Goal: Task Accomplishment & Management: Complete application form

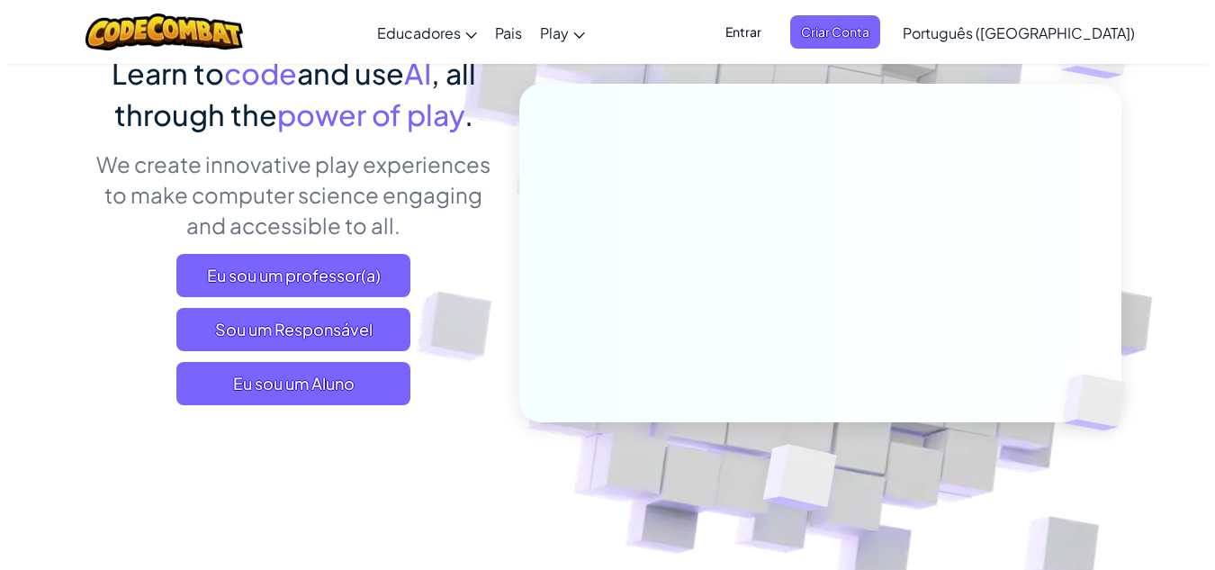
scroll to position [180, 0]
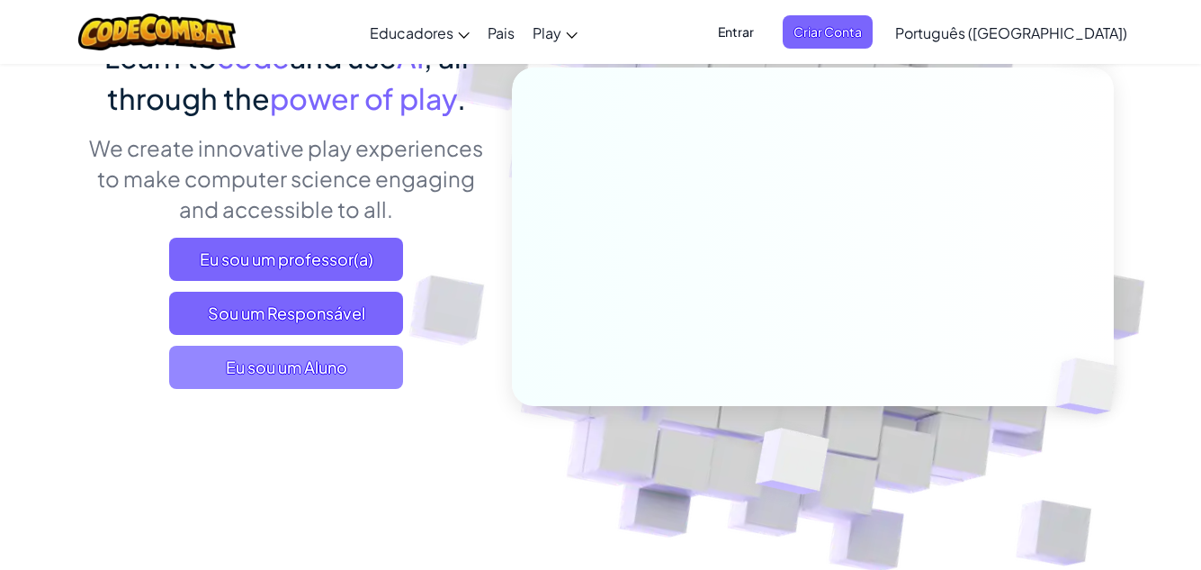
click at [352, 379] on span "Eu sou um Aluno" at bounding box center [286, 367] width 234 height 43
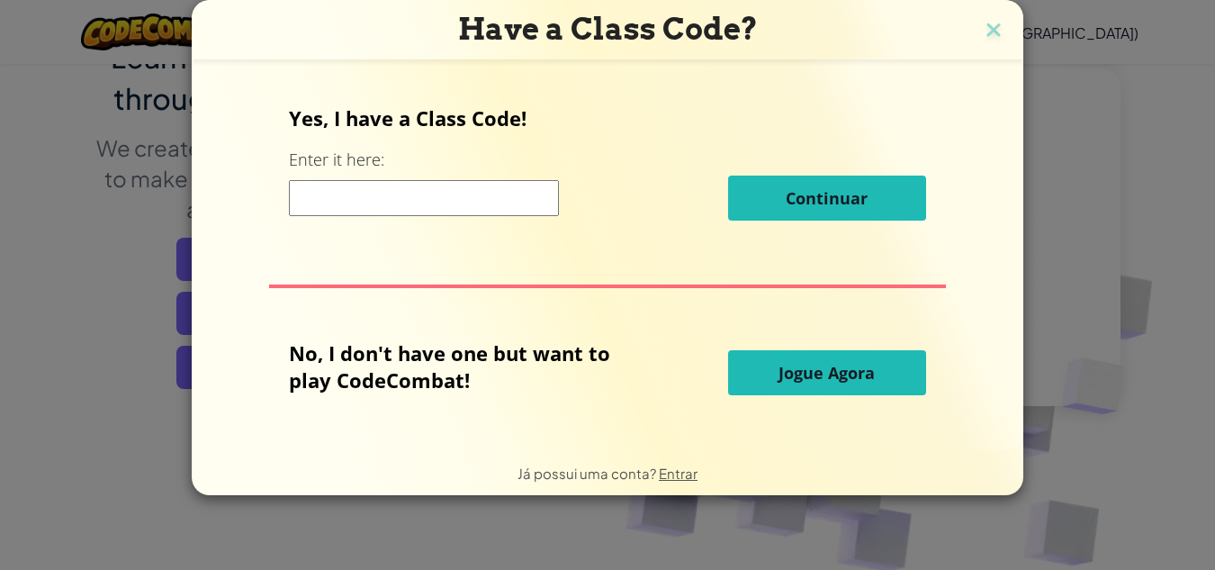
click at [300, 225] on div "Yes, I have a Class Code! Enter it here: Continuar" at bounding box center [607, 169] width 636 height 130
drag, startPoint x: 301, startPoint y: 178, endPoint x: 301, endPoint y: 190, distance: 11.7
click at [301, 190] on div "Continuar" at bounding box center [607, 197] width 636 height 45
click at [301, 198] on input at bounding box center [424, 198] width 270 height 36
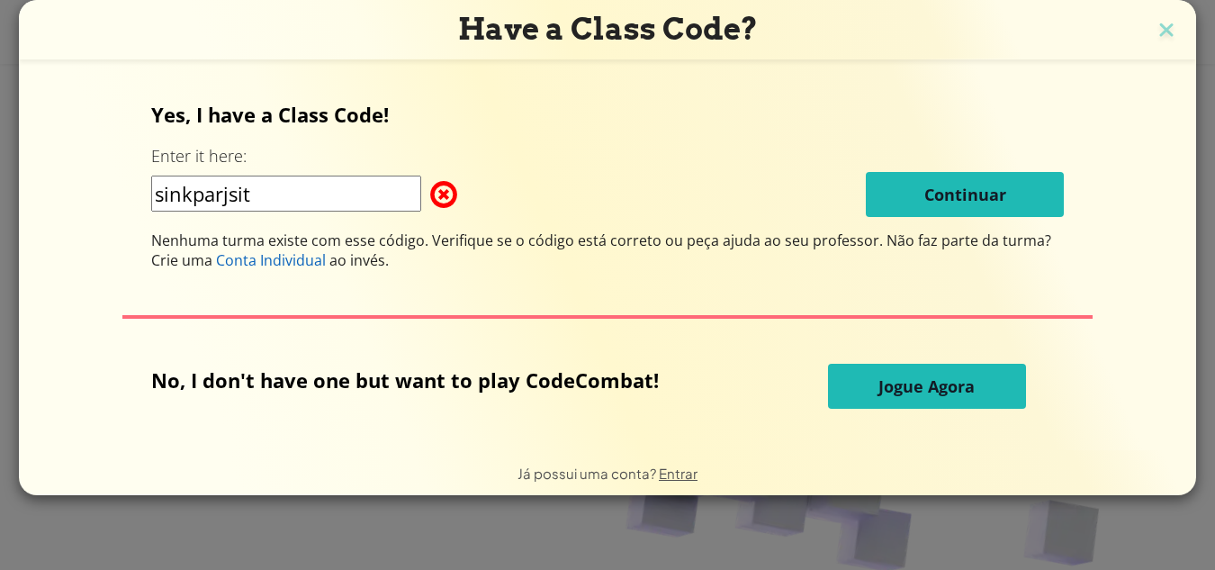
click at [233, 205] on input "sinkparjsit" at bounding box center [286, 193] width 270 height 36
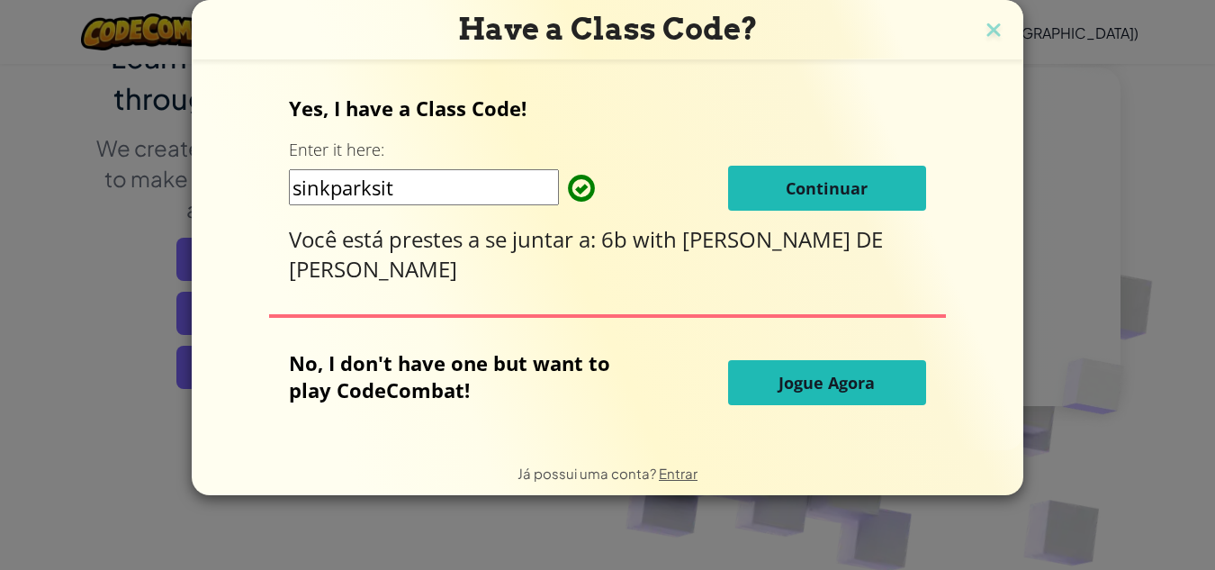
click at [429, 186] on input "sinkparksit" at bounding box center [424, 187] width 270 height 36
type input "sinkparksit"
click at [762, 185] on button "Continuar" at bounding box center [827, 188] width 198 height 45
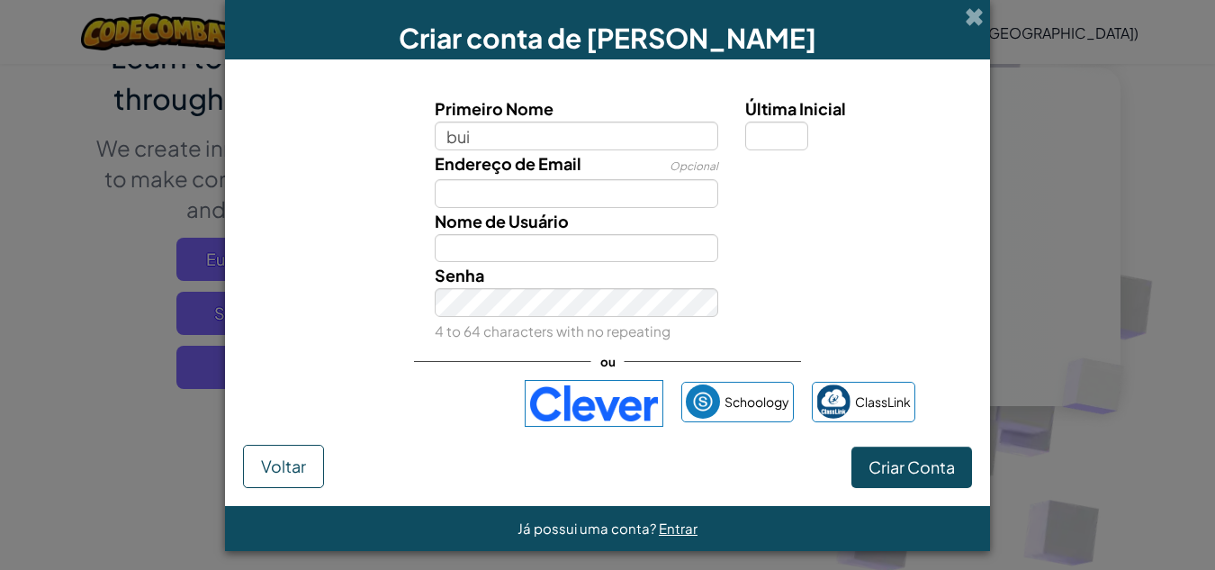
click at [637, 127] on input "bui" at bounding box center [577, 135] width 284 height 29
type input "b"
click at [768, 137] on input "Última Inicial" at bounding box center [776, 135] width 63 height 29
type input "a"
type input "A"
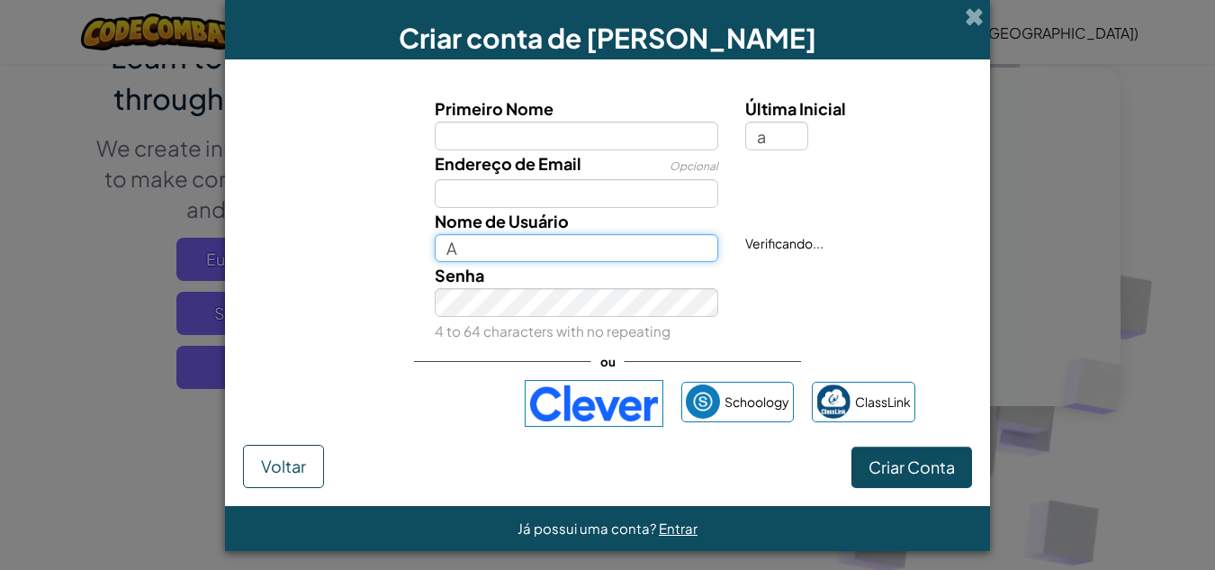
click at [577, 253] on input "A" at bounding box center [577, 248] width 284 height 29
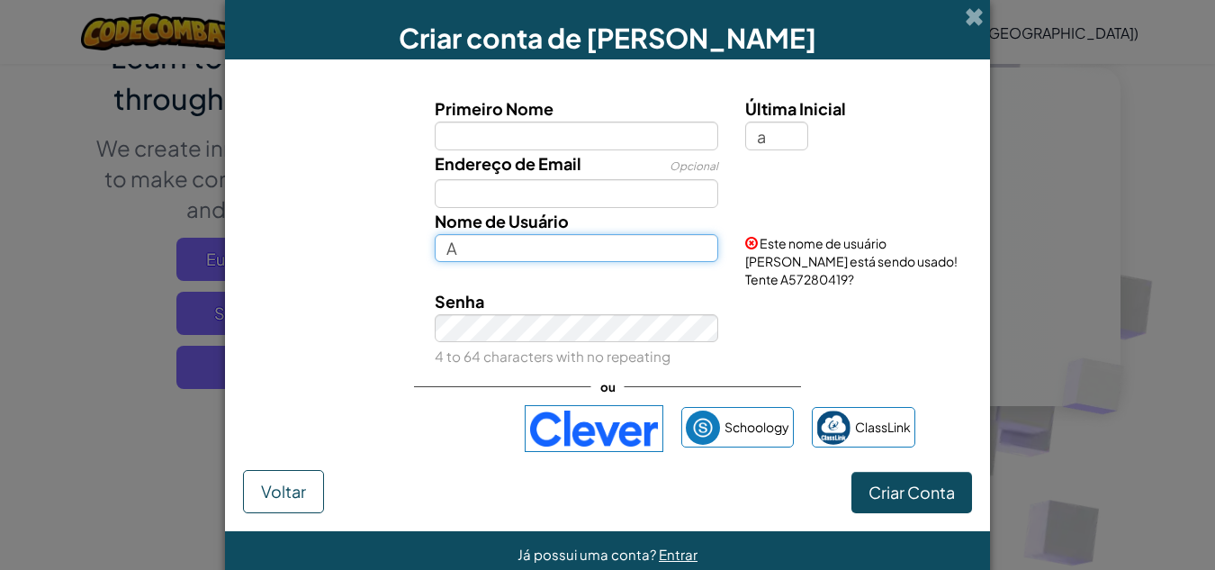
click at [547, 256] on input "A" at bounding box center [577, 248] width 284 height 29
click at [446, 249] on input "-guilhermebal" at bounding box center [577, 248] width 284 height 29
click at [446, 249] on input "--guilhermebal" at bounding box center [577, 248] width 284 height 29
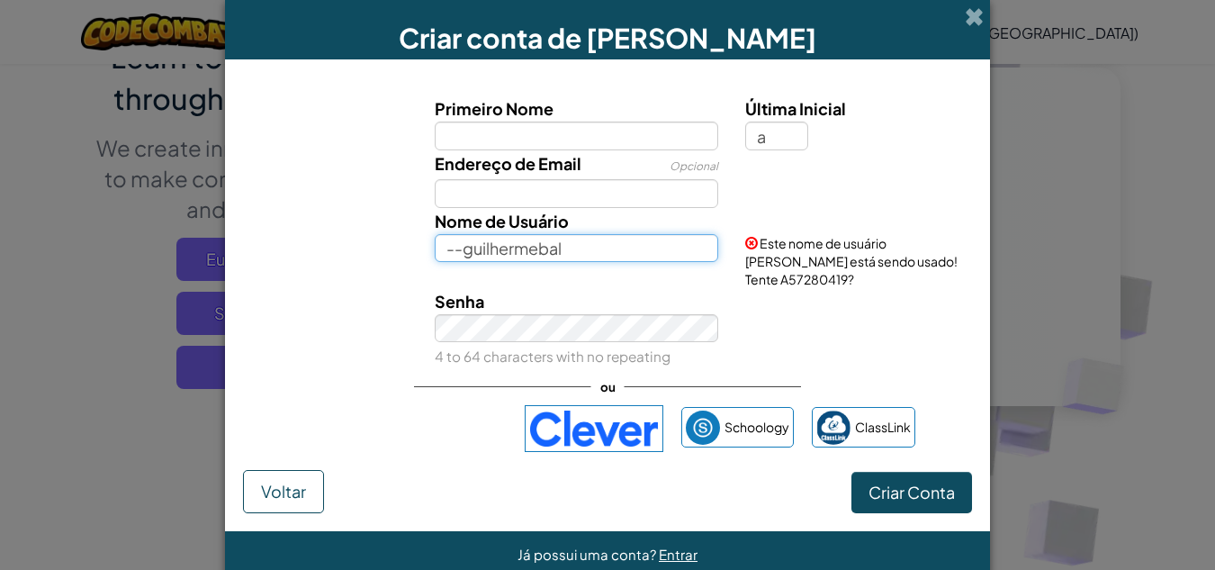
click at [454, 250] on input "--guilhermebal" at bounding box center [577, 248] width 284 height 29
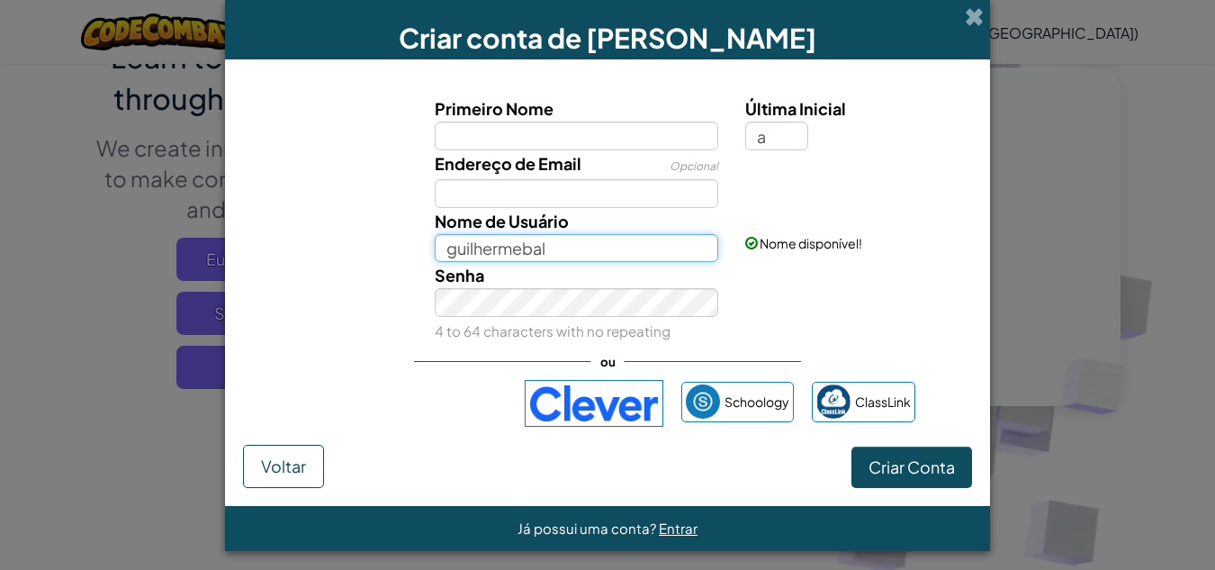
click at [556, 242] on input "guilhermebal" at bounding box center [577, 248] width 284 height 29
click at [437, 252] on input "guilhermebal" at bounding box center [577, 248] width 284 height 29
click at [548, 253] on input "-guilhermebal" at bounding box center [577, 248] width 284 height 29
type input "-guilhermebal-"
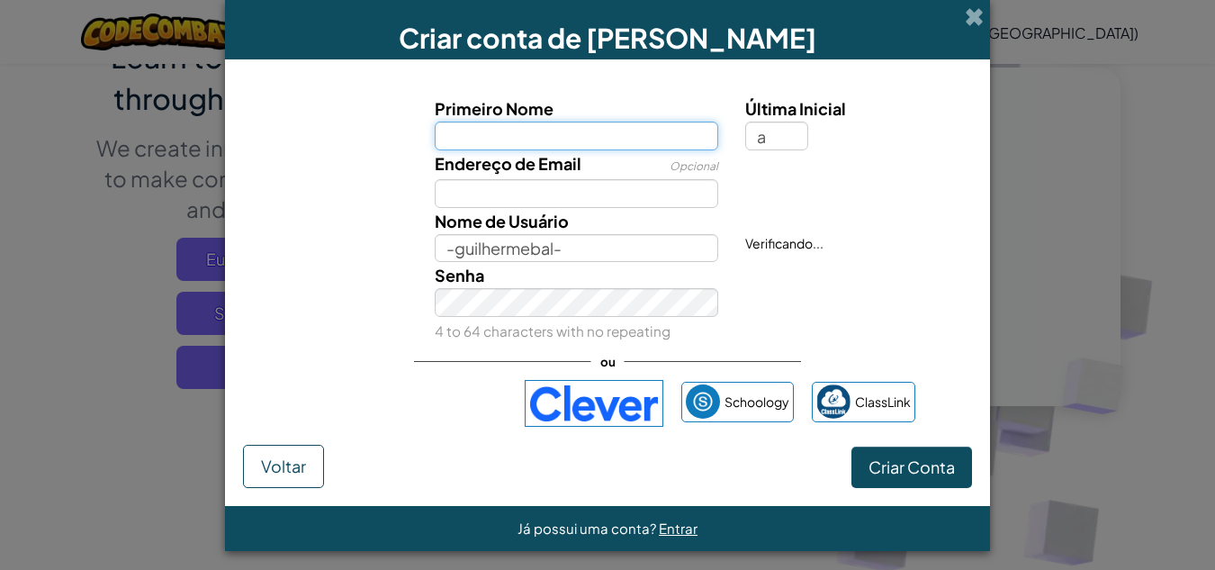
click at [514, 139] on input "Primeiro Nome" at bounding box center [577, 135] width 284 height 29
type input "guilherme"
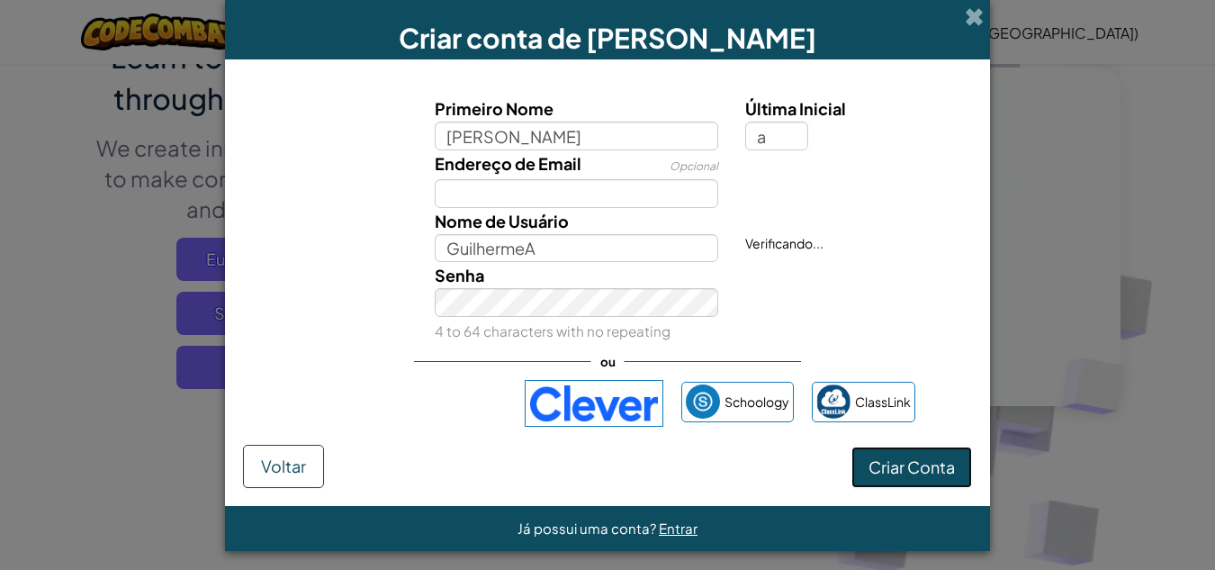
click at [889, 462] on span "Criar Conta" at bounding box center [911, 466] width 86 height 21
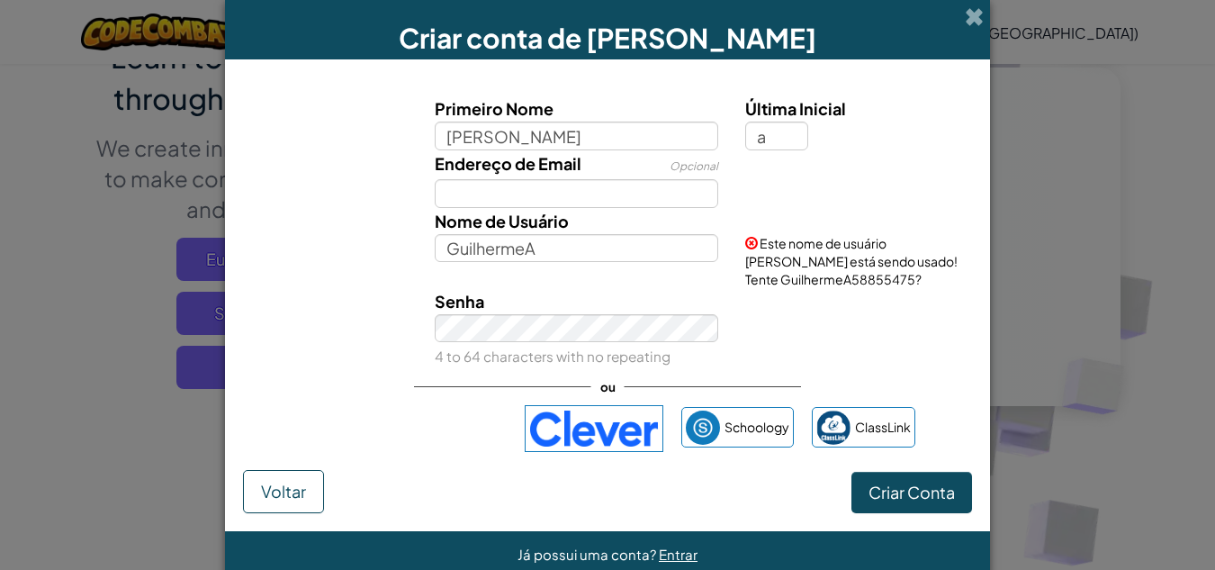
click at [888, 463] on div "Primeiro Nome guilherme Última Inicial a Endereço de Email Opcional Nome de Usu…" at bounding box center [607, 273] width 729 height 392
click at [538, 250] on input "GuilhermeA" at bounding box center [577, 248] width 284 height 29
click at [436, 247] on input "Guilhermebal-" at bounding box center [577, 248] width 284 height 29
click at [435, 255] on input "Guilhermebal-" at bounding box center [577, 248] width 284 height 29
type input "-Guilhermebal-"
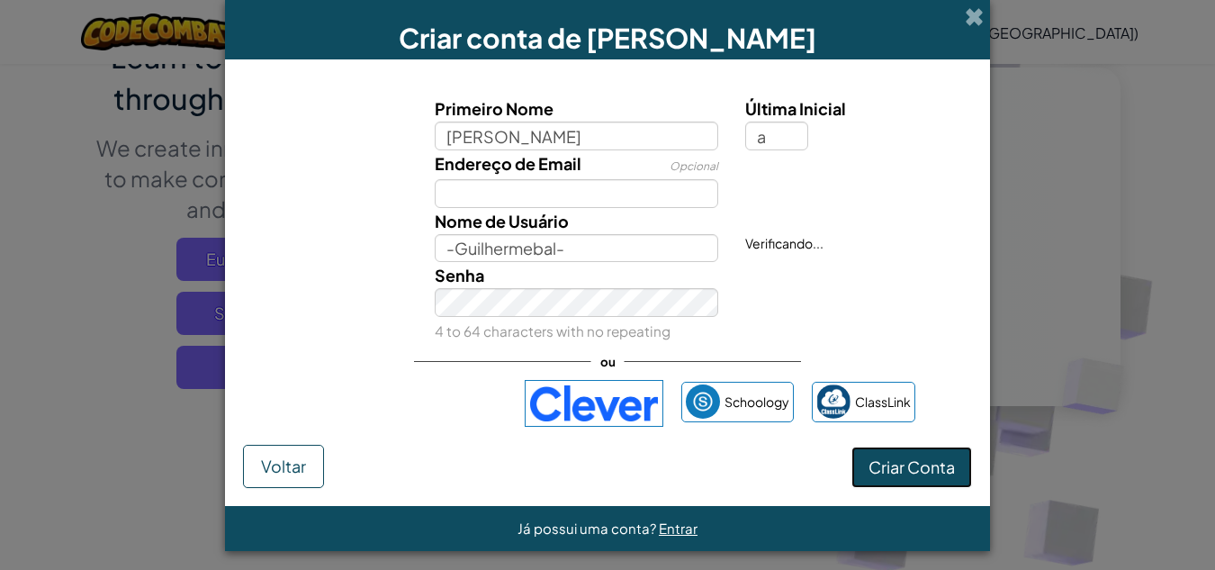
click at [902, 492] on form "Primeiro Nome guilherme Última Inicial a Endereço de Email Opcional Nome de Usu…" at bounding box center [607, 282] width 765 height 446
click at [903, 476] on button "Criar Conta" at bounding box center [911, 466] width 121 height 41
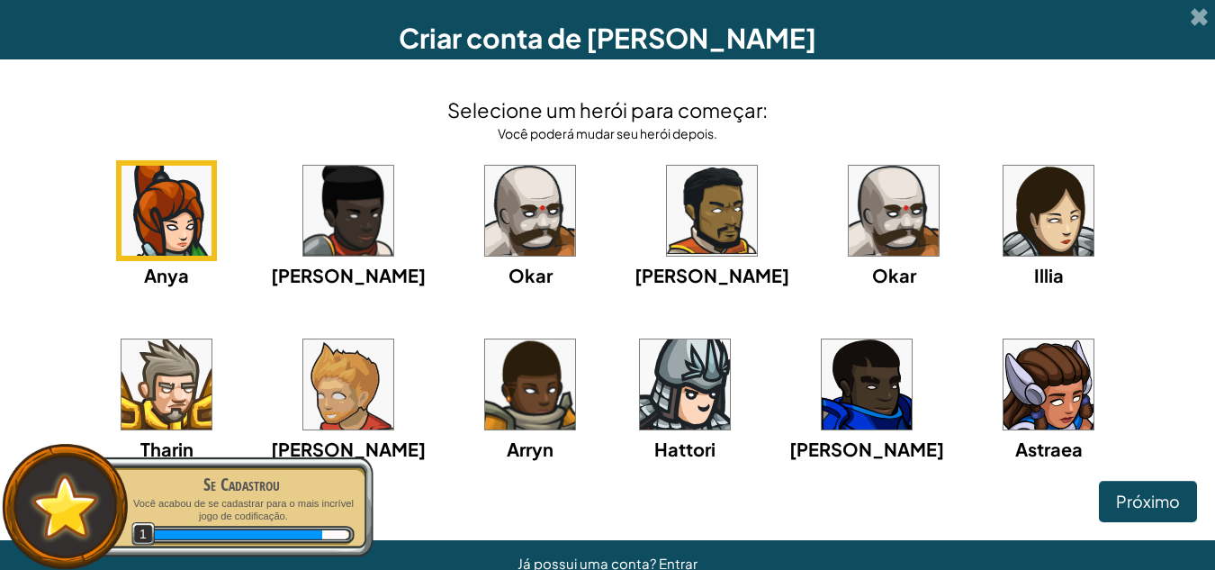
click at [667, 194] on img at bounding box center [712, 211] width 90 height 90
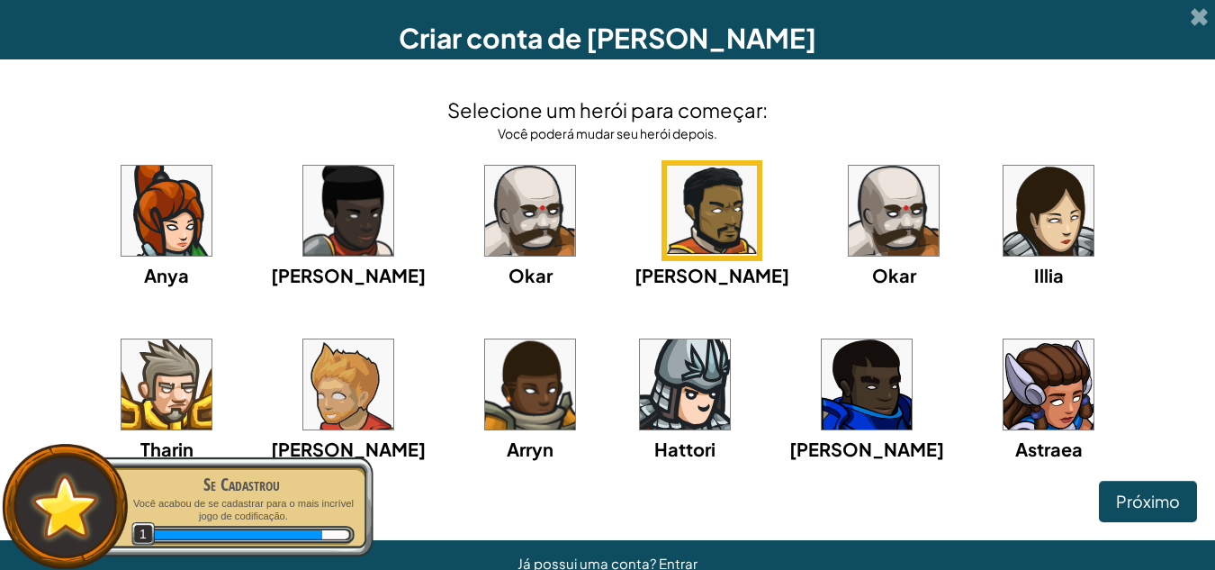
click at [667, 216] on img at bounding box center [712, 211] width 90 height 90
click at [1116, 491] on span "Próximo" at bounding box center [1148, 500] width 64 height 21
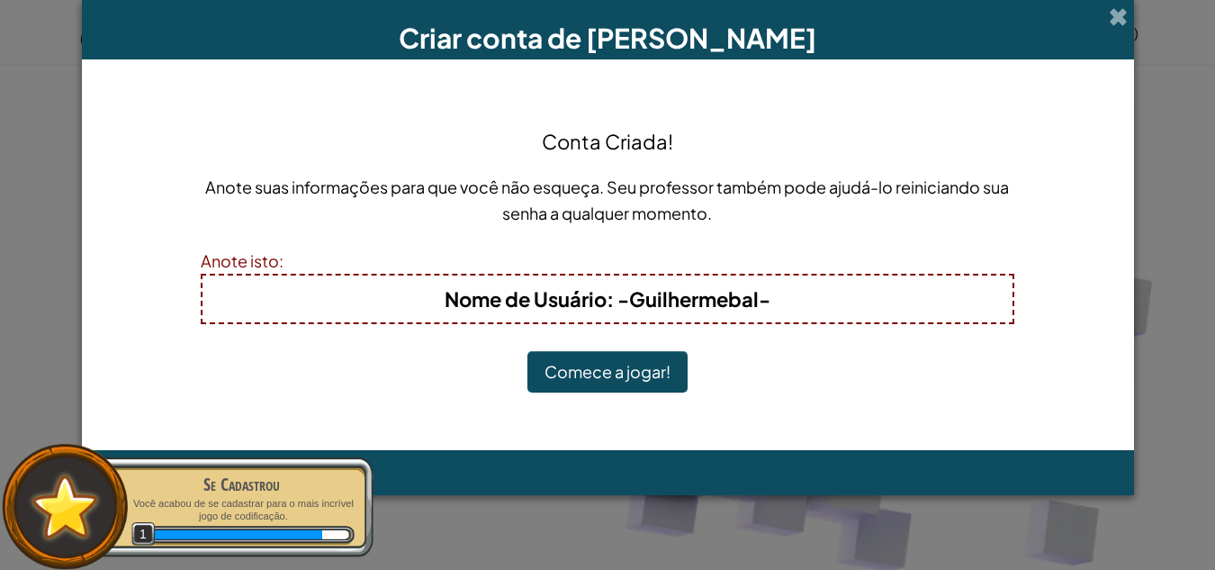
click at [566, 376] on button "Comece a jogar!" at bounding box center [607, 371] width 160 height 41
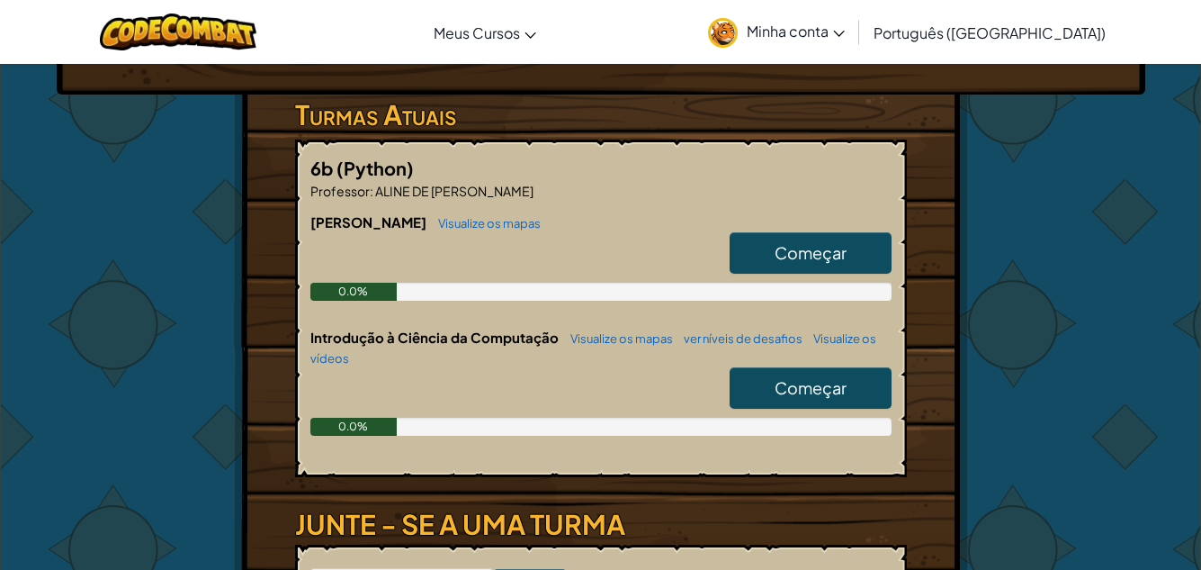
scroll to position [270, 0]
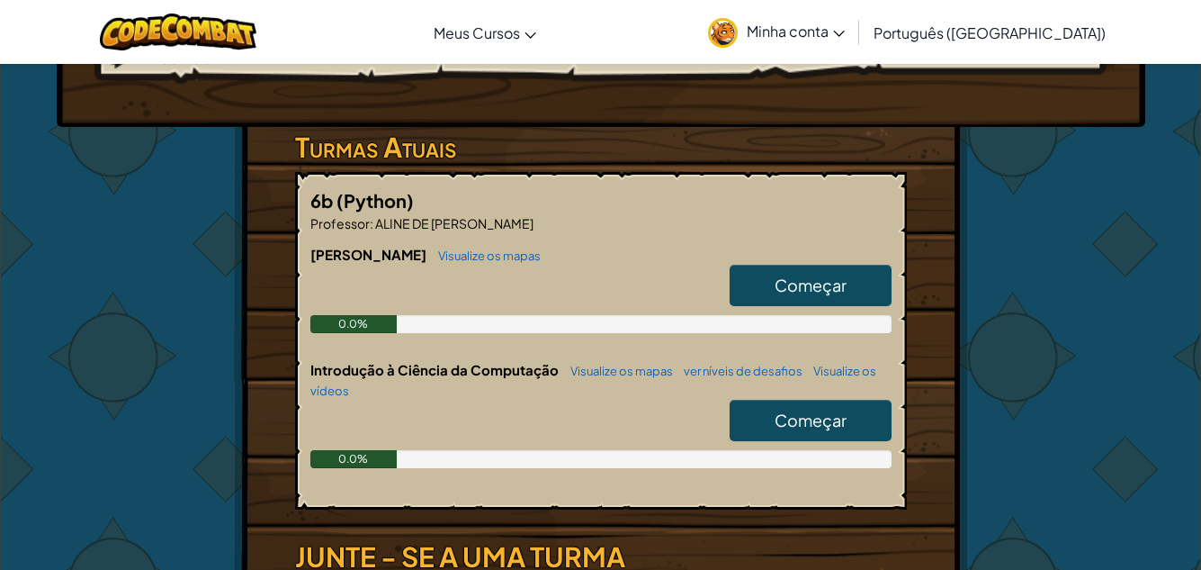
click at [825, 278] on span "Começar" at bounding box center [811, 284] width 72 height 21
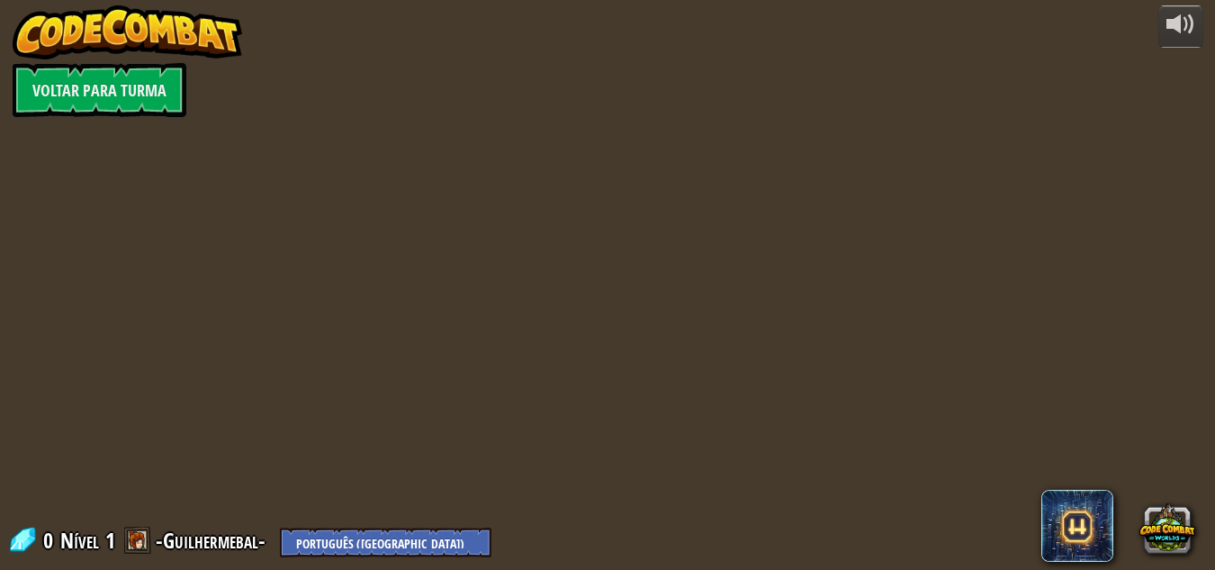
select select "pt-BR"
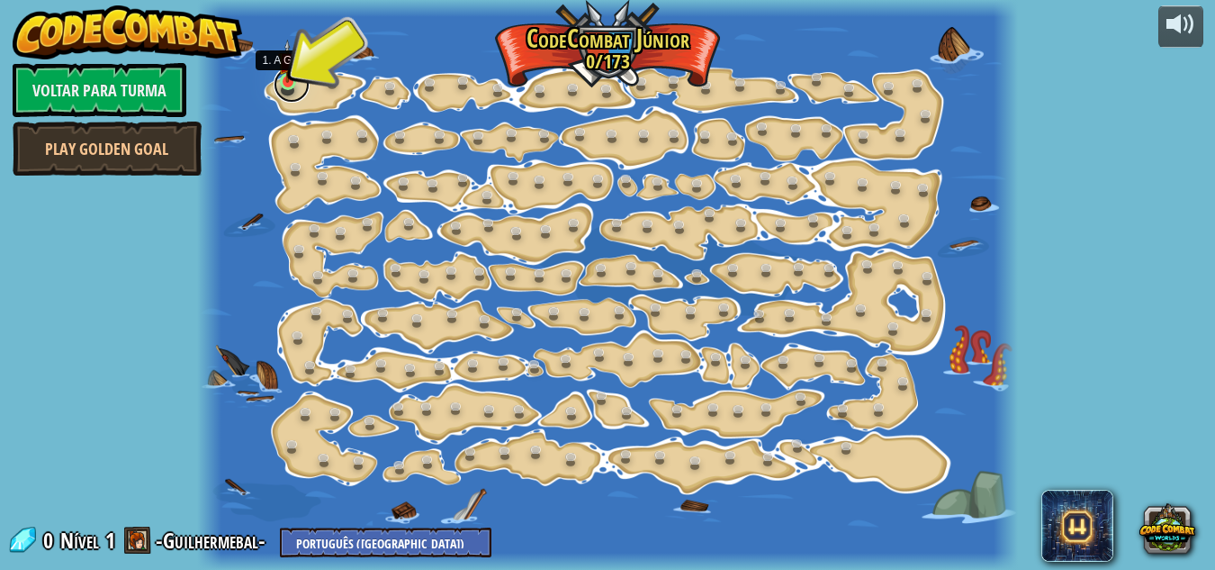
click at [287, 88] on link at bounding box center [292, 85] width 36 height 36
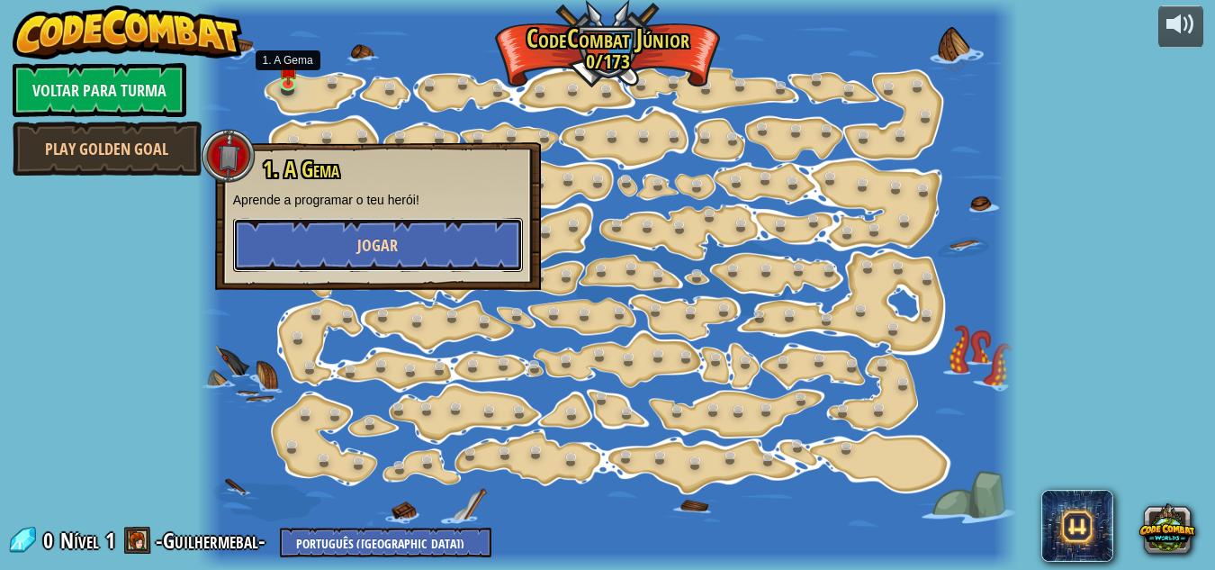
click at [310, 234] on button "Jogar" at bounding box center [378, 245] width 290 height 54
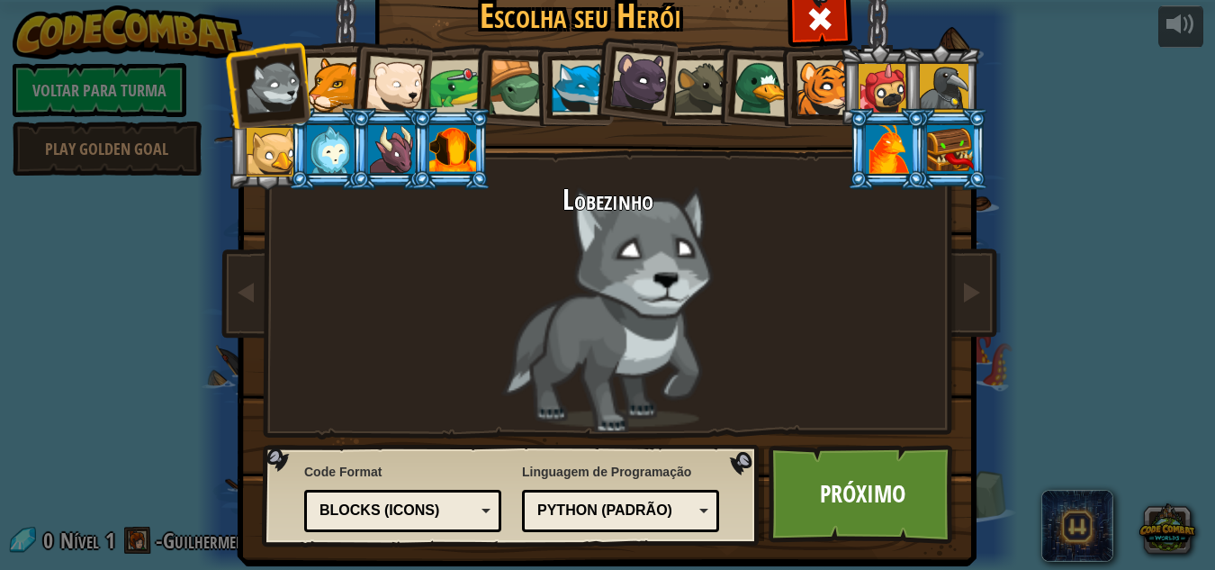
drag, startPoint x: 805, startPoint y: 82, endPoint x: 786, endPoint y: 98, distance: 24.9
click at [799, 84] on div at bounding box center [823, 87] width 55 height 55
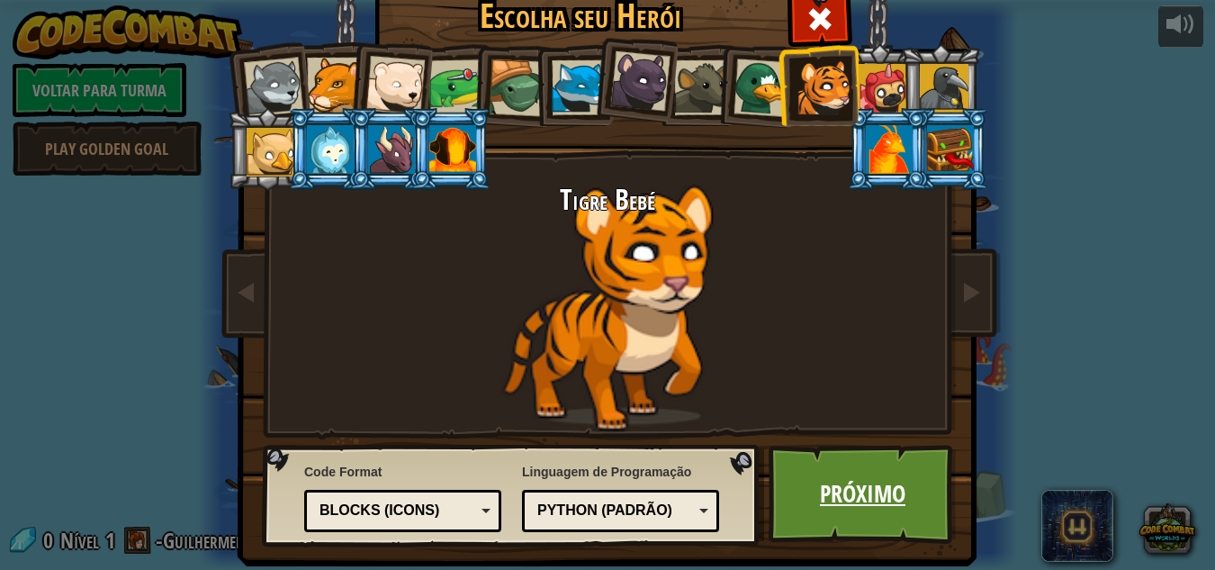
click at [819, 515] on link "Próximo" at bounding box center [863, 494] width 188 height 99
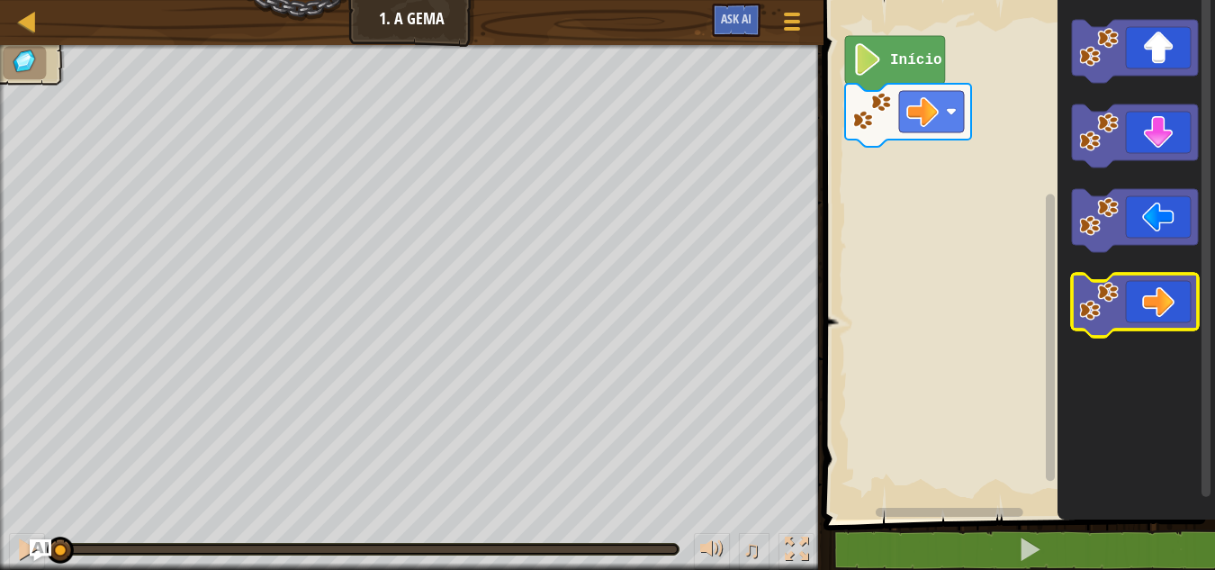
click at [1144, 306] on icon "Espaço de trabalho do Blockly" at bounding box center [1135, 305] width 126 height 63
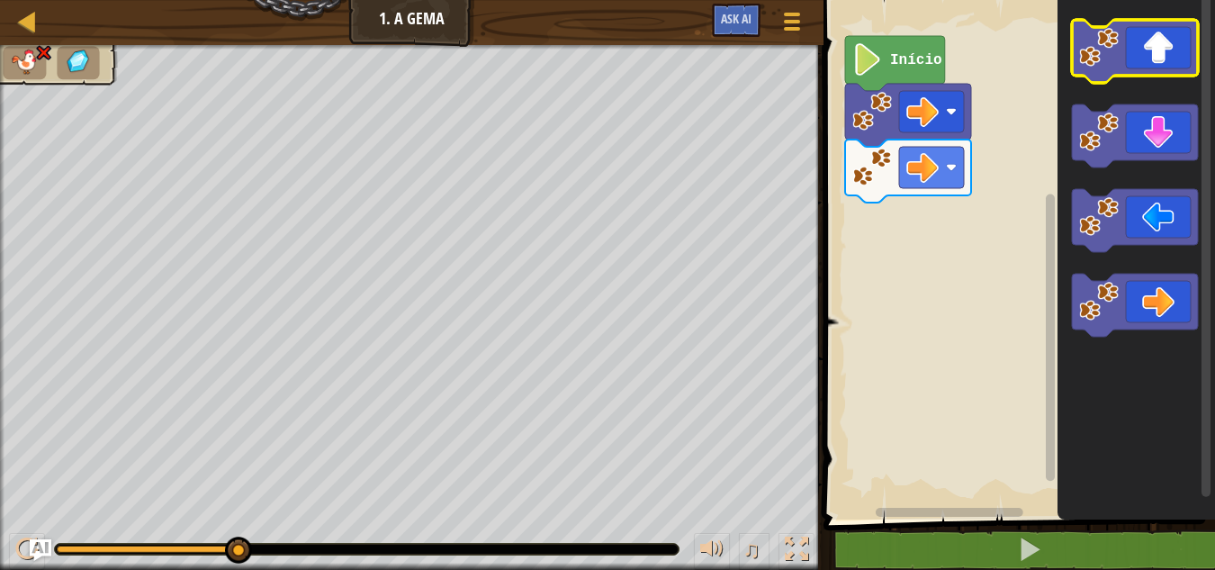
click at [1114, 59] on image "Espaço de trabalho do Blockly" at bounding box center [1099, 48] width 40 height 40
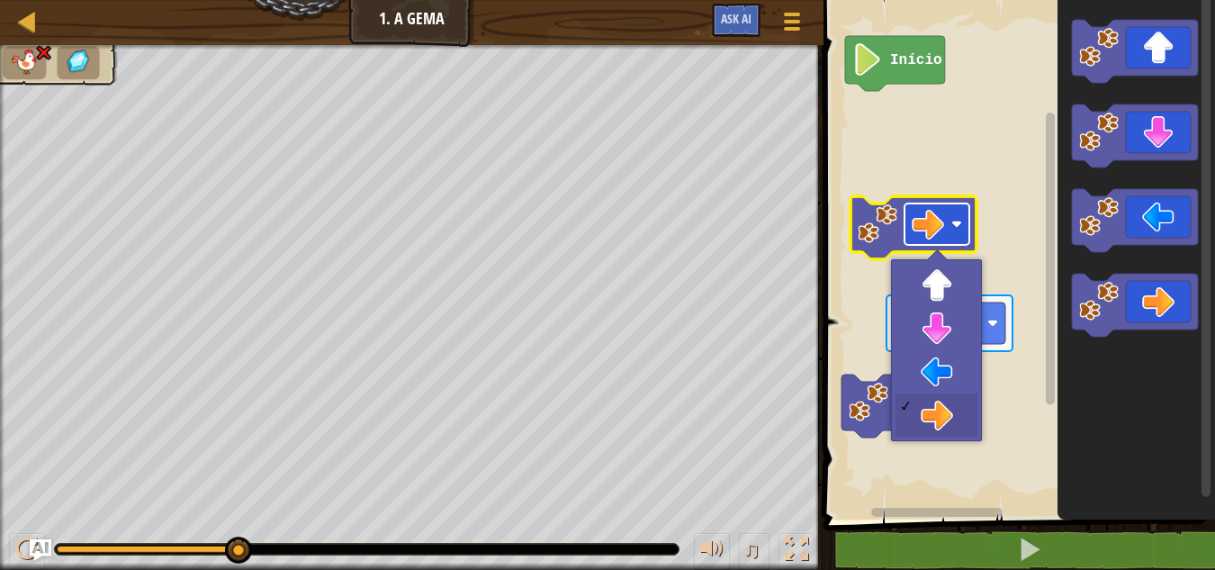
click at [913, 217] on image "Espaço de trabalho do Blockly" at bounding box center [928, 224] width 32 height 32
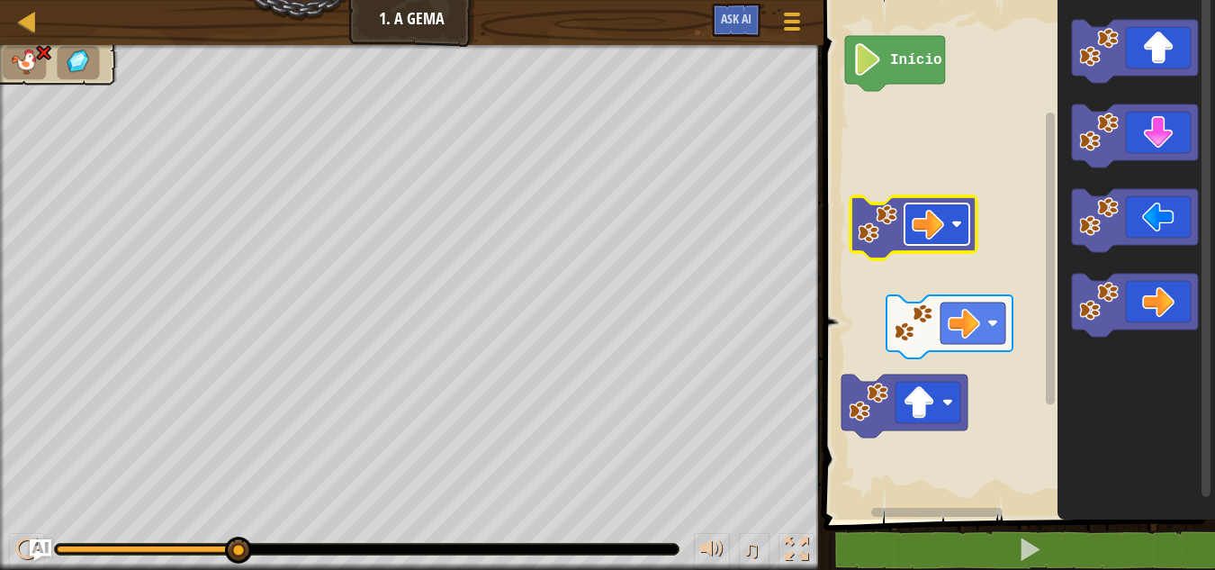
click at [913, 217] on image "Espaço de trabalho do Blockly" at bounding box center [928, 224] width 32 height 32
click at [915, 216] on image "Espaço de trabalho do Blockly" at bounding box center [928, 224] width 32 height 32
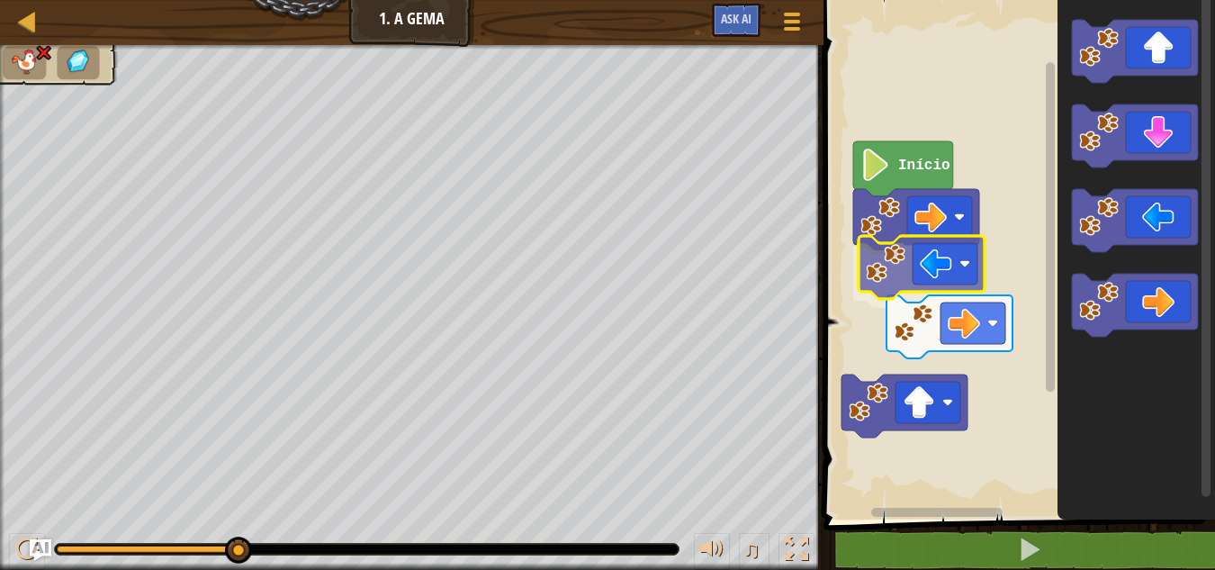
click at [904, 262] on div "Início" at bounding box center [1016, 255] width 397 height 528
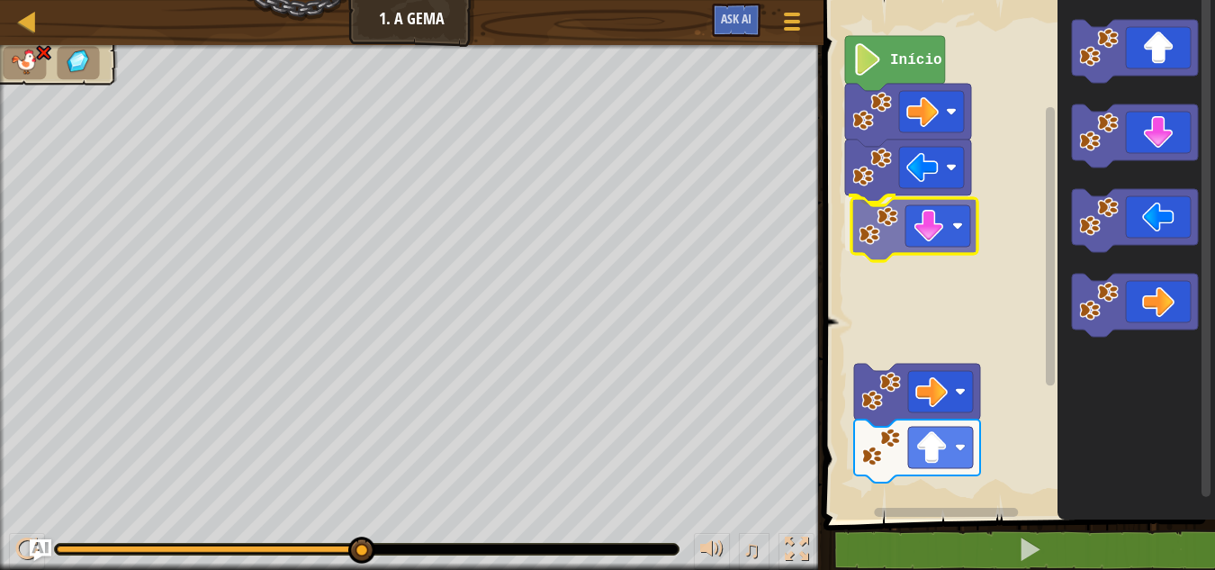
click at [881, 230] on div "Início" at bounding box center [1016, 255] width 397 height 528
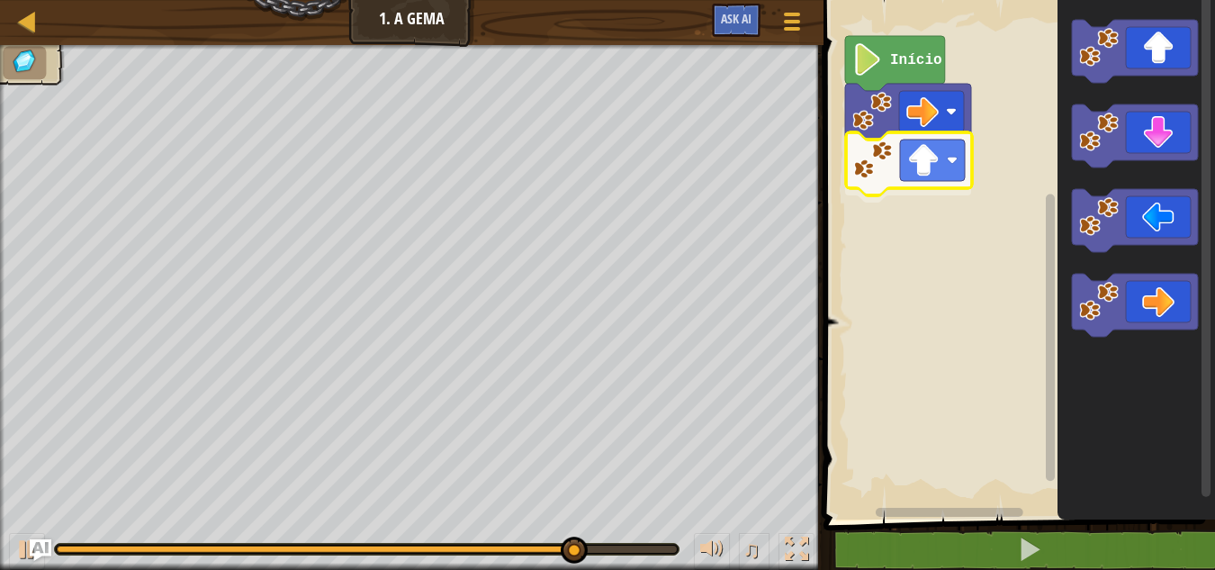
click at [860, 147] on div "Início" at bounding box center [1016, 255] width 397 height 528
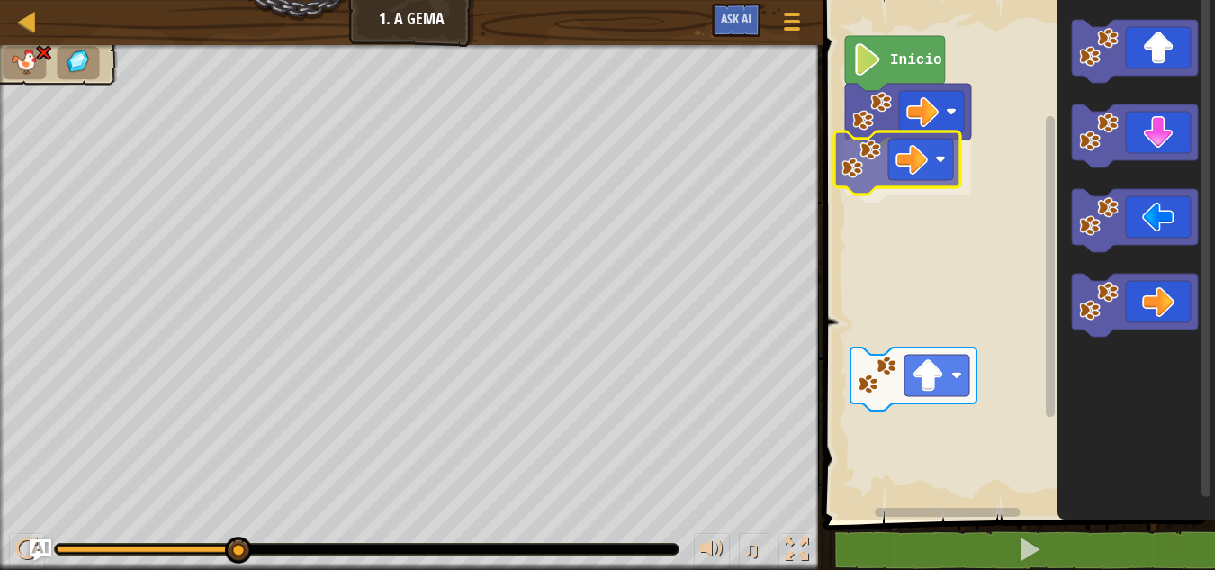
click at [872, 165] on div "Início" at bounding box center [1016, 255] width 397 height 528
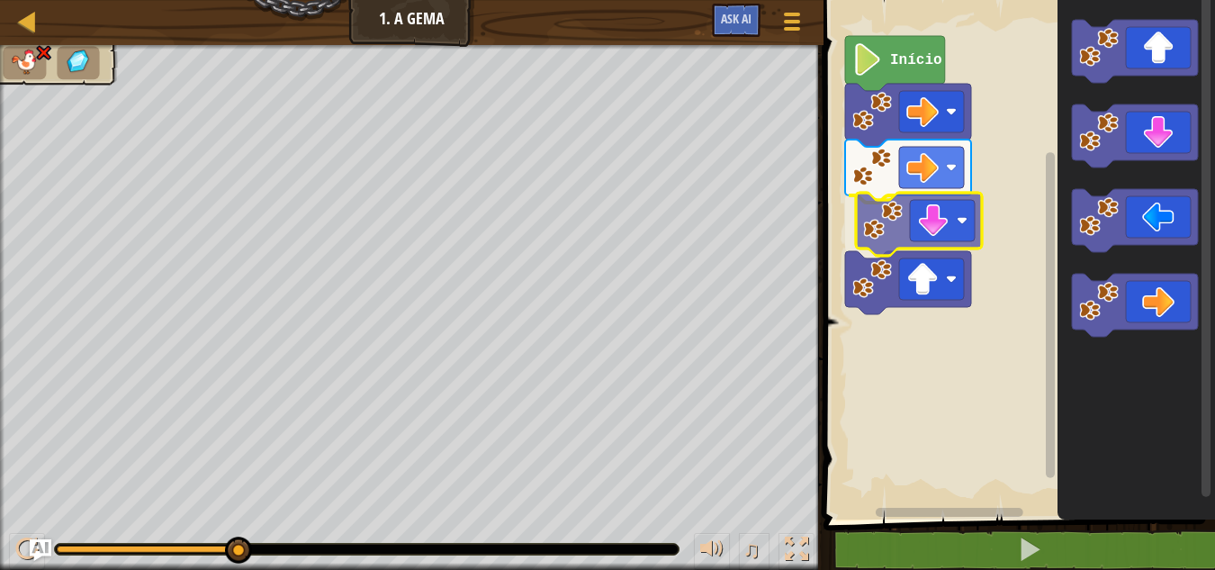
click at [911, 231] on div "Início" at bounding box center [1016, 255] width 397 height 528
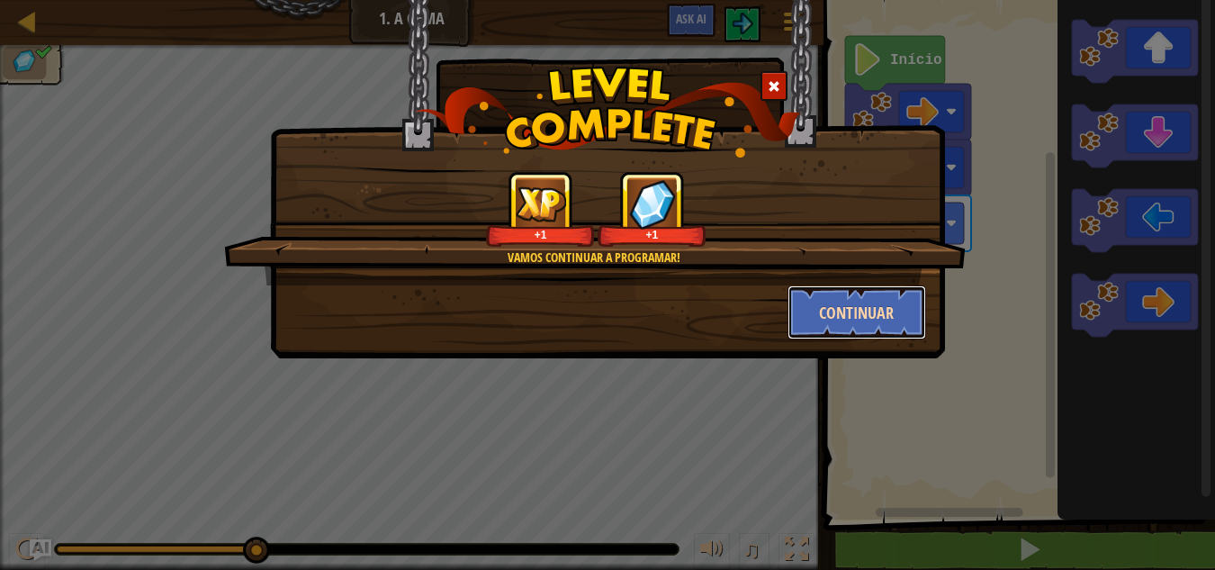
click at [856, 311] on button "Continuar" at bounding box center [856, 312] width 139 height 54
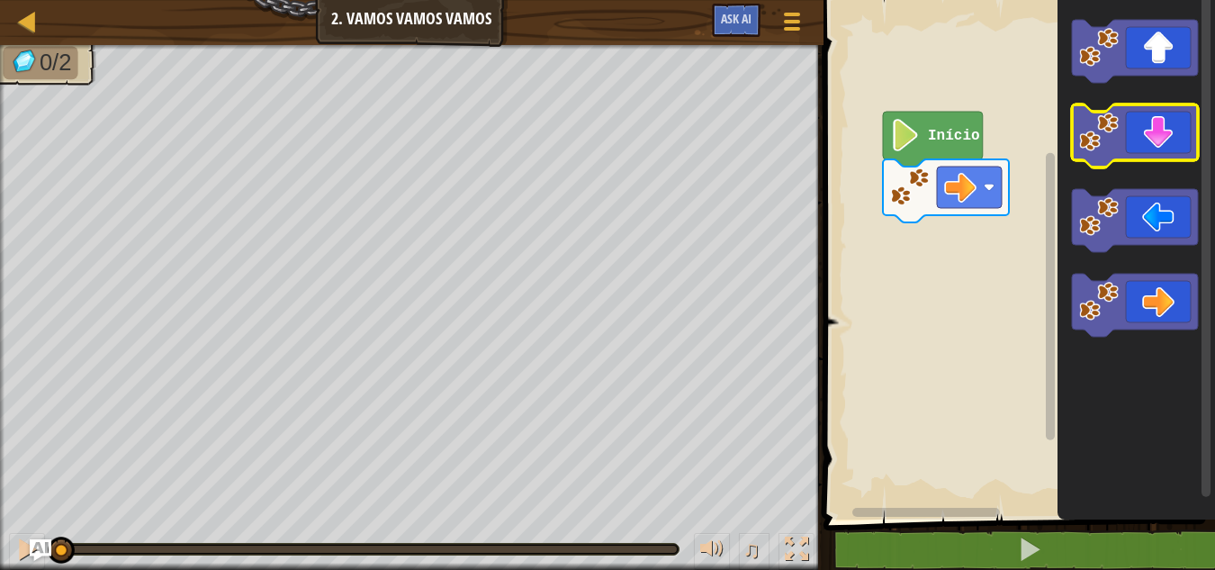
click at [1109, 99] on icon "Espaço de trabalho do Blockly" at bounding box center [1135, 255] width 157 height 528
click at [1085, 99] on icon "Espaço de trabalho do Blockly" at bounding box center [1135, 255] width 157 height 528
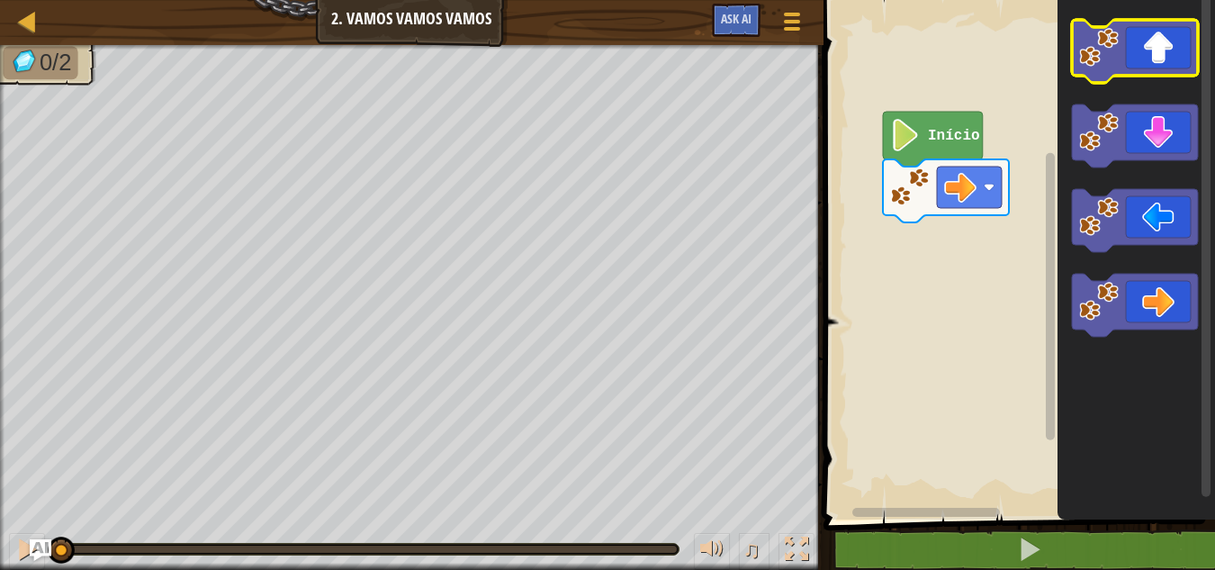
click at [1092, 67] on image "Espaço de trabalho do Blockly" at bounding box center [1099, 48] width 40 height 40
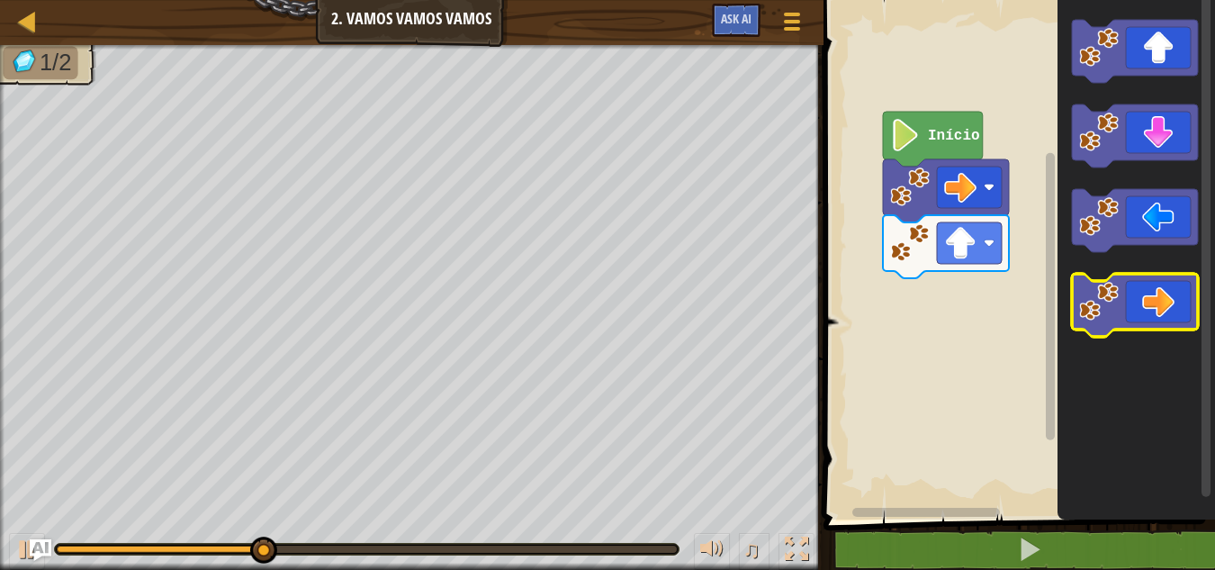
click at [1143, 310] on icon "Espaço de trabalho do Blockly" at bounding box center [1135, 305] width 126 height 63
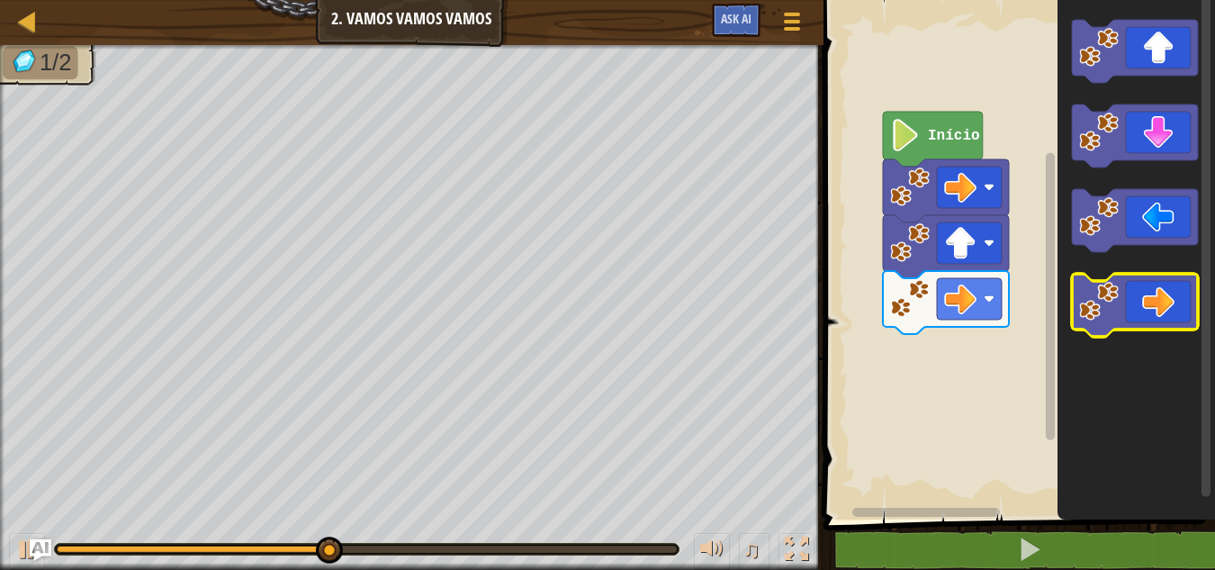
click at [1143, 310] on icon "Espaço de trabalho do Blockly" at bounding box center [1135, 305] width 126 height 63
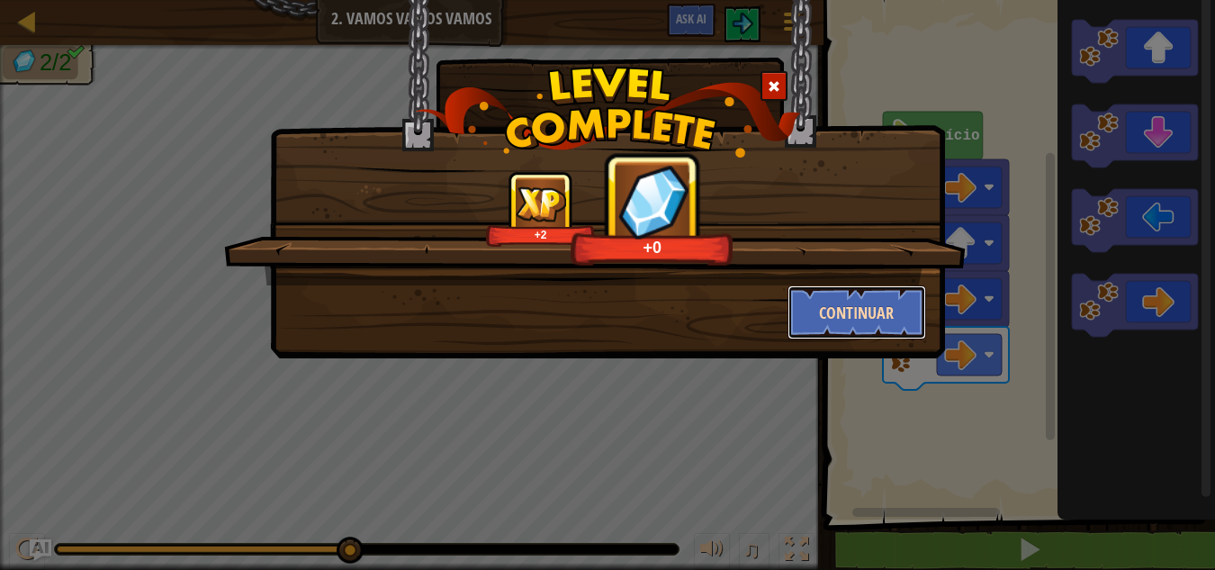
click at [883, 295] on button "Continuar" at bounding box center [856, 312] width 139 height 54
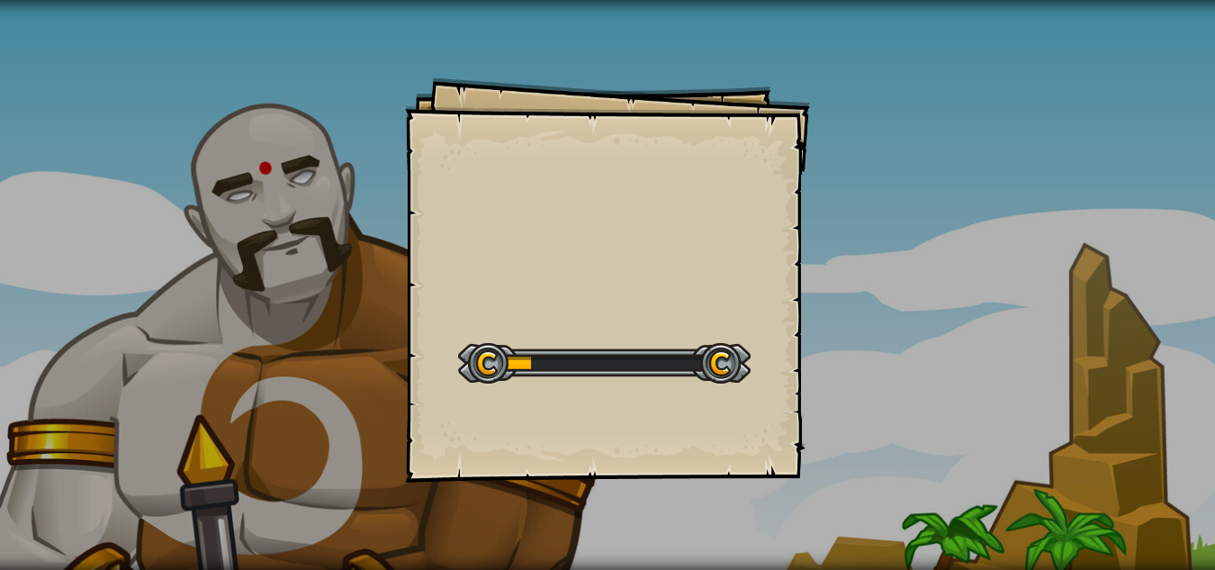
click at [883, 295] on div "Goals Start Level Erro ao carregar do servidor Você precisa de uma assinatura p…" at bounding box center [607, 285] width 1215 height 570
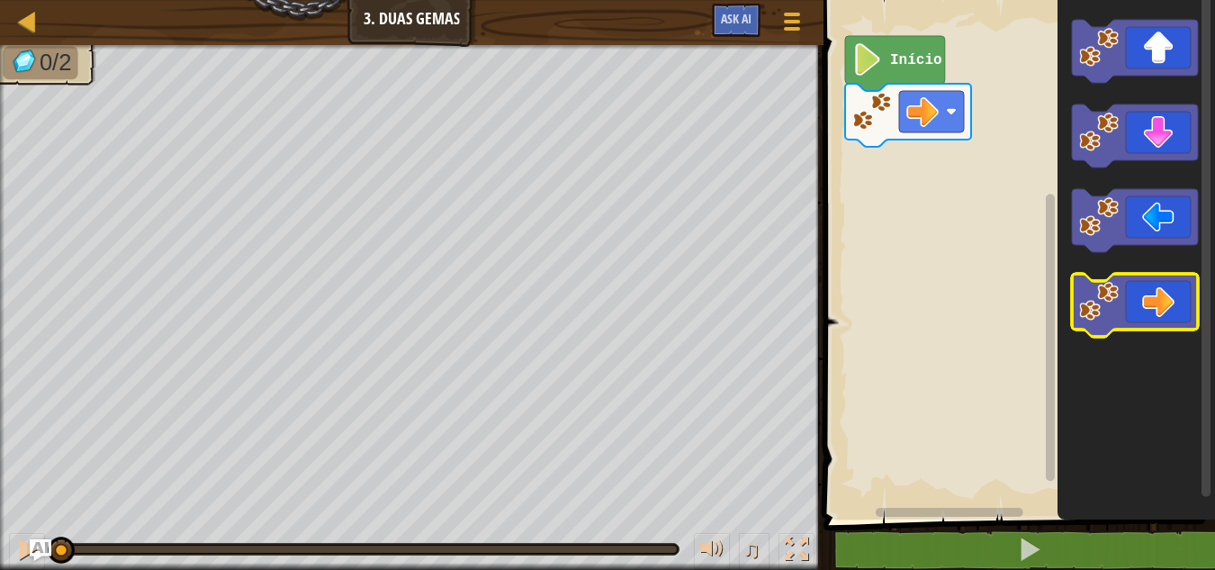
click at [1072, 308] on g "Espaço de trabalho do Blockly" at bounding box center [1135, 305] width 126 height 63
click at [1155, 302] on icon "Espaço de trabalho do Blockly" at bounding box center [1135, 305] width 126 height 63
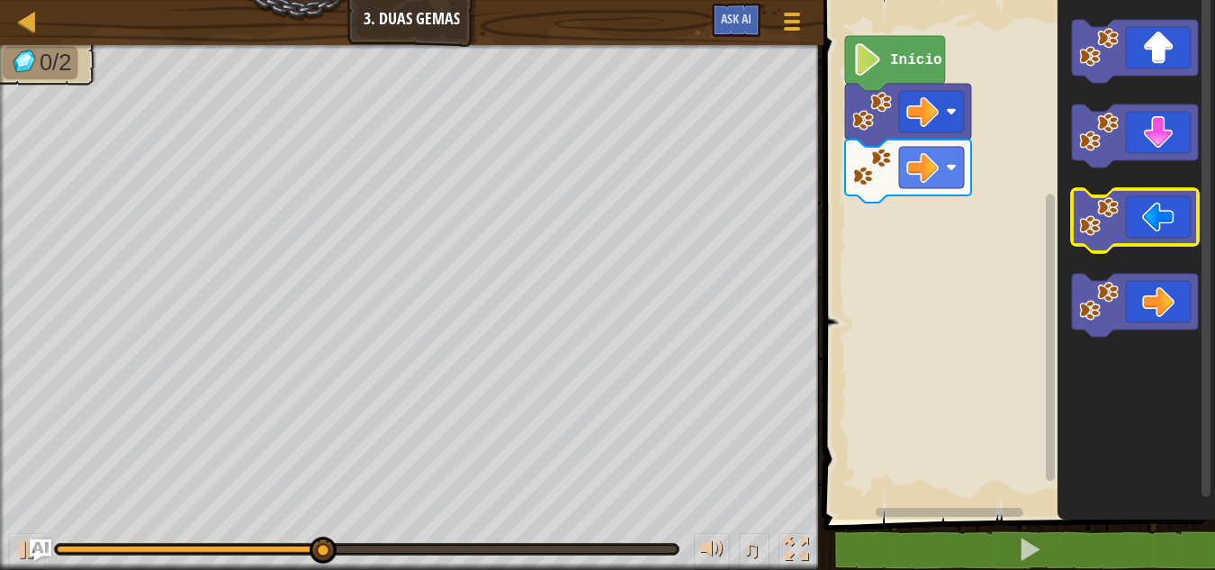
click at [1164, 221] on icon "Espaço de trabalho do Blockly" at bounding box center [1135, 220] width 126 height 63
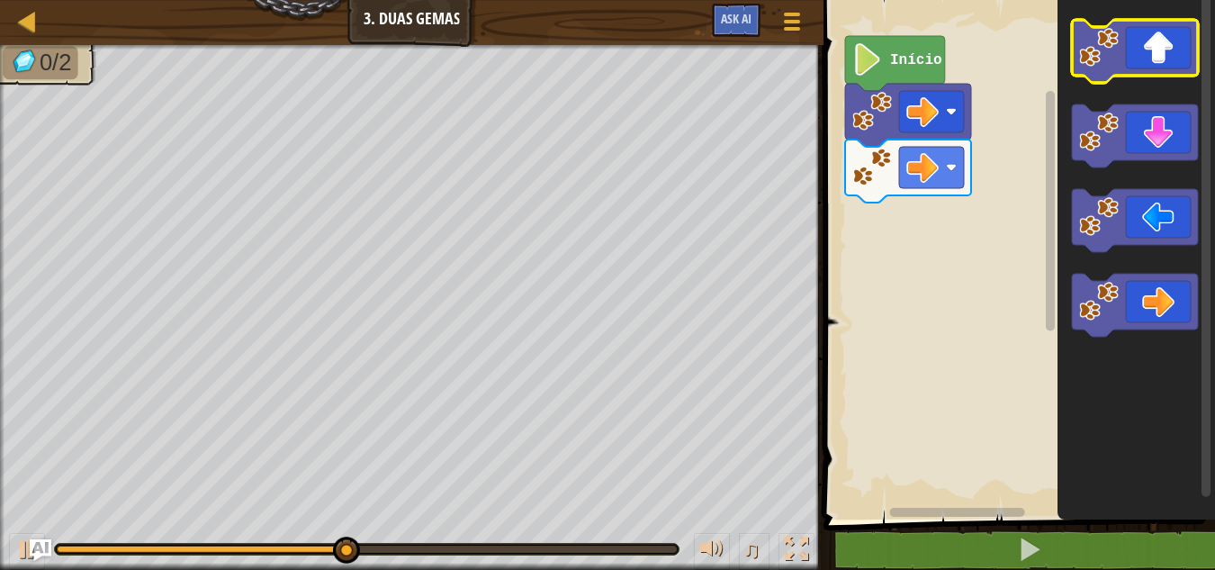
click at [1143, 40] on icon "Espaço de trabalho do Blockly" at bounding box center [1135, 51] width 126 height 63
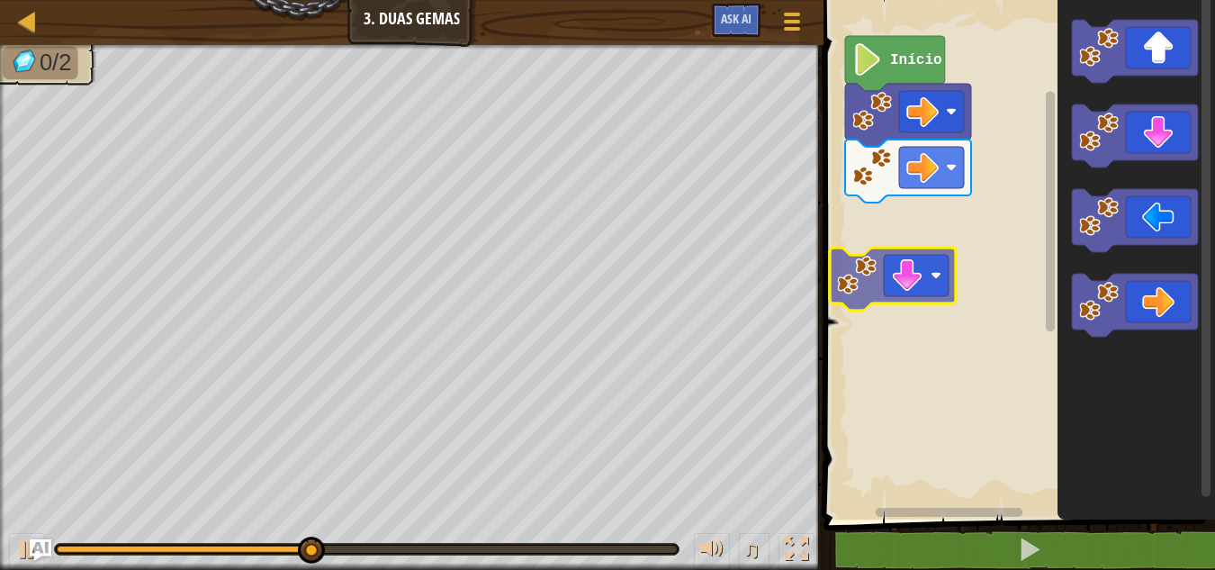
click at [866, 260] on div "Início" at bounding box center [1016, 255] width 397 height 528
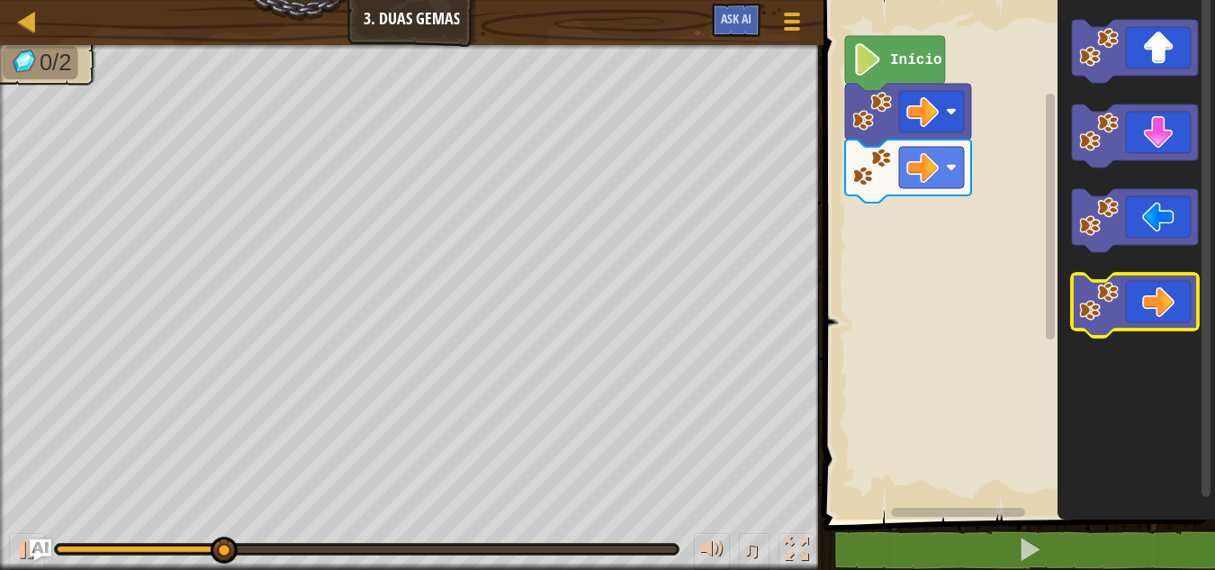
click at [1108, 305] on image "Espaço de trabalho do Blockly" at bounding box center [1099, 302] width 40 height 40
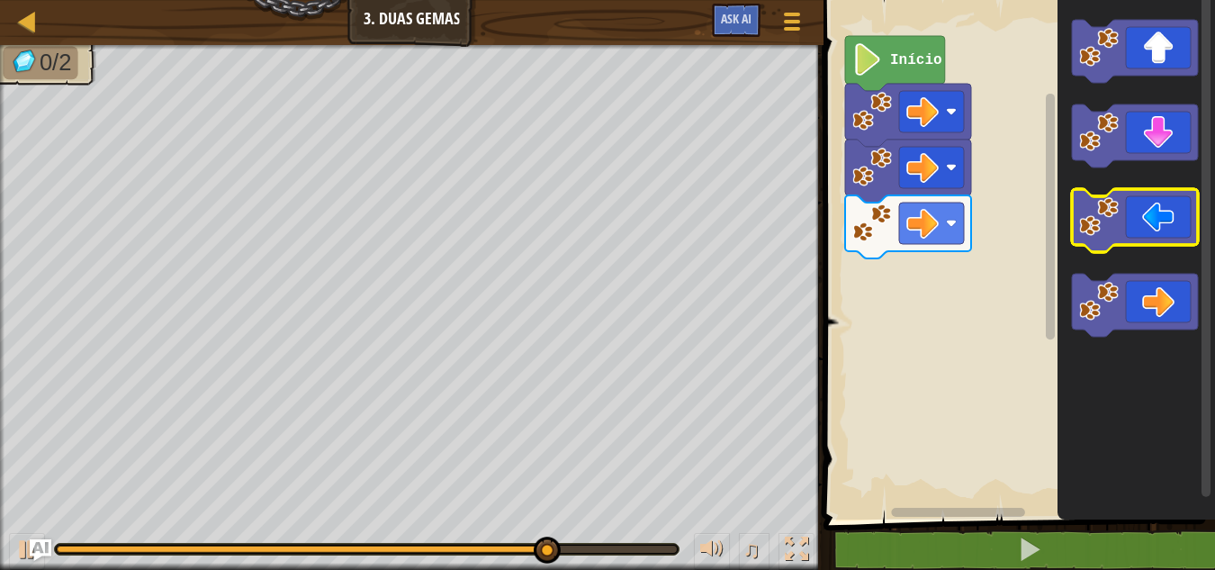
click at [1116, 216] on image "Espaço de trabalho do Blockly" at bounding box center [1099, 217] width 40 height 40
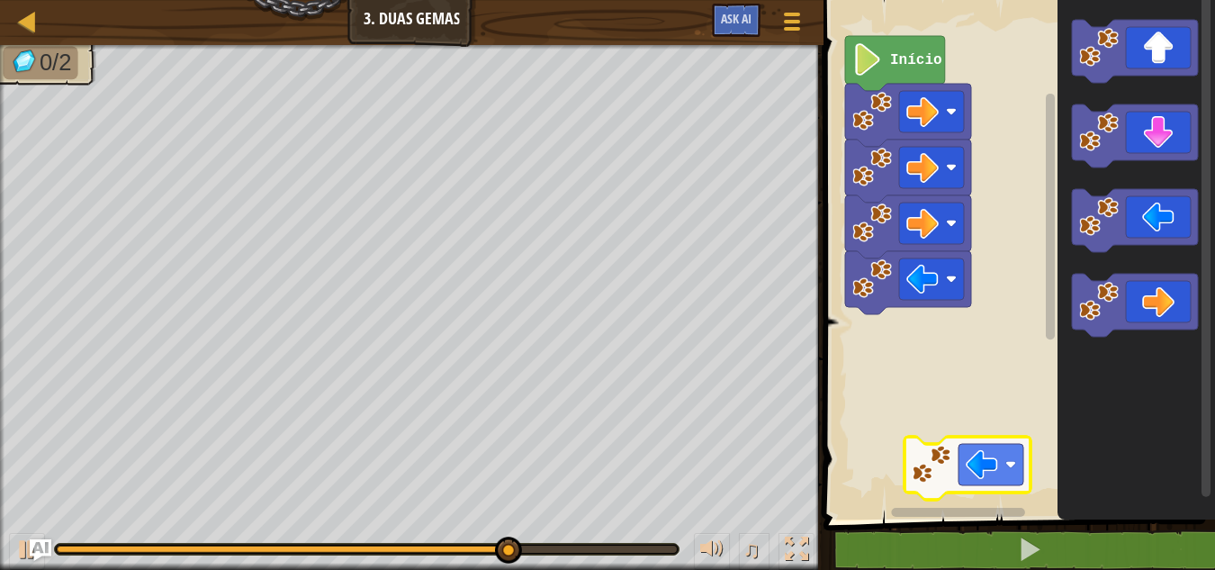
click at [958, 456] on div "Início" at bounding box center [1016, 255] width 397 height 528
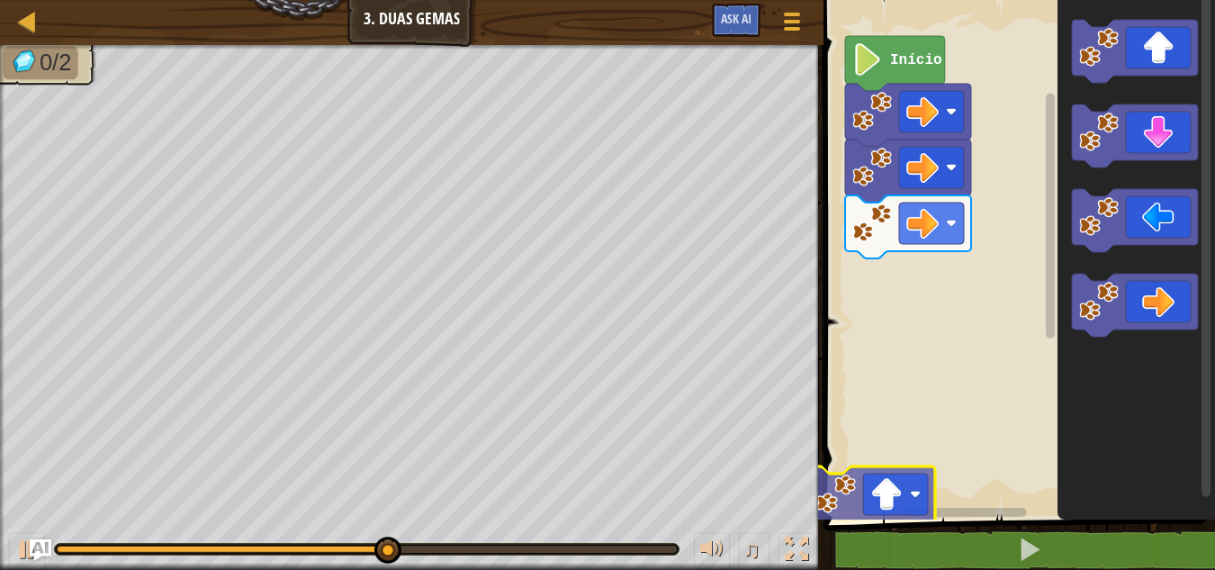
click at [869, 485] on div "Início" at bounding box center [1016, 255] width 397 height 528
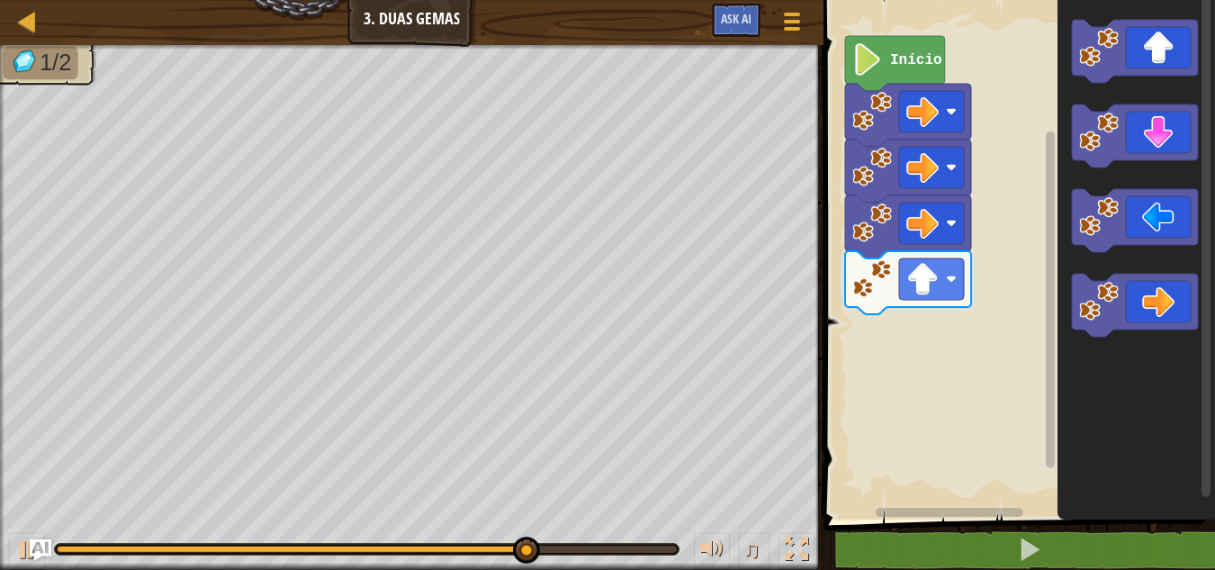
click at [1068, 403] on icon "Espaço de trabalho do Blockly" at bounding box center [1135, 255] width 157 height 528
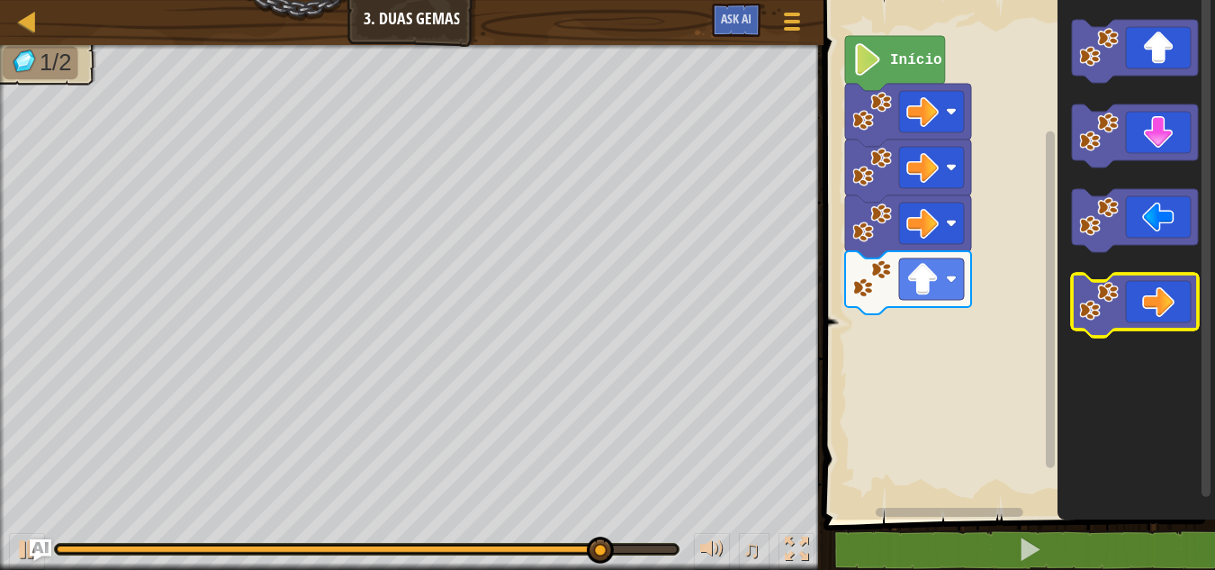
click at [1100, 303] on image "Espaço de trabalho do Blockly" at bounding box center [1099, 302] width 40 height 40
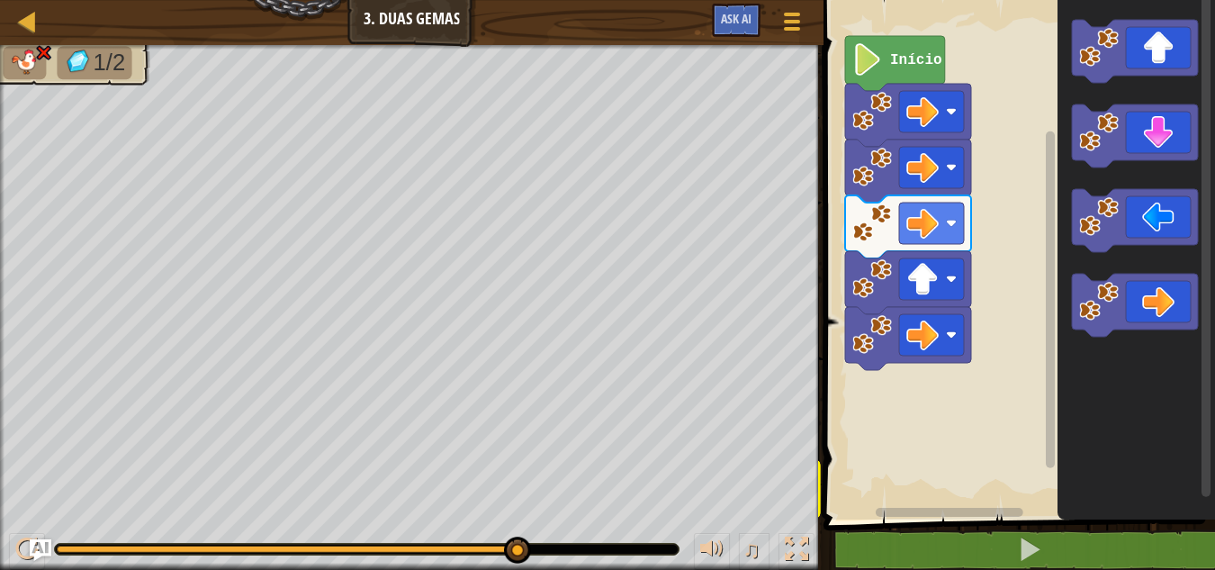
click at [738, 499] on div "Mapa Júnior 3. Duas Gemas Menu do Jogo Ask AI 1 ההההההההההההההההההההההההההההההה…" at bounding box center [607, 285] width 1215 height 570
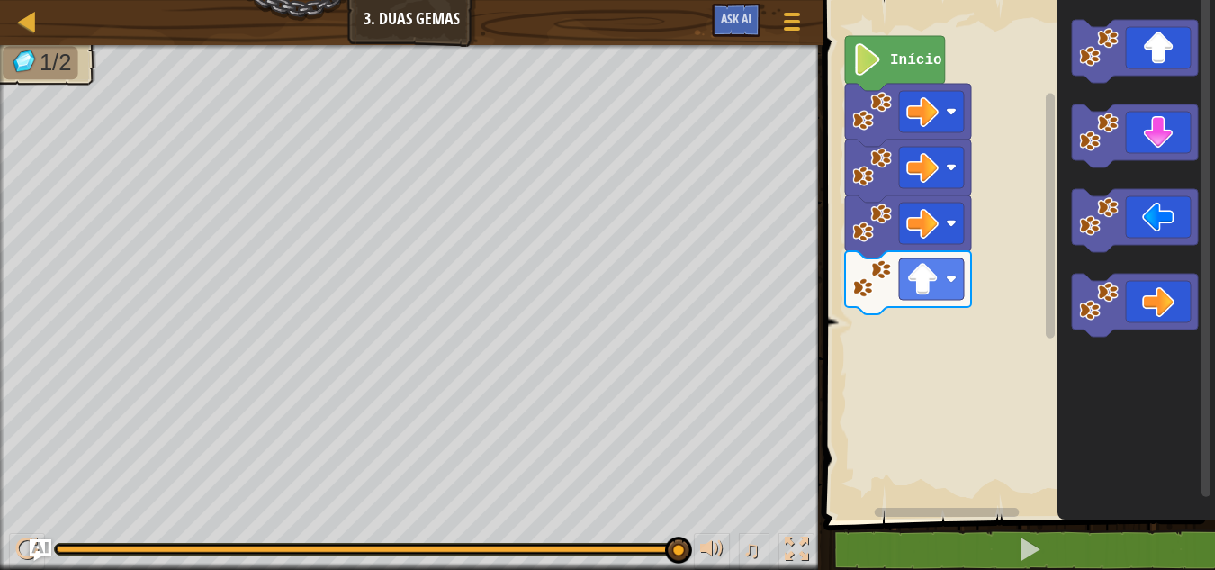
click at [1017, 201] on div "Início" at bounding box center [1016, 255] width 397 height 528
click at [1070, 145] on icon "Espaço de trabalho do Blockly" at bounding box center [1135, 255] width 157 height 528
click at [1160, 130] on icon "Espaço de trabalho do Blockly" at bounding box center [1135, 135] width 126 height 63
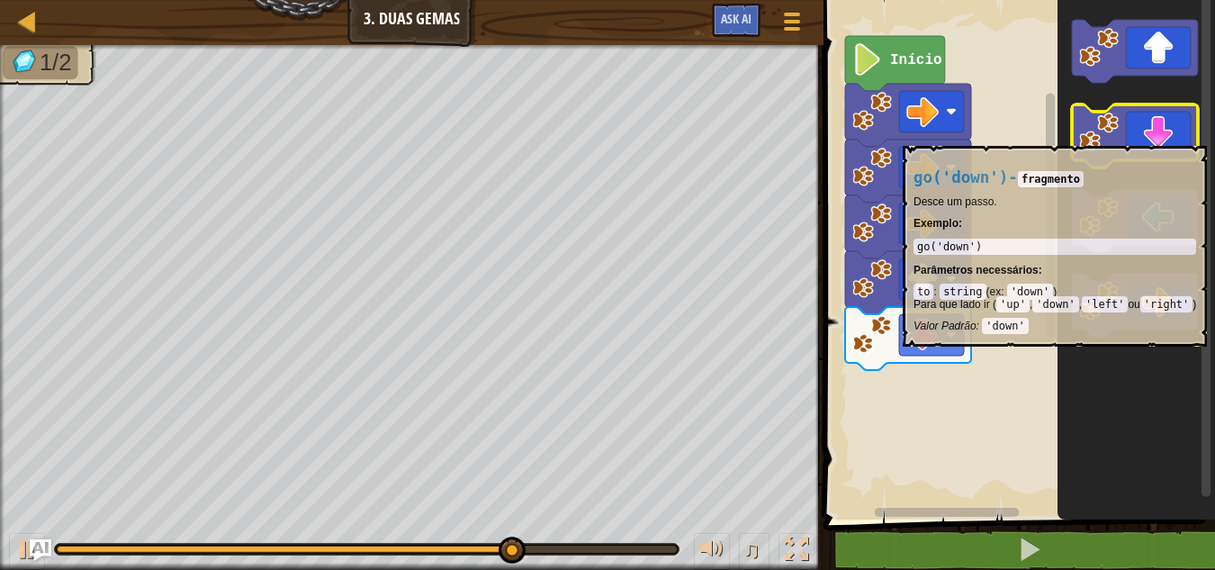
click at [1183, 137] on icon "Espaço de trabalho do Blockly" at bounding box center [1135, 135] width 126 height 63
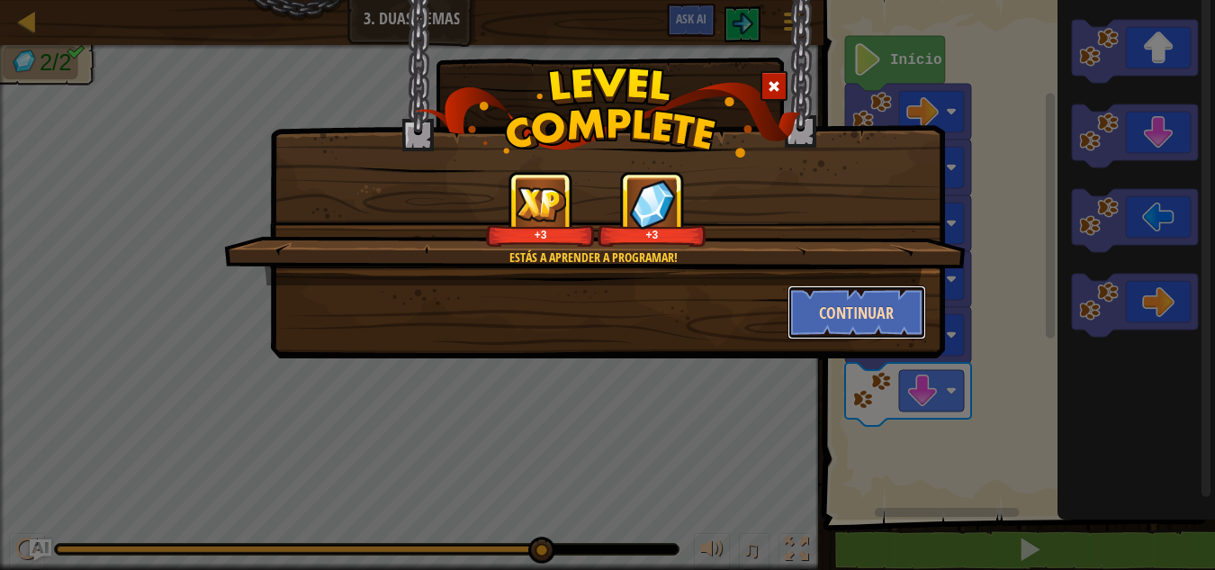
click at [811, 297] on button "Continuar" at bounding box center [856, 312] width 139 height 54
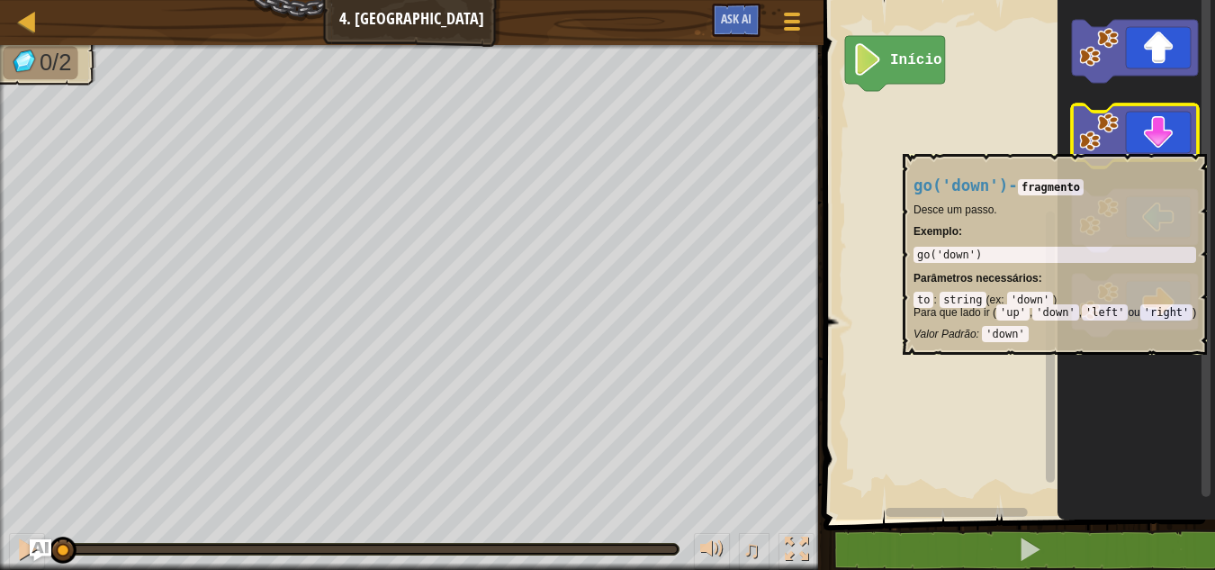
click at [1119, 145] on icon "Espaço de trabalho do Blockly" at bounding box center [1135, 135] width 126 height 63
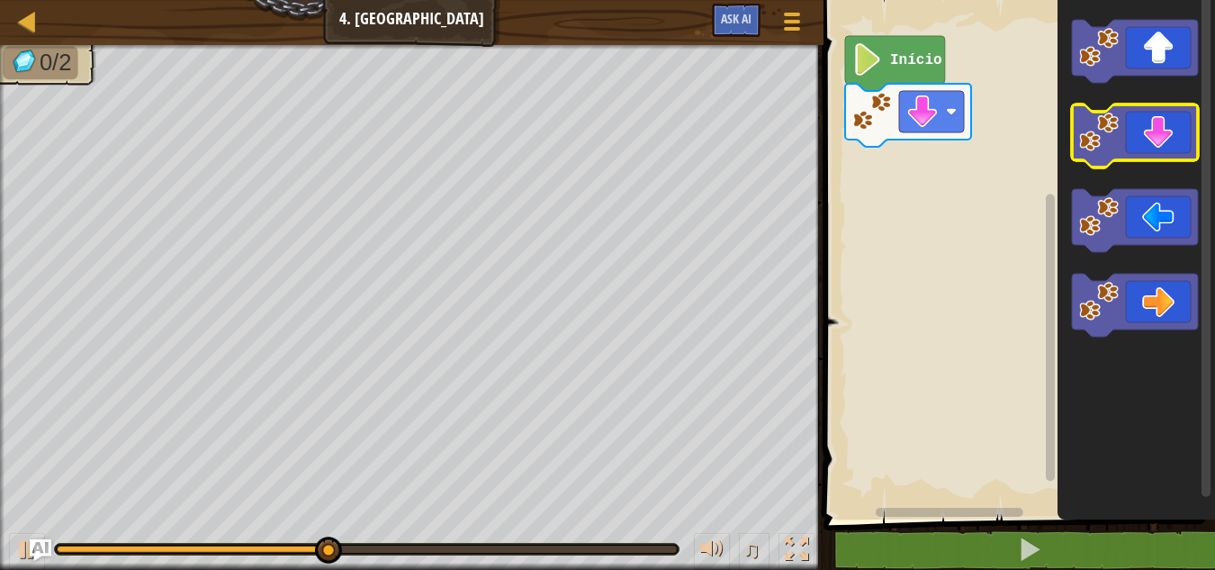
click at [1122, 140] on icon "Espaço de trabalho do Blockly" at bounding box center [1135, 135] width 126 height 63
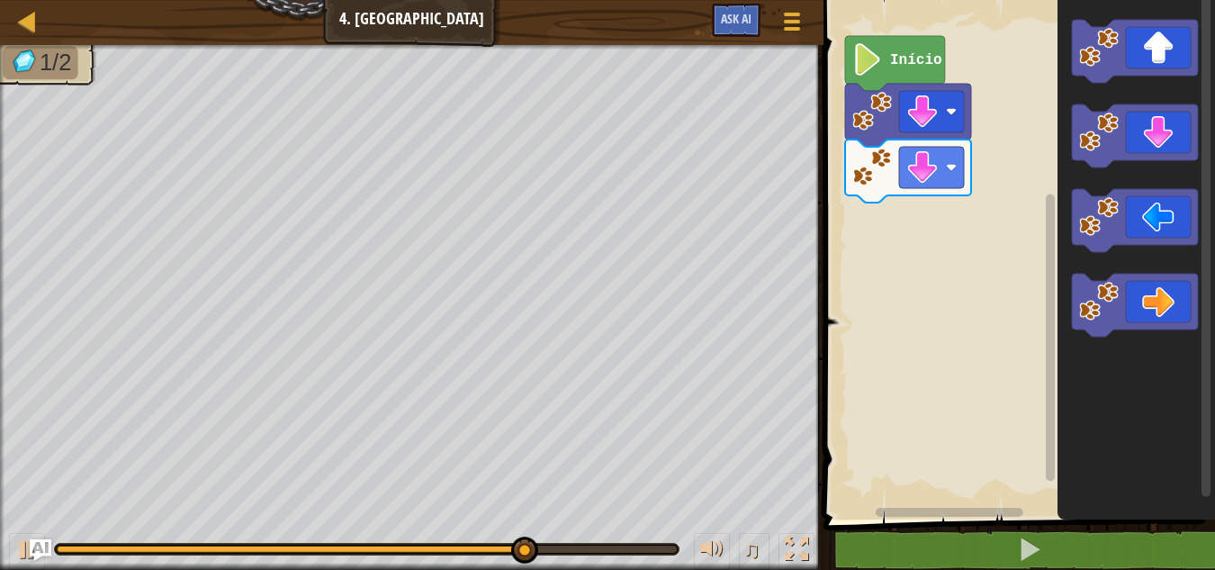
click at [1119, 188] on icon "Espaço de trabalho do Blockly" at bounding box center [1135, 255] width 157 height 528
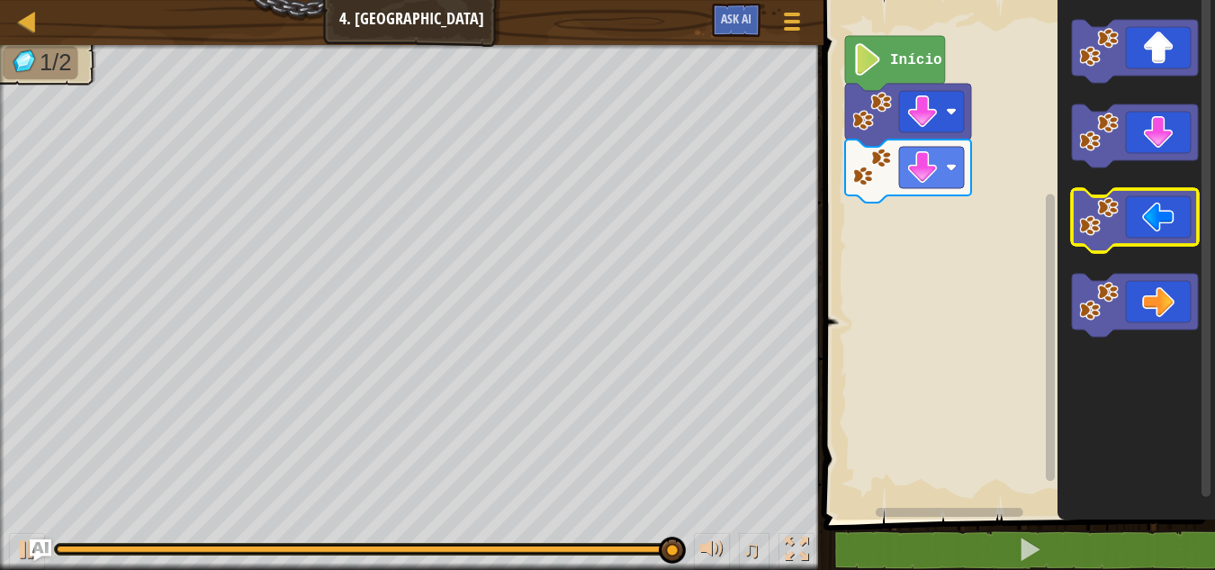
click at [1117, 210] on image "Espaço de trabalho do Blockly" at bounding box center [1099, 217] width 40 height 40
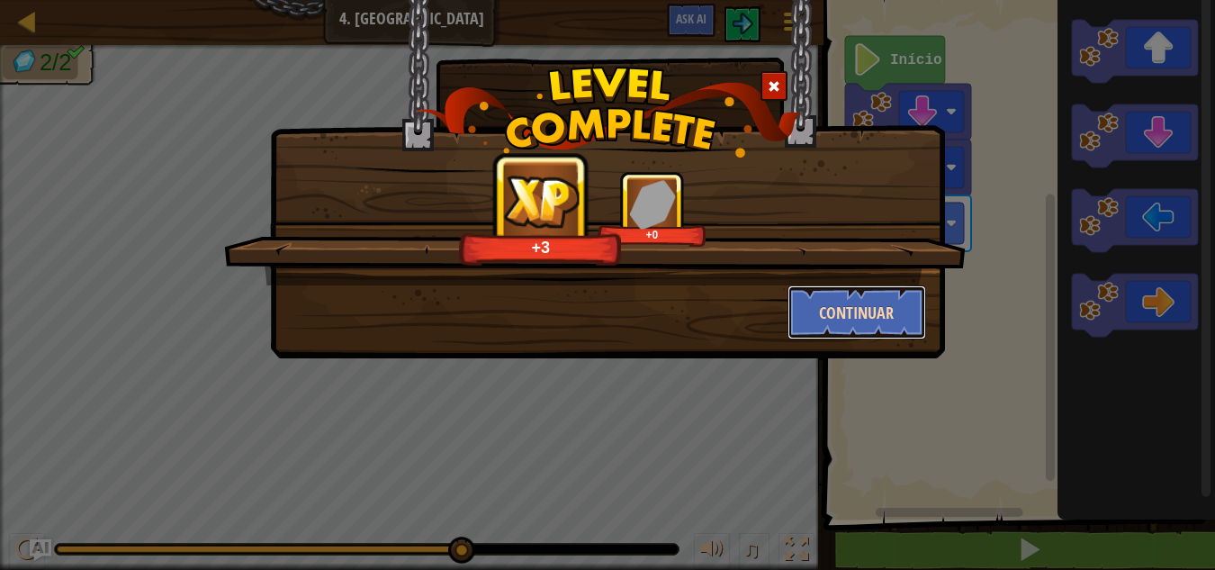
click at [848, 310] on button "Continuar" at bounding box center [856, 312] width 139 height 54
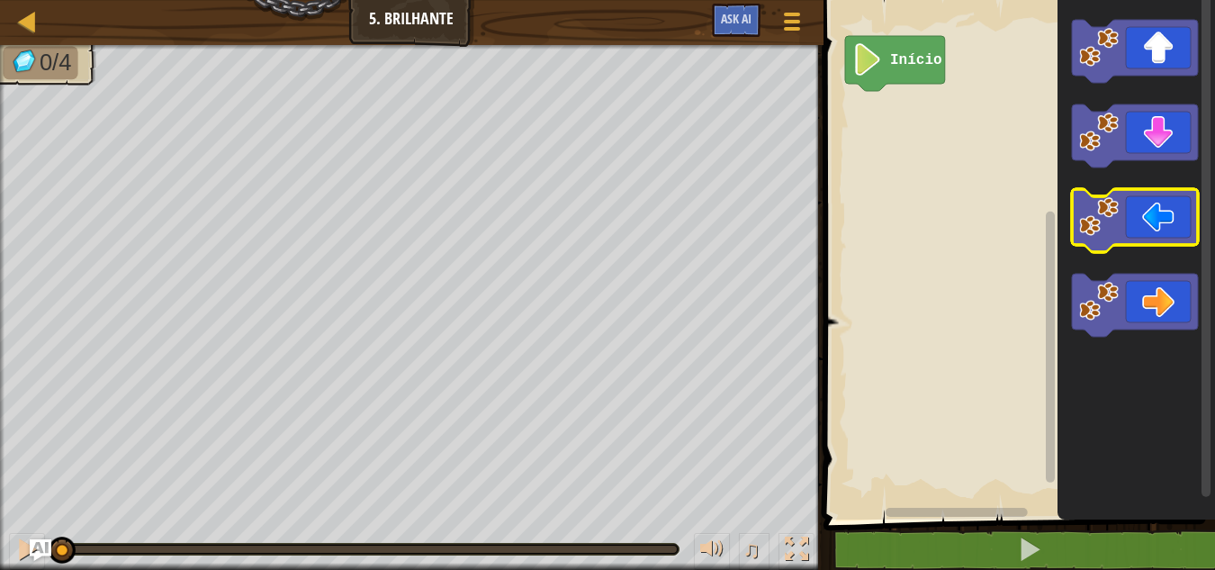
click at [1165, 205] on icon "Espaço de trabalho do Blockly" at bounding box center [1135, 220] width 126 height 63
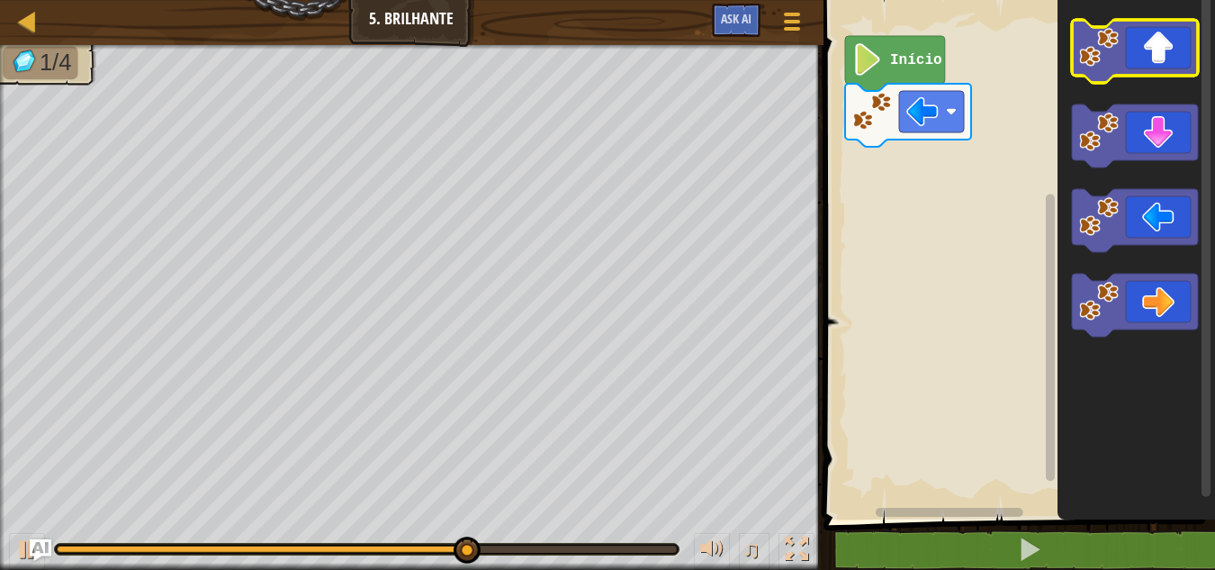
click at [1138, 63] on icon "Espaço de trabalho do Blockly" at bounding box center [1135, 51] width 126 height 63
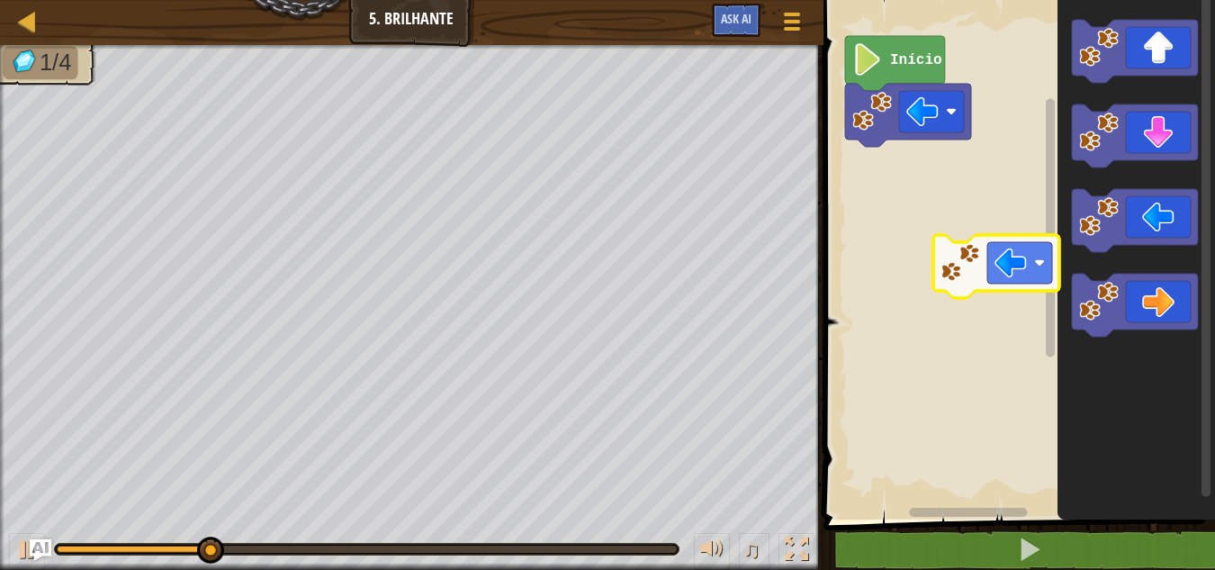
click at [980, 299] on div "Início" at bounding box center [1016, 255] width 397 height 528
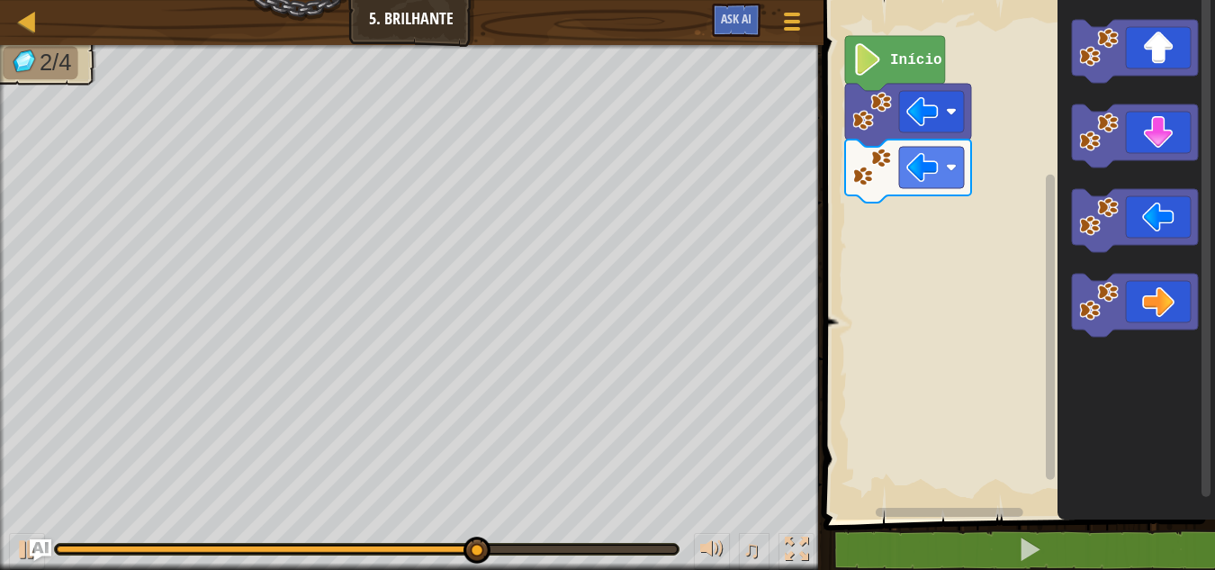
click at [1080, 171] on icon "Espaço de trabalho do Blockly" at bounding box center [1135, 255] width 157 height 528
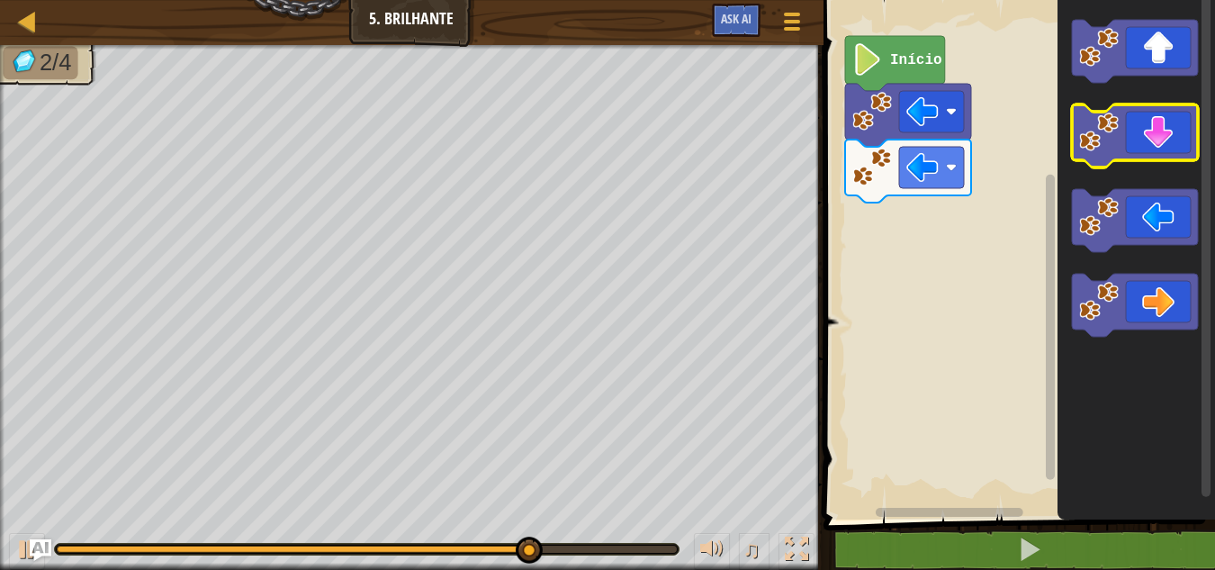
click at [1083, 159] on icon "Espaço de trabalho do Blockly" at bounding box center [1135, 135] width 126 height 63
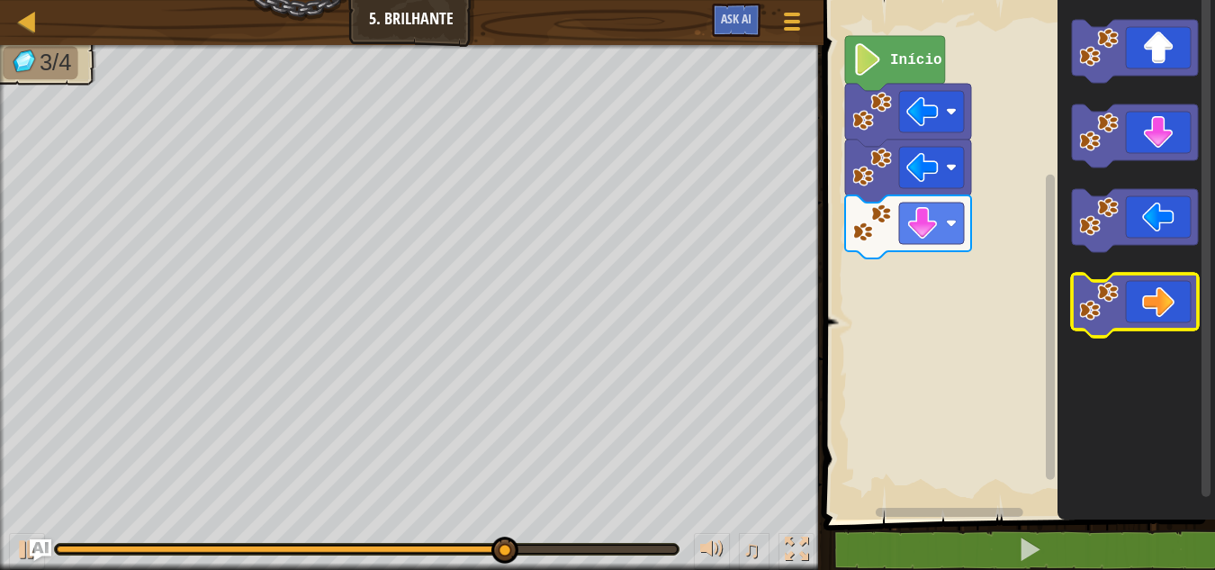
click at [1149, 295] on icon "Espaço de trabalho do Blockly" at bounding box center [1135, 305] width 126 height 63
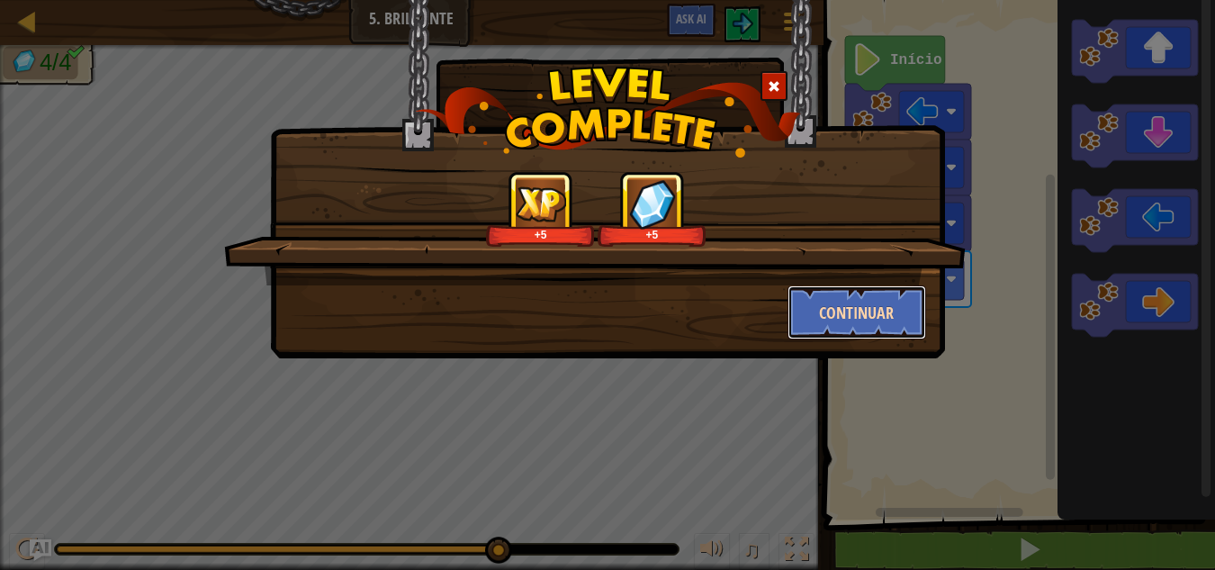
click at [865, 310] on button "Continuar" at bounding box center [856, 312] width 139 height 54
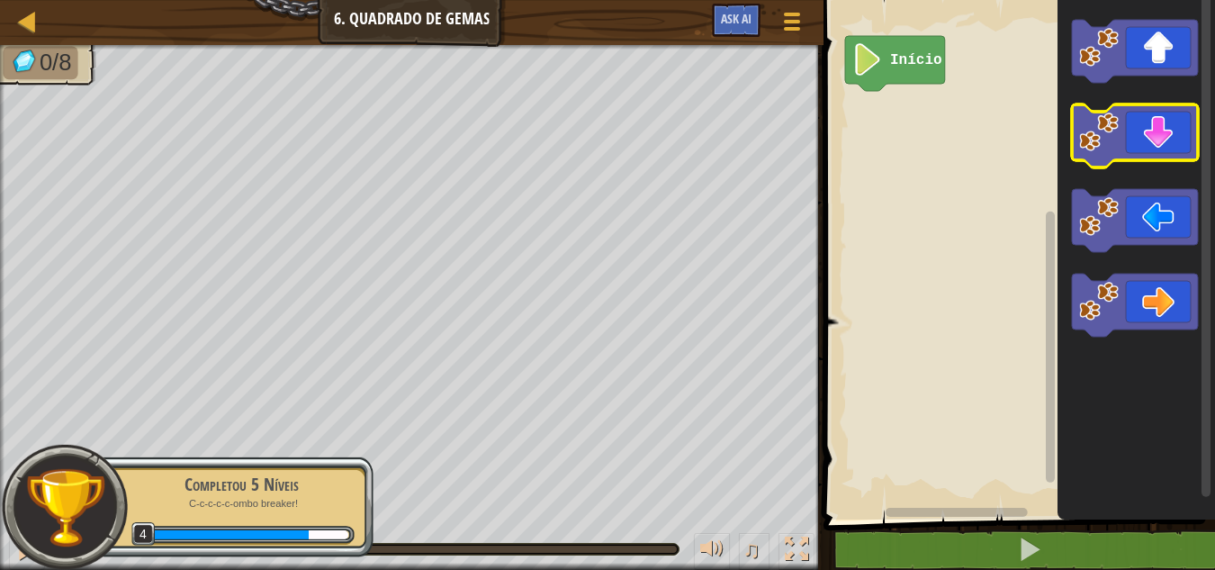
click at [1138, 118] on icon "Espaço de trabalho do Blockly" at bounding box center [1135, 135] width 126 height 63
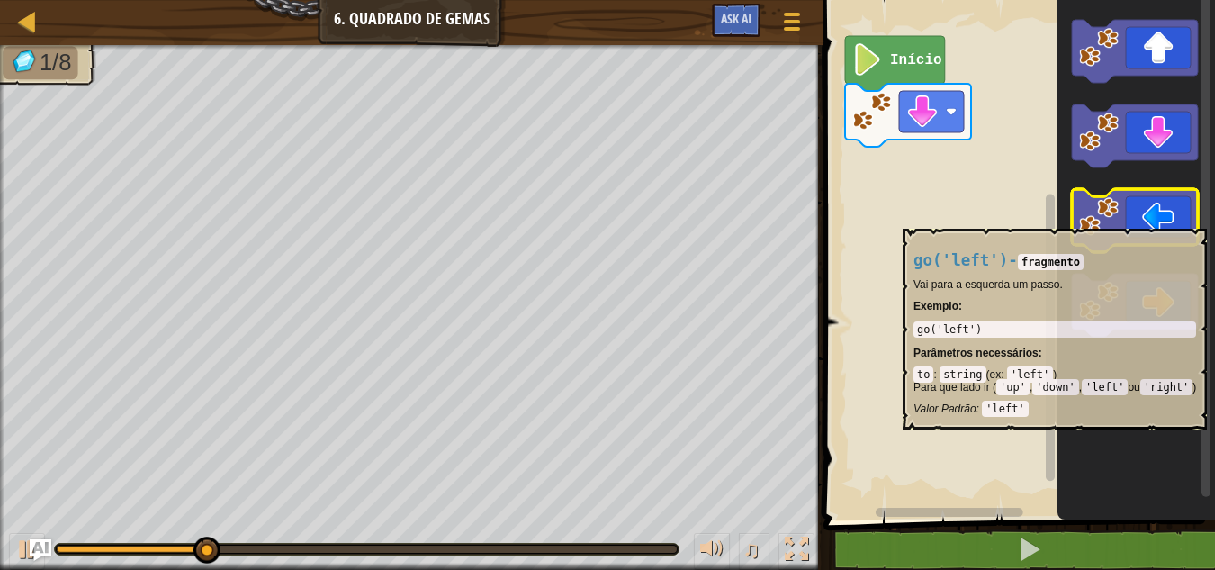
click at [1196, 220] on icon "Espaço de trabalho do Blockly" at bounding box center [1135, 220] width 126 height 63
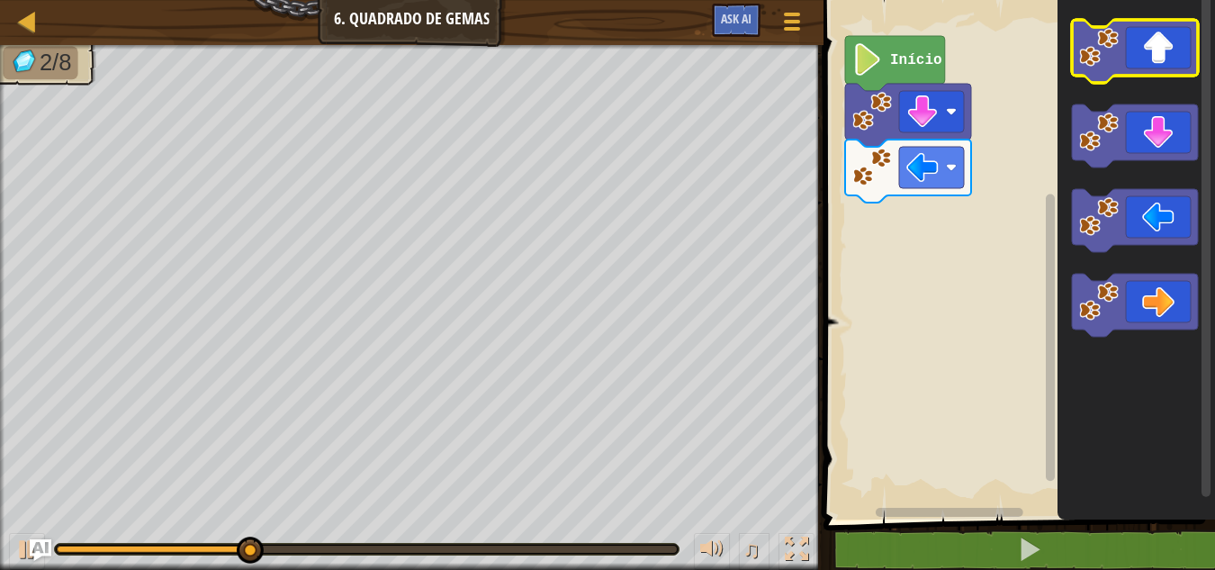
click at [1146, 35] on icon "Espaço de trabalho do Blockly" at bounding box center [1135, 51] width 126 height 63
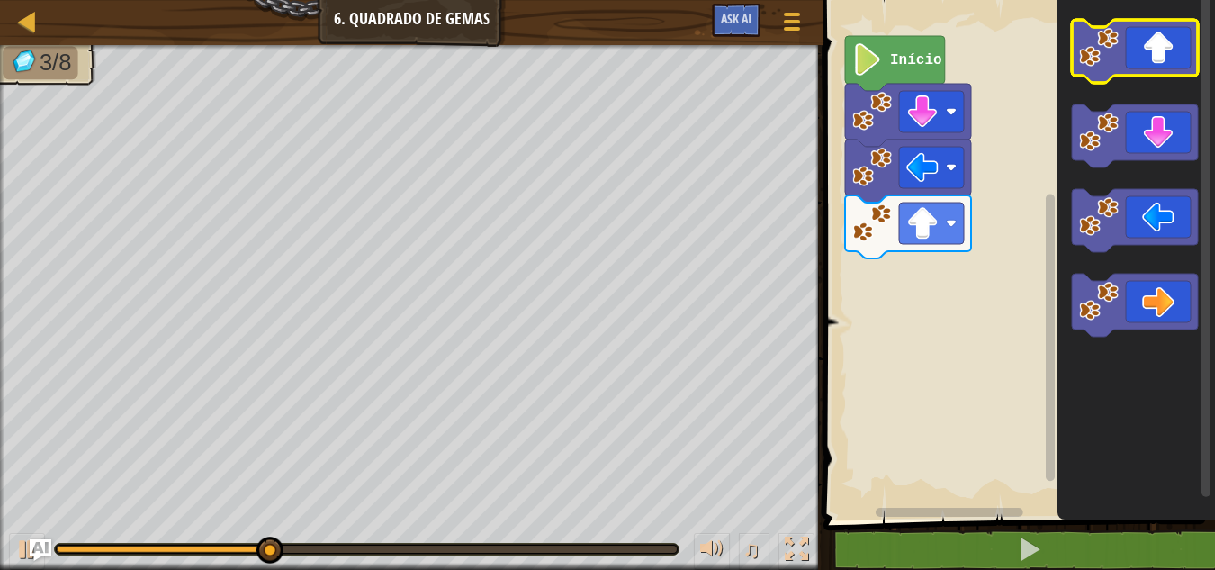
click at [1124, 47] on icon "Espaço de trabalho do Blockly" at bounding box center [1135, 51] width 126 height 63
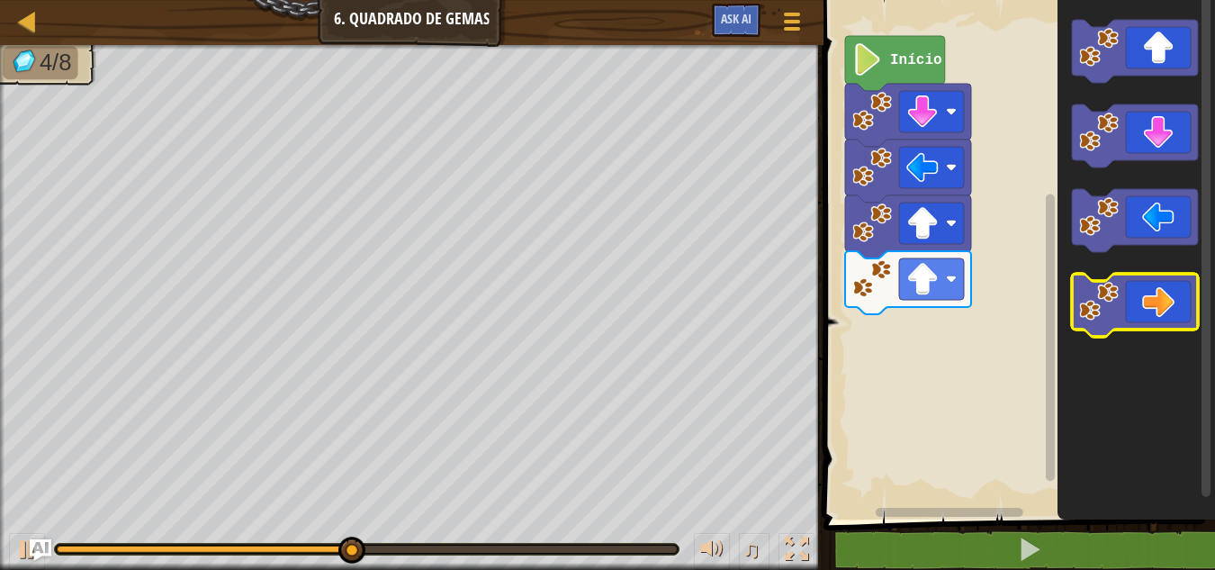
click at [1127, 323] on icon "Espaço de trabalho do Blockly" at bounding box center [1135, 305] width 126 height 63
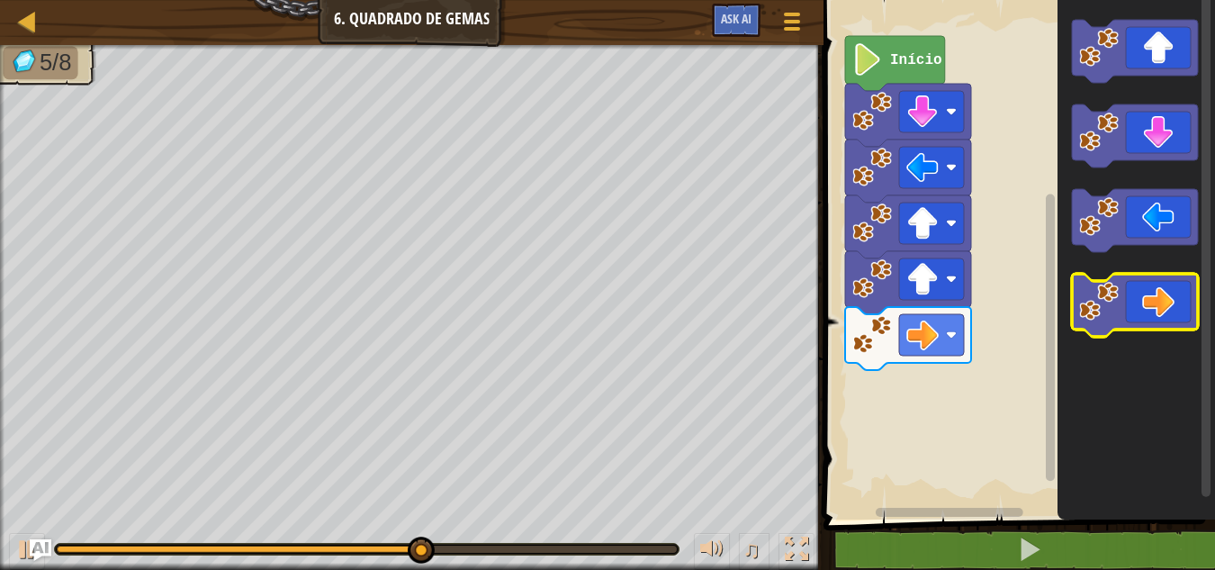
click at [1145, 283] on icon "Espaço de trabalho do Blockly" at bounding box center [1135, 305] width 126 height 63
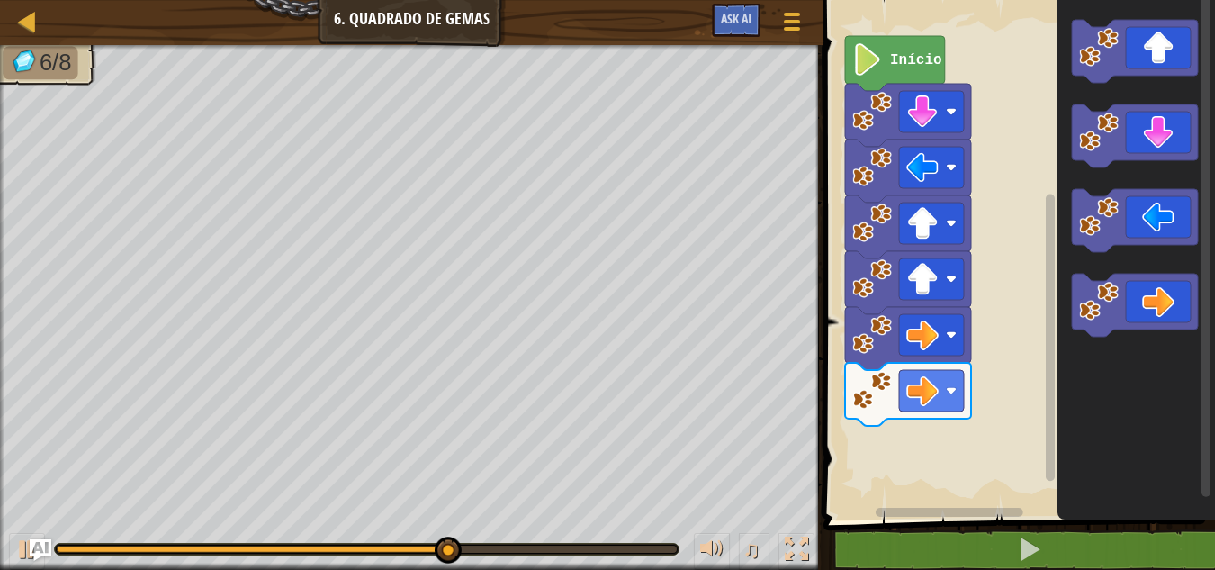
click at [1129, 104] on icon "Espaço de trabalho do Blockly" at bounding box center [1135, 255] width 157 height 528
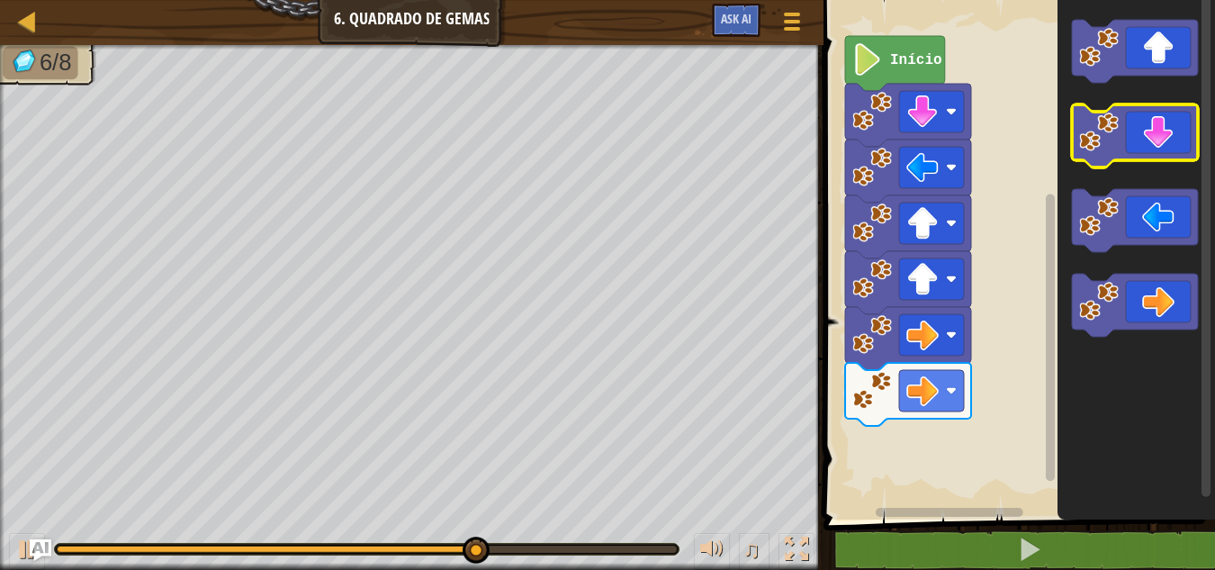
click at [1128, 118] on icon "Espaço de trabalho do Blockly" at bounding box center [1135, 135] width 126 height 63
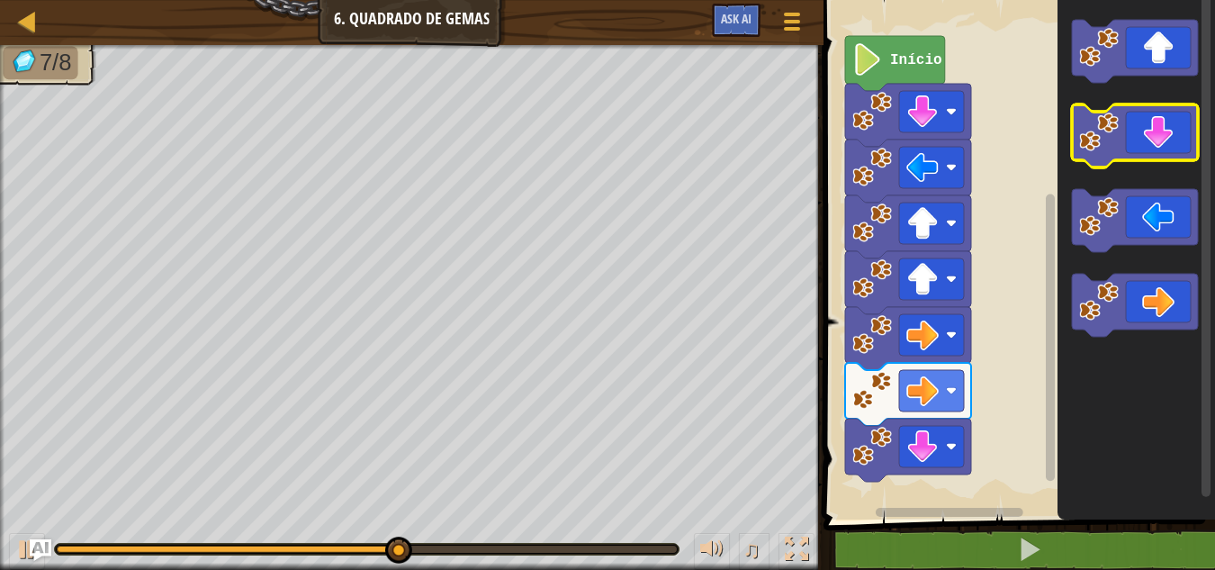
click at [1128, 118] on icon "Espaço de trabalho do Blockly" at bounding box center [1135, 135] width 126 height 63
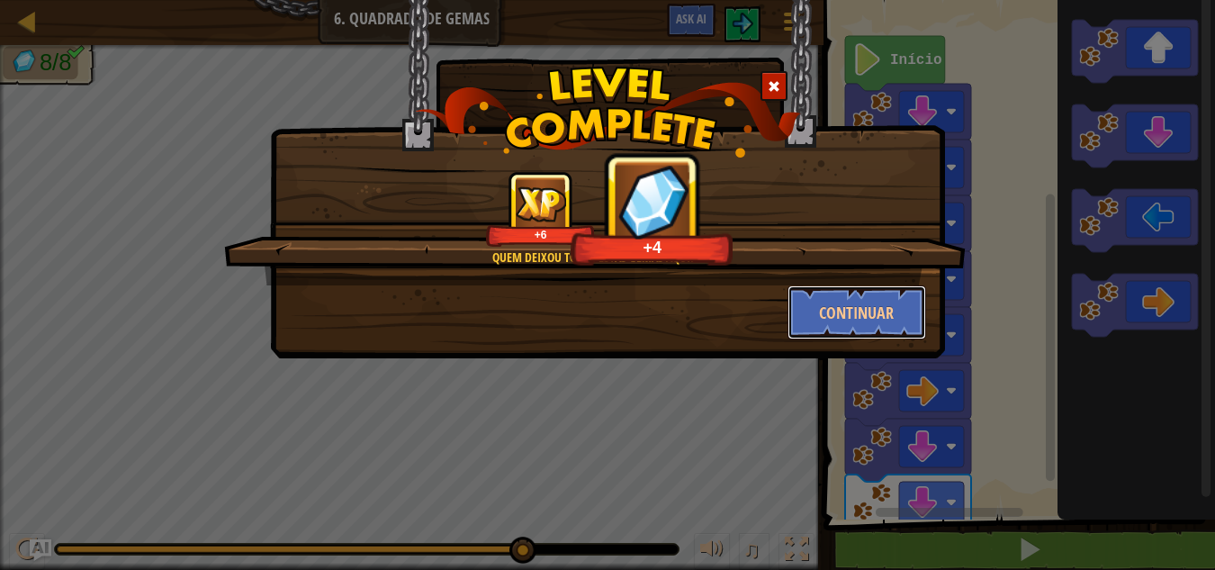
drag, startPoint x: 824, startPoint y: 263, endPoint x: 832, endPoint y: 216, distance: 47.5
click at [850, 207] on div "Quem deixou todas estas gemas aqui? +6 +4 Continuar" at bounding box center [607, 255] width 637 height 168
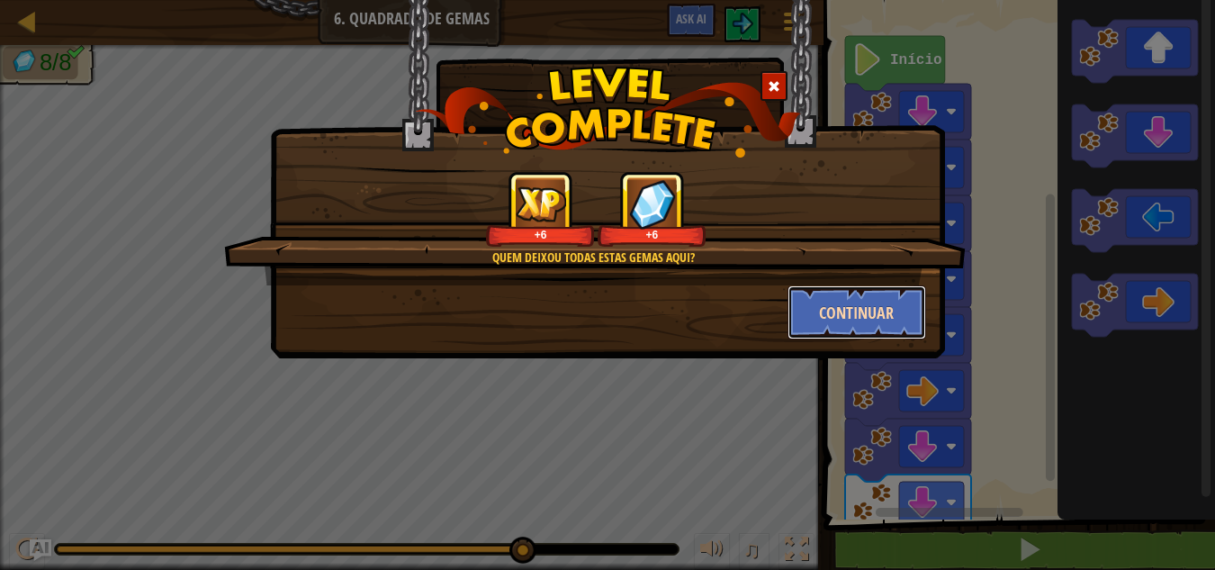
click at [800, 319] on button "Continuar" at bounding box center [856, 312] width 139 height 54
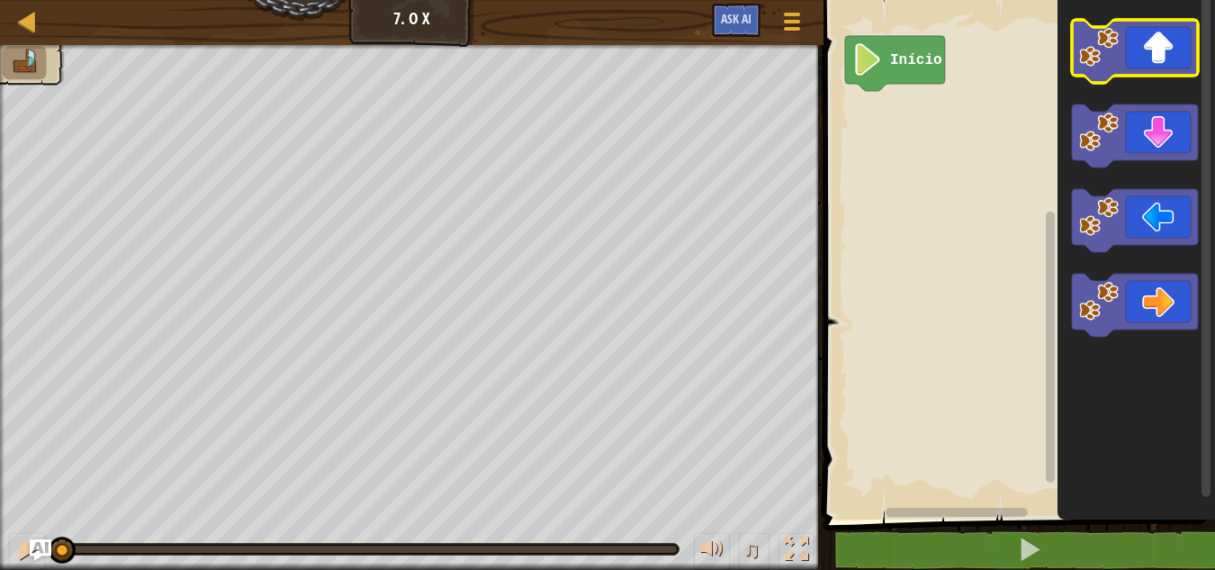
click at [1116, 70] on icon "Espaço de trabalho do Blockly" at bounding box center [1135, 51] width 126 height 63
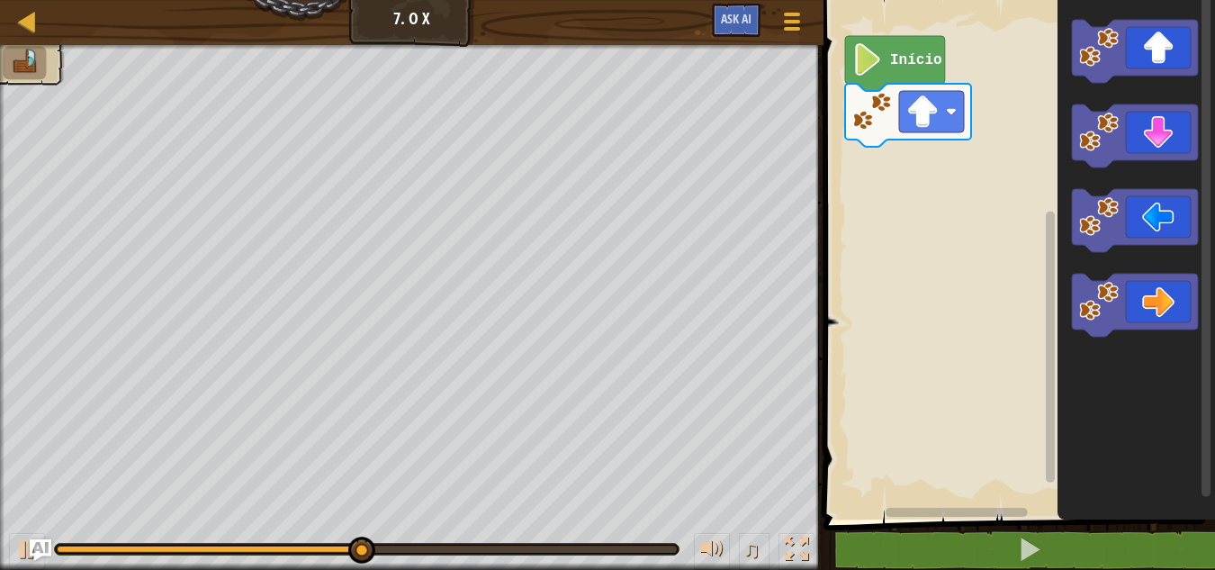
click at [1146, 303] on icon "Espaço de trabalho do Blockly" at bounding box center [1135, 305] width 126 height 63
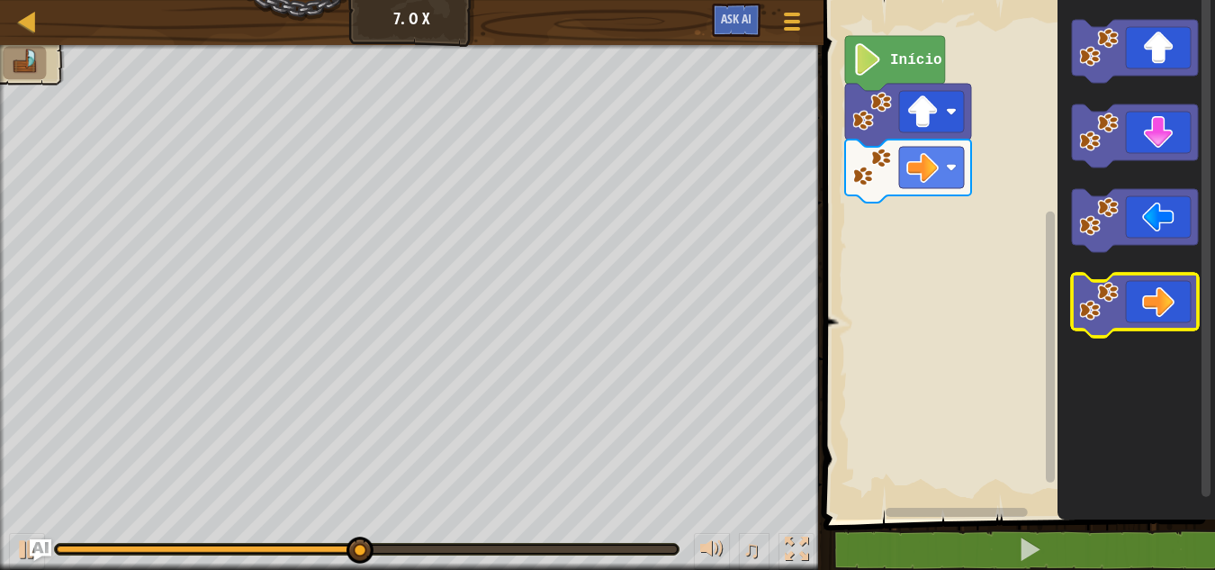
click at [1146, 300] on icon "Espaço de trabalho do Blockly" at bounding box center [1135, 305] width 126 height 63
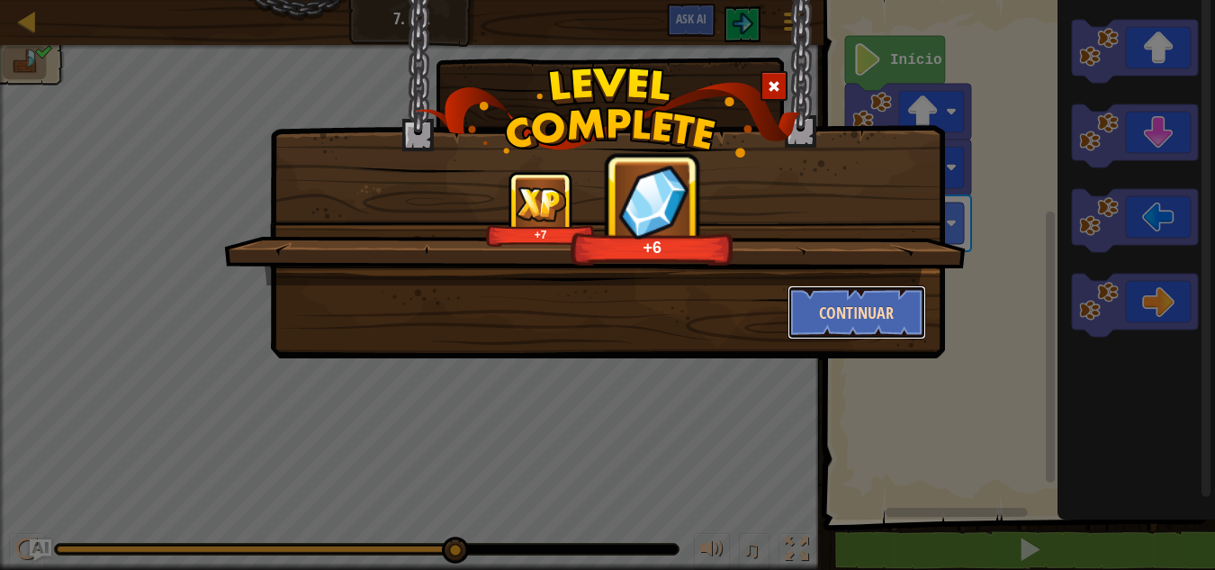
click at [877, 315] on button "Continuar" at bounding box center [856, 312] width 139 height 54
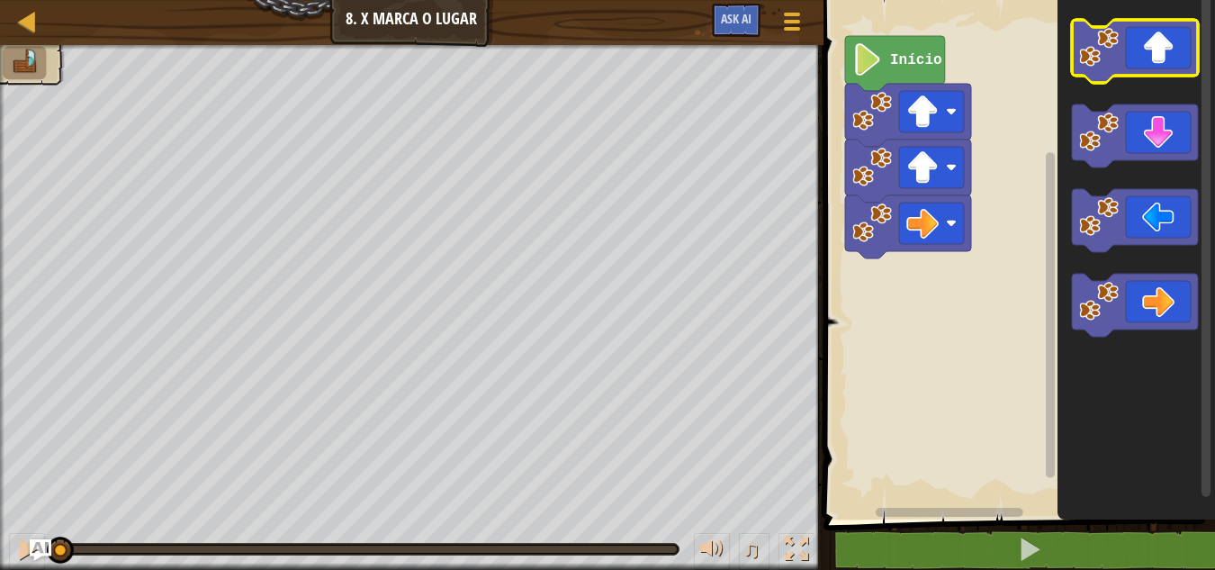
click at [1123, 67] on icon "Espaço de trabalho do Blockly" at bounding box center [1135, 51] width 126 height 63
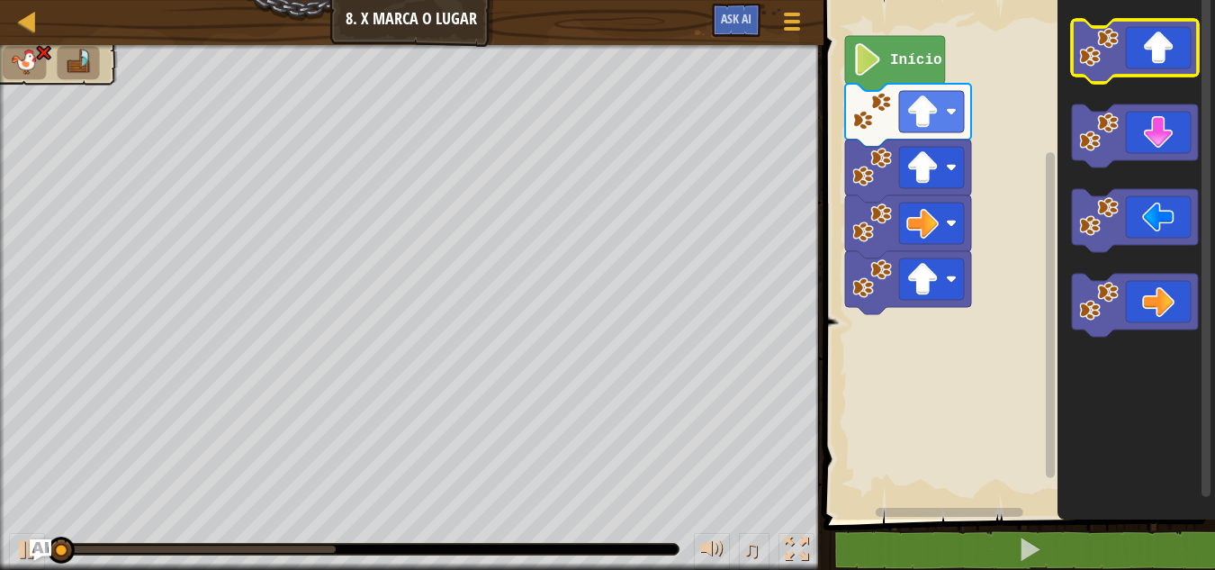
click at [1123, 67] on icon "Espaço de trabalho do Blockly" at bounding box center [1135, 51] width 126 height 63
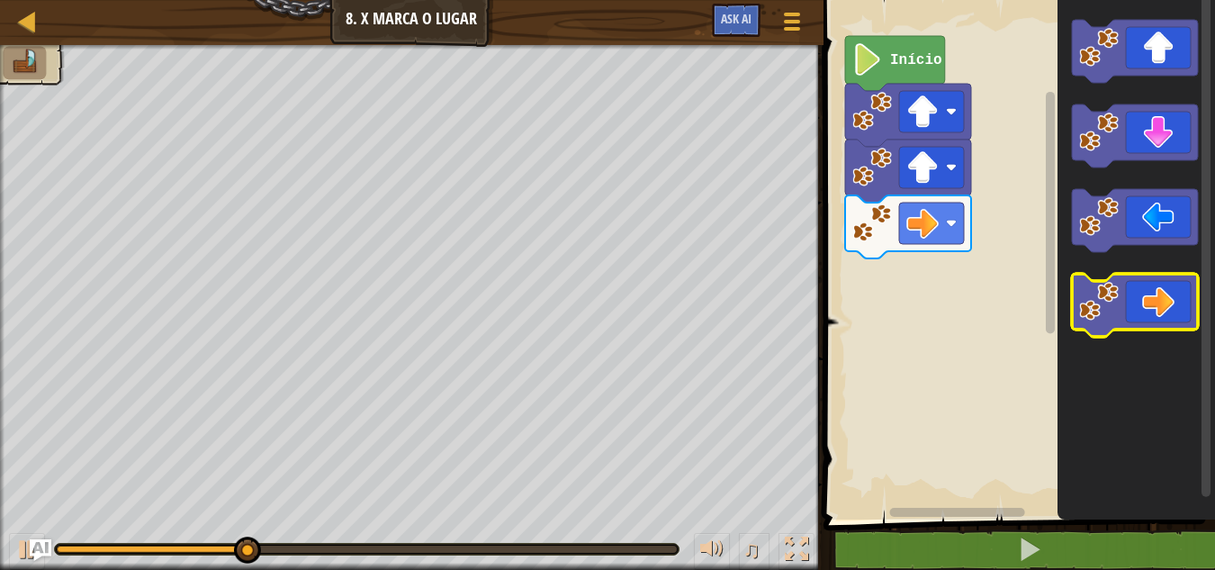
click at [1111, 318] on image "Espaço de trabalho do Blockly" at bounding box center [1099, 302] width 40 height 40
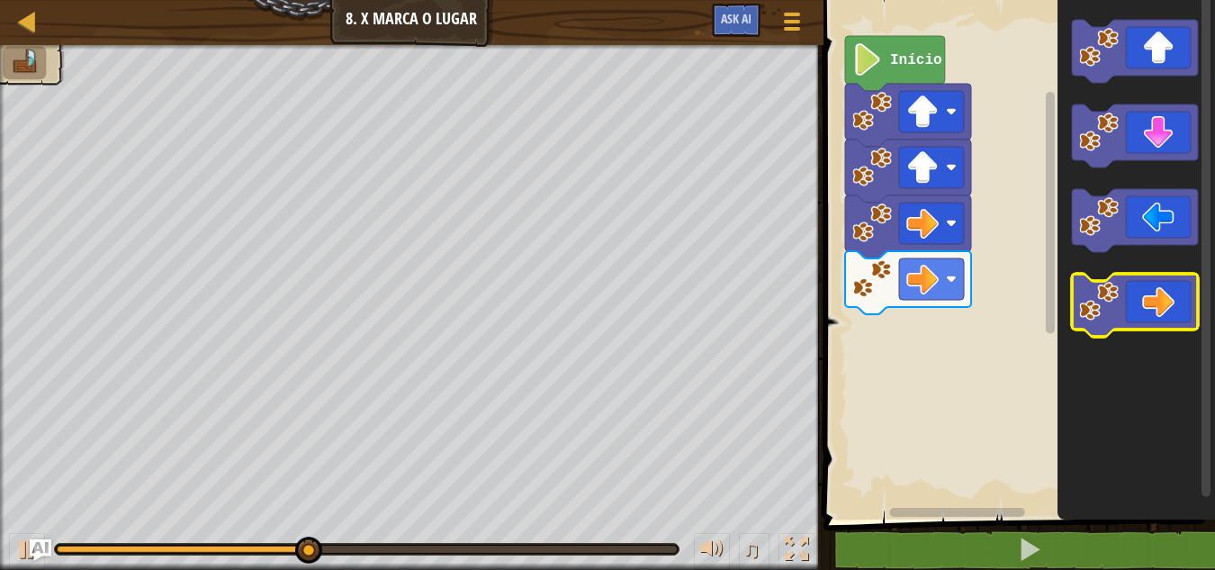
click at [1107, 318] on image "Espaço de trabalho do Blockly" at bounding box center [1099, 302] width 40 height 40
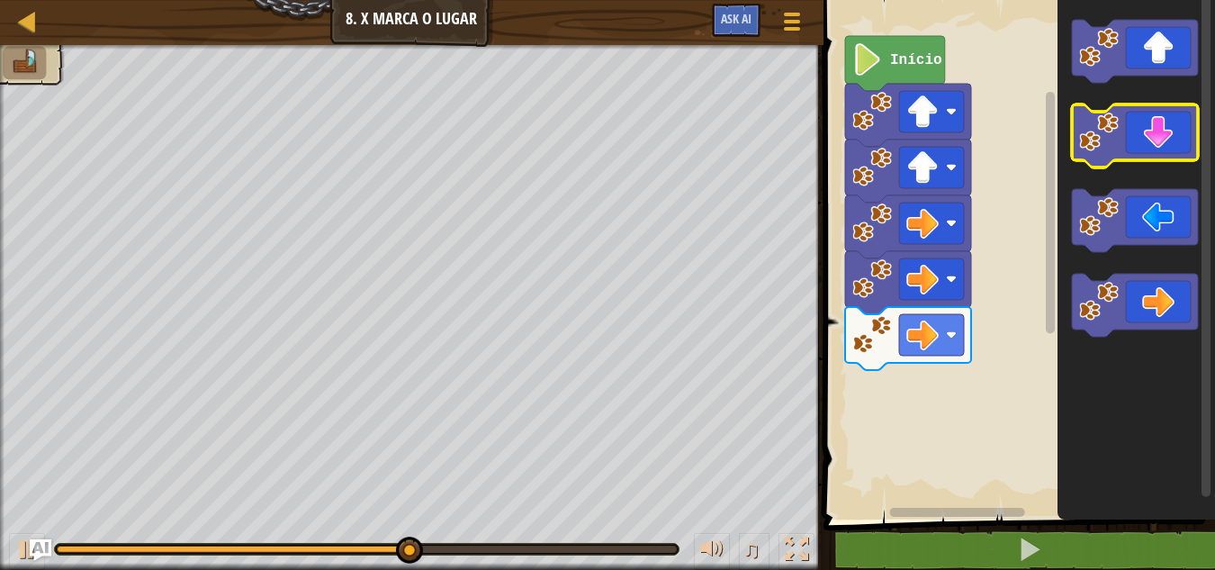
click at [1106, 127] on image "Espaço de trabalho do Blockly" at bounding box center [1099, 132] width 40 height 40
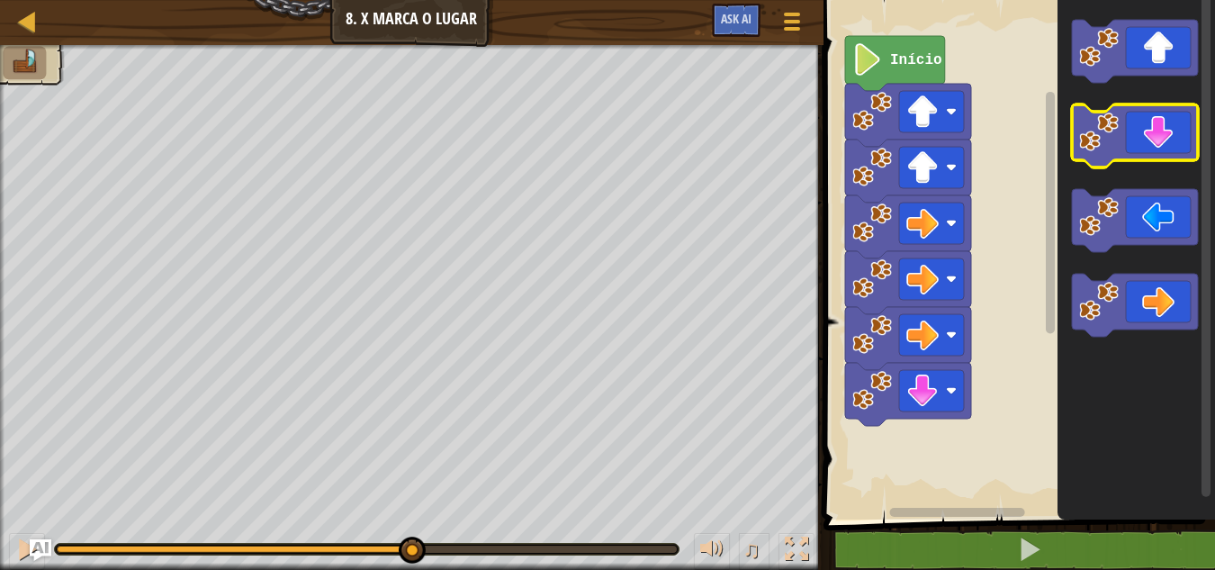
click at [1106, 138] on image "Espaço de trabalho do Blockly" at bounding box center [1099, 132] width 40 height 40
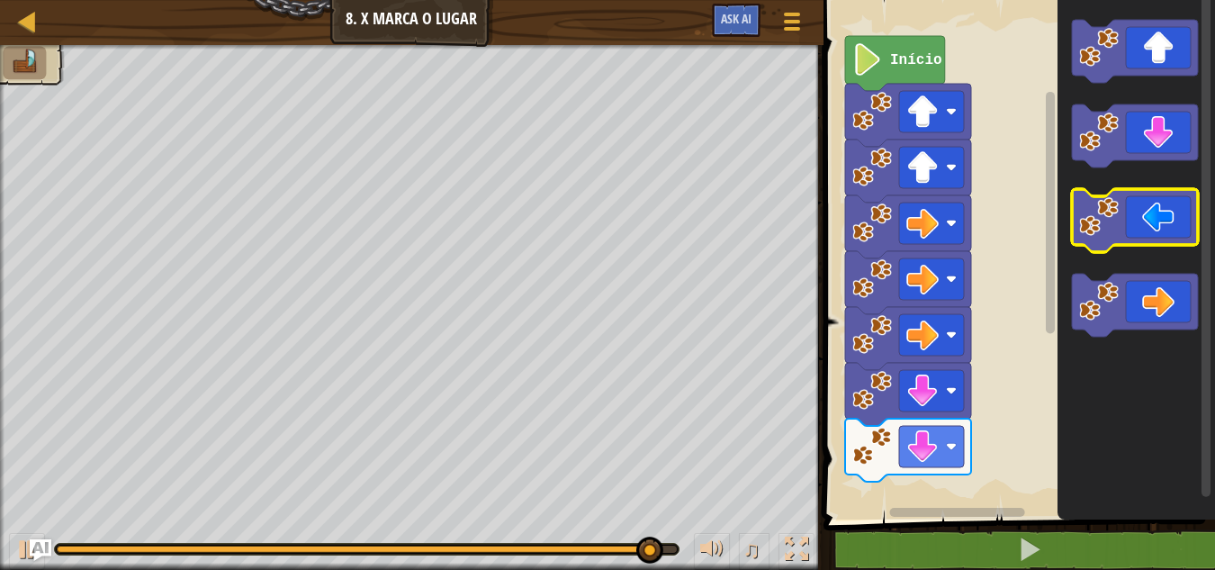
click at [1113, 218] on g "Espaço de trabalho do Blockly" at bounding box center [1135, 220] width 126 height 63
click at [1138, 218] on icon "Espaço de trabalho do Blockly" at bounding box center [1135, 220] width 126 height 63
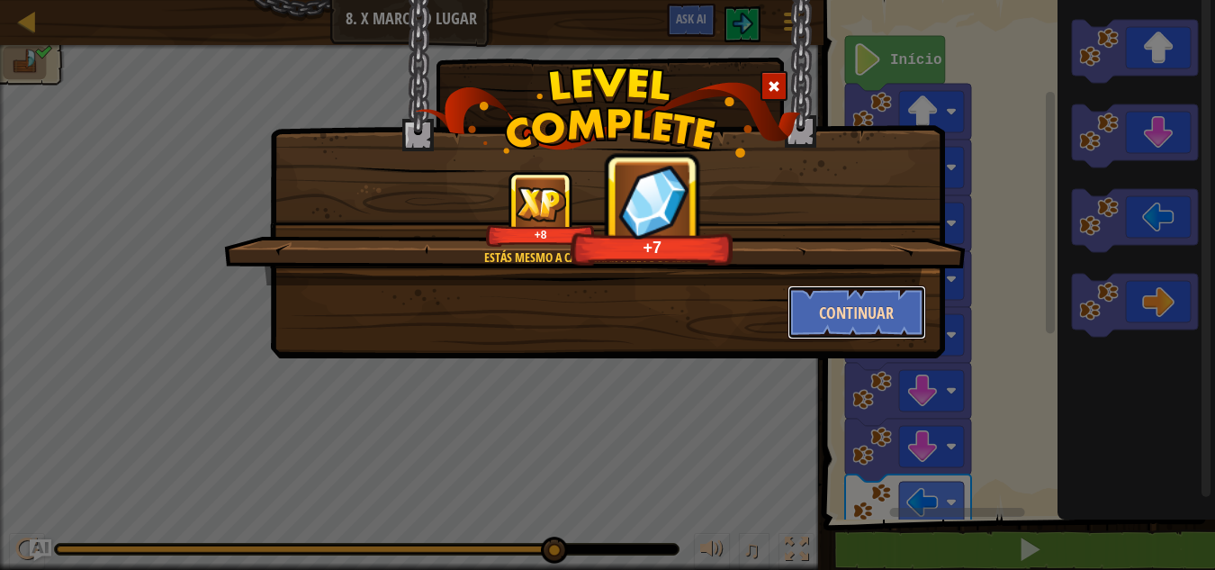
click at [832, 320] on button "Continuar" at bounding box center [856, 312] width 139 height 54
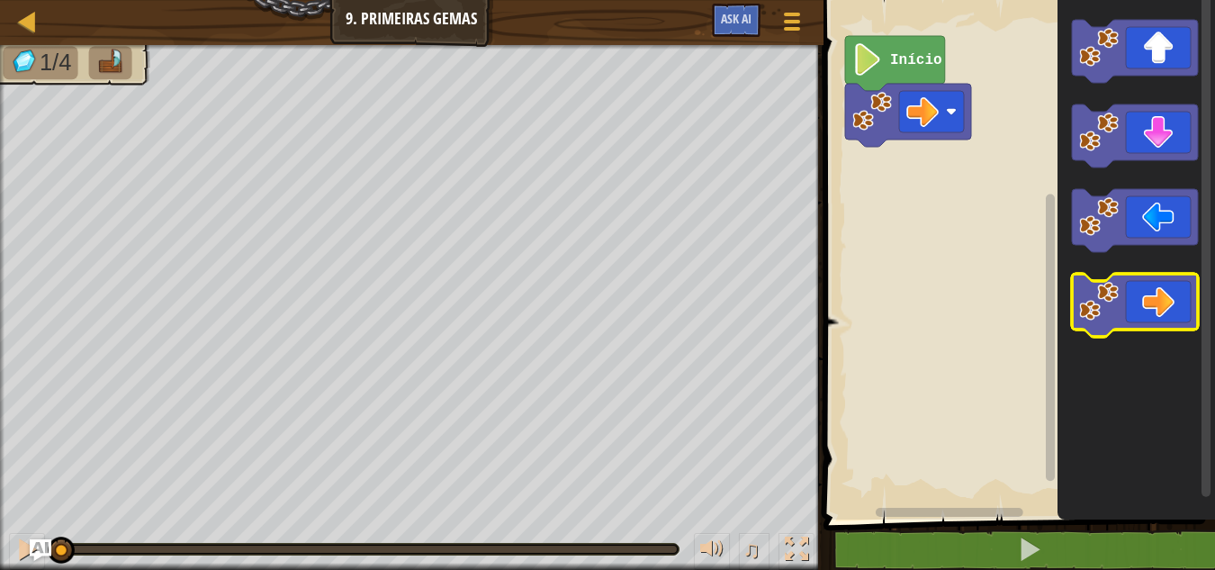
click at [1159, 310] on icon "Espaço de trabalho do Blockly" at bounding box center [1135, 305] width 126 height 63
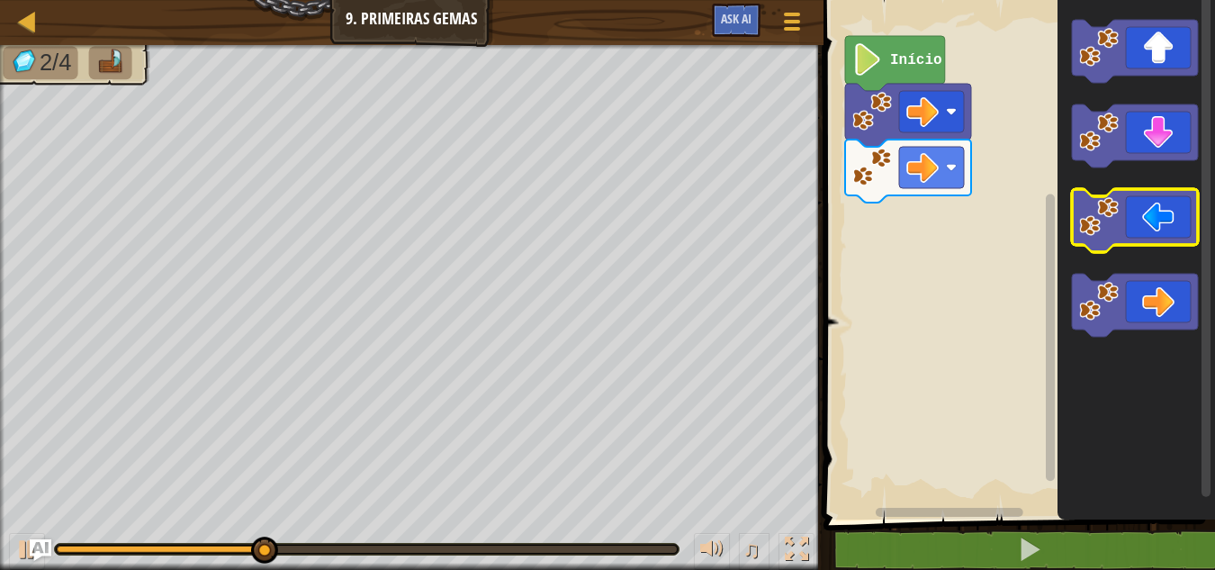
click at [1158, 202] on icon "Espaço de trabalho do Blockly" at bounding box center [1135, 220] width 126 height 63
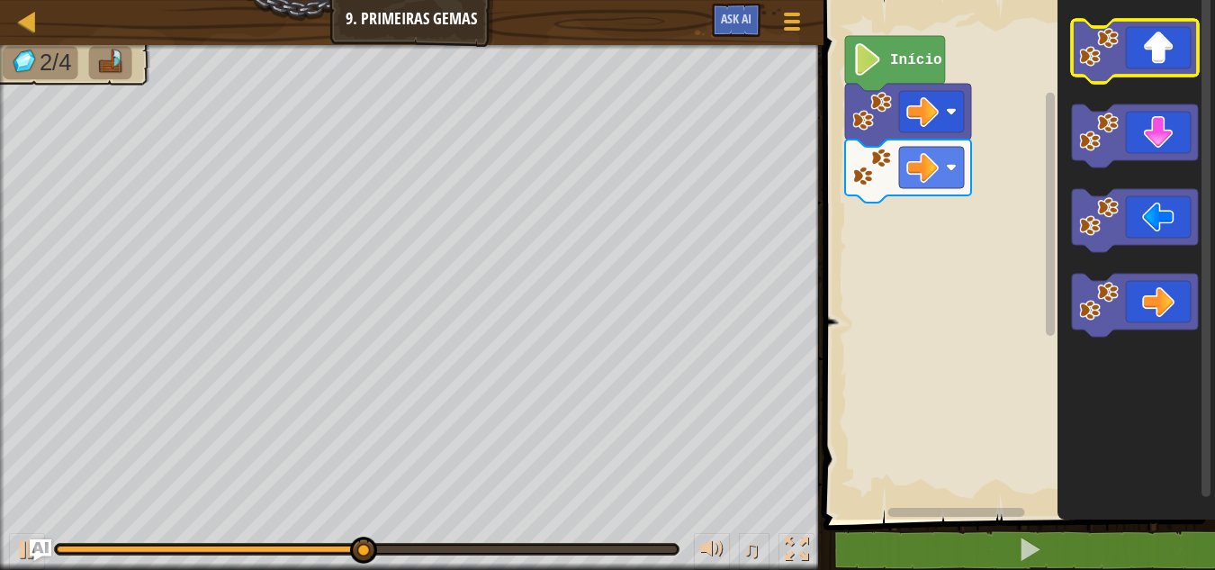
click at [1160, 46] on icon "Espaço de trabalho do Blockly" at bounding box center [1135, 51] width 126 height 63
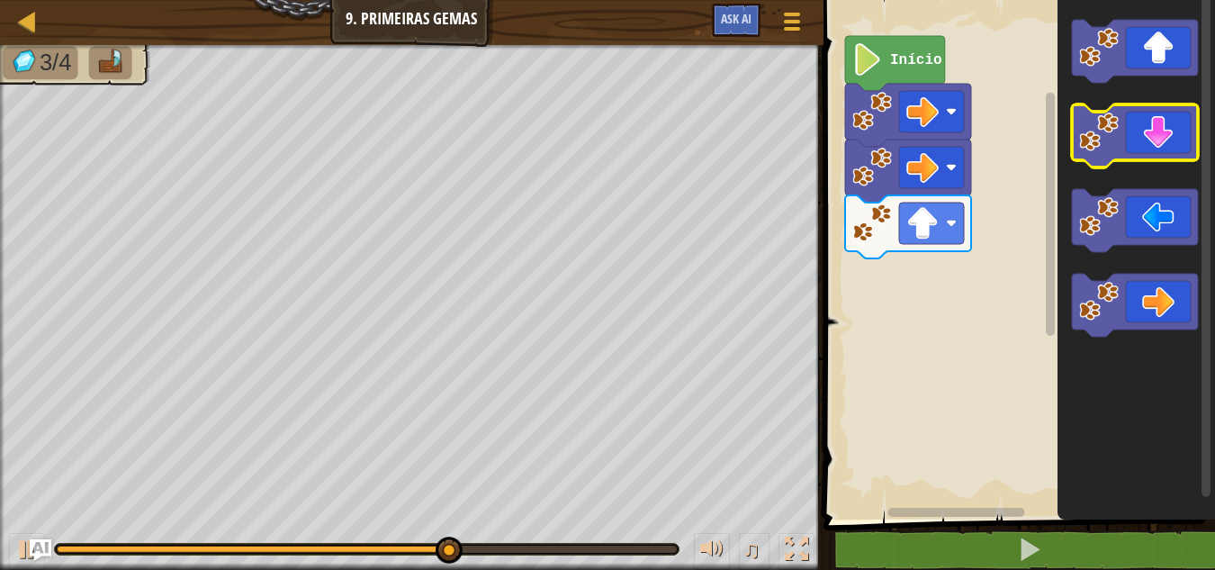
click at [1146, 159] on icon "Espaço de trabalho do Blockly" at bounding box center [1135, 135] width 126 height 63
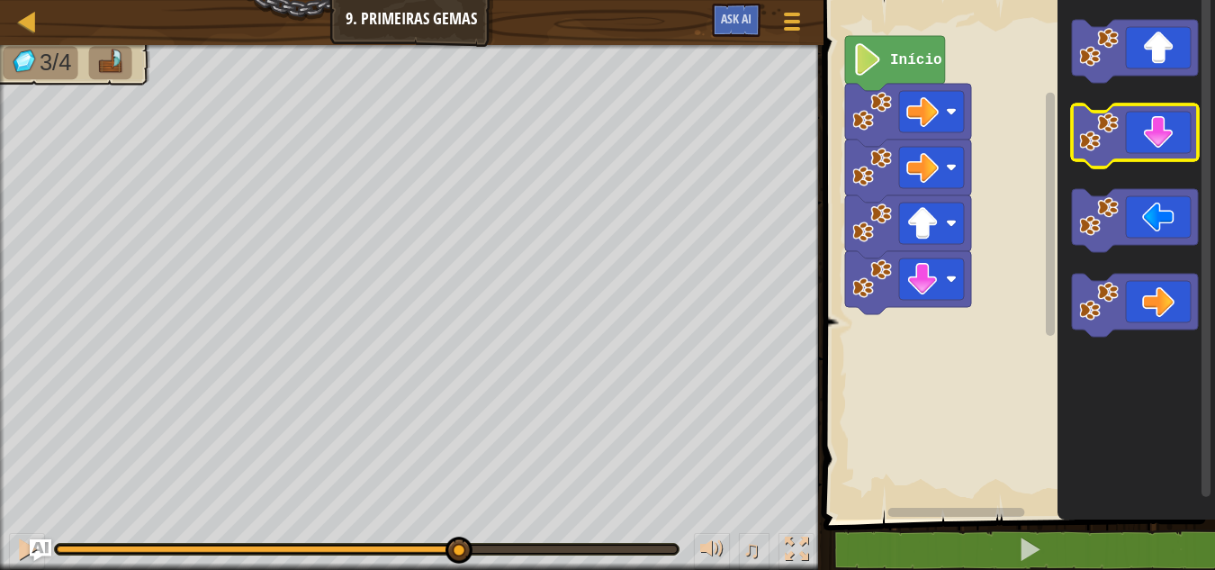
click at [1146, 159] on icon "Espaço de trabalho do Blockly" at bounding box center [1135, 135] width 126 height 63
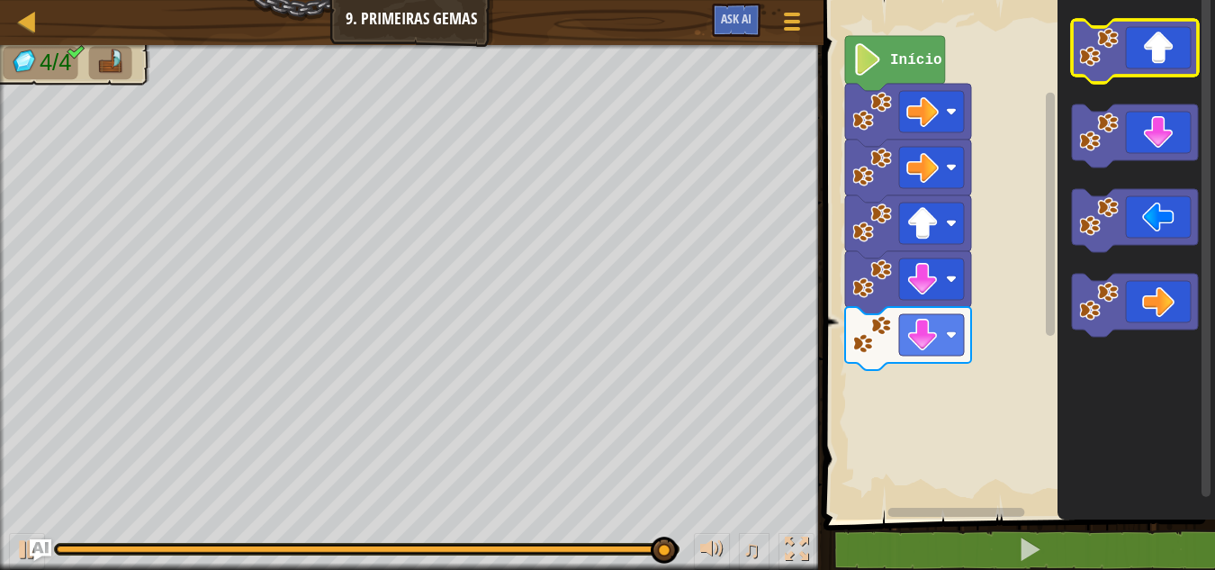
click at [1139, 67] on icon "Espaço de trabalho do Blockly" at bounding box center [1135, 51] width 126 height 63
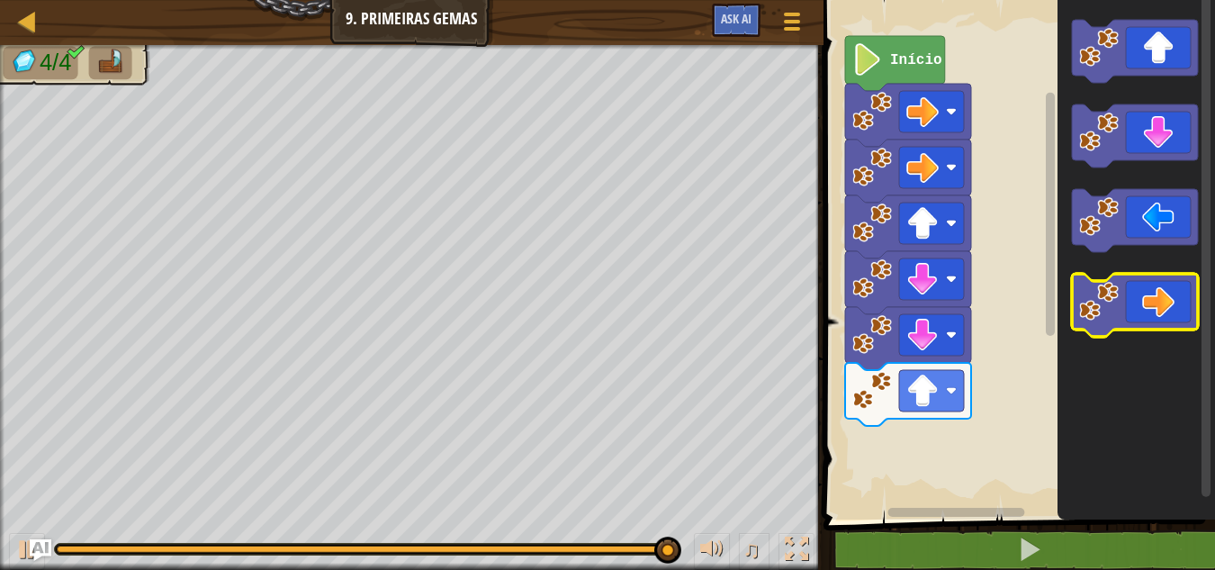
click at [1132, 309] on icon "Espaço de trabalho do Blockly" at bounding box center [1135, 305] width 126 height 63
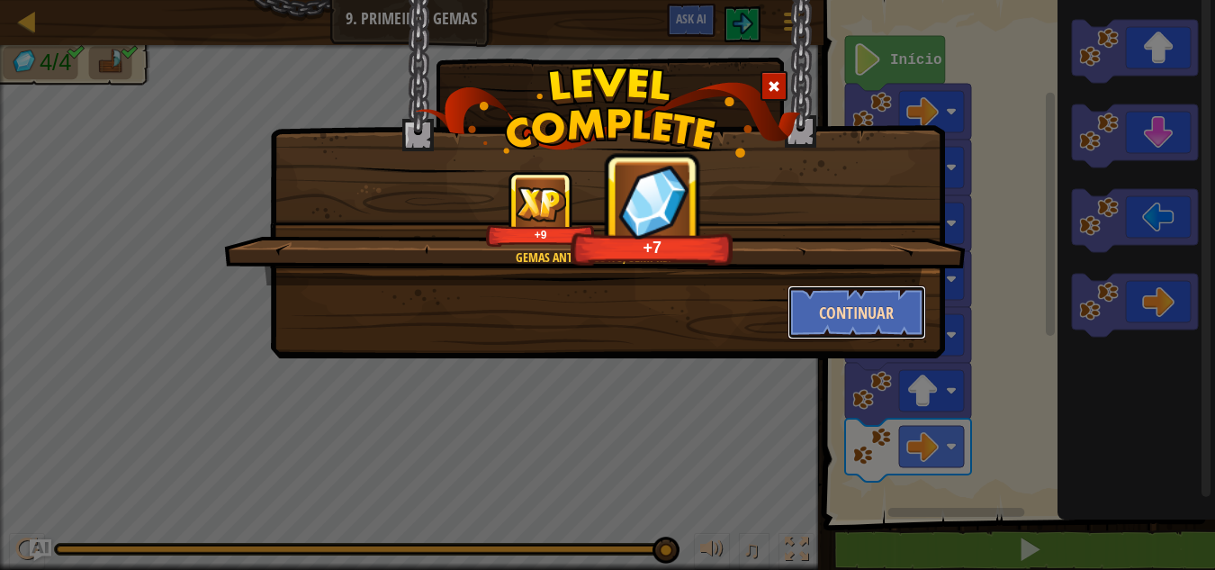
click at [860, 319] on button "Continuar" at bounding box center [856, 312] width 139 height 54
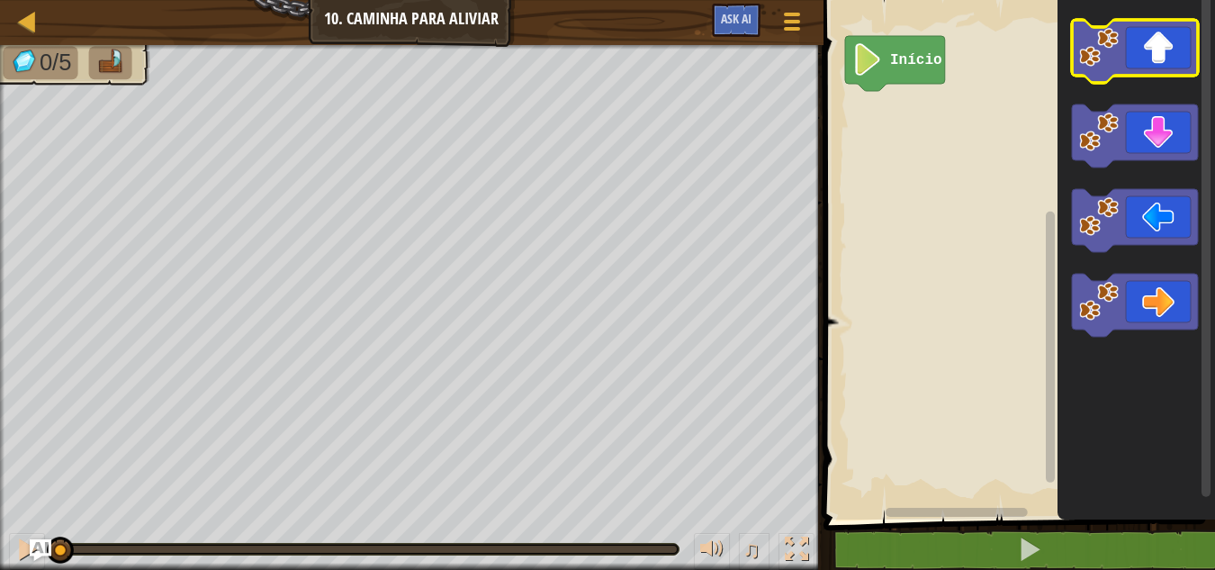
click at [1083, 37] on image "Espaço de trabalho do Blockly" at bounding box center [1099, 48] width 40 height 40
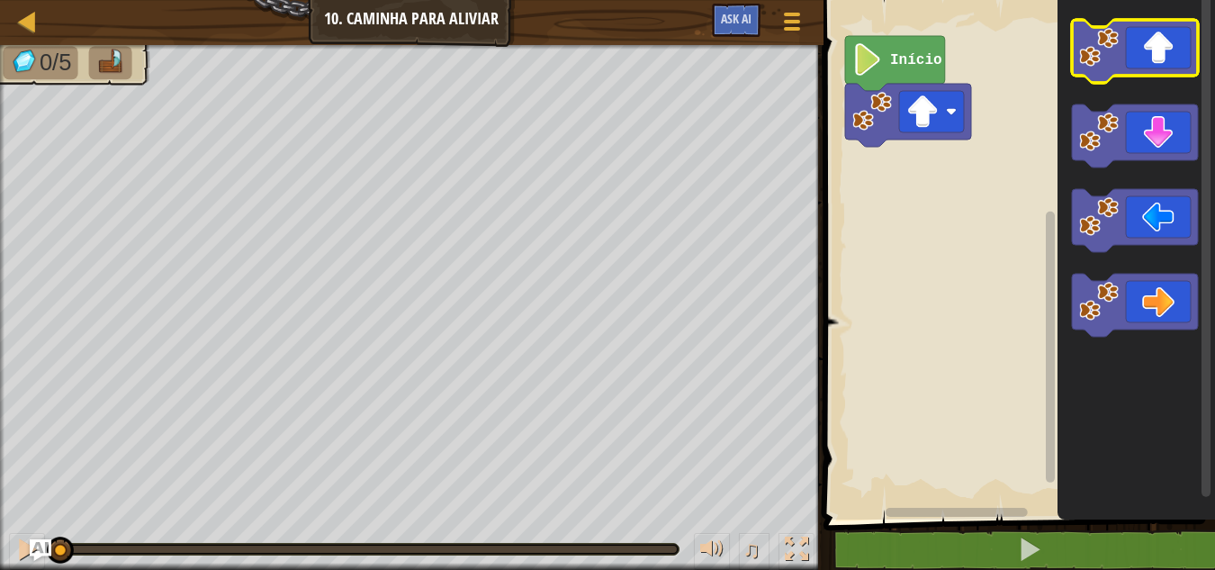
click at [1083, 37] on image "Espaço de trabalho do Blockly" at bounding box center [1099, 48] width 40 height 40
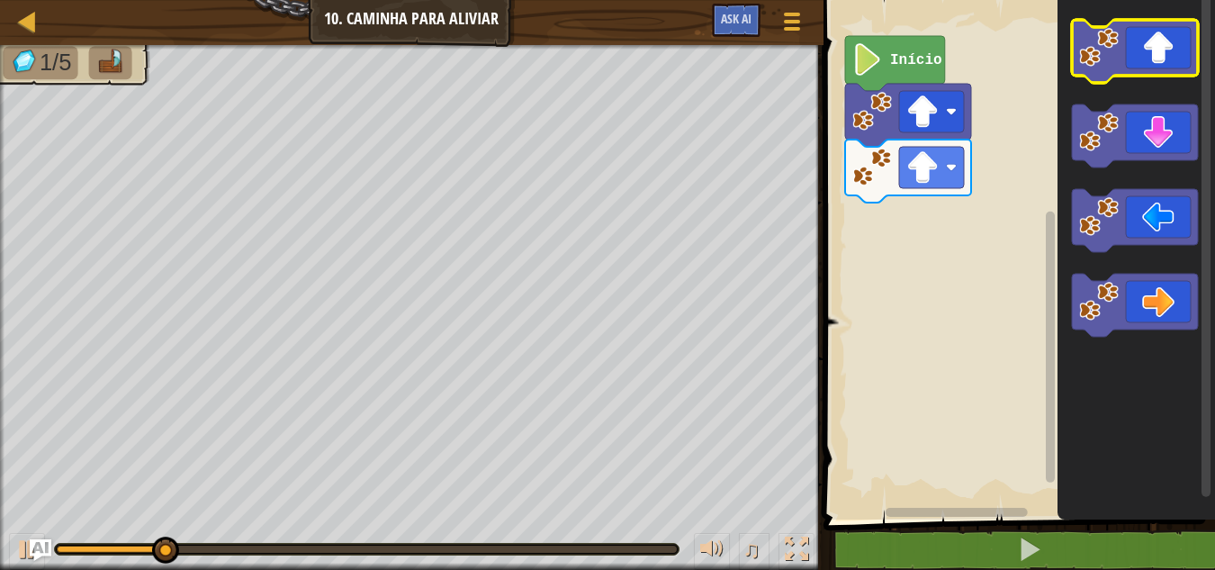
click at [1083, 37] on image "Espaço de trabalho do Blockly" at bounding box center [1099, 48] width 40 height 40
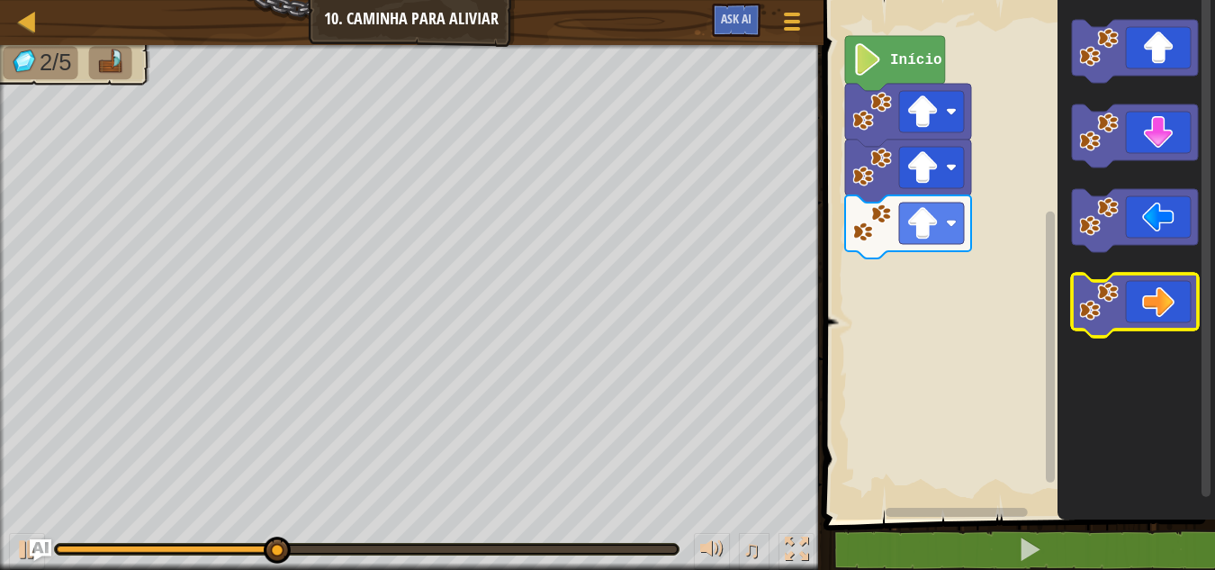
click at [1129, 306] on icon "Espaço de trabalho do Blockly" at bounding box center [1135, 305] width 126 height 63
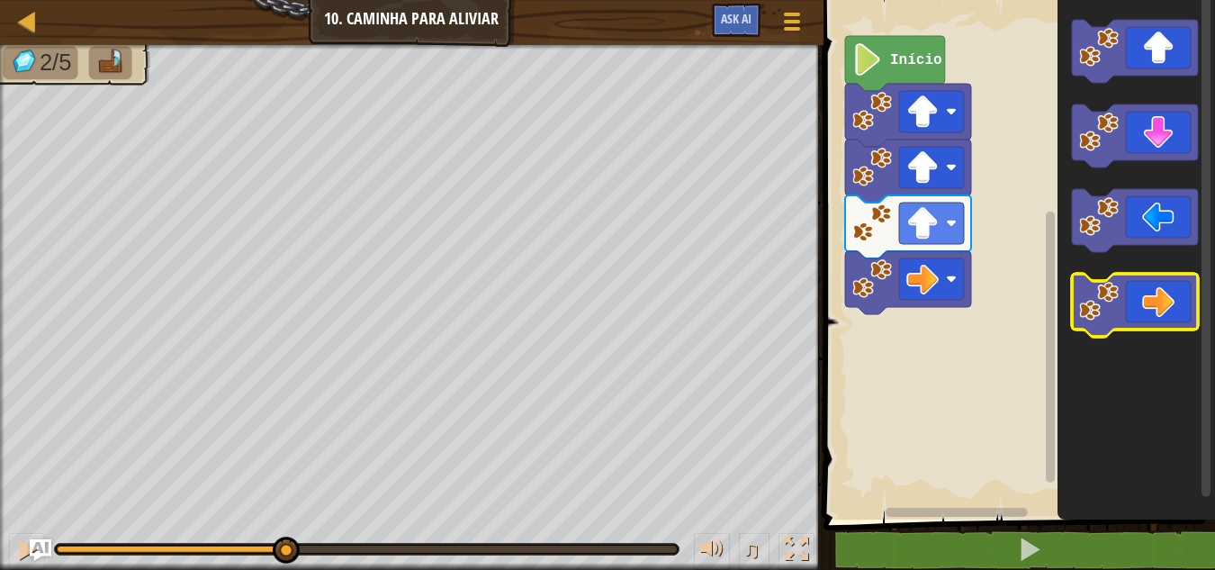
click at [1129, 306] on icon "Espaço de trabalho do Blockly" at bounding box center [1135, 305] width 126 height 63
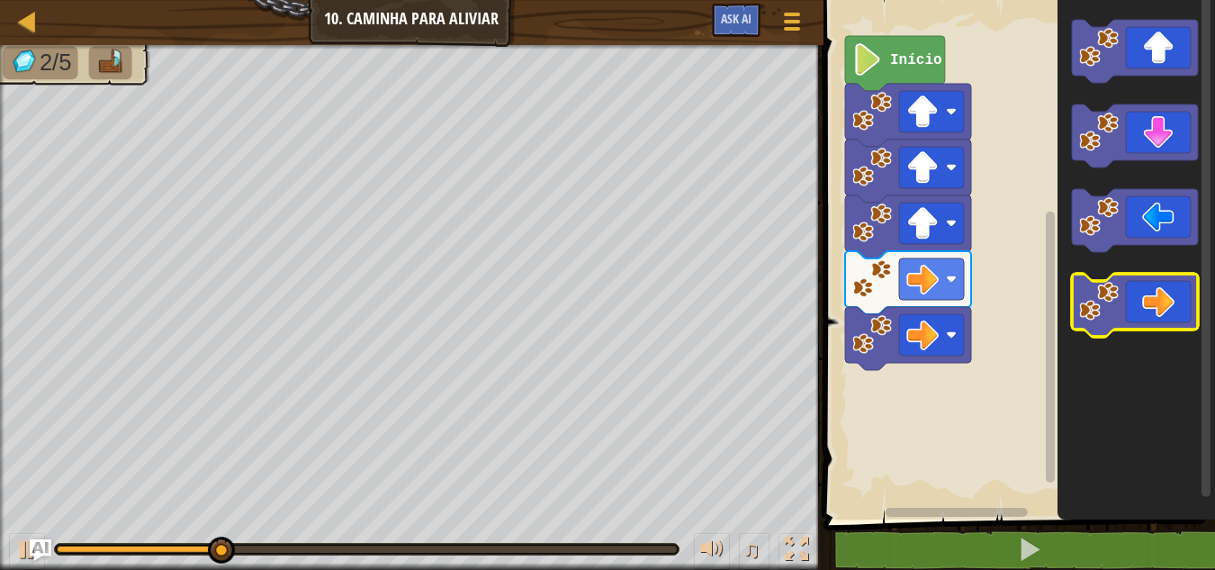
click at [1129, 310] on icon "Espaço de trabalho do Blockly" at bounding box center [1135, 305] width 126 height 63
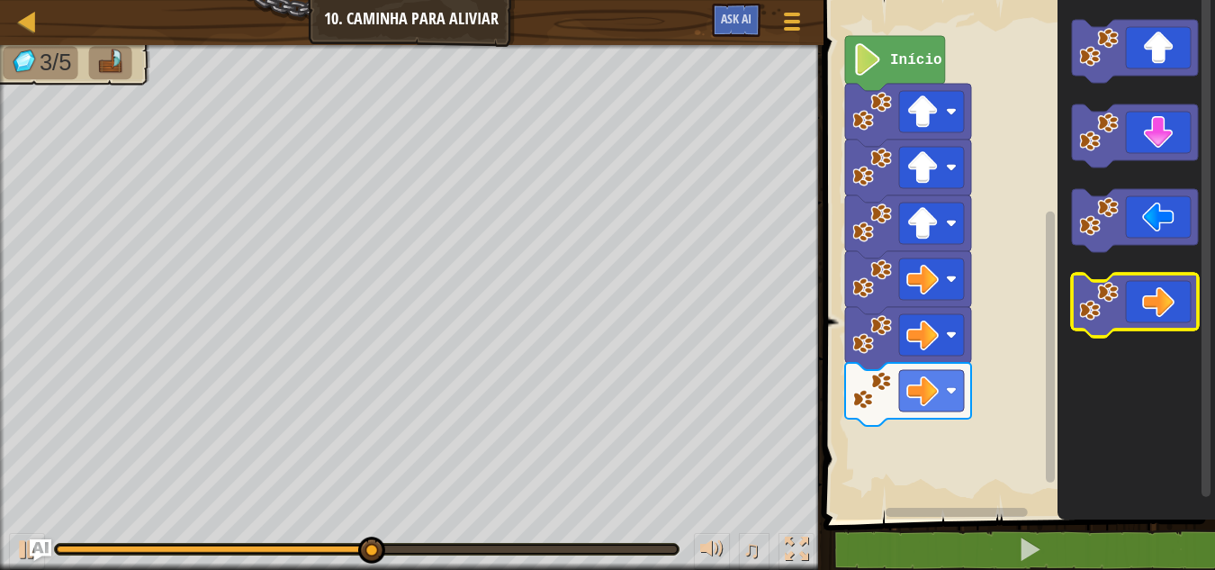
click at [1129, 310] on icon "Espaço de trabalho do Blockly" at bounding box center [1135, 305] width 126 height 63
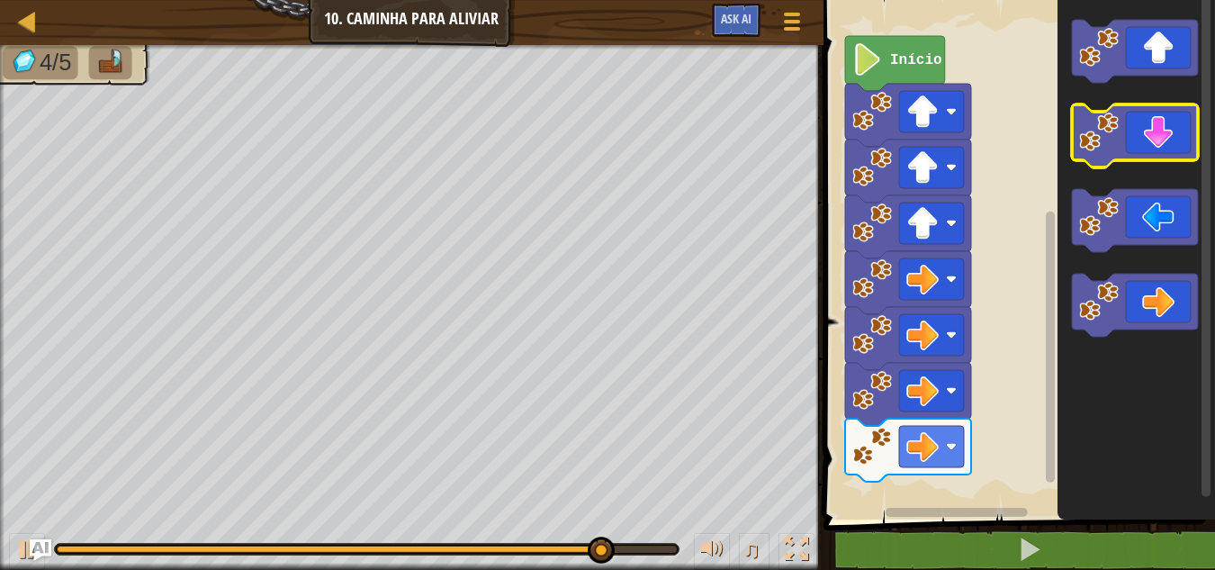
click at [1089, 136] on image "Espaço de trabalho do Blockly" at bounding box center [1099, 132] width 40 height 40
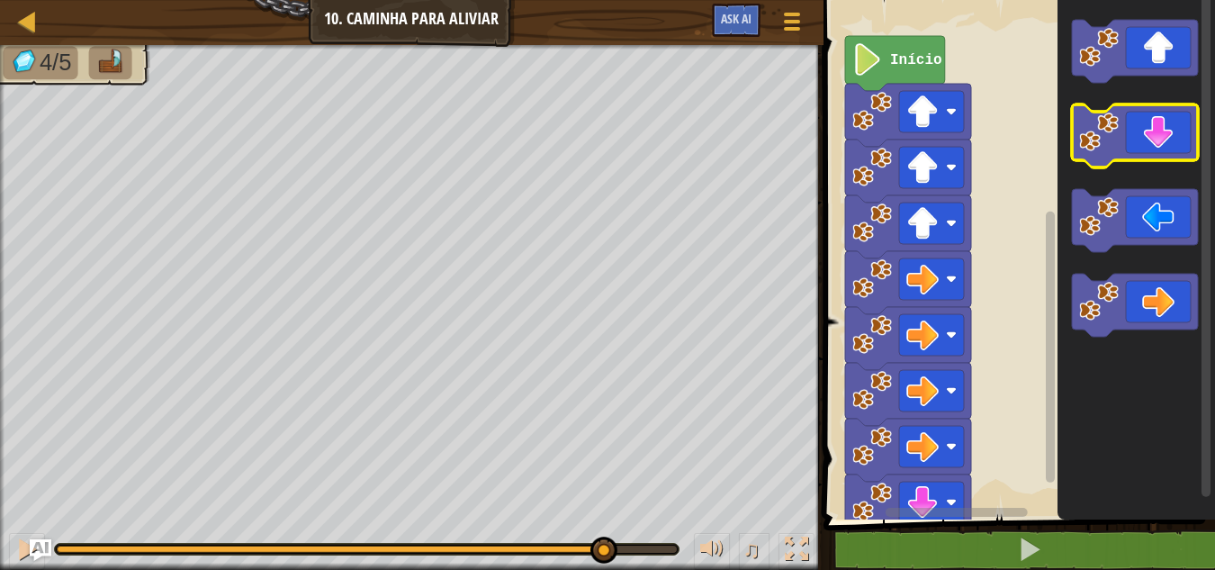
click at [1089, 136] on image "Espaço de trabalho do Blockly" at bounding box center [1099, 132] width 40 height 40
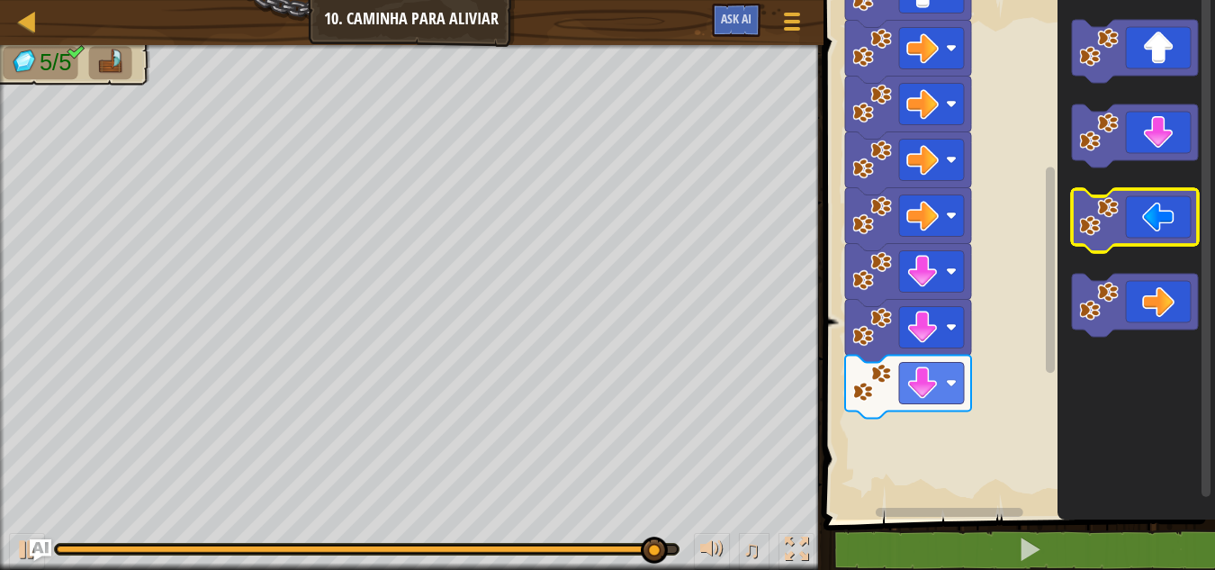
click at [1087, 223] on image "Espaço de trabalho do Blockly" at bounding box center [1099, 217] width 40 height 40
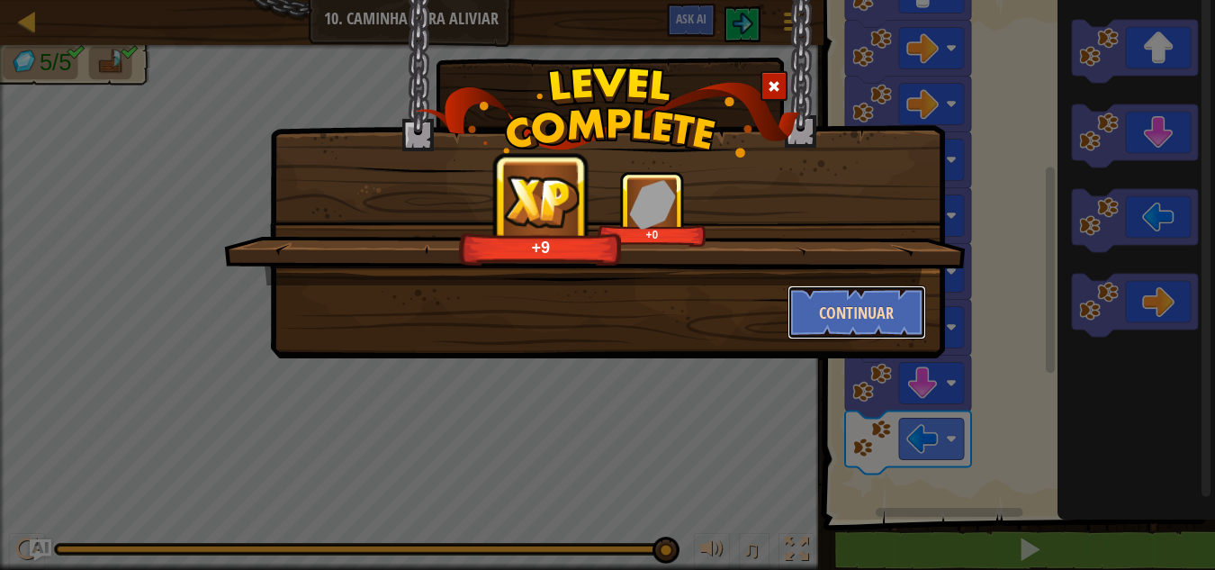
click at [849, 310] on button "Continuar" at bounding box center [856, 312] width 139 height 54
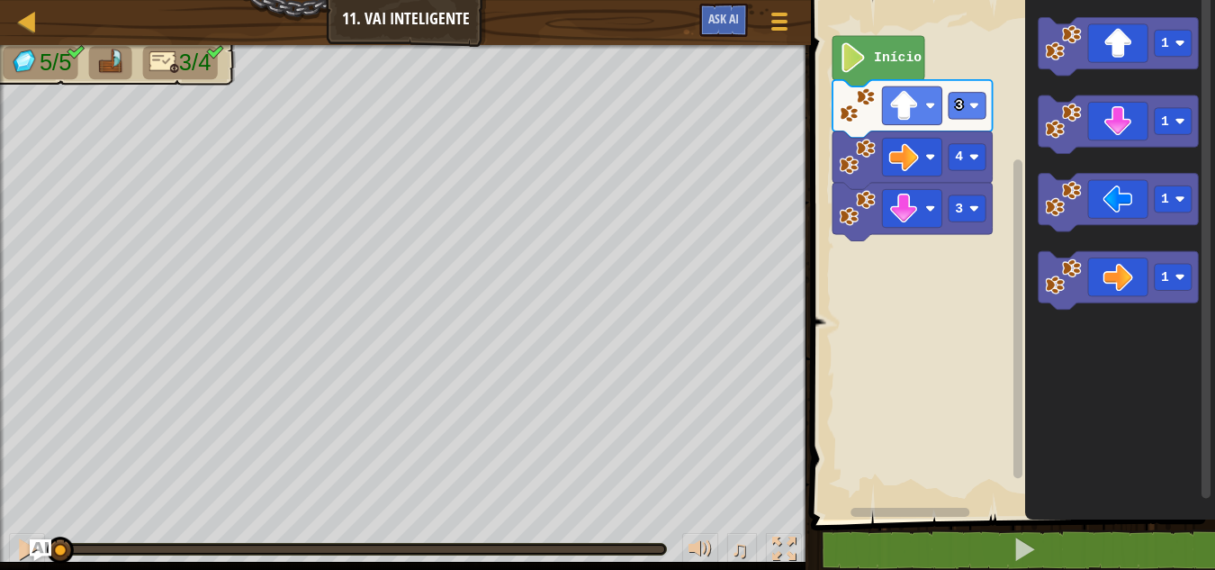
click at [934, 260] on rect "Espaço de trabalho do Blockly" at bounding box center [1009, 255] width 409 height 528
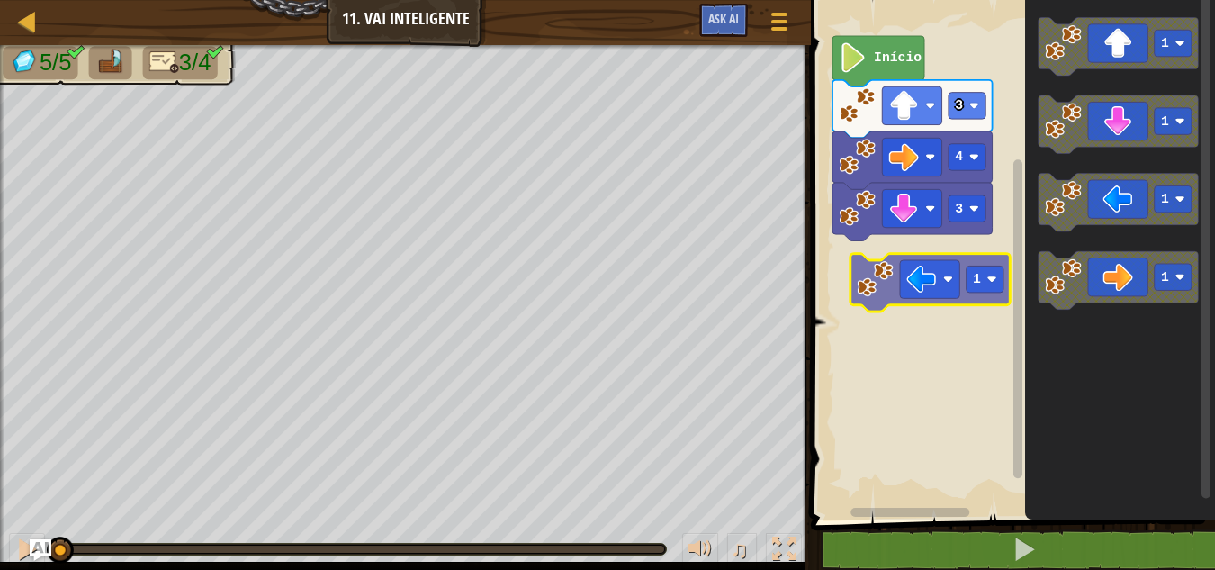
click at [907, 299] on div "3 4 3 Início 1 1 1 1 1" at bounding box center [1009, 255] width 409 height 528
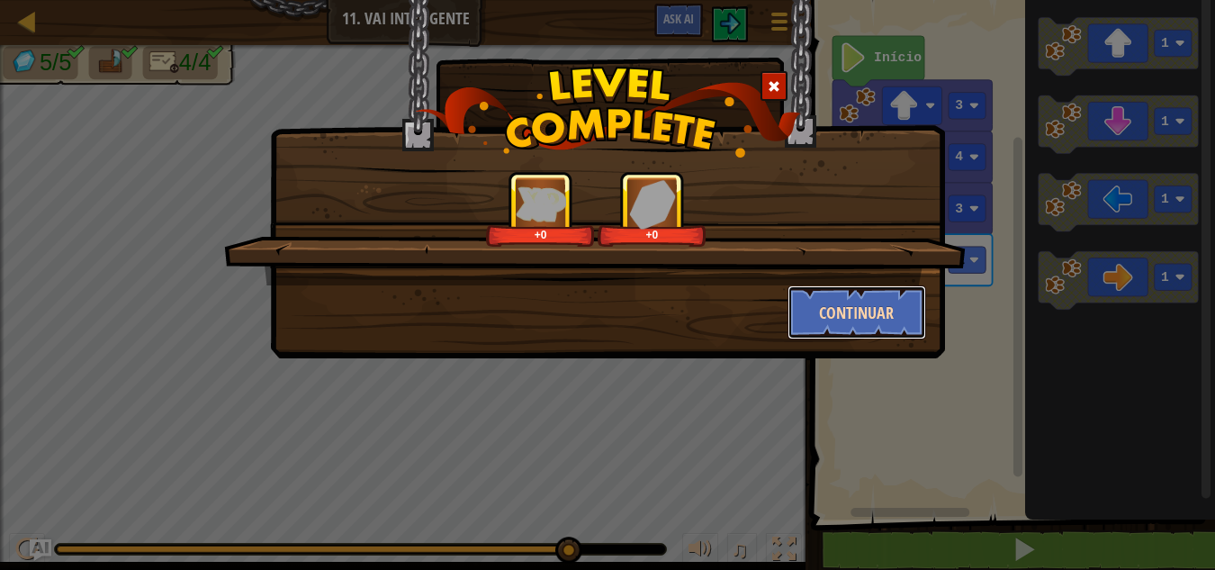
click at [856, 314] on button "Continuar" at bounding box center [856, 312] width 139 height 54
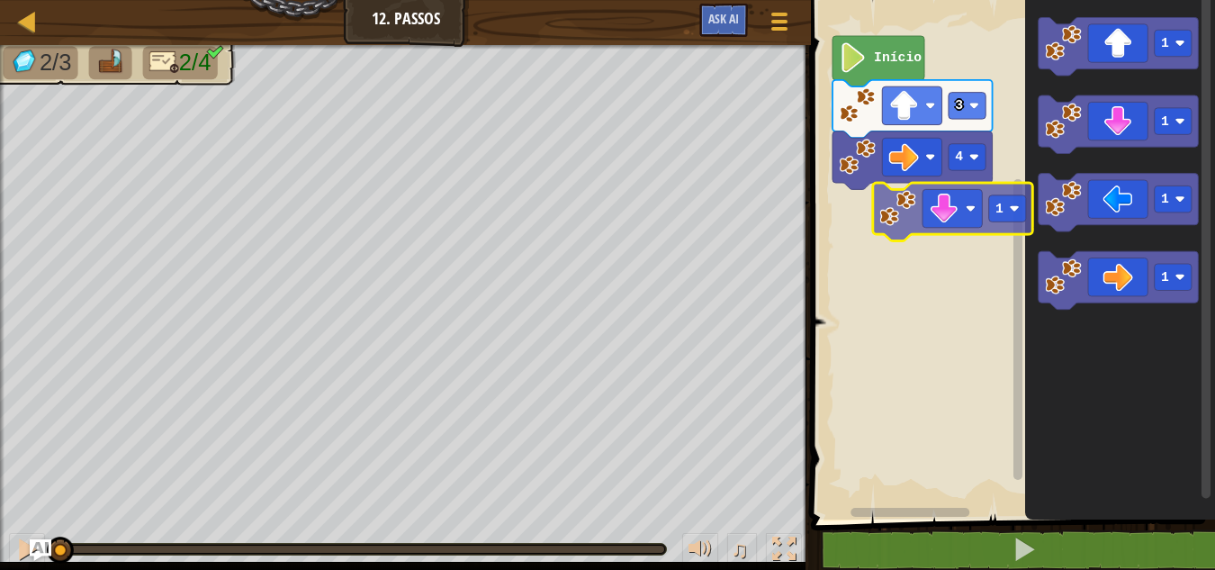
click at [857, 200] on div "4 3 Início 1 1 1 1 1" at bounding box center [1009, 255] width 409 height 528
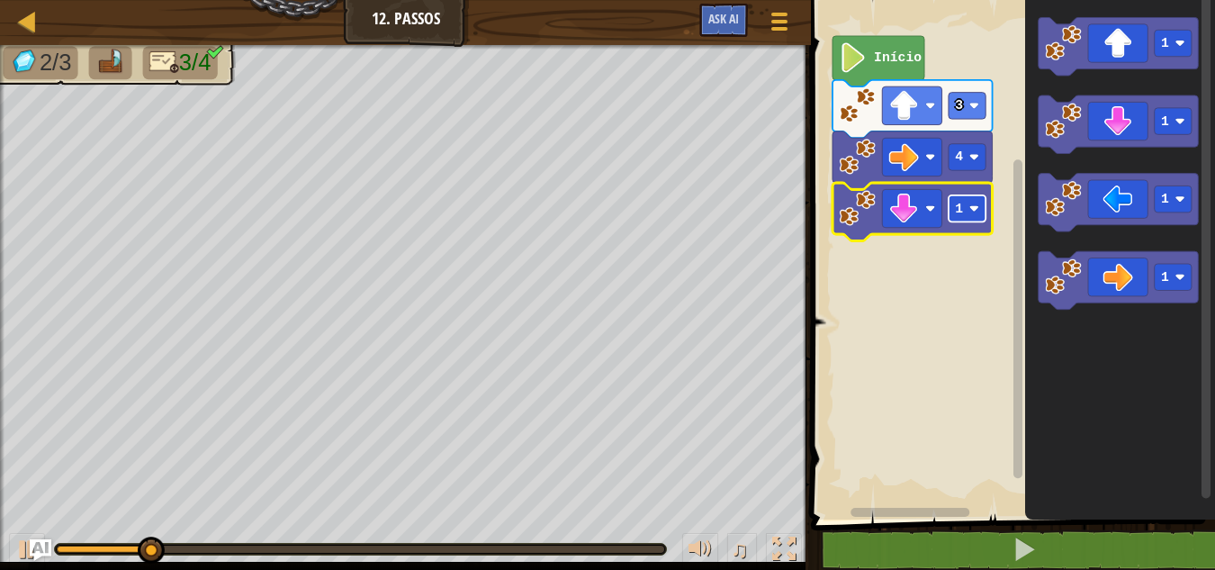
click at [958, 207] on text "1" at bounding box center [960, 209] width 8 height 14
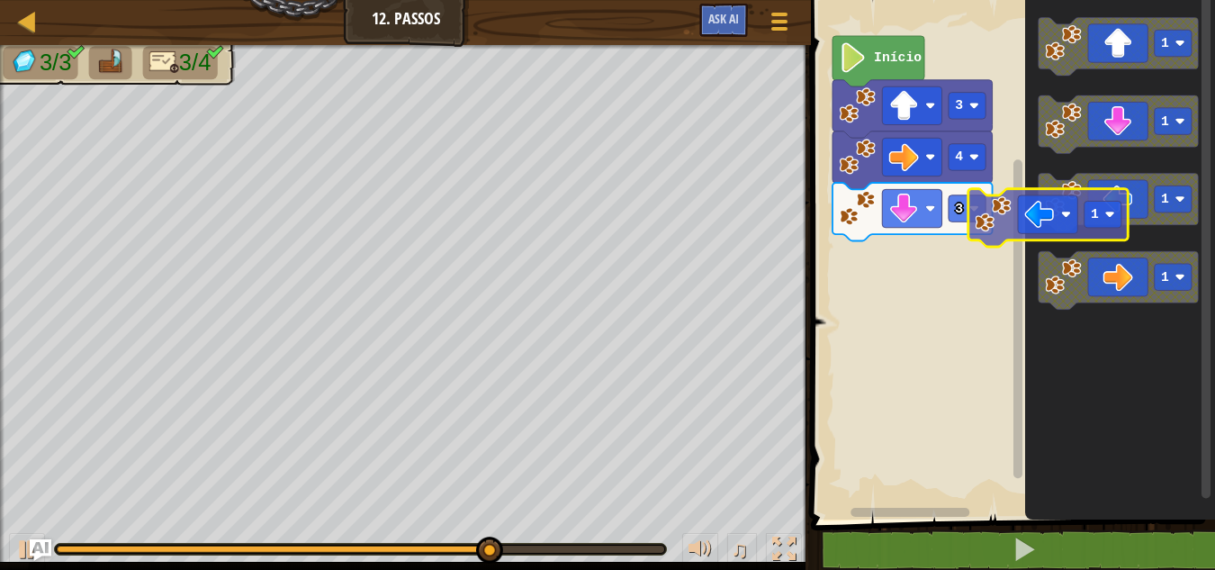
click at [931, 256] on div "Início 3 4 3 1 1 1 1 1" at bounding box center [1009, 255] width 409 height 528
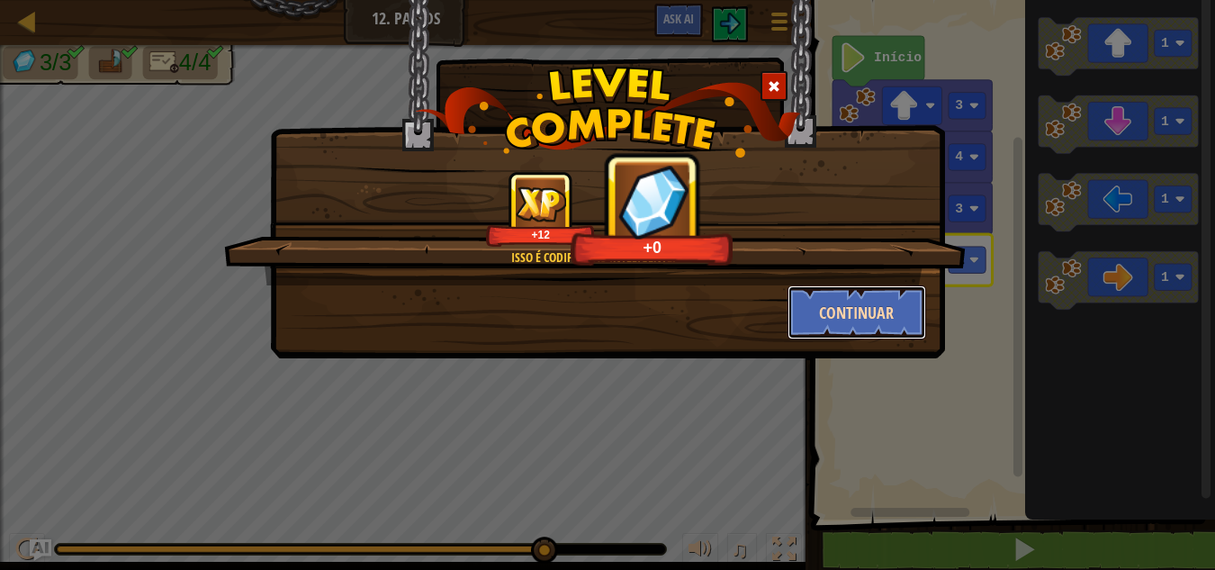
click at [885, 336] on button "Continuar" at bounding box center [856, 312] width 139 height 54
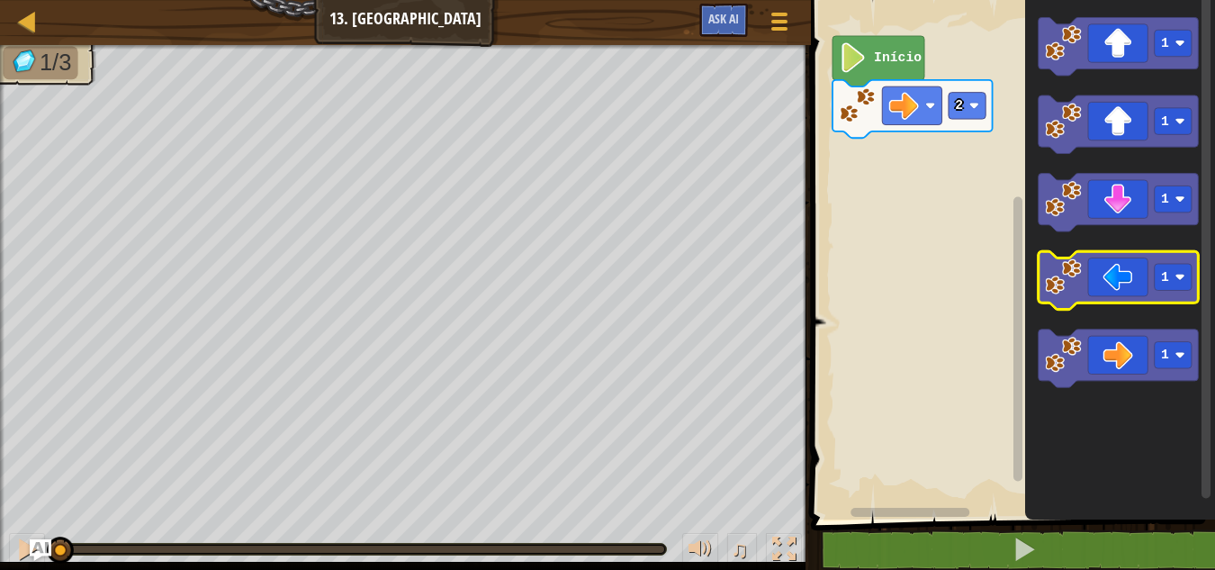
click at [1148, 283] on icon "Espaço de trabalho do Blockly" at bounding box center [1119, 280] width 160 height 58
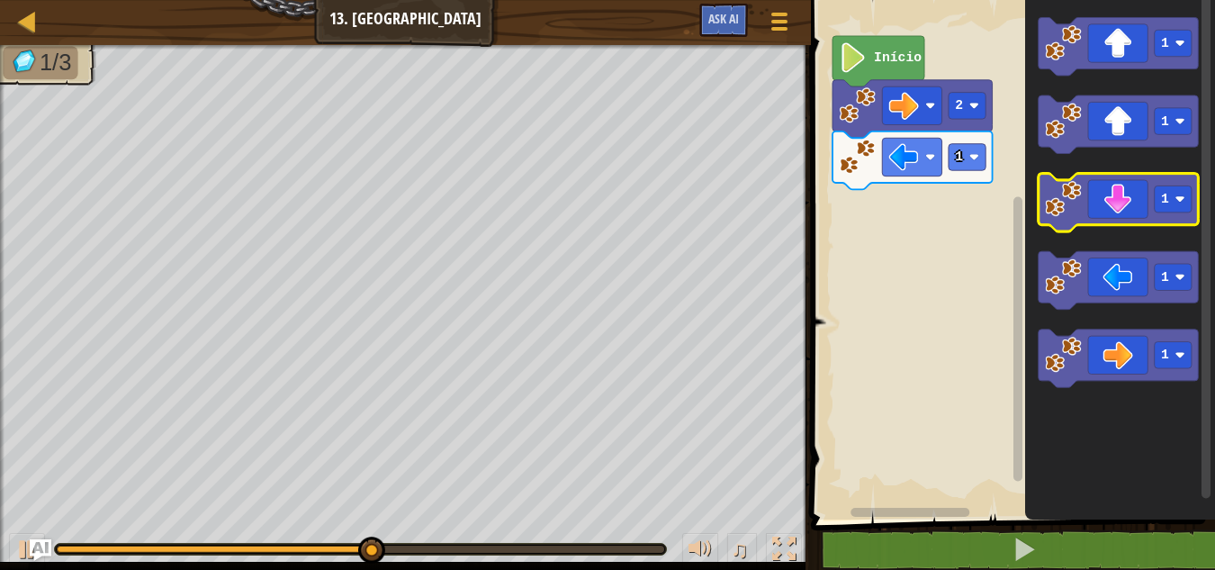
click at [1064, 200] on image "Espaço de trabalho do Blockly" at bounding box center [1063, 198] width 37 height 37
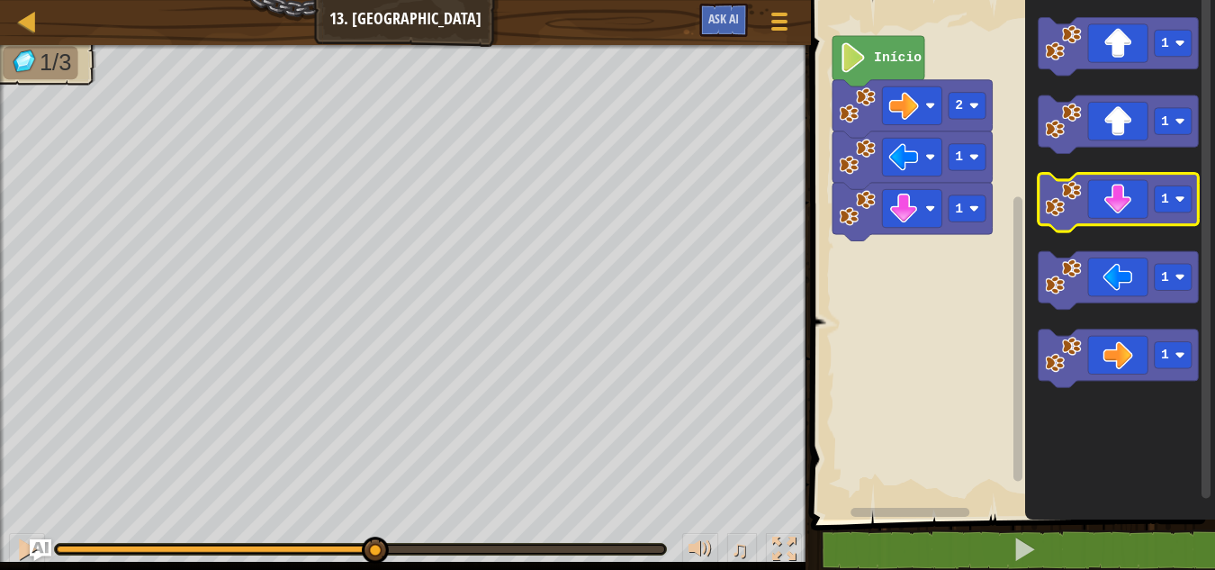
click at [1064, 200] on image "Espaço de trabalho do Blockly" at bounding box center [1063, 198] width 37 height 37
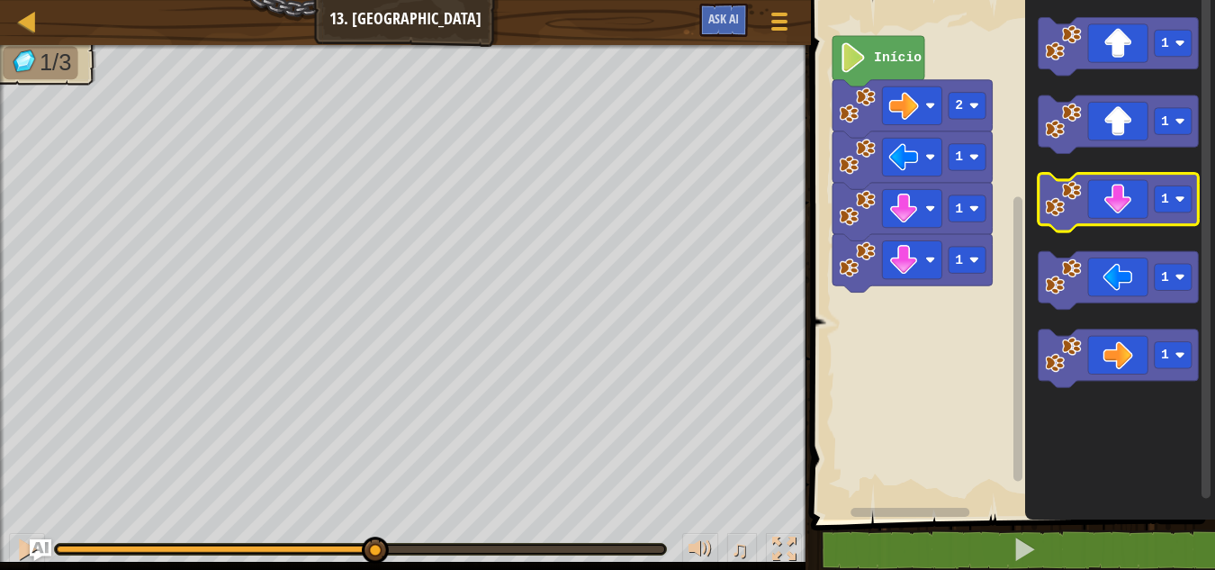
click at [1064, 200] on image "Espaço de trabalho do Blockly" at bounding box center [1063, 198] width 37 height 37
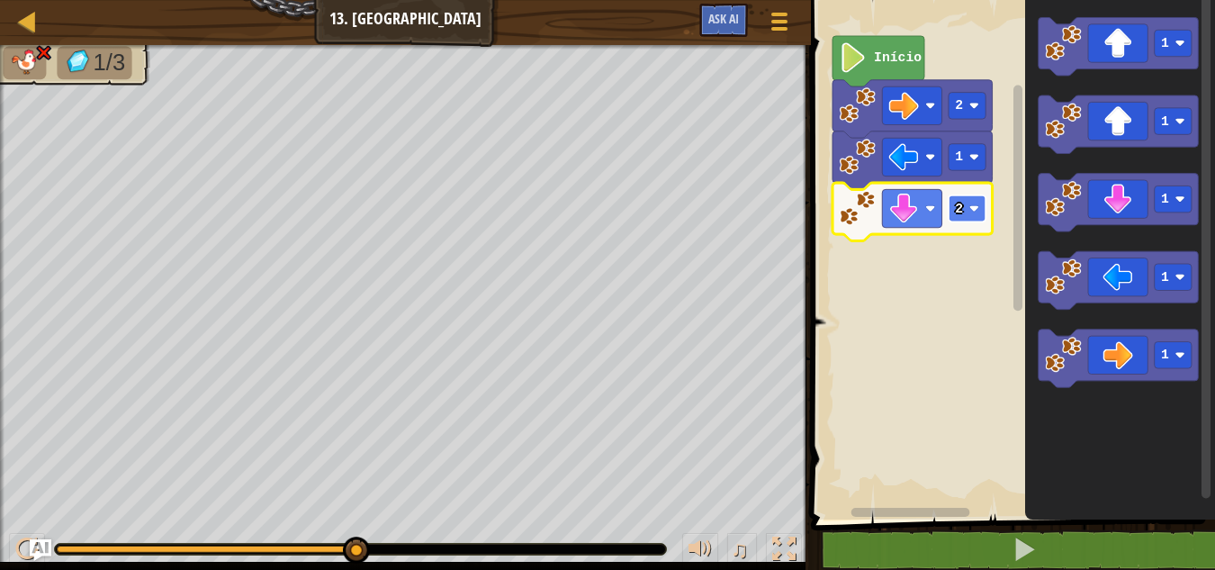
click at [951, 219] on rect "Espaço de trabalho do Blockly" at bounding box center [967, 208] width 37 height 26
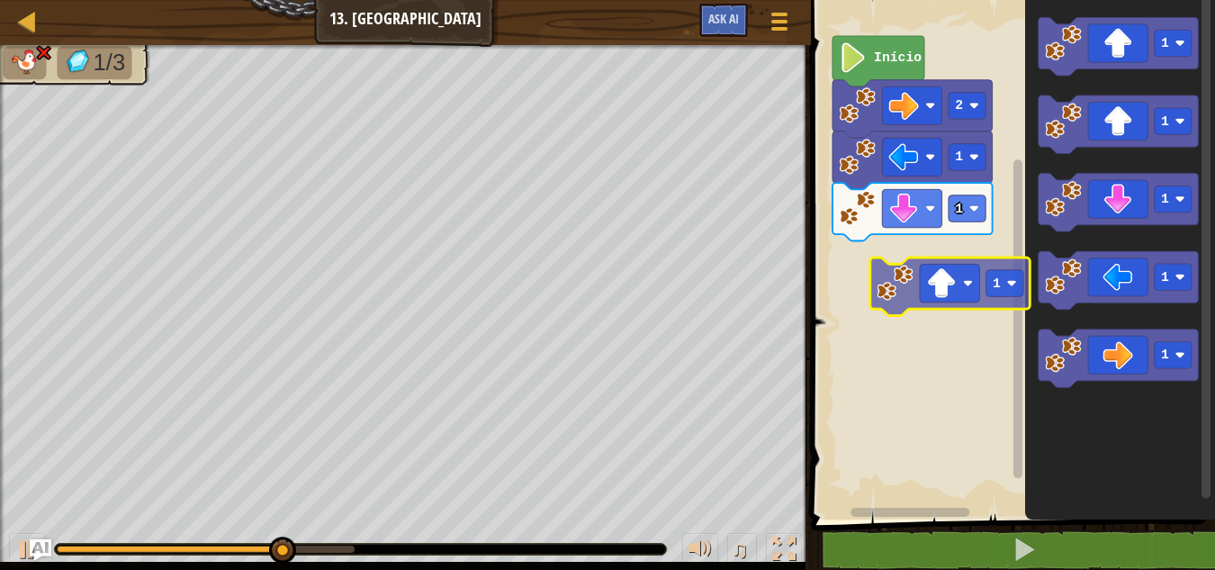
click at [936, 292] on div "Início 2 1 1 1 1 1 1 1 1" at bounding box center [1009, 255] width 409 height 528
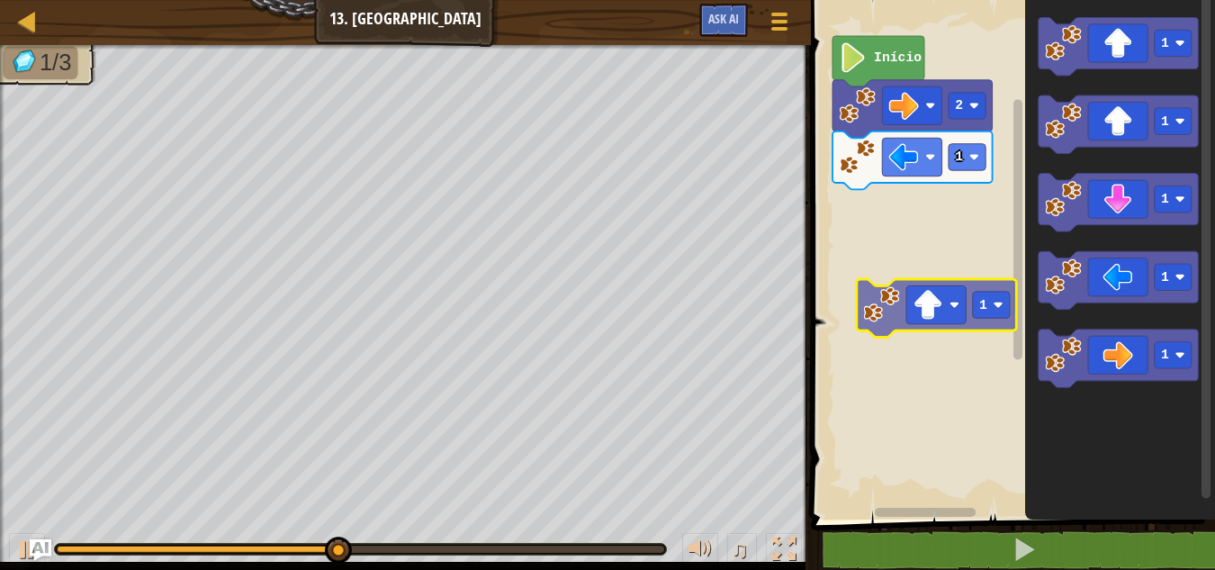
click at [893, 310] on div "1 2 Início 1 1 1 1 1 1" at bounding box center [1009, 255] width 409 height 528
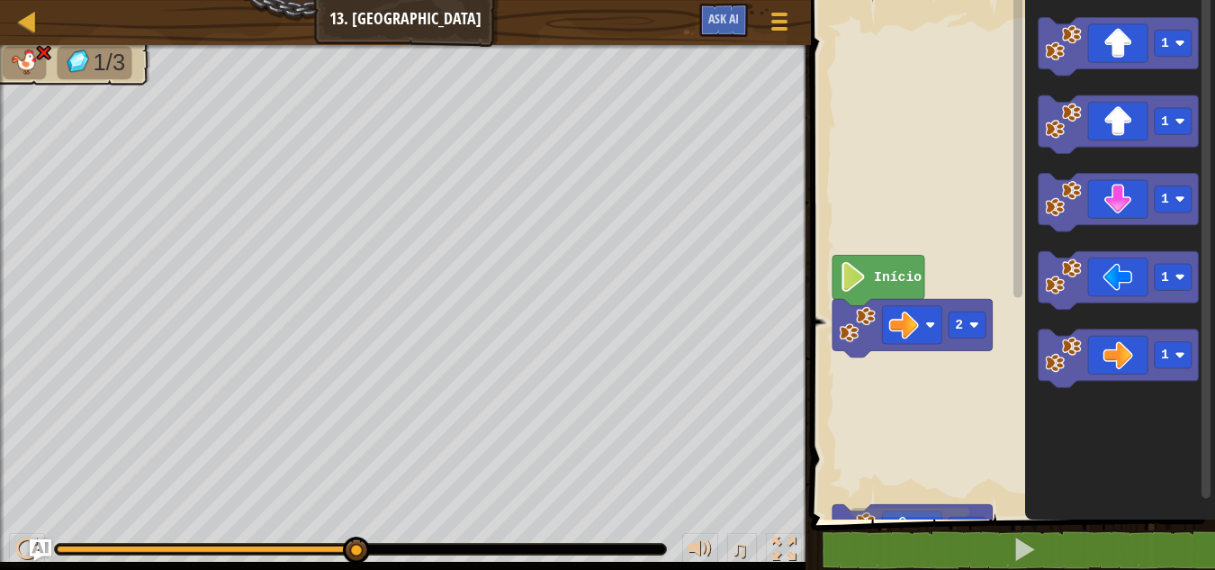
click at [931, 0] on html "Mapa Júnior 13. Caminhante Menu do Jogo Ask AI 1 הההההההההההההההההההההההההההההה…" at bounding box center [607, 0] width 1215 height 0
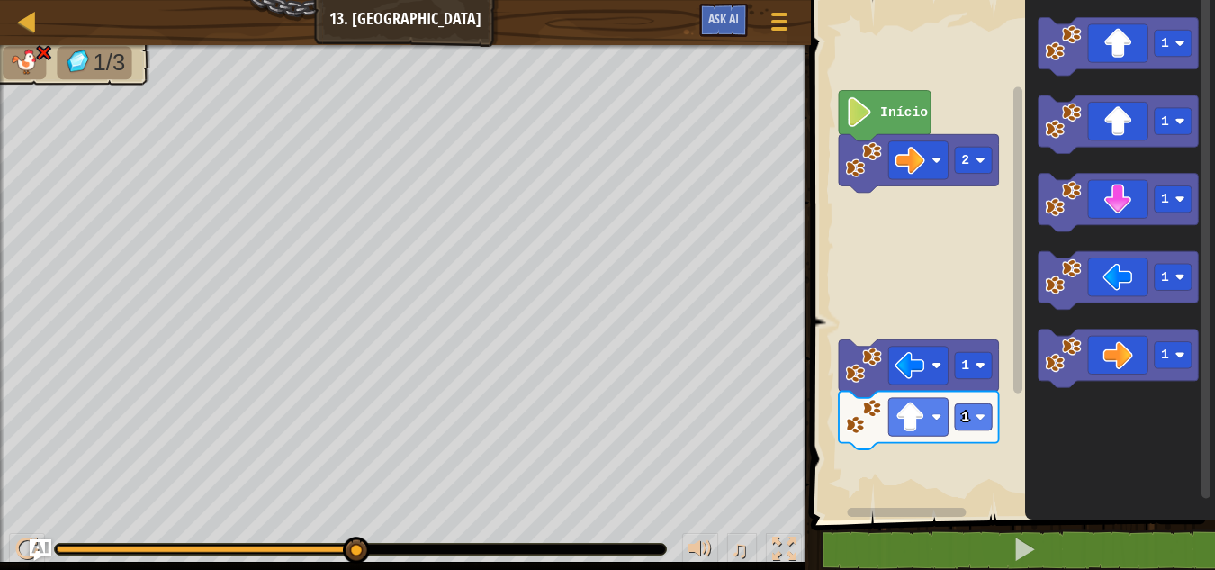
click at [948, 186] on rect "Espaço de trabalho do Blockly" at bounding box center [1009, 255] width 409 height 528
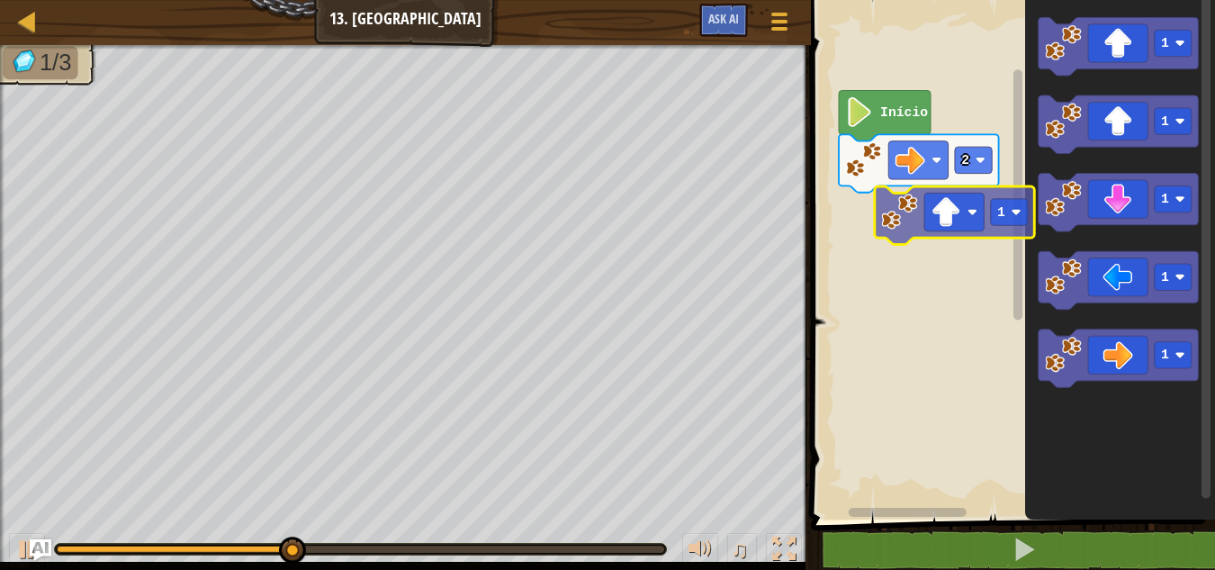
click at [895, 227] on div "2 Início 1 1 1 1 1 1" at bounding box center [1009, 255] width 409 height 528
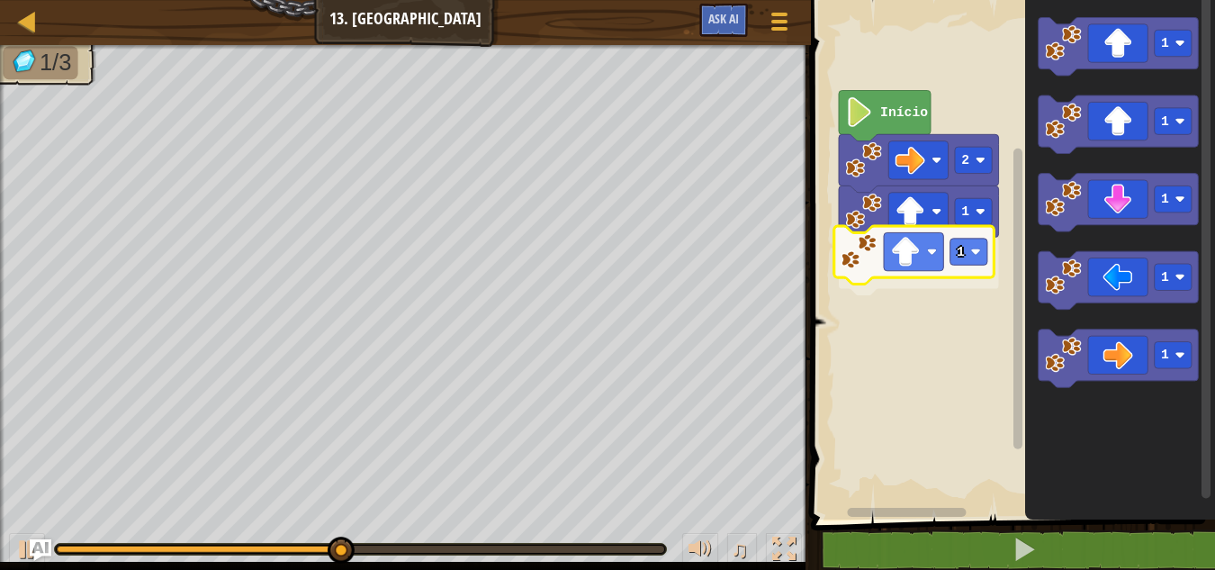
click at [942, 247] on div "1 1 2 Início 1 1 1 1 1 1" at bounding box center [1009, 255] width 409 height 528
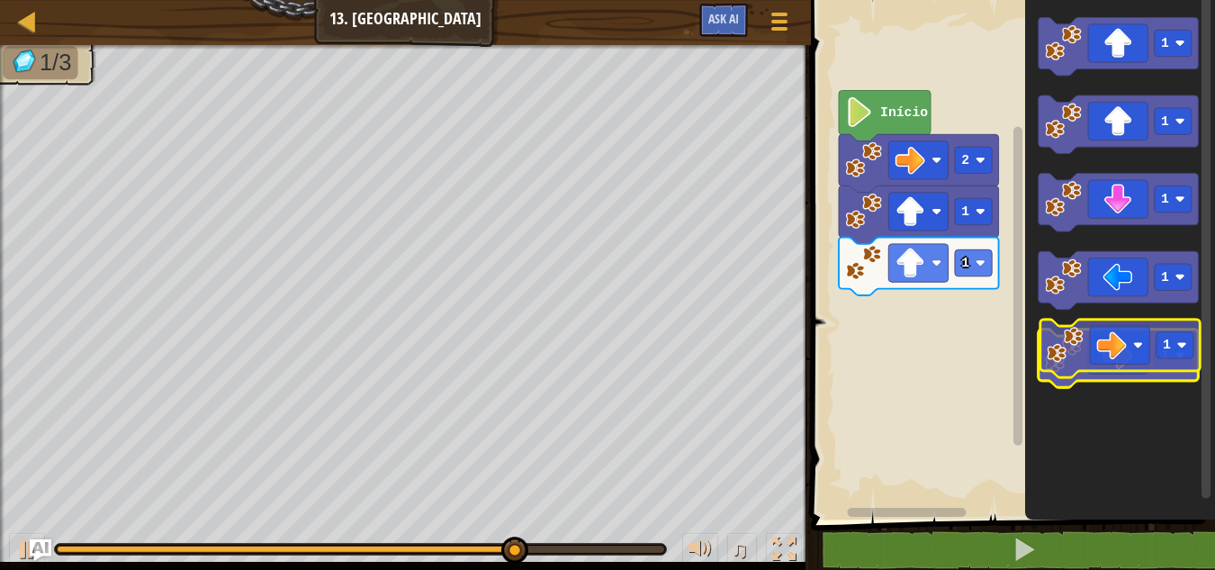
click at [1148, 349] on icon "Espaço de trabalho do Blockly" at bounding box center [1119, 358] width 160 height 58
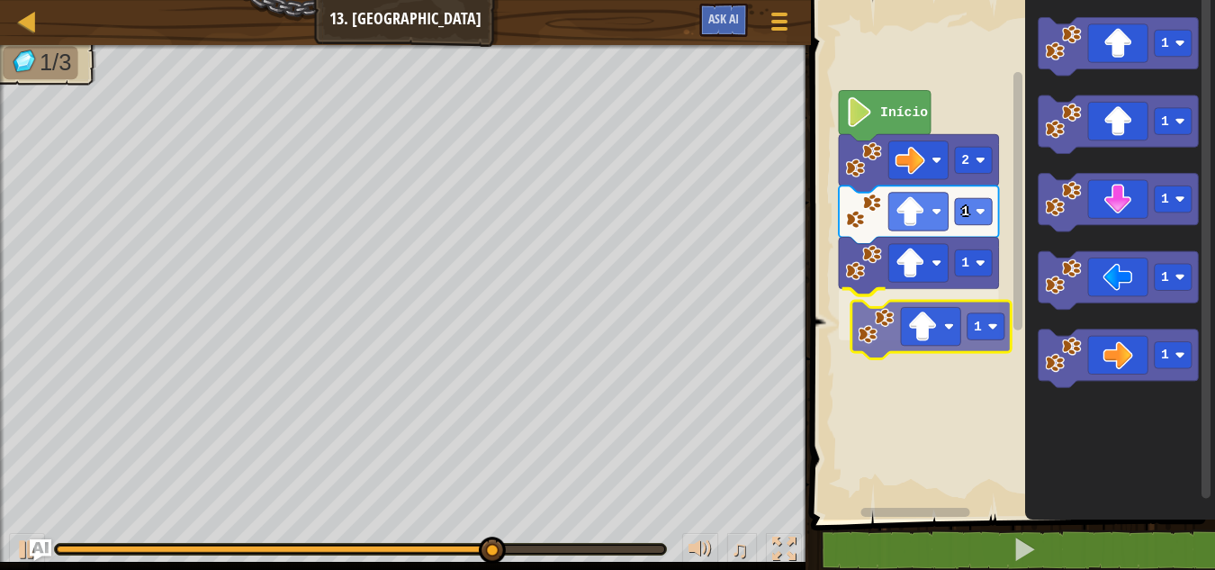
click at [940, 336] on div "1 1 1 2 Início 1 1 1 1 1 1" at bounding box center [1009, 255] width 409 height 528
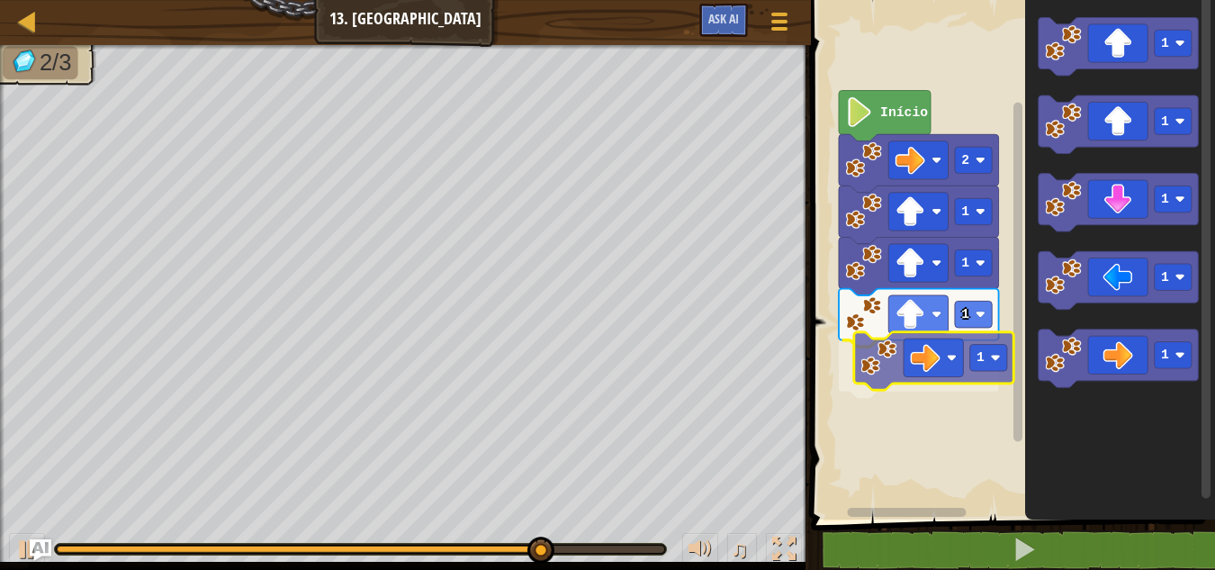
click at [916, 355] on div "1 1 1 1 2 Início 1 1 1 1 1 1" at bounding box center [1009, 255] width 409 height 528
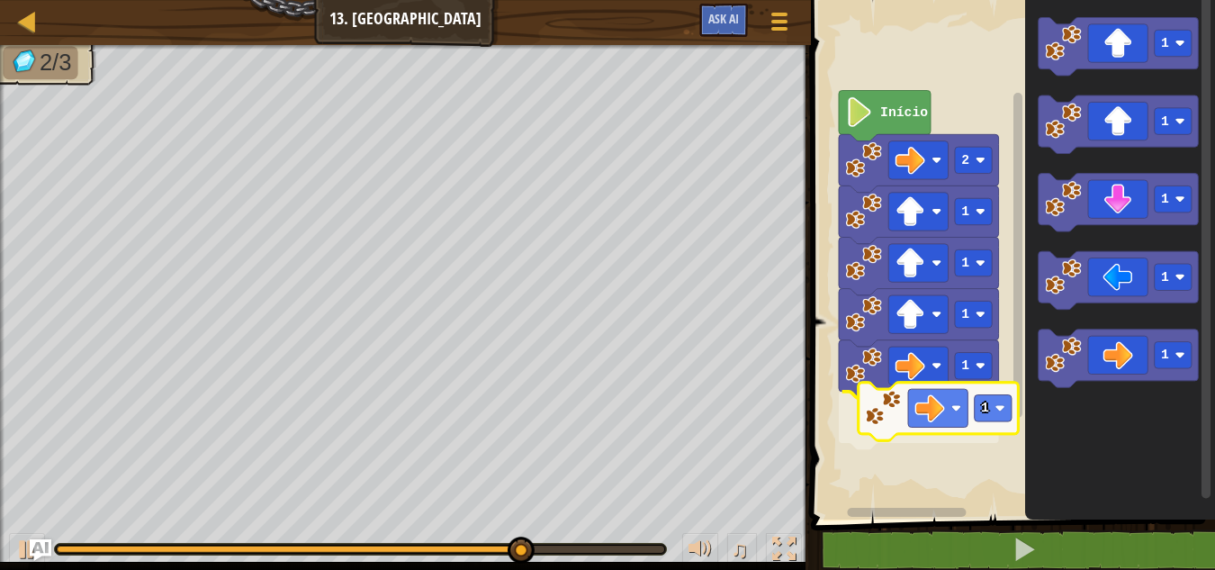
click at [881, 400] on div "1 1 1 1 1 2 Início 1 1 1 1 1 1" at bounding box center [1009, 255] width 409 height 528
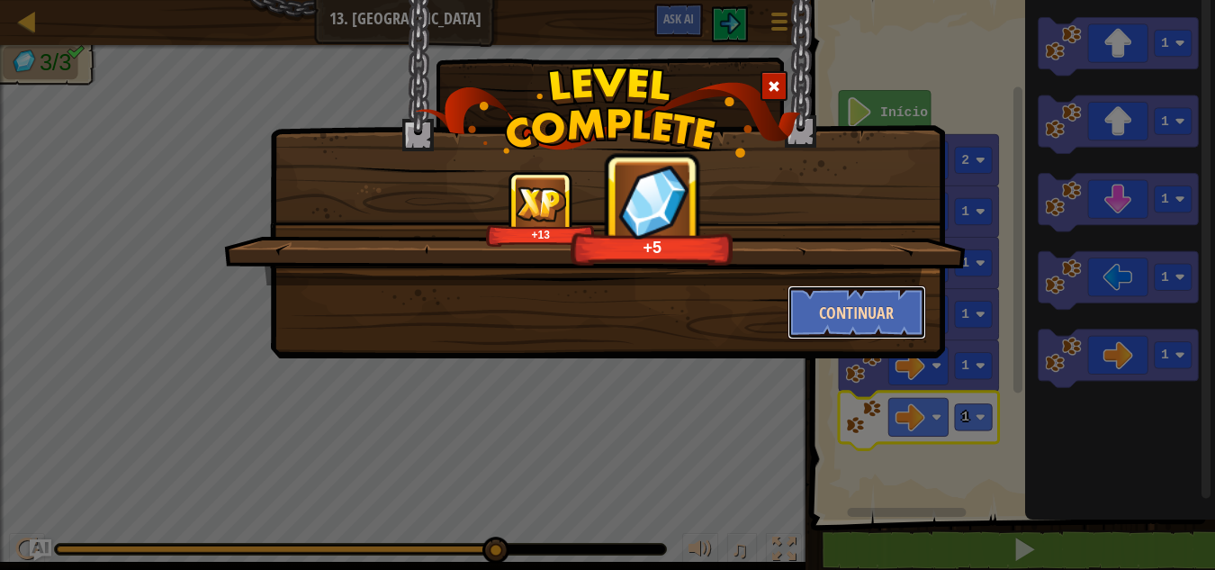
click at [832, 330] on button "Continuar" at bounding box center [856, 312] width 139 height 54
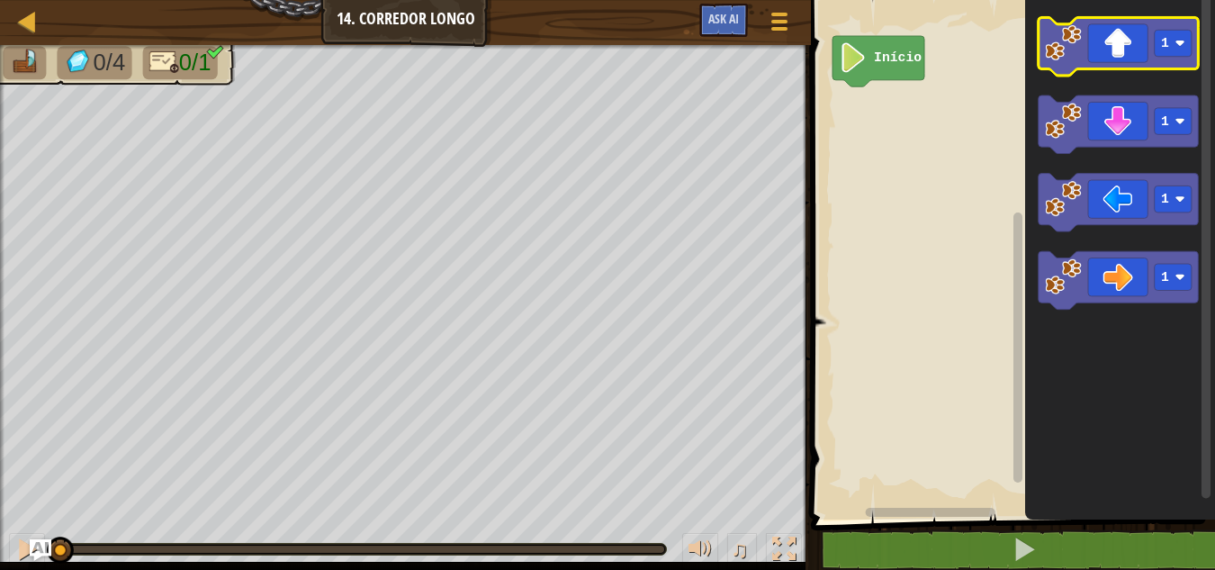
click at [1095, 68] on icon "Espaço de trabalho do Blockly" at bounding box center [1119, 46] width 160 height 58
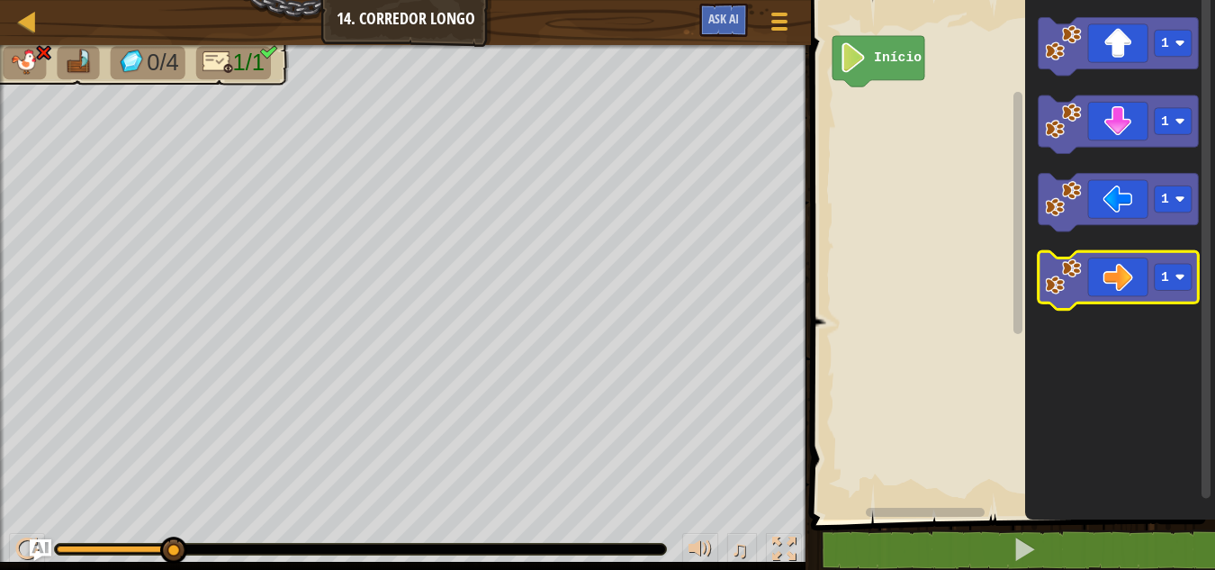
click at [1075, 284] on image "Espaço de trabalho do Blockly" at bounding box center [1063, 276] width 37 height 37
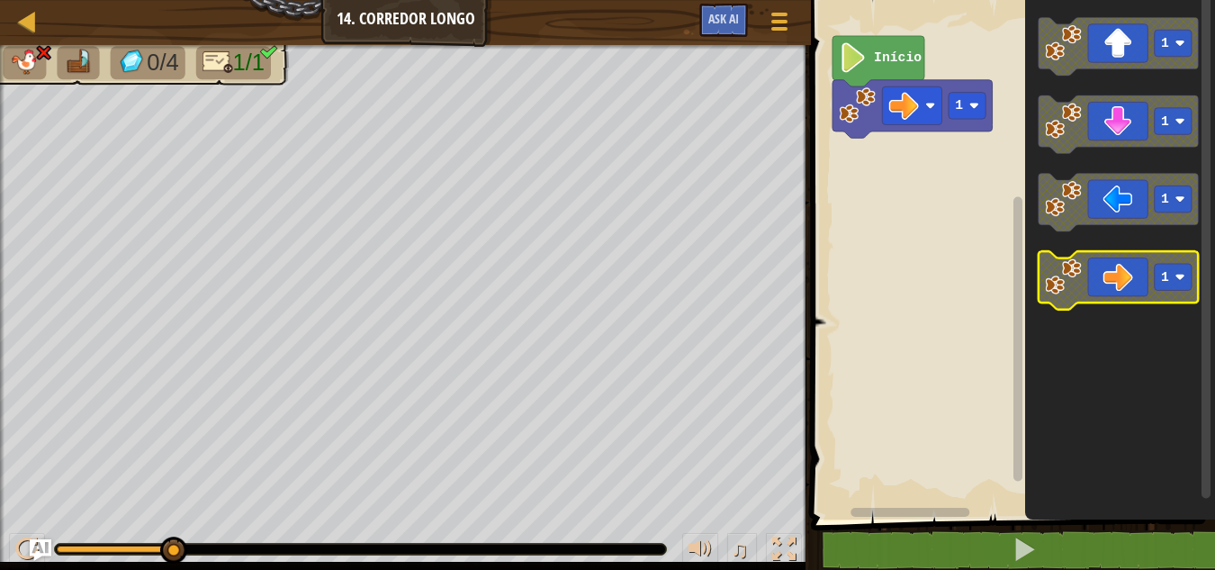
click at [1075, 284] on image "Espaço de trabalho do Blockly" at bounding box center [1063, 276] width 37 height 37
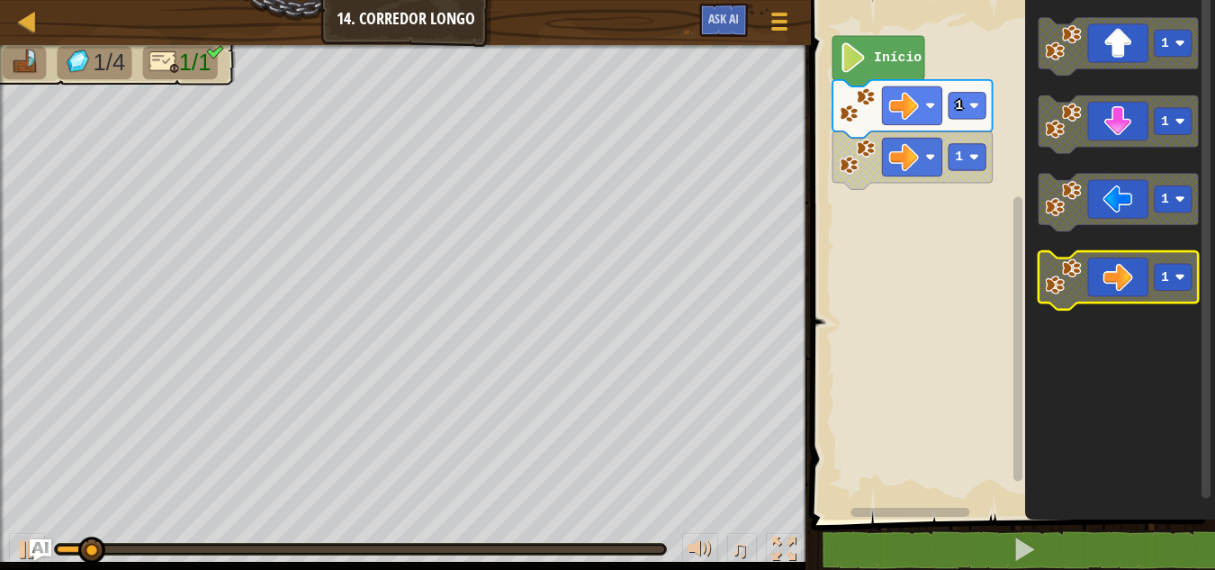
click at [1075, 284] on image "Espaço de trabalho do Blockly" at bounding box center [1063, 276] width 37 height 37
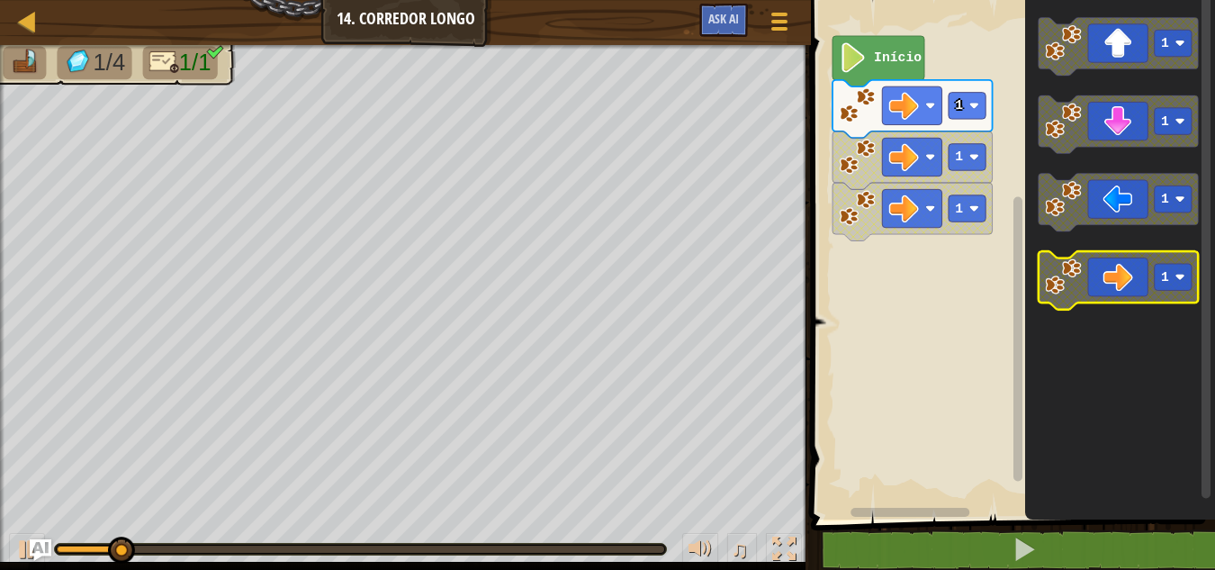
click at [1075, 284] on image "Espaço de trabalho do Blockly" at bounding box center [1063, 276] width 37 height 37
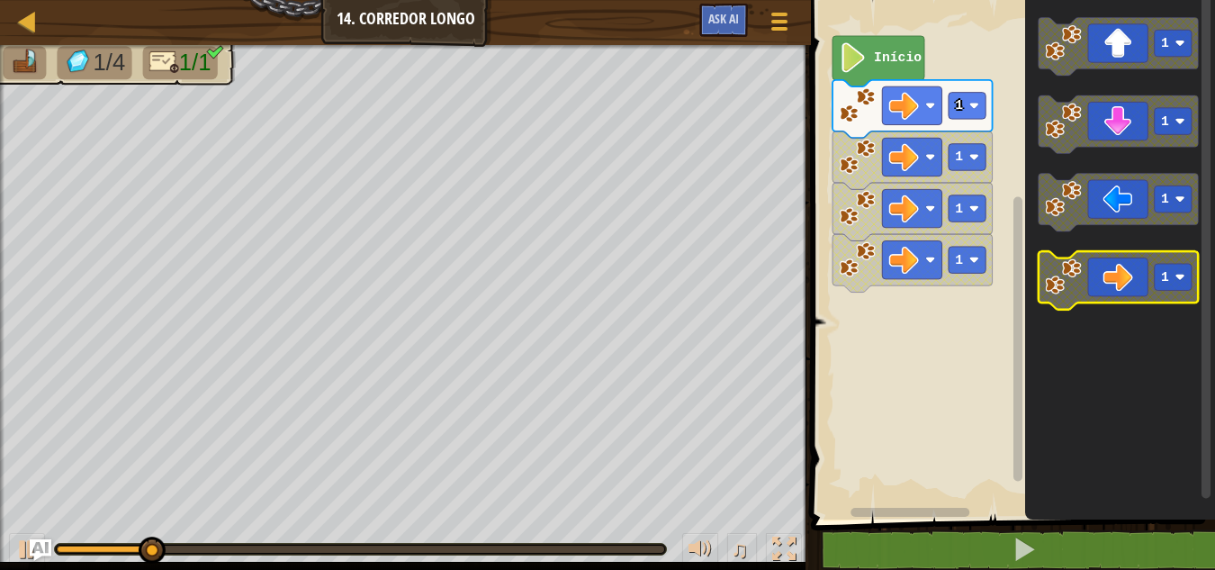
click at [1075, 284] on image "Espaço de trabalho do Blockly" at bounding box center [1063, 276] width 37 height 37
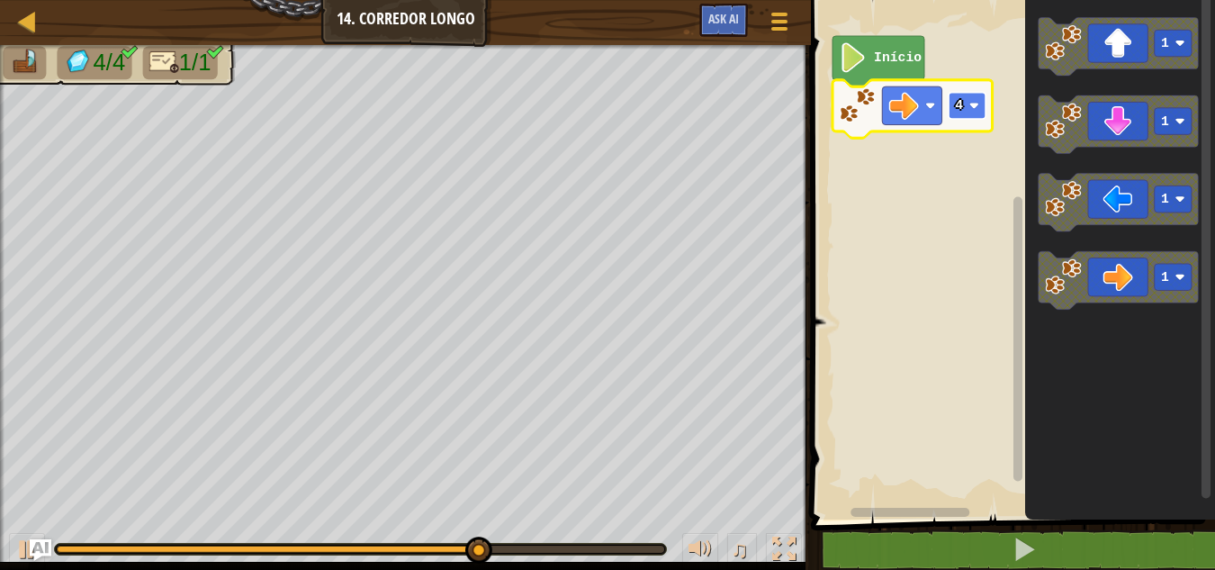
click at [968, 107] on rect "Espaço de trabalho do Blockly" at bounding box center [967, 106] width 37 height 26
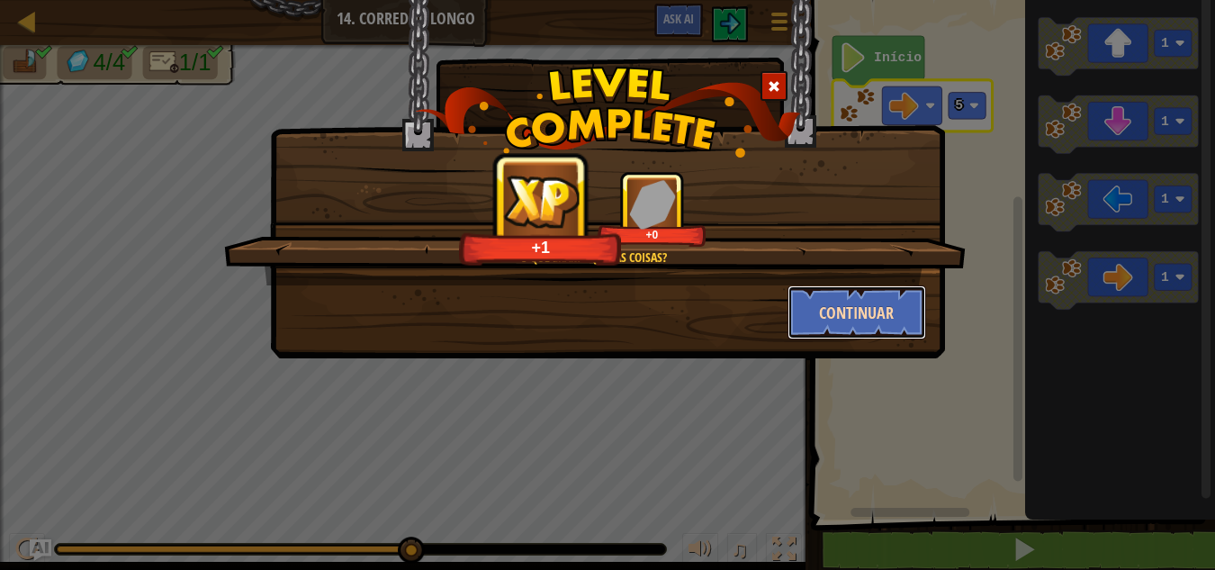
click at [920, 304] on button "Continuar" at bounding box center [856, 312] width 139 height 54
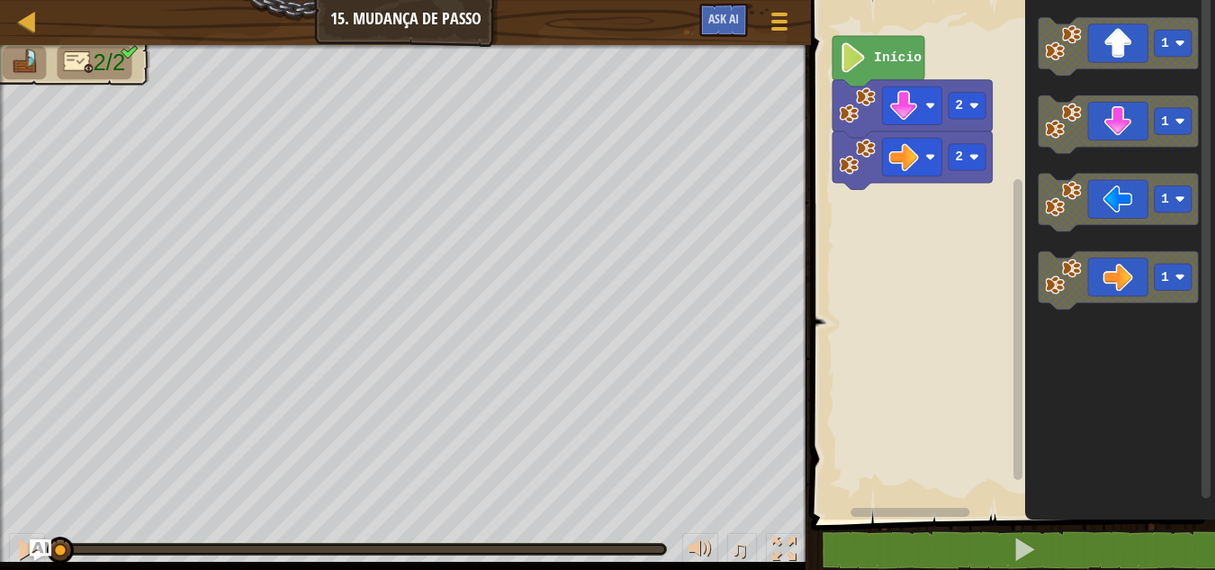
click at [967, 230] on rect "Espaço de trabalho do Blockly" at bounding box center [1009, 255] width 409 height 528
click at [852, 55] on image "Espaço de trabalho do Blockly" at bounding box center [854, 57] width 28 height 30
click at [947, 198] on rect "Espaço de trabalho do Blockly" at bounding box center [1009, 255] width 409 height 528
click at [1009, 204] on div "2 2 Início 1 1 1 1" at bounding box center [1009, 255] width 409 height 528
click at [1031, 182] on icon "1 1 1 1" at bounding box center [1120, 255] width 190 height 528
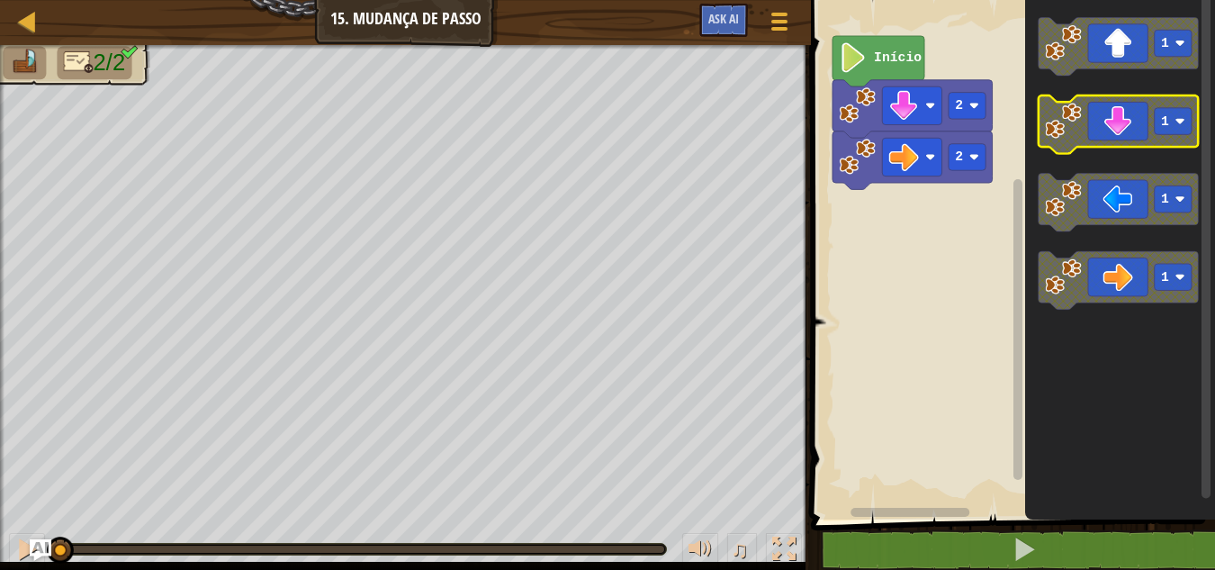
click at [1072, 121] on image "Espaço de trabalho do Blockly" at bounding box center [1063, 121] width 37 height 37
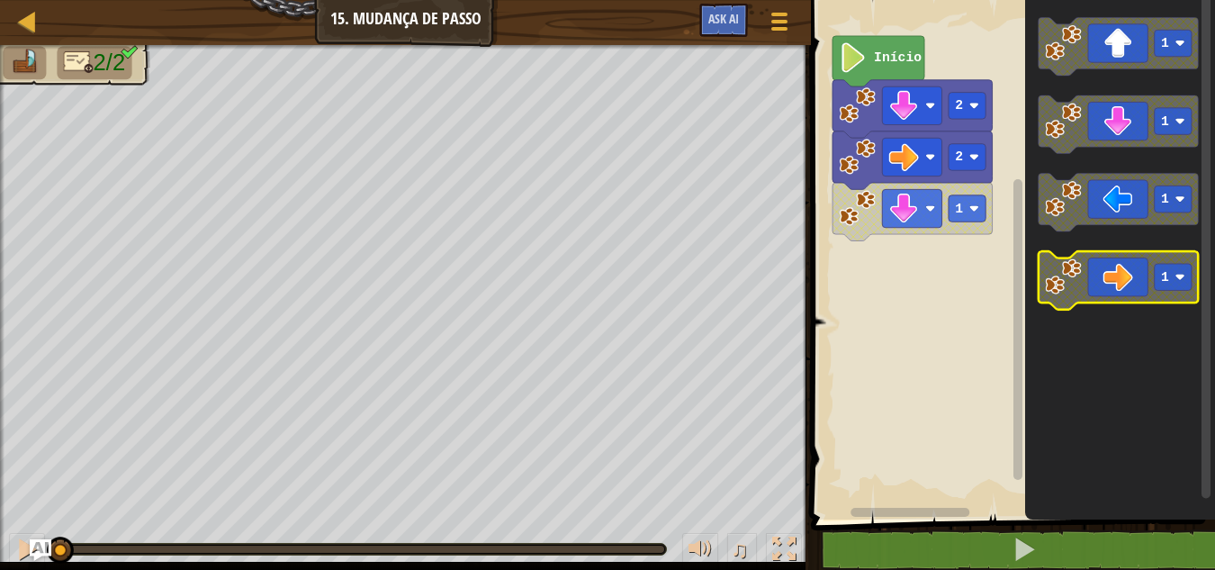
click at [1140, 281] on icon "Espaço de trabalho do Blockly" at bounding box center [1119, 280] width 160 height 58
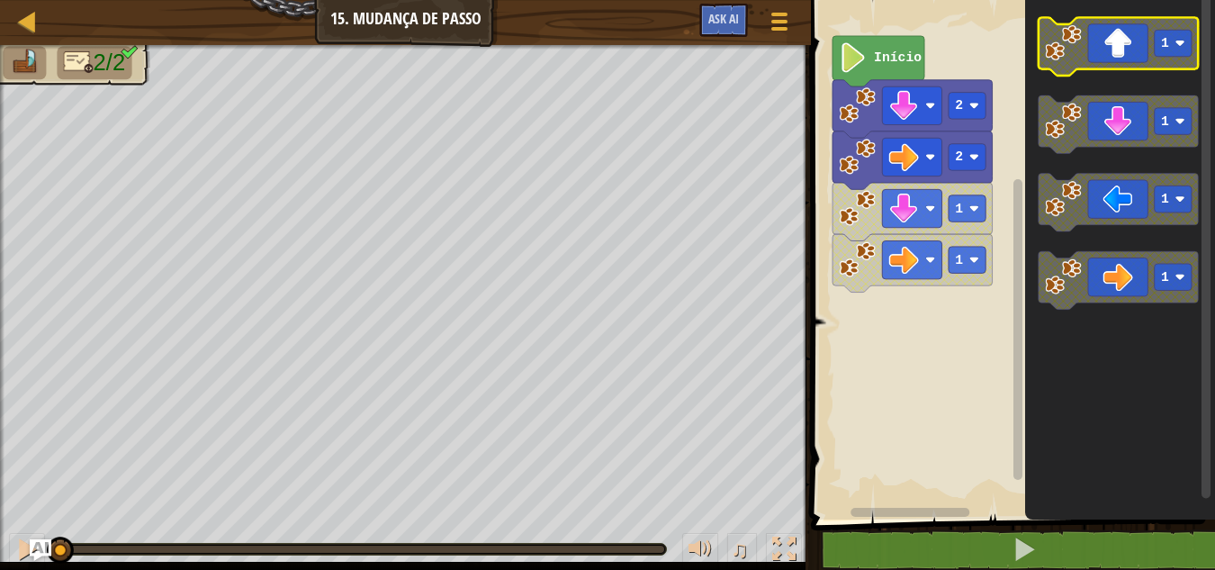
click at [1108, 70] on rect "Espaço de trabalho do Blockly" at bounding box center [1119, 46] width 160 height 58
click at [1103, 59] on icon "Espaço de trabalho do Blockly" at bounding box center [1119, 46] width 160 height 58
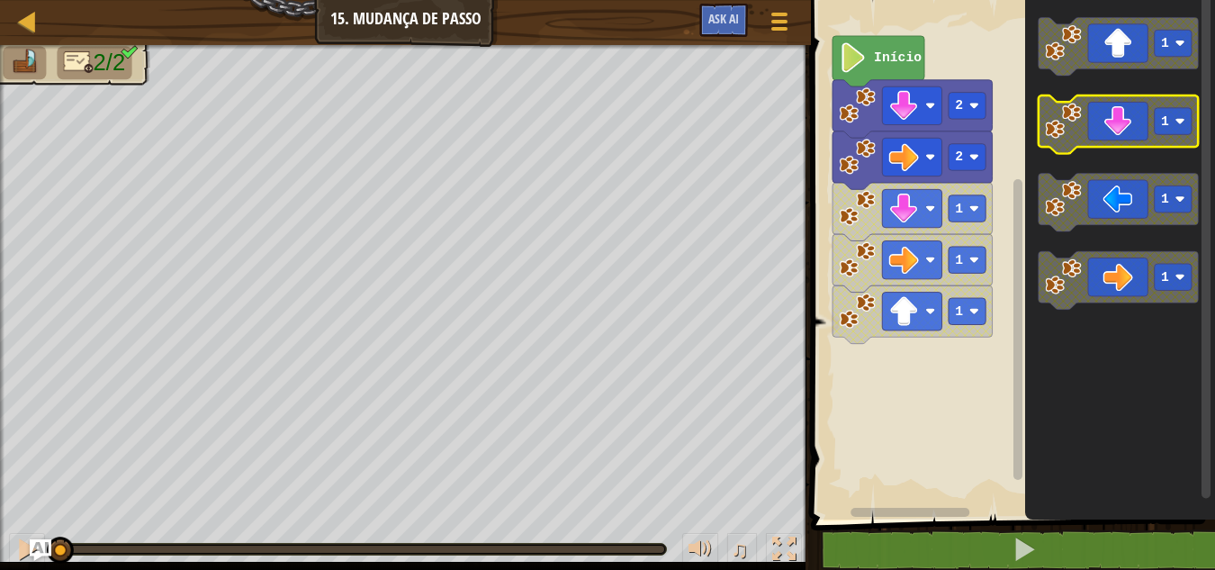
click at [1095, 125] on icon "Espaço de trabalho do Blockly" at bounding box center [1119, 124] width 160 height 58
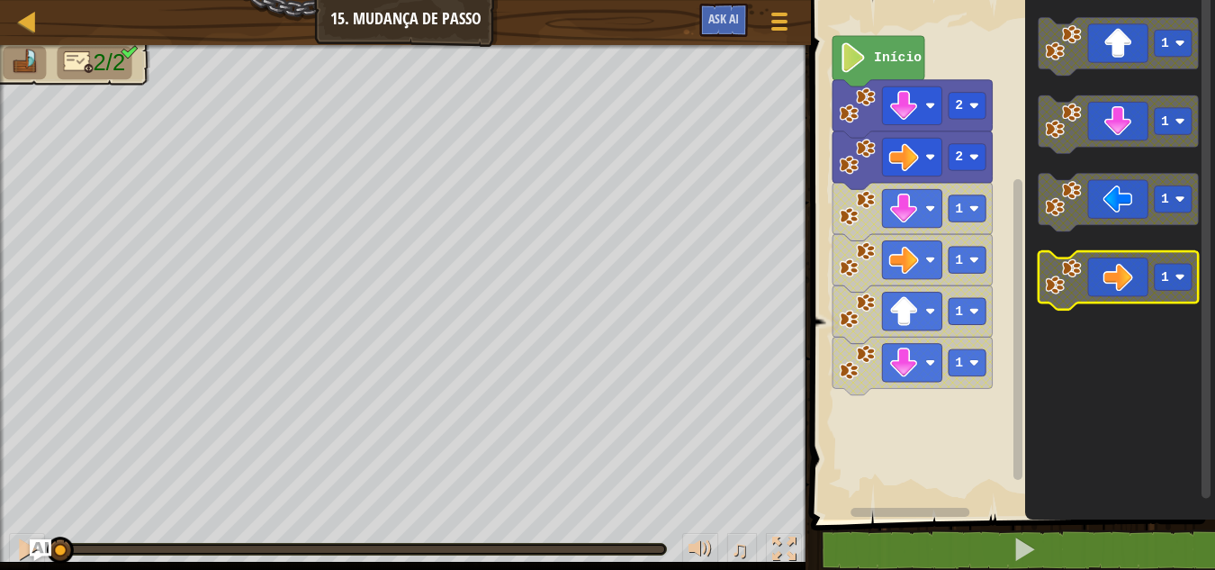
click at [1100, 251] on icon "Espaço de trabalho do Blockly" at bounding box center [1119, 280] width 160 height 58
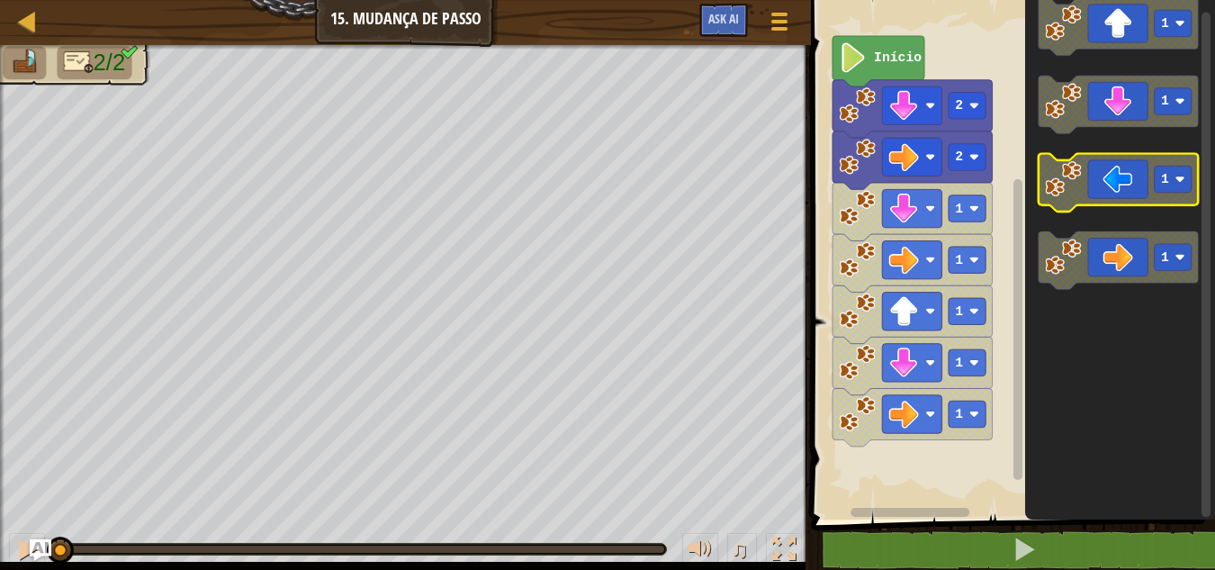
click at [1083, 183] on icon "Espaço de trabalho do Blockly" at bounding box center [1119, 183] width 160 height 58
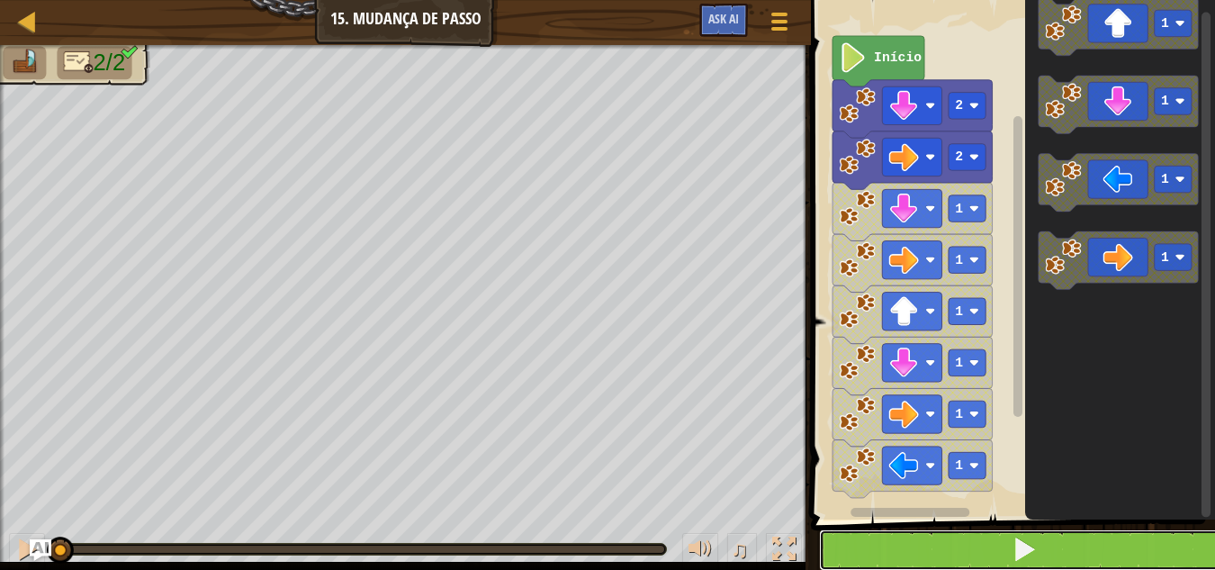
click at [910, 533] on button at bounding box center [1023, 549] width 409 height 41
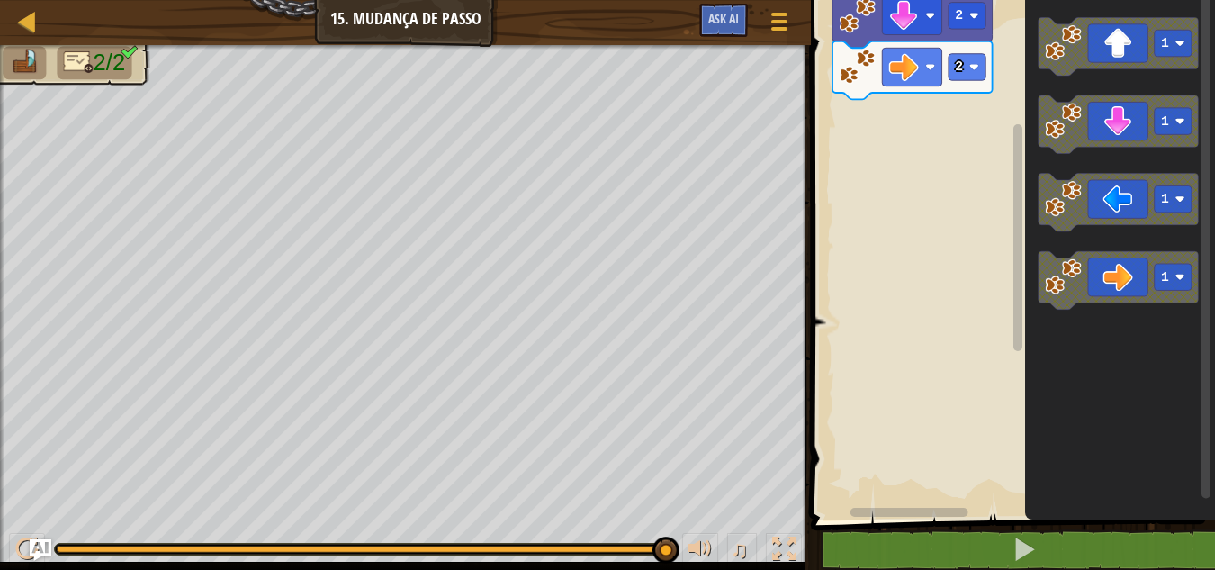
click at [996, 139] on div "2 2 Início 1 1 1 1" at bounding box center [1009, 255] width 409 height 528
click at [1090, 143] on icon "Espaço de trabalho do Blockly" at bounding box center [1119, 124] width 160 height 58
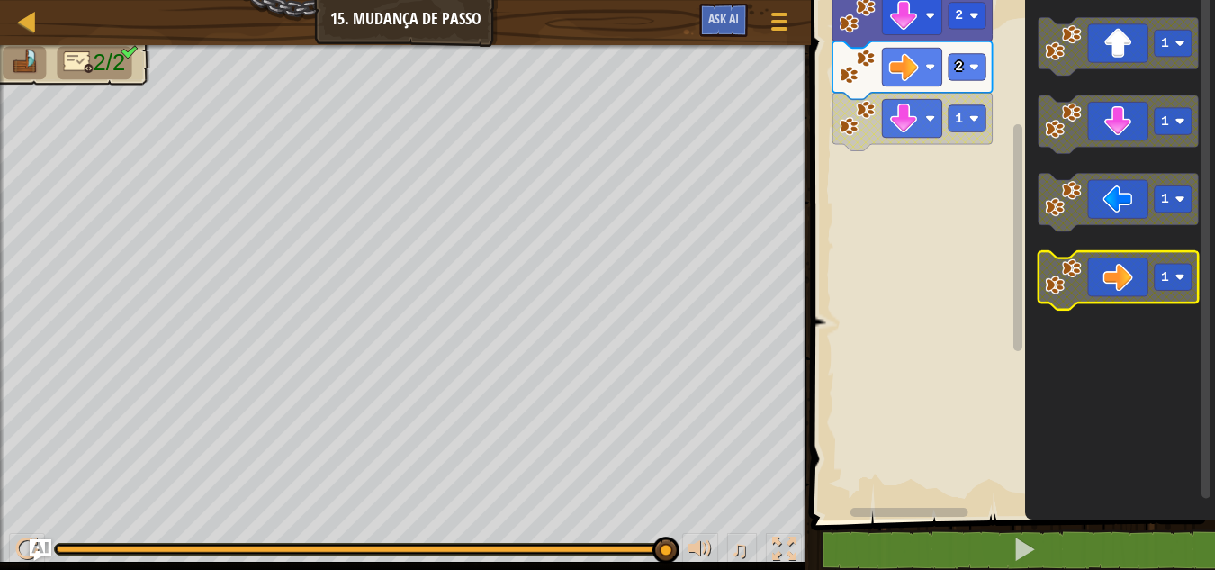
click at [1114, 251] on icon "Espaço de trabalho do Blockly" at bounding box center [1119, 280] width 160 height 58
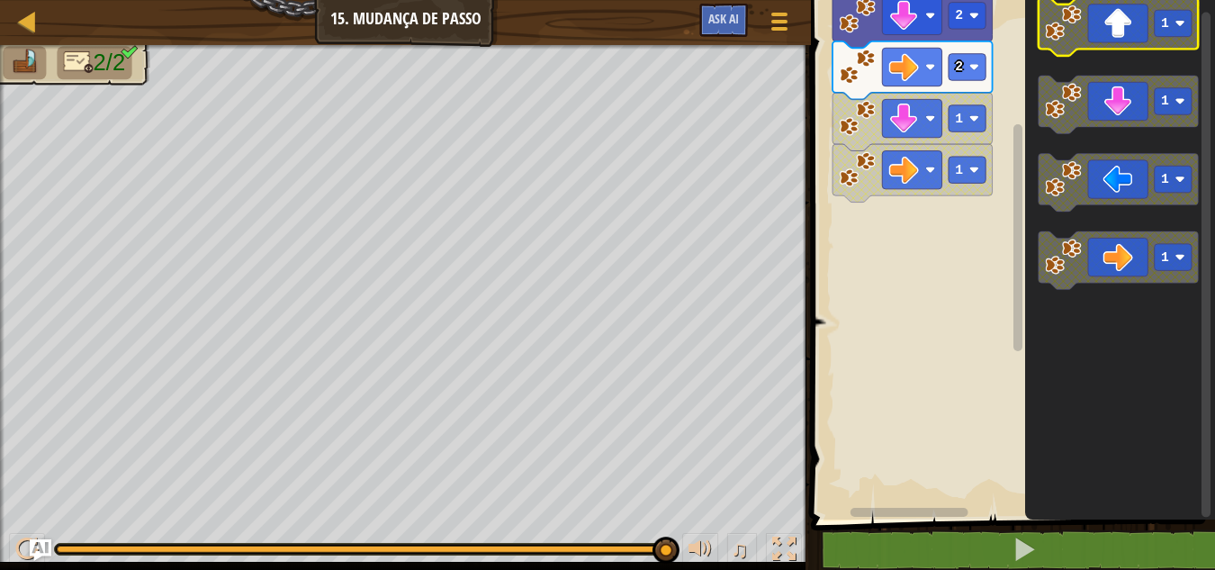
click at [1051, 45] on icon "Espaço de trabalho do Blockly" at bounding box center [1119, 26] width 160 height 58
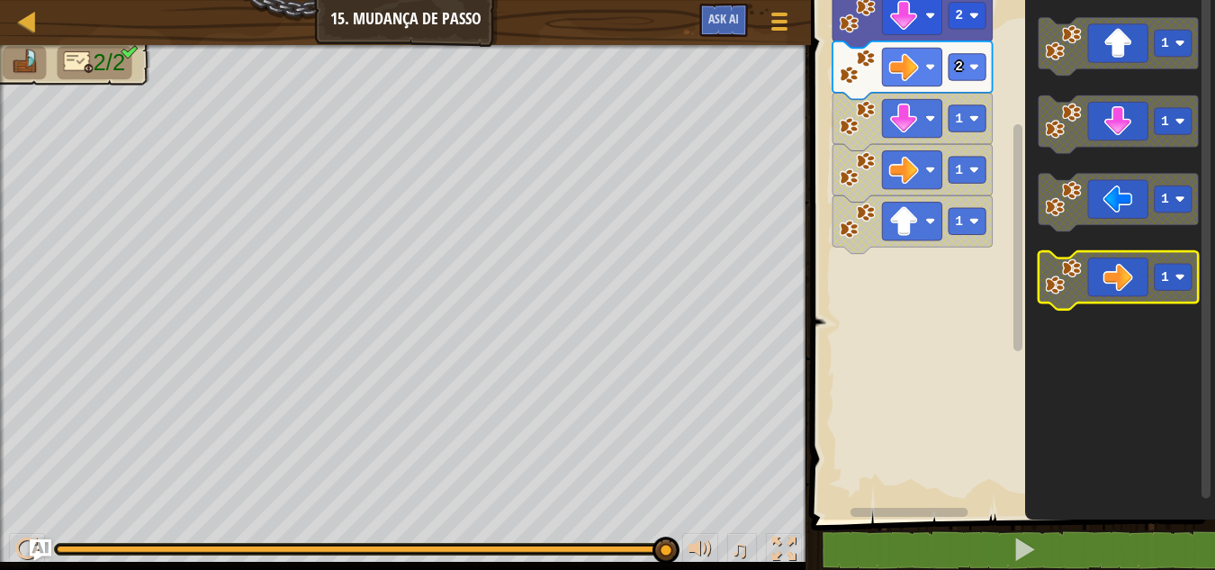
click at [1148, 255] on icon "Espaço de trabalho do Blockly" at bounding box center [1119, 280] width 160 height 58
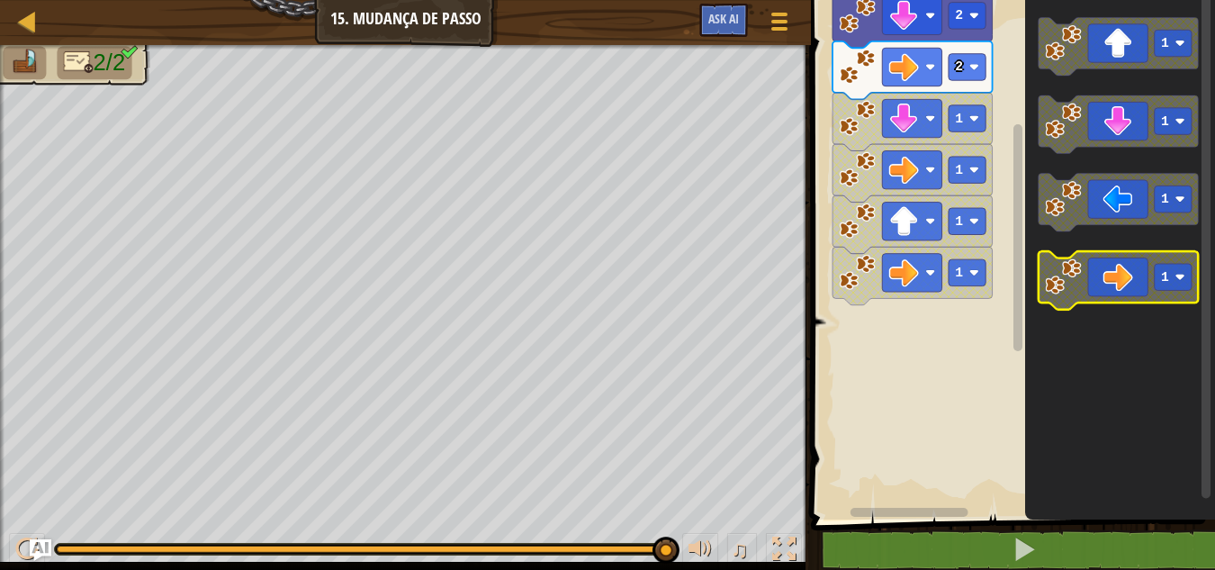
click at [1145, 286] on icon "Espaço de trabalho do Blockly" at bounding box center [1119, 280] width 160 height 58
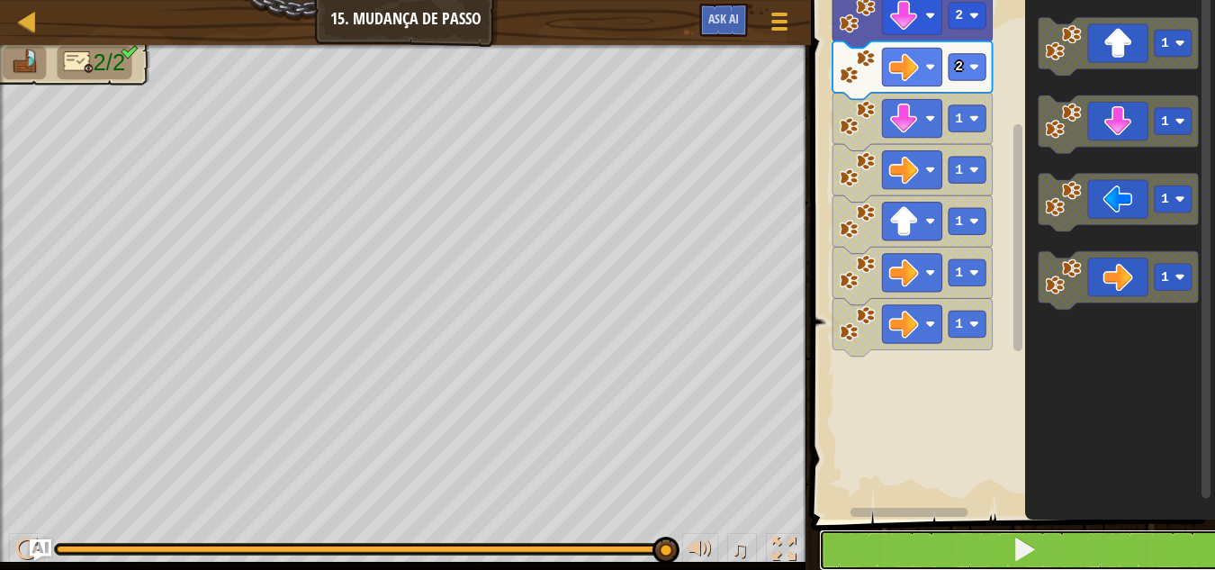
click at [1002, 540] on button at bounding box center [1023, 549] width 409 height 41
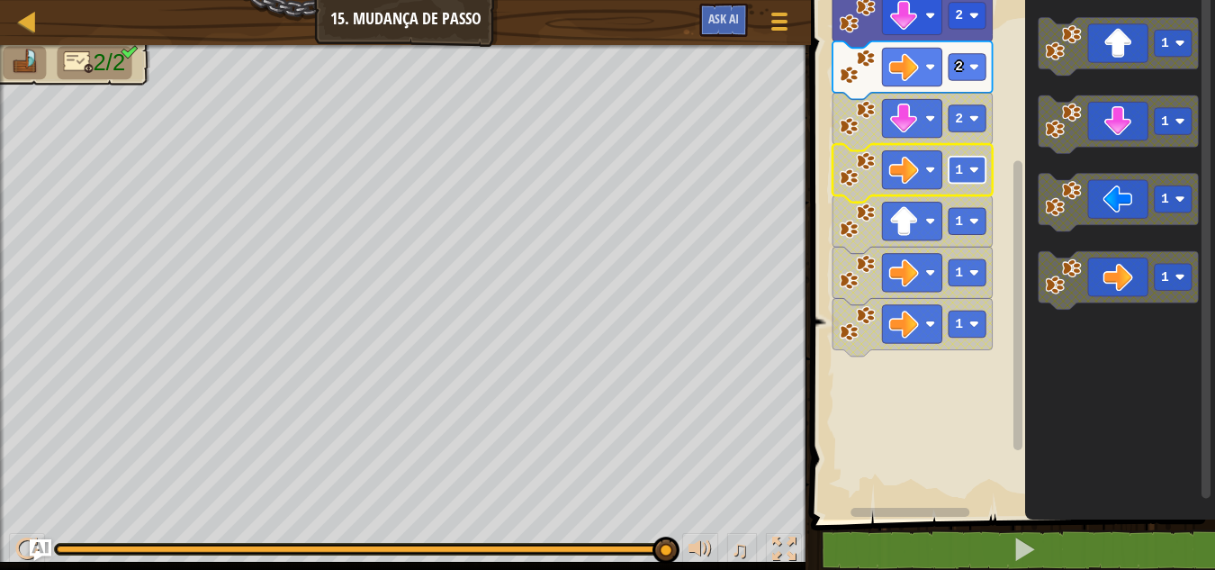
click at [970, 163] on rect "Espaço de trabalho do Blockly" at bounding box center [967, 170] width 37 height 26
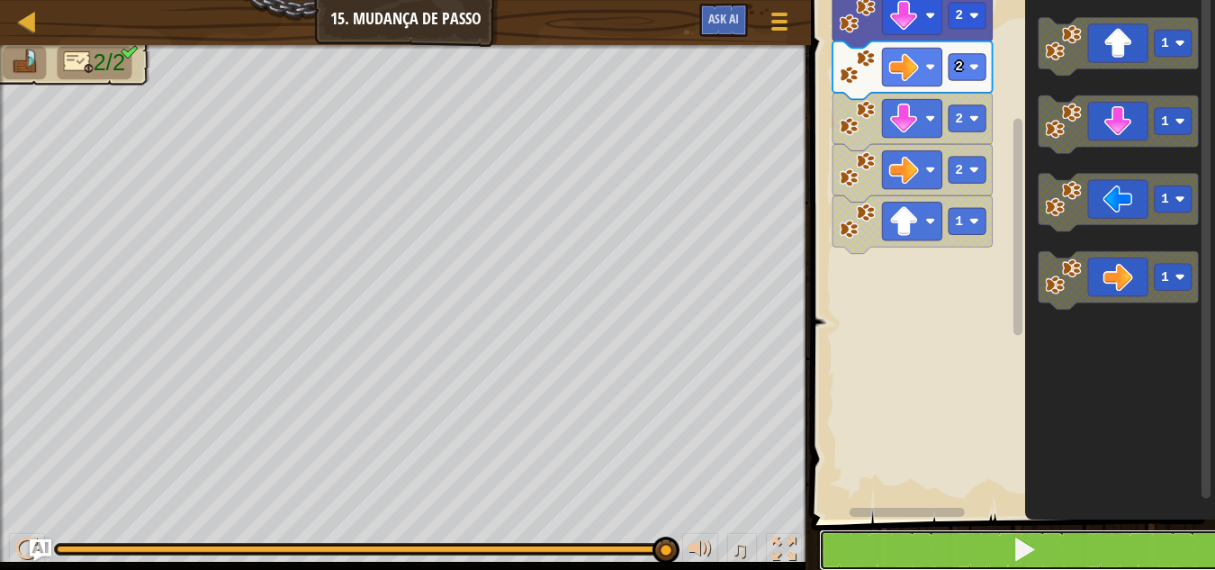
click at [980, 536] on button at bounding box center [1023, 549] width 409 height 41
click at [931, 548] on button at bounding box center [1023, 549] width 409 height 41
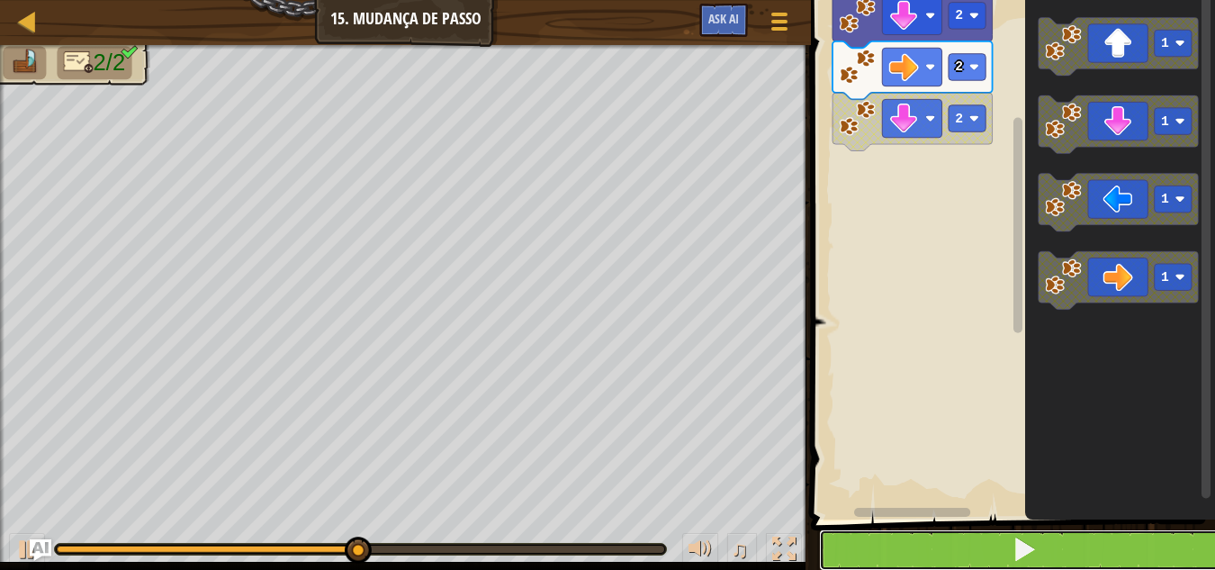
drag, startPoint x: 894, startPoint y: 537, endPoint x: 904, endPoint y: 557, distance: 22.6
click at [897, 544] on button at bounding box center [1023, 549] width 409 height 41
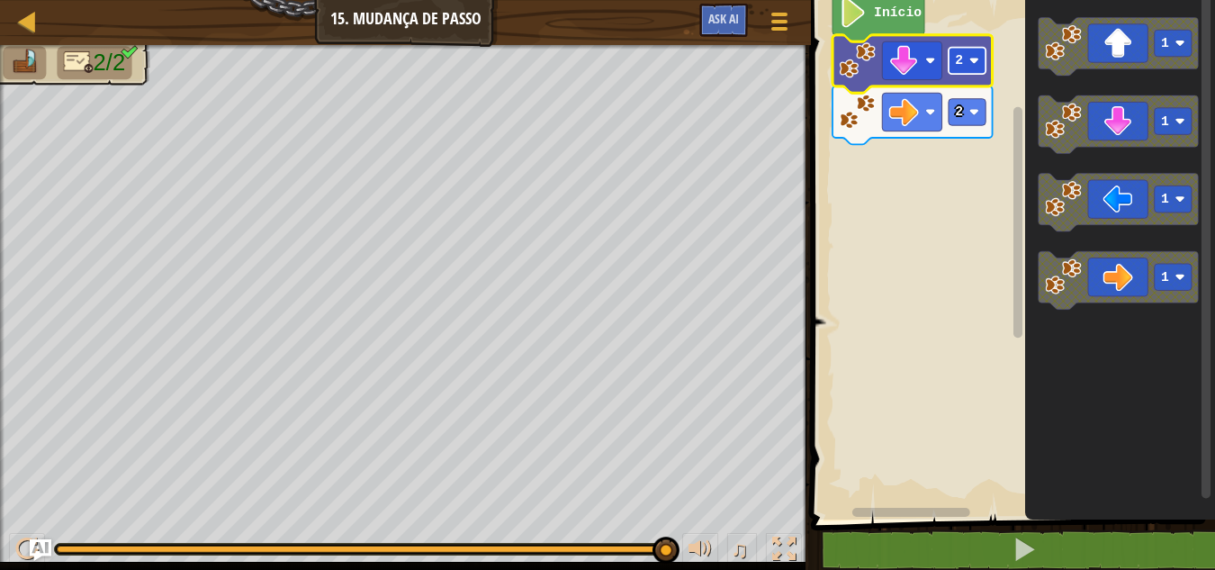
click at [950, 66] on rect "Espaço de trabalho do Blockly" at bounding box center [967, 61] width 37 height 26
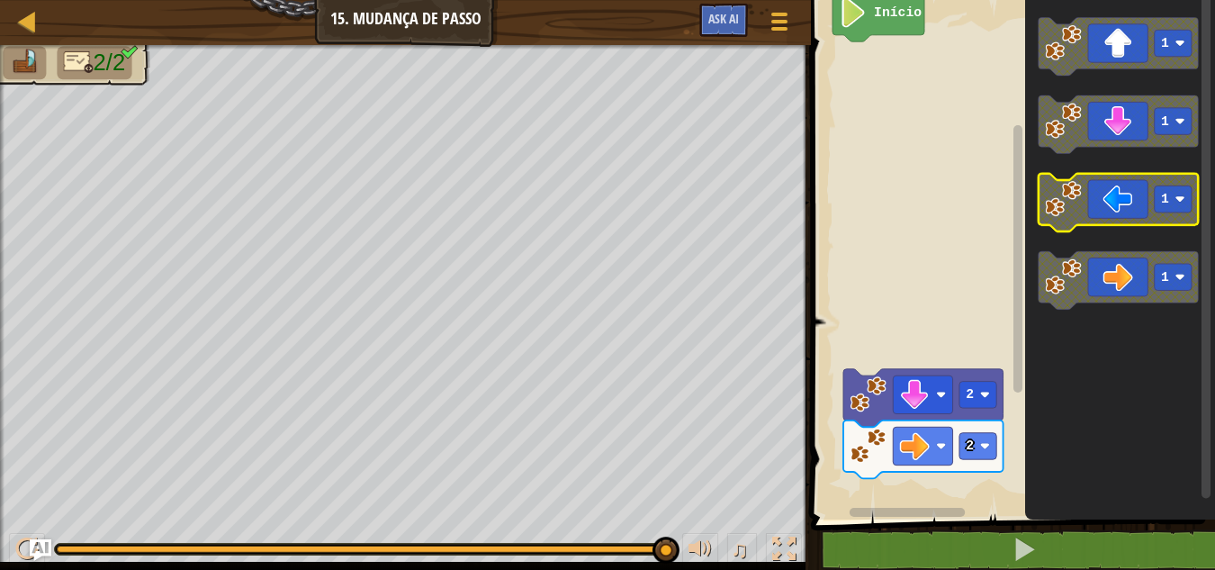
click at [1098, 289] on g "1 1 1 1" at bounding box center [1119, 163] width 160 height 292
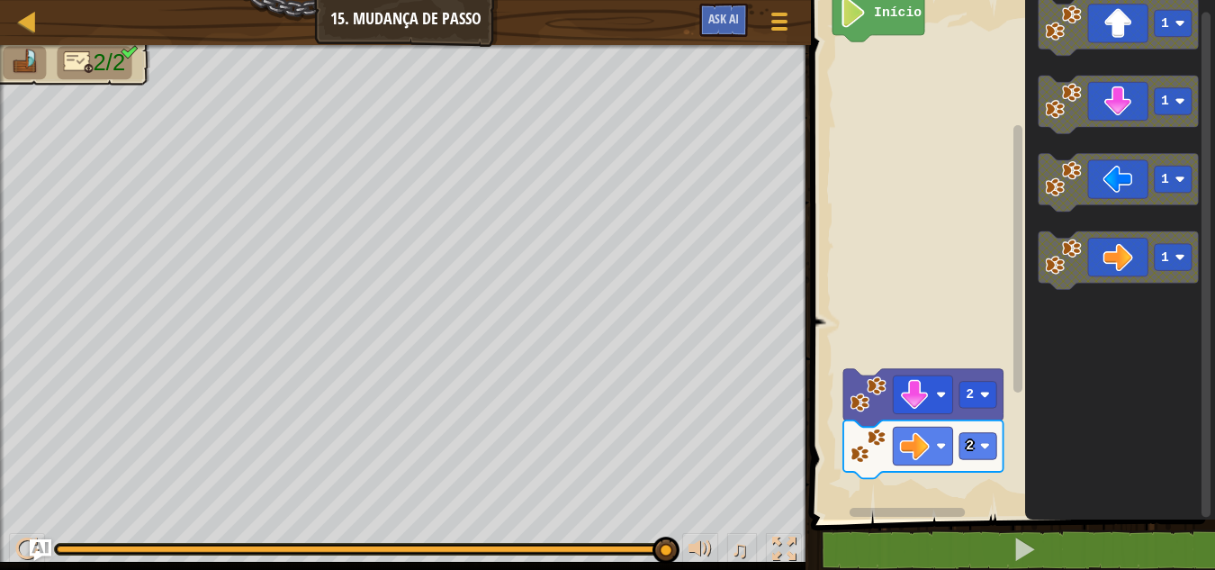
click at [1048, 270] on g "1" at bounding box center [1119, 260] width 160 height 58
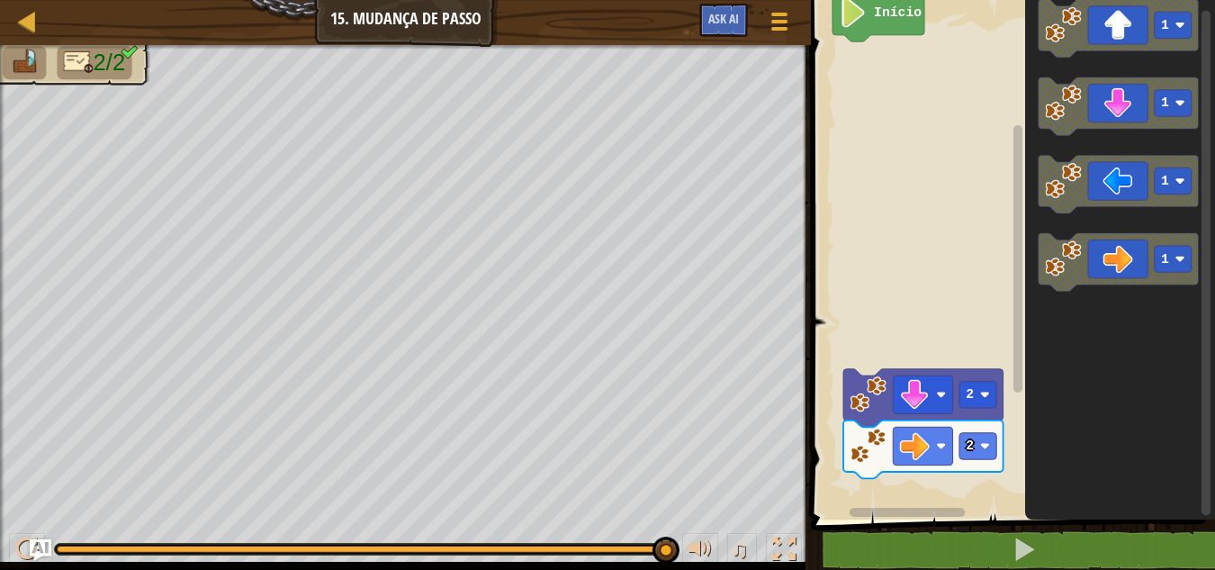
click at [1030, 256] on icon "1 1 1 1" at bounding box center [1120, 255] width 190 height 528
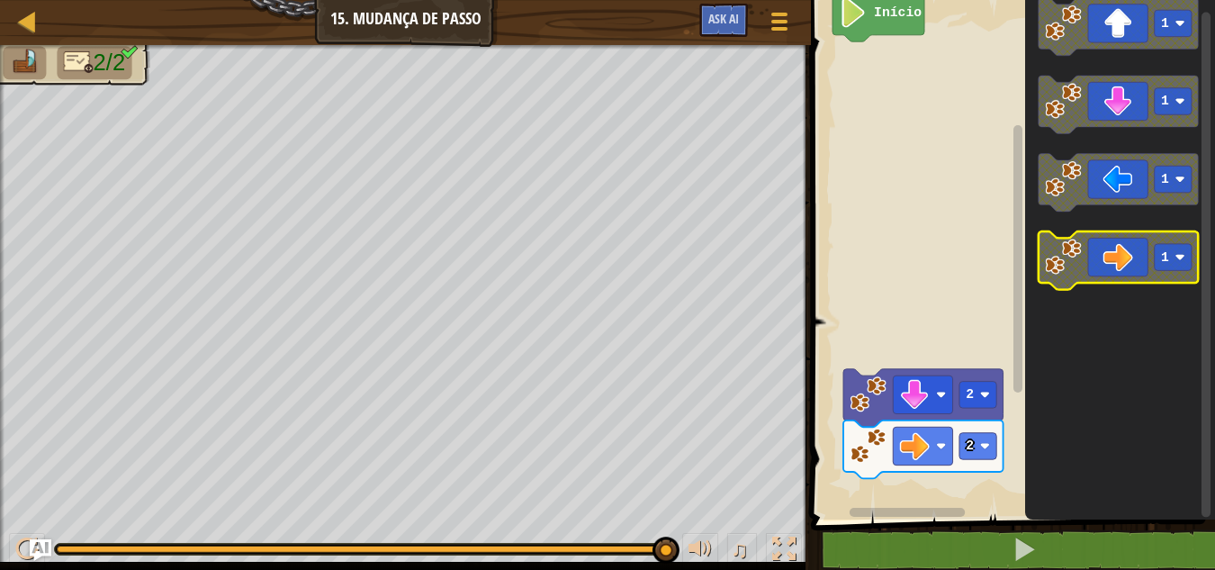
click at [1067, 260] on image "Espaço de trabalho do Blockly" at bounding box center [1063, 256] width 37 height 37
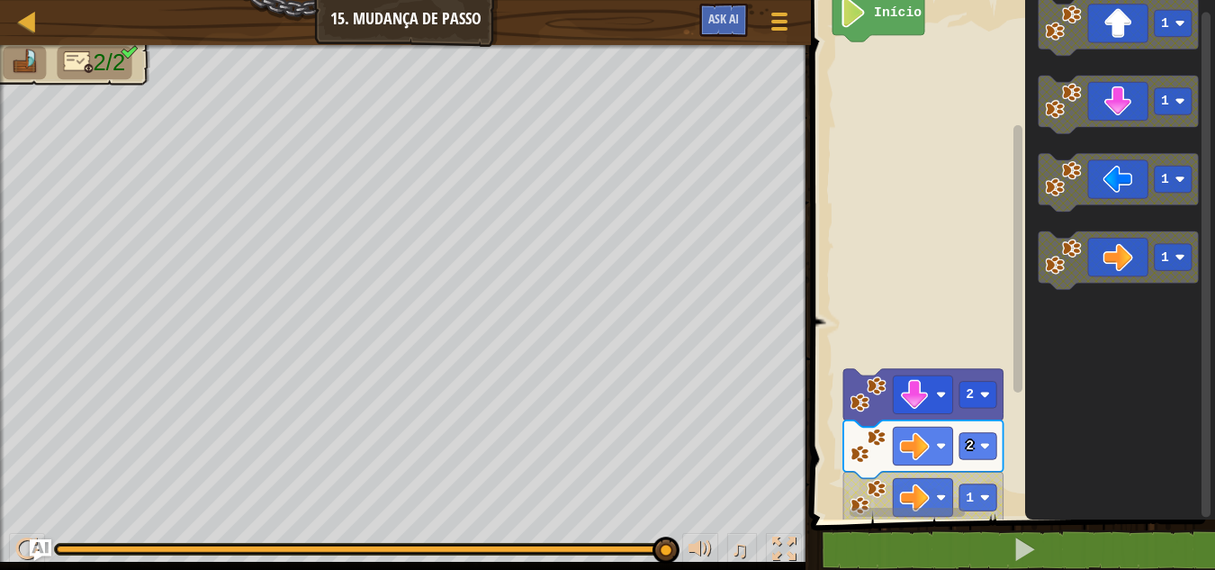
click at [933, 303] on rect "Espaço de trabalho do Blockly" at bounding box center [1009, 255] width 409 height 528
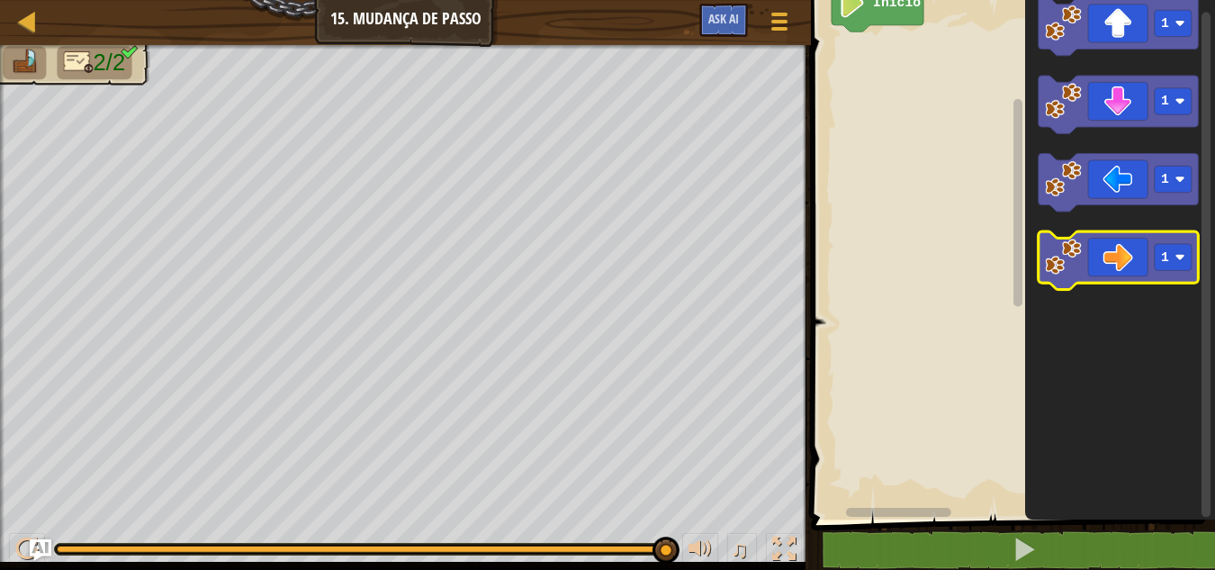
click at [1133, 249] on icon "Espaço de trabalho do Blockly" at bounding box center [1119, 260] width 160 height 58
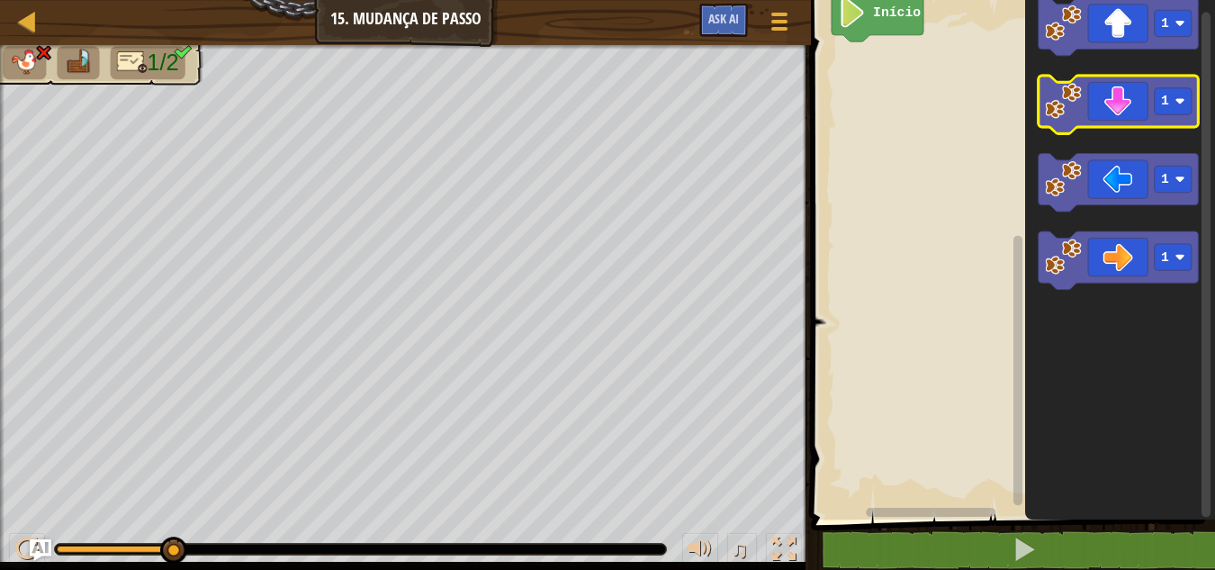
click at [1075, 85] on image "Espaço de trabalho do Blockly" at bounding box center [1063, 101] width 37 height 37
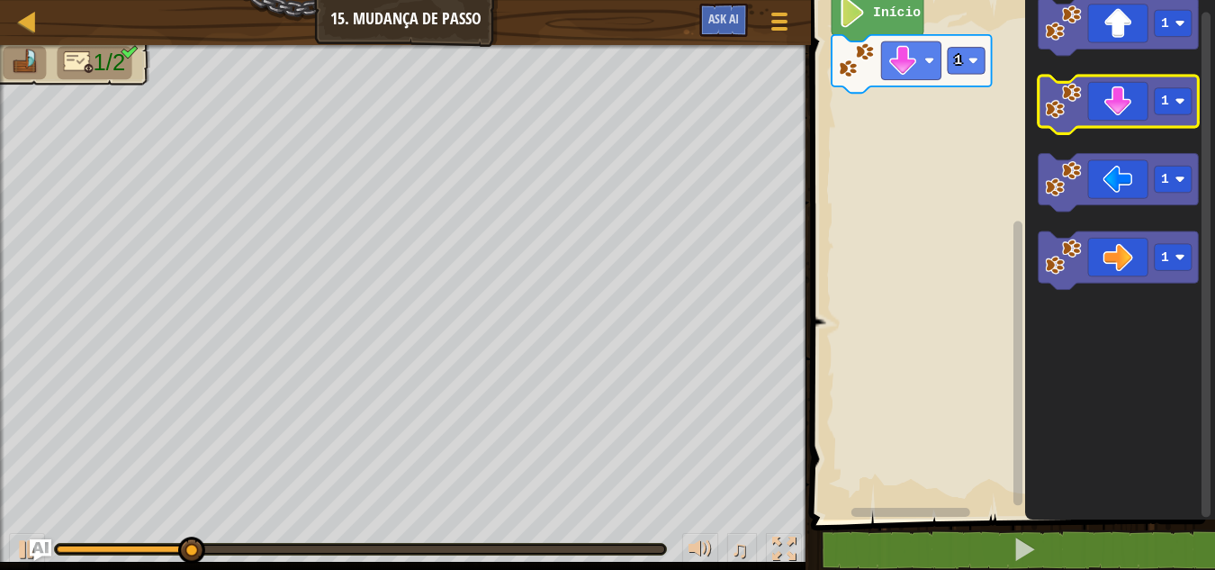
click at [1095, 128] on rect "Espaço de trabalho do Blockly" at bounding box center [1119, 105] width 160 height 58
click at [1077, 110] on image "Espaço de trabalho do Blockly" at bounding box center [1063, 101] width 37 height 37
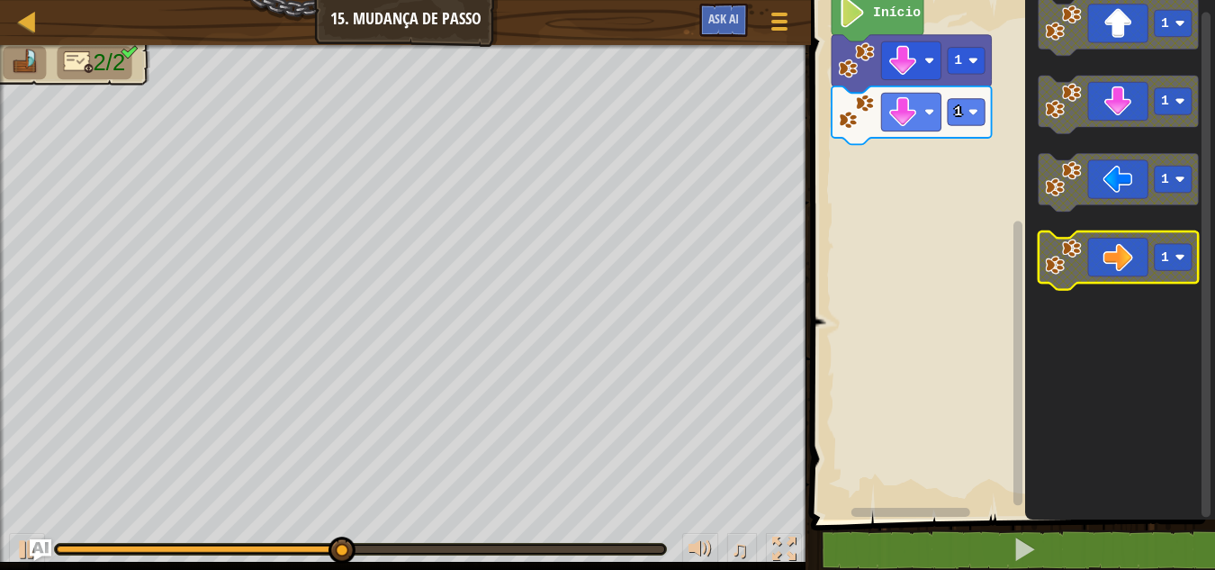
click at [1175, 254] on image "Espaço de trabalho do Blockly" at bounding box center [1180, 257] width 10 height 10
click at [1162, 245] on rect "Espaço de trabalho do Blockly" at bounding box center [1173, 257] width 37 height 26
click at [1130, 258] on icon "Espaço de trabalho do Blockly" at bounding box center [1119, 260] width 160 height 58
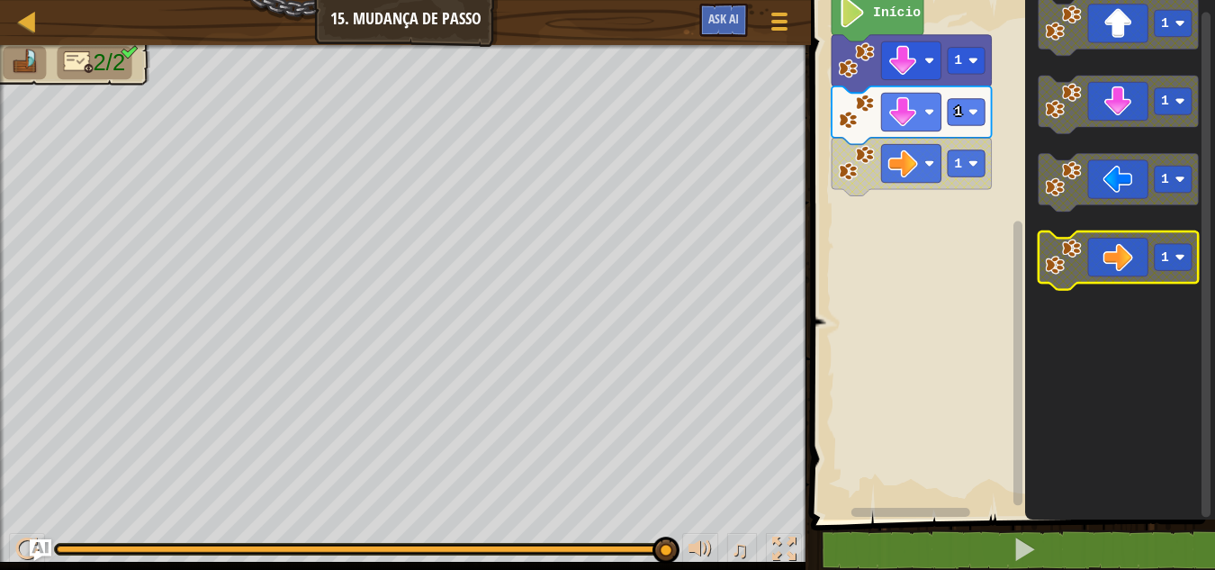
click at [1078, 251] on image "Espaço de trabalho do Blockly" at bounding box center [1063, 256] width 37 height 37
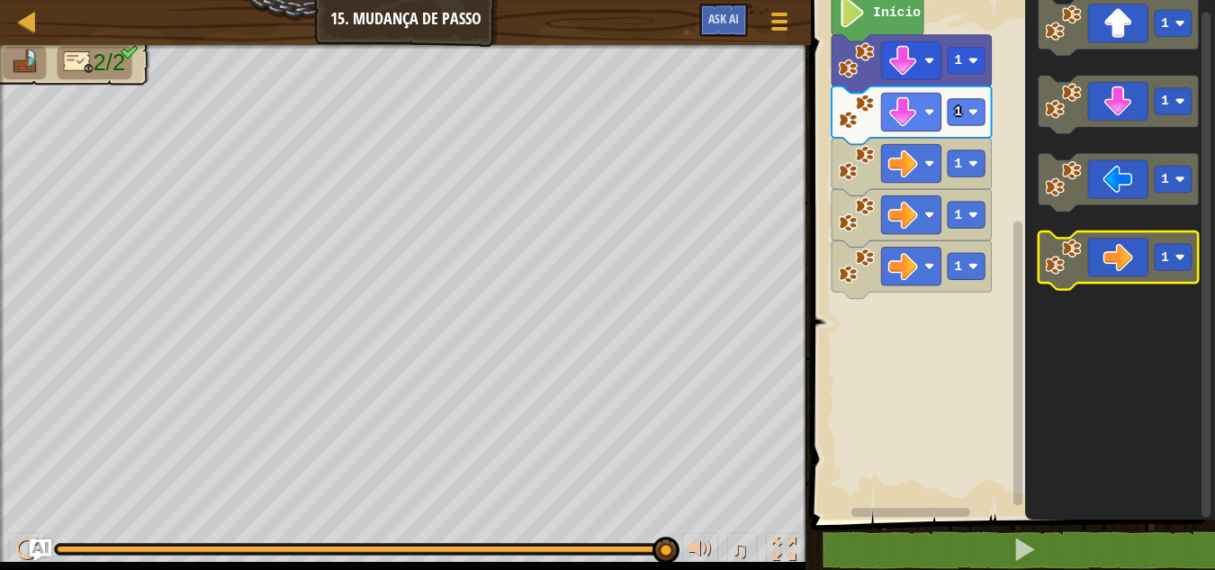
click at [1078, 251] on image "Espaço de trabalho do Blockly" at bounding box center [1063, 256] width 37 height 37
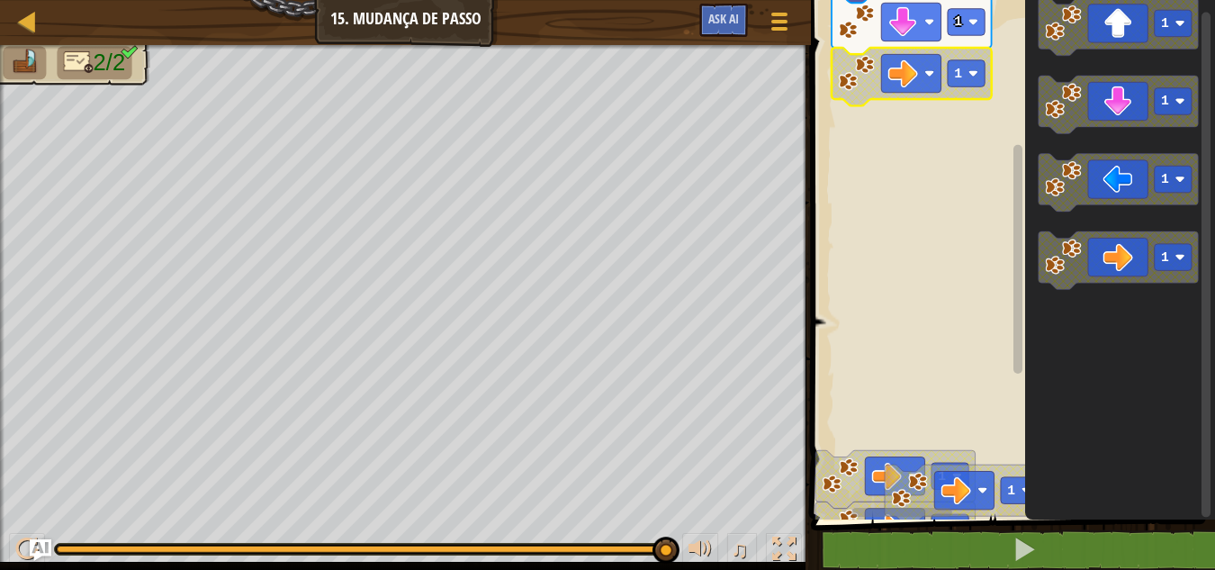
click at [952, 88] on icon "Espaço de trabalho do Blockly" at bounding box center [912, 77] width 160 height 58
click at [959, 83] on rect "Espaço de trabalho do Blockly" at bounding box center [966, 73] width 37 height 26
drag, startPoint x: 985, startPoint y: 539, endPoint x: 984, endPoint y: 524, distance: 15.4
click at [984, 525] on div "1 2 3 go ( 'down' , 2 ) go ( 'right' , 2 ) הההההההההההההההההההההההההההההההההההה…" at bounding box center [1009, 297] width 409 height 576
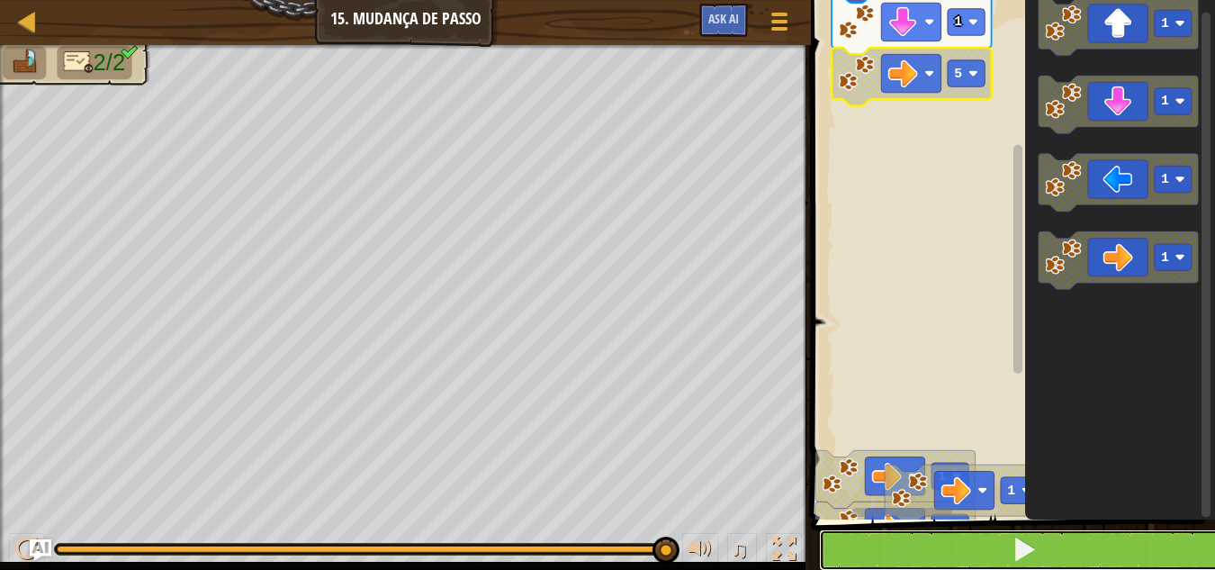
click at [980, 533] on button at bounding box center [1023, 549] width 409 height 41
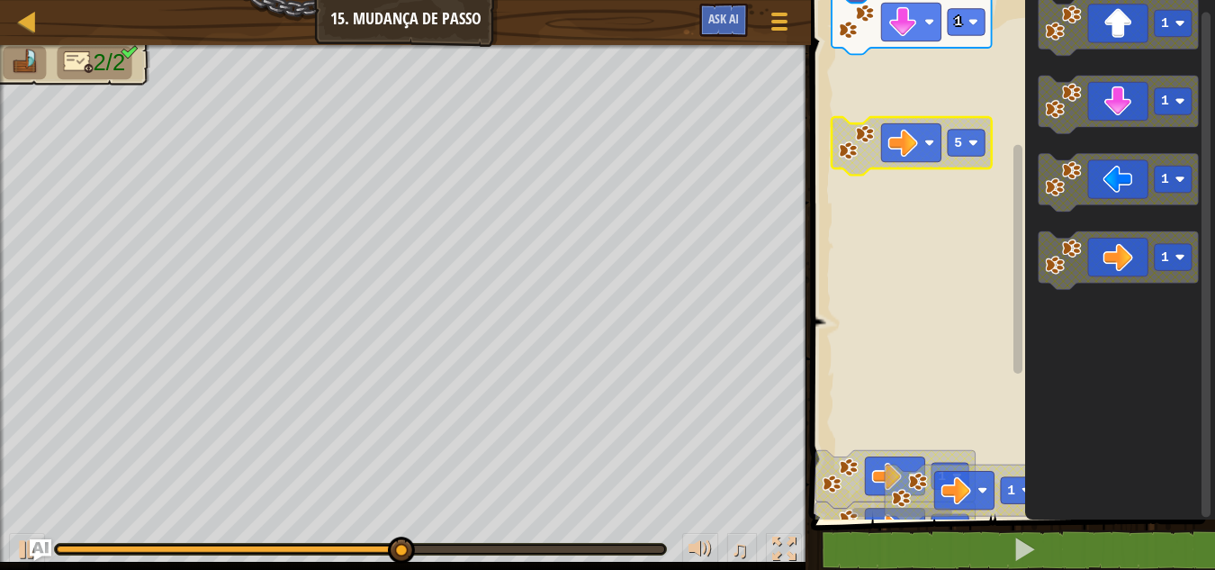
click at [949, 148] on rect "Espaço de trabalho do Blockly" at bounding box center [966, 143] width 37 height 26
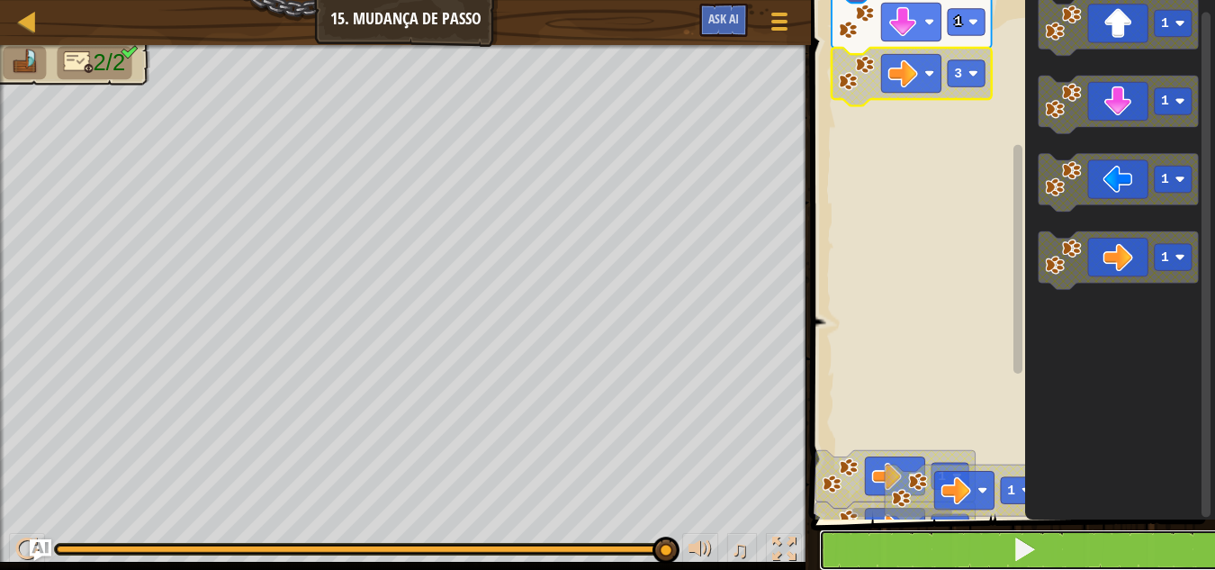
click at [985, 547] on button at bounding box center [1023, 549] width 409 height 41
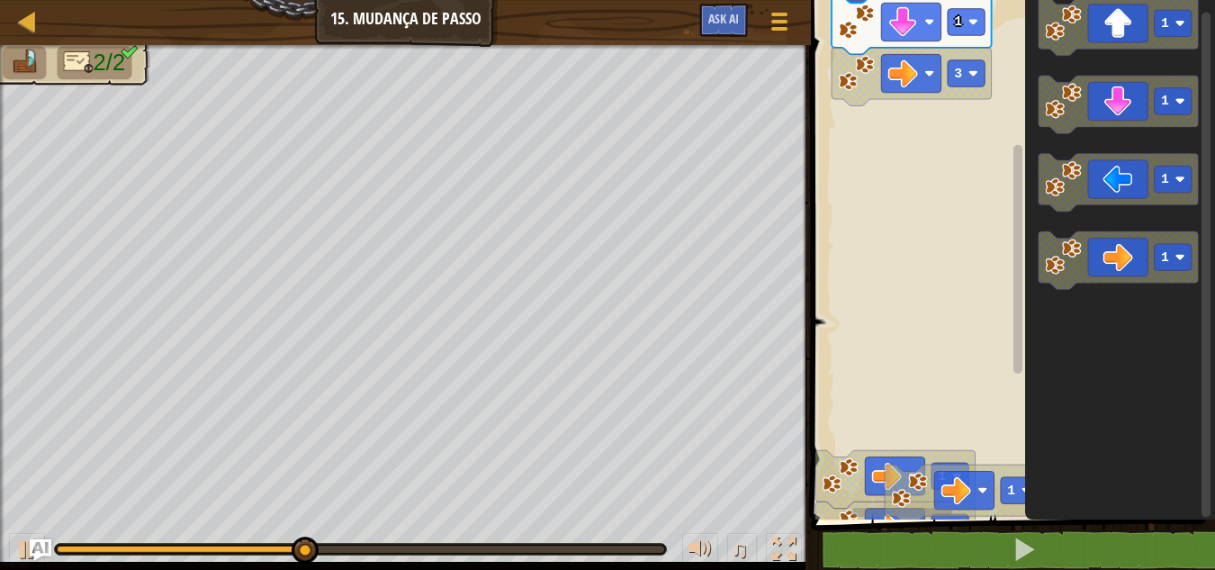
click at [978, 240] on div "1 1 1 Início 1 1 3 1 1 1 1" at bounding box center [1009, 255] width 409 height 528
click at [908, 204] on div "1 1 1 Início 1 1 3 1 1 1 1" at bounding box center [1009, 255] width 409 height 528
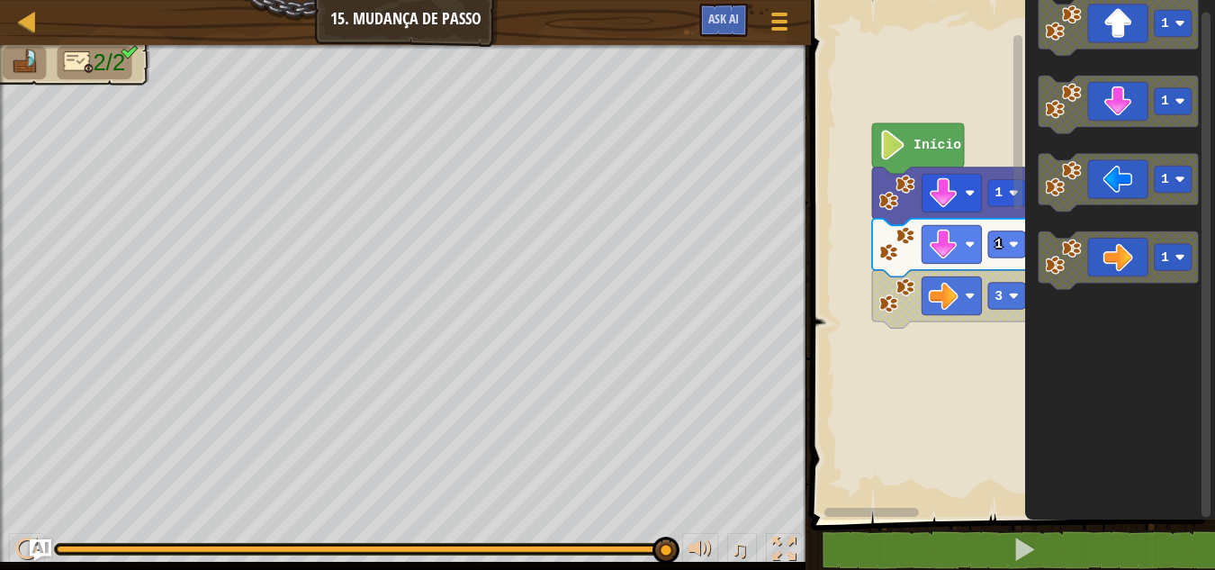
click at [930, 0] on html "Mapa Júnior 15. Mudança de Passo Menu do Jogo Ask AI 1 הההההההההההההההההההההההה…" at bounding box center [607, 0] width 1215 height 0
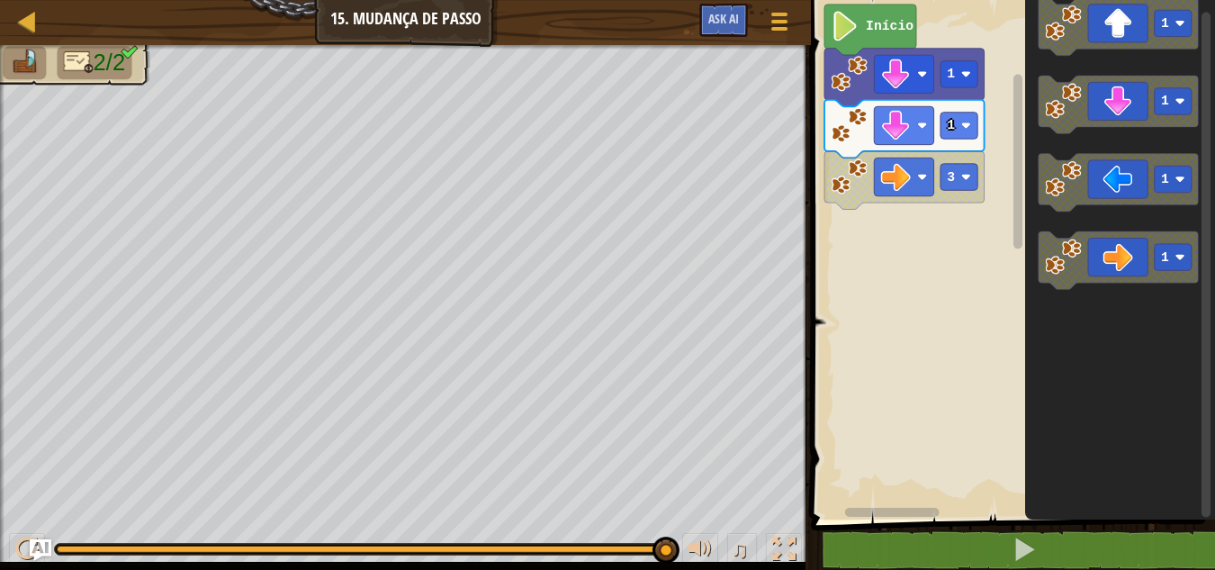
click at [921, 239] on rect "Espaço de trabalho do Blockly" at bounding box center [1009, 255] width 409 height 528
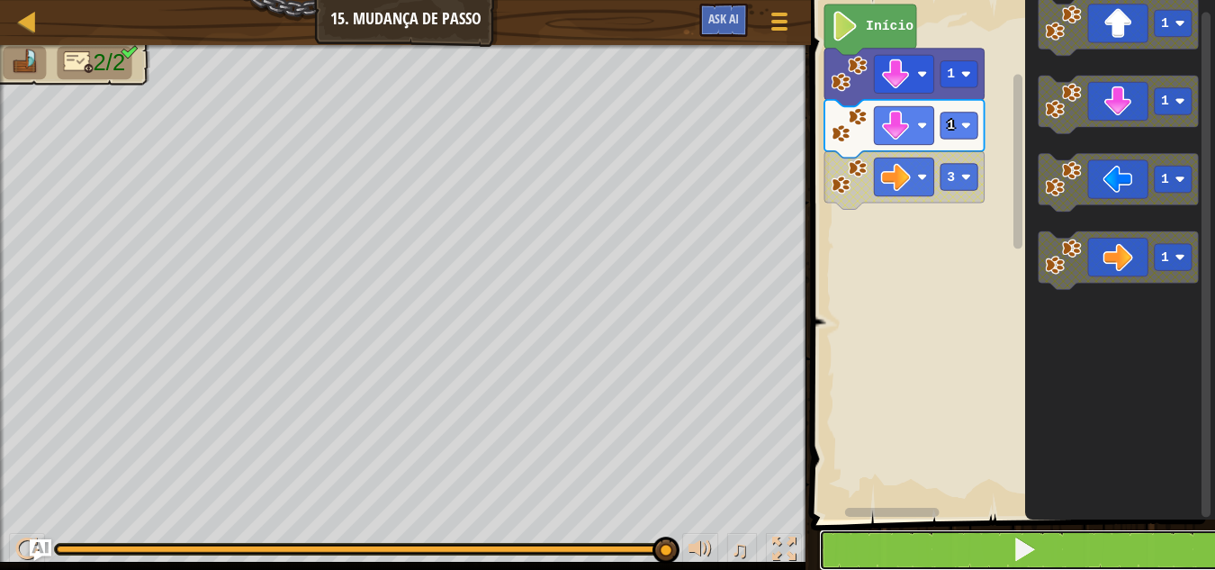
click at [1048, 543] on button at bounding box center [1023, 549] width 409 height 41
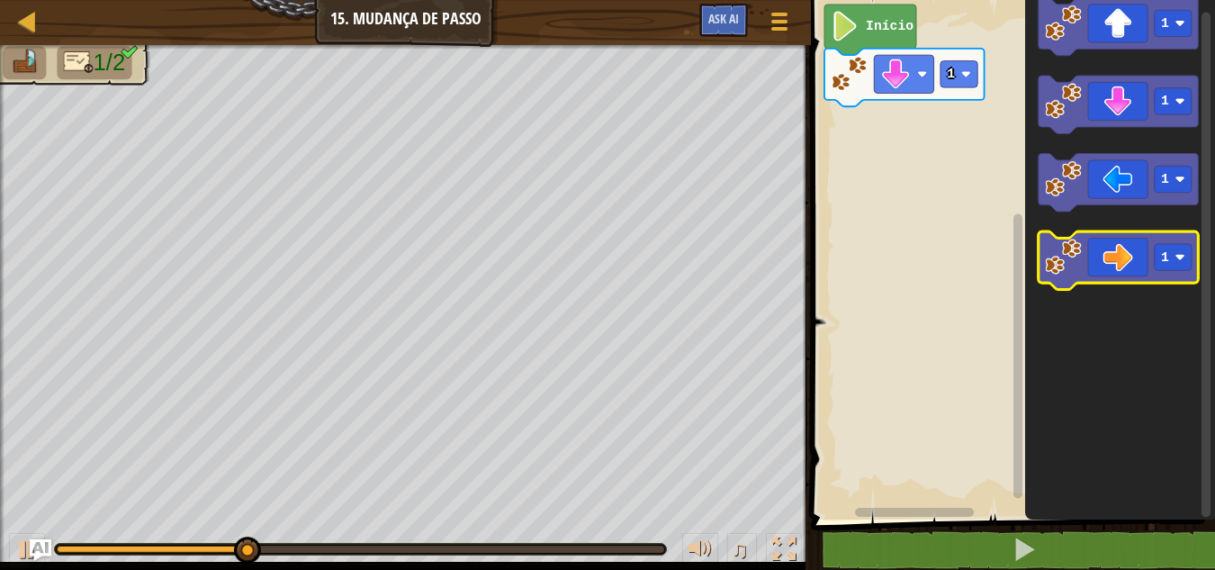
click at [1112, 257] on icon "Espaço de trabalho do Blockly" at bounding box center [1119, 260] width 160 height 58
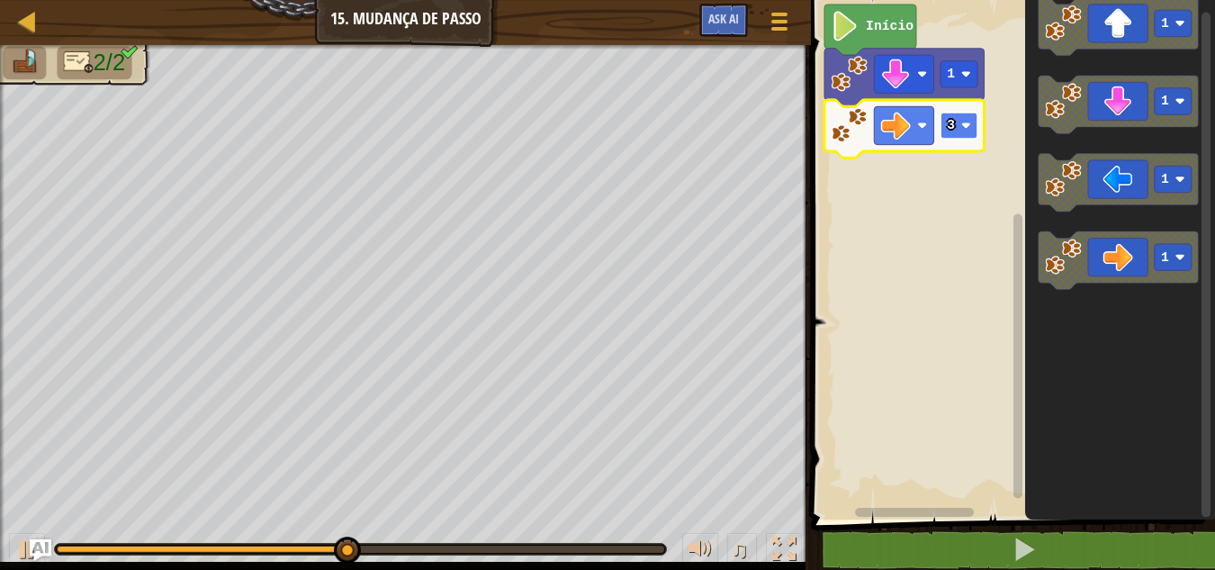
click at [963, 136] on rect "Espaço de trabalho do Blockly" at bounding box center [958, 125] width 37 height 26
click at [944, 132] on rect "Espaço de trabalho do Blockly" at bounding box center [958, 125] width 37 height 26
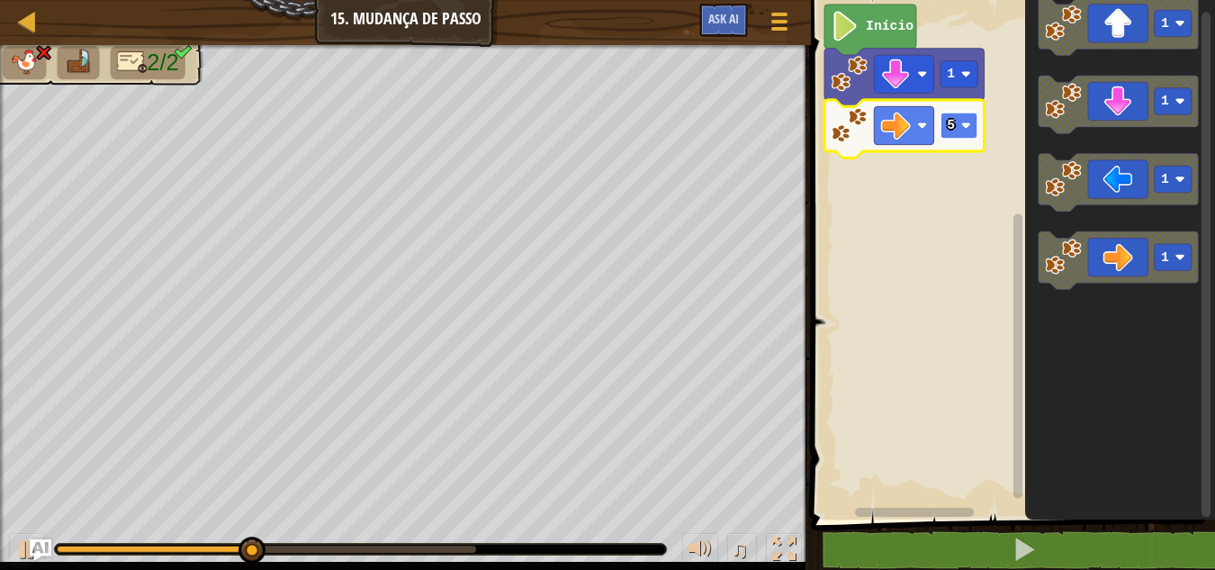
click at [958, 133] on rect "Espaço de trabalho do Blockly" at bounding box center [958, 125] width 37 height 26
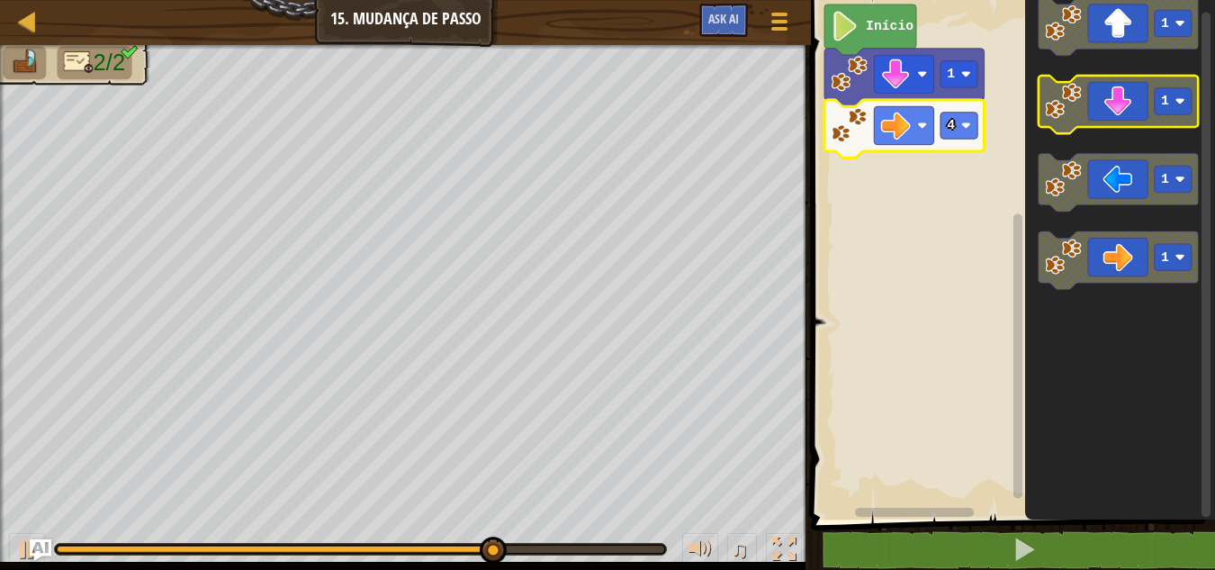
click at [1118, 92] on icon "Espaço de trabalho do Blockly" at bounding box center [1119, 105] width 160 height 58
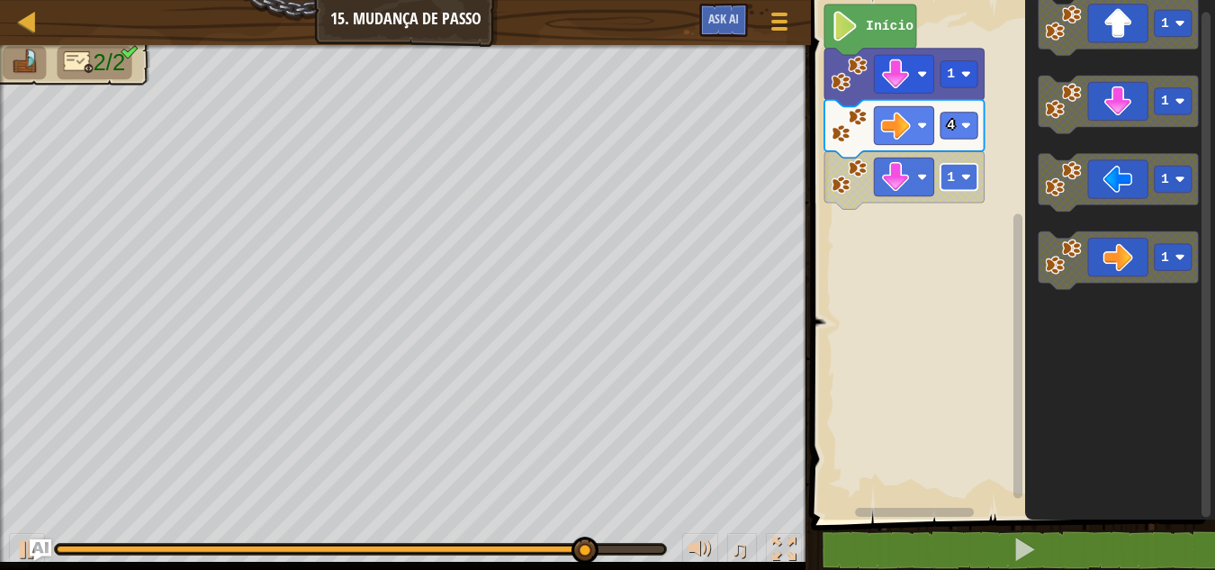
click at [957, 179] on rect "Espaço de trabalho do Blockly" at bounding box center [958, 177] width 37 height 26
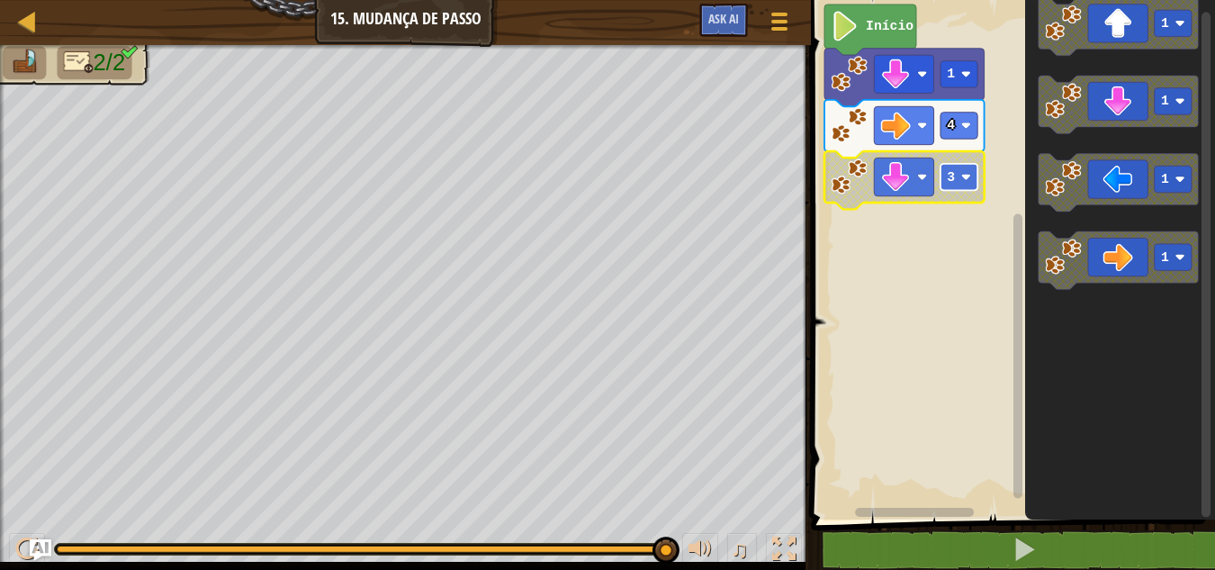
click at [970, 168] on rect "Espaço de trabalho do Blockly" at bounding box center [958, 177] width 37 height 26
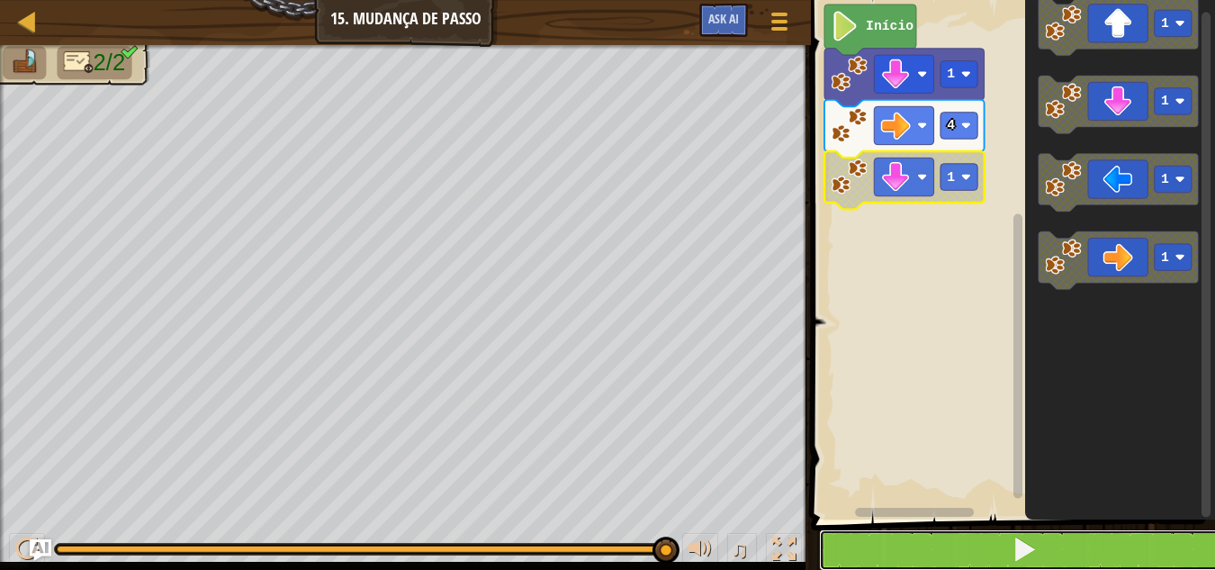
click at [1078, 551] on button at bounding box center [1023, 549] width 409 height 41
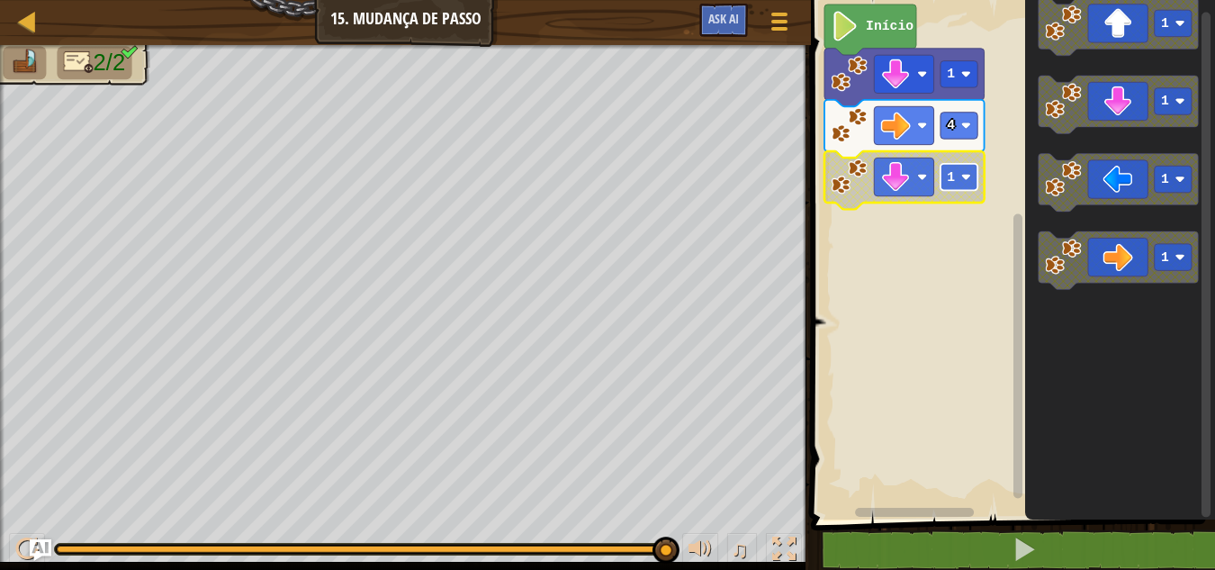
click at [942, 165] on rect "Espaço de trabalho do Blockly" at bounding box center [958, 177] width 37 height 26
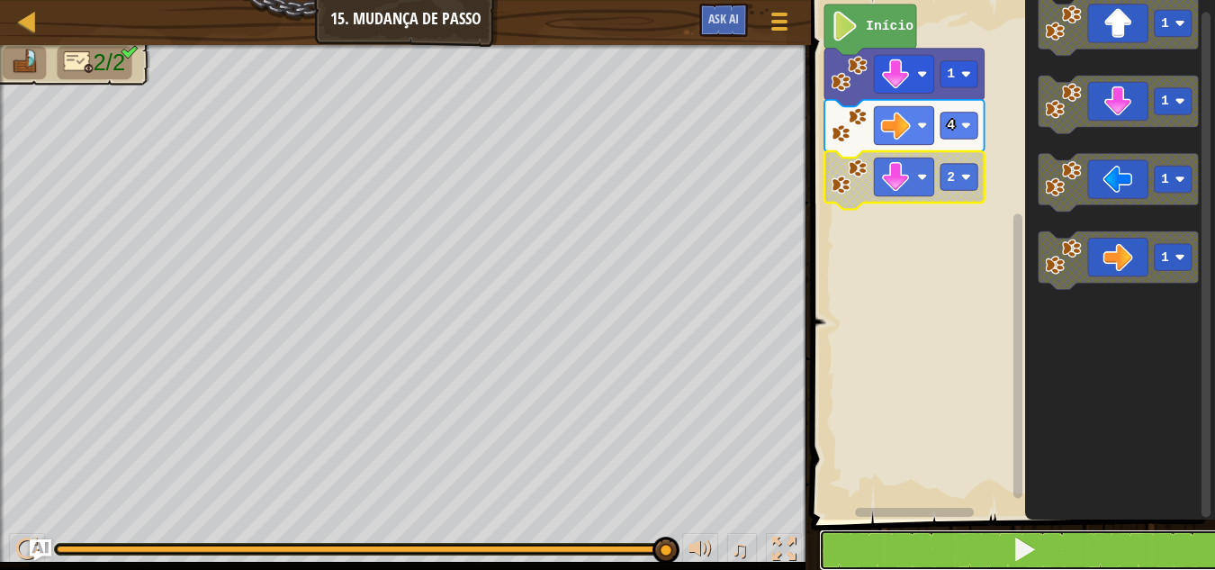
click at [1004, 547] on button at bounding box center [1023, 549] width 409 height 41
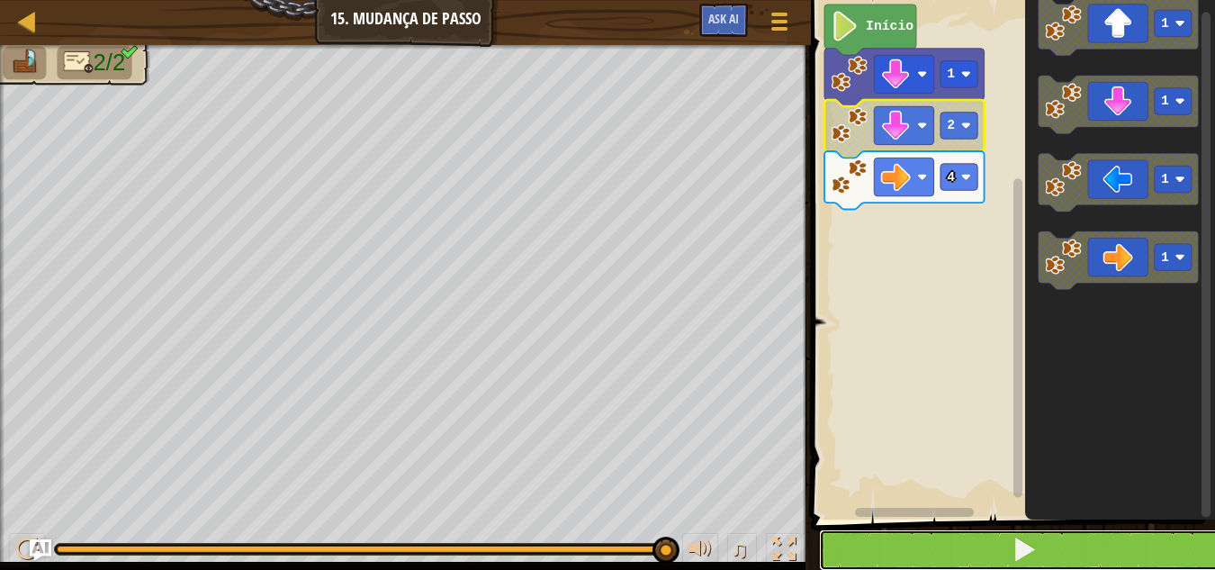
click at [1083, 540] on button at bounding box center [1023, 549] width 409 height 41
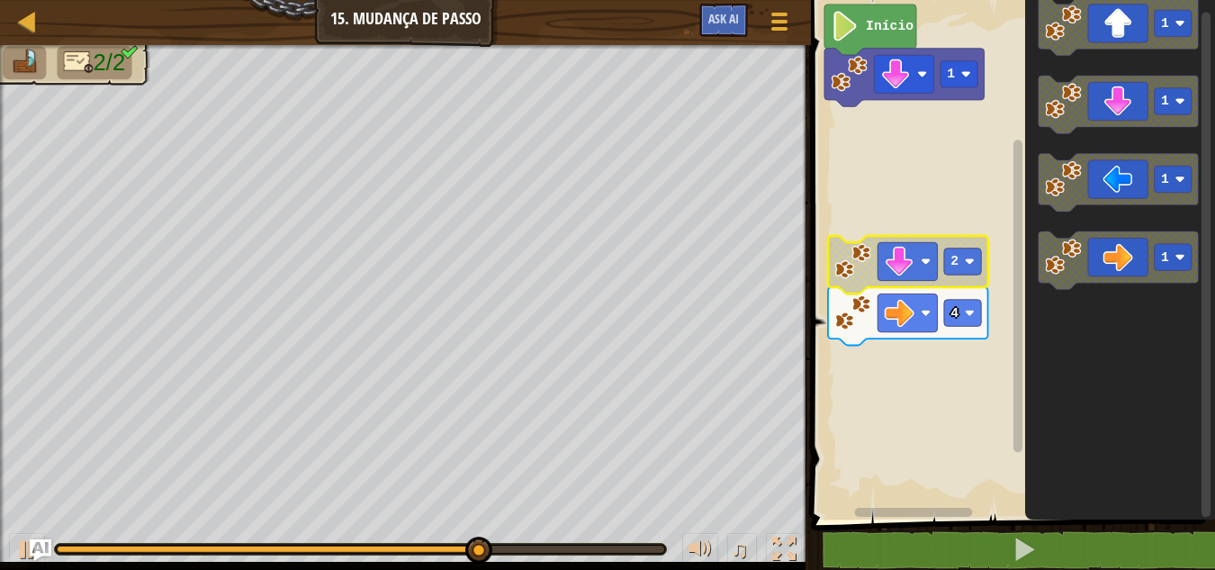
click at [908, 245] on rect "Espaço de trabalho do Blockly" at bounding box center [907, 261] width 59 height 38
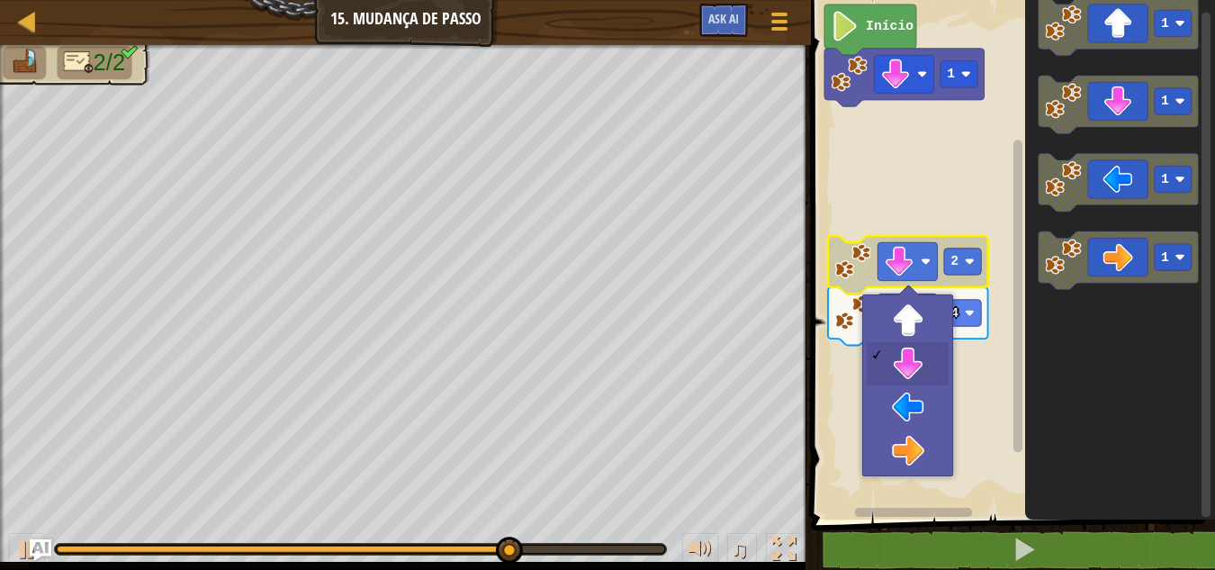
click at [908, 245] on rect "Espaço de trabalho do Blockly" at bounding box center [907, 261] width 59 height 38
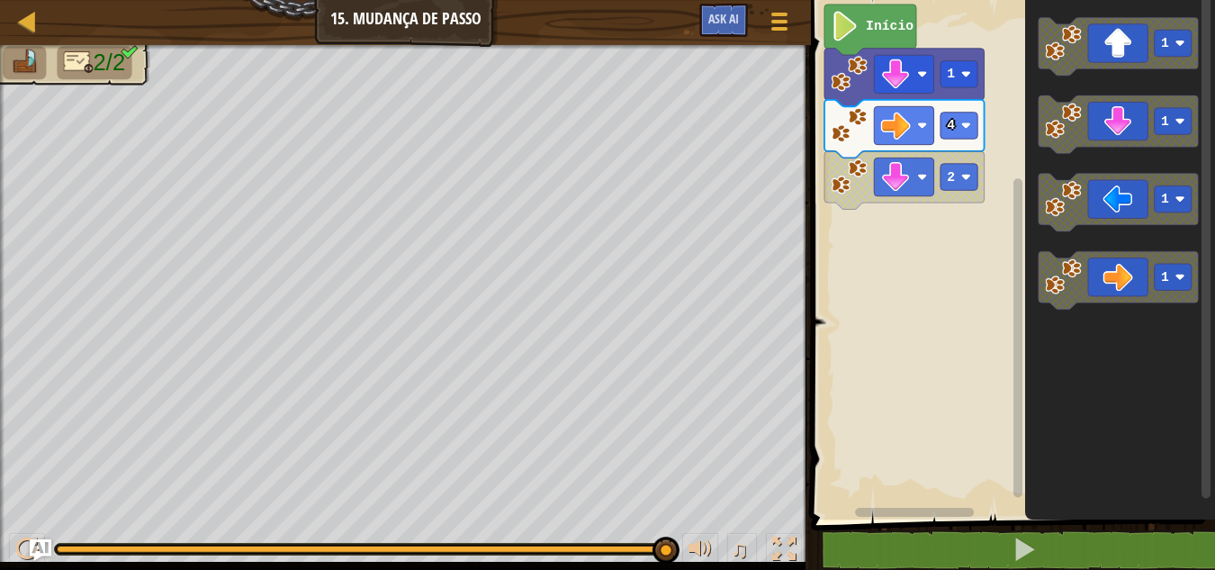
click at [920, 241] on div "Início 1 4 2 1 1 1 1" at bounding box center [1009, 255] width 409 height 528
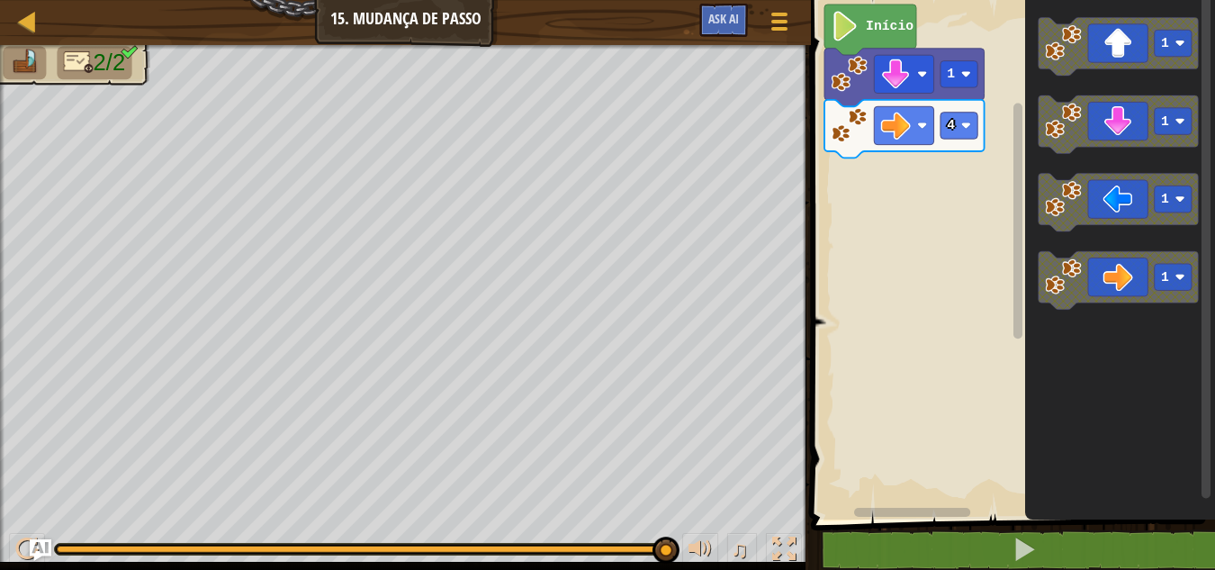
click at [1063, 156] on icon "1 1 1 1" at bounding box center [1120, 255] width 190 height 528
click at [1017, 165] on div "Início 1 4 1 1 1 1" at bounding box center [1009, 255] width 409 height 528
click at [1021, 163] on div "Início 1 4 1 1 1 1" at bounding box center [1009, 255] width 409 height 528
click at [1062, 140] on icon "Espaço de trabalho do Blockly" at bounding box center [1119, 124] width 160 height 58
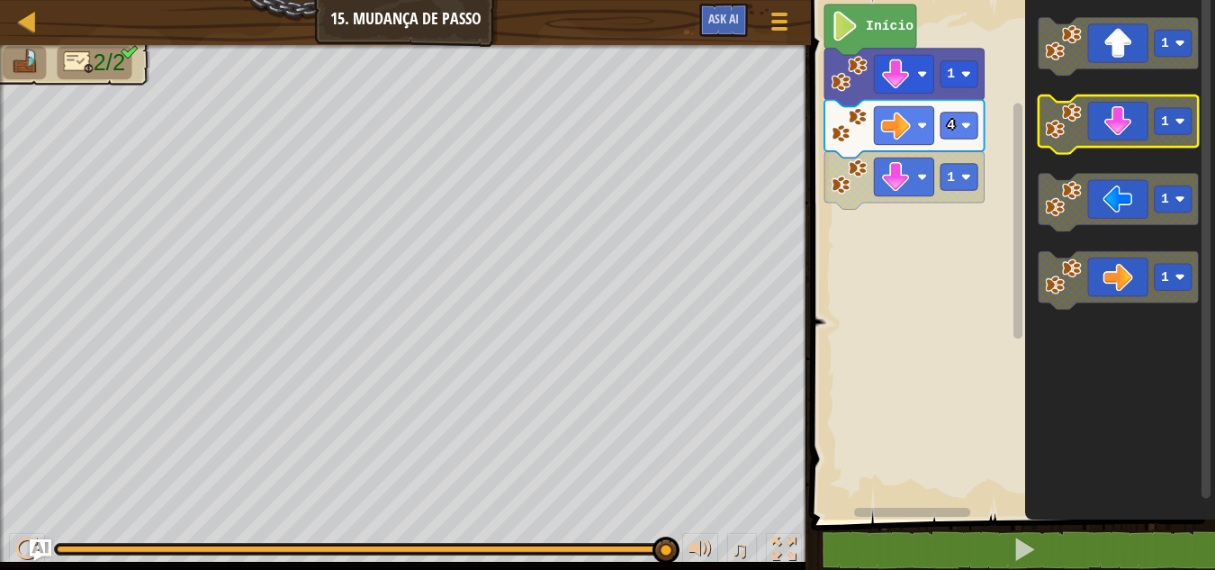
click at [1084, 118] on icon "Espaço de trabalho do Blockly" at bounding box center [1119, 124] width 160 height 58
click at [1085, 120] on icon "Espaço de trabalho do Blockly" at bounding box center [1119, 124] width 160 height 58
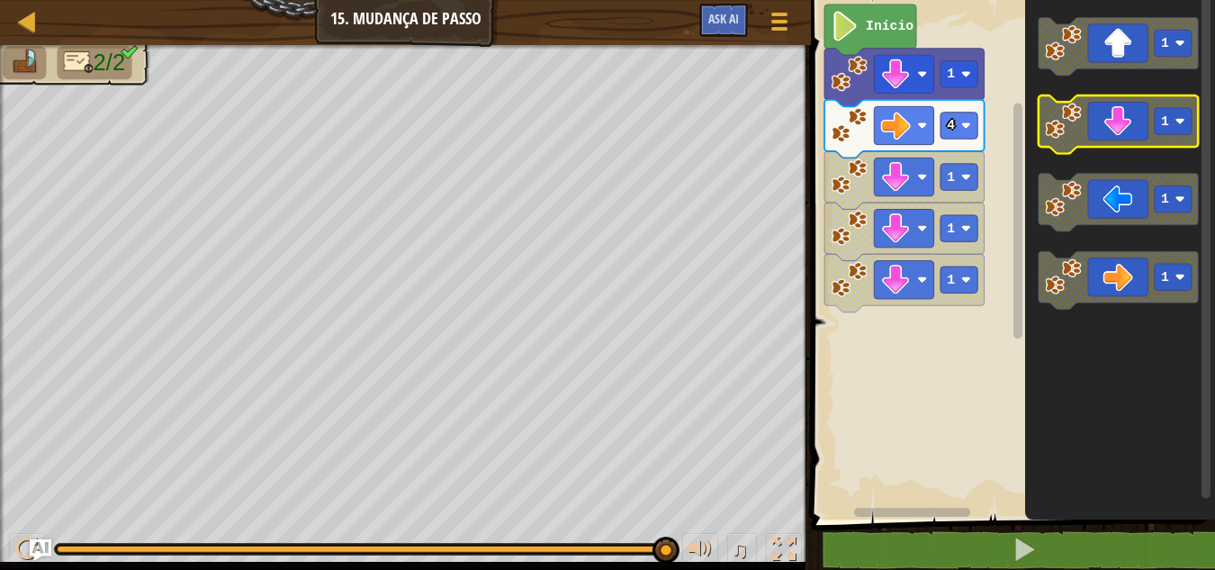
click at [1092, 127] on icon "Espaço de trabalho do Blockly" at bounding box center [1119, 124] width 160 height 58
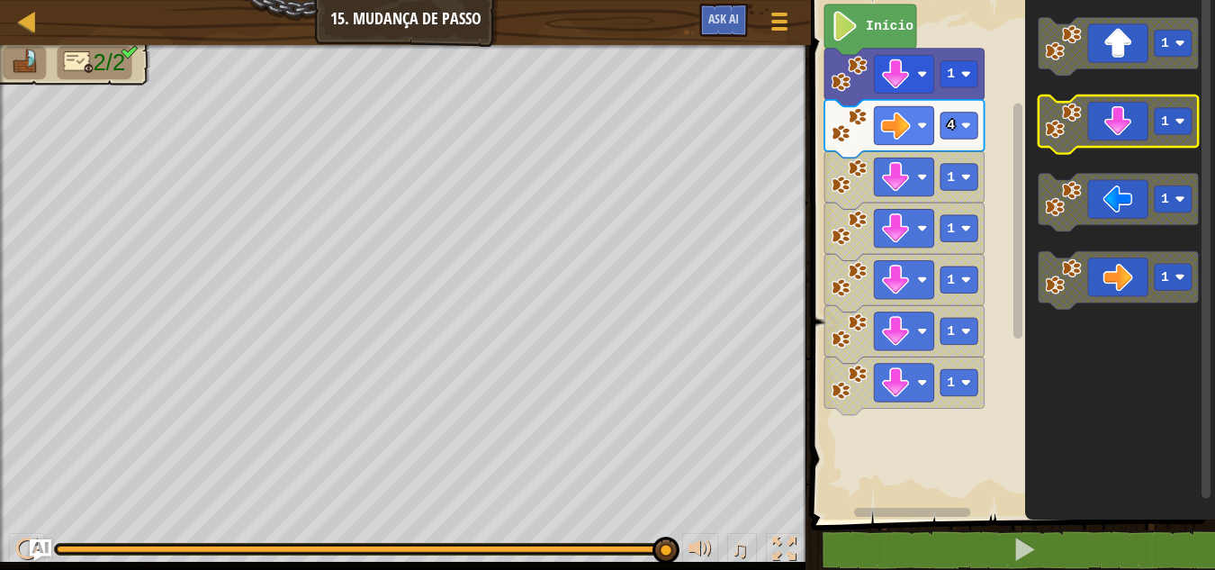
click at [1092, 127] on icon "Espaço de trabalho do Blockly" at bounding box center [1119, 124] width 160 height 58
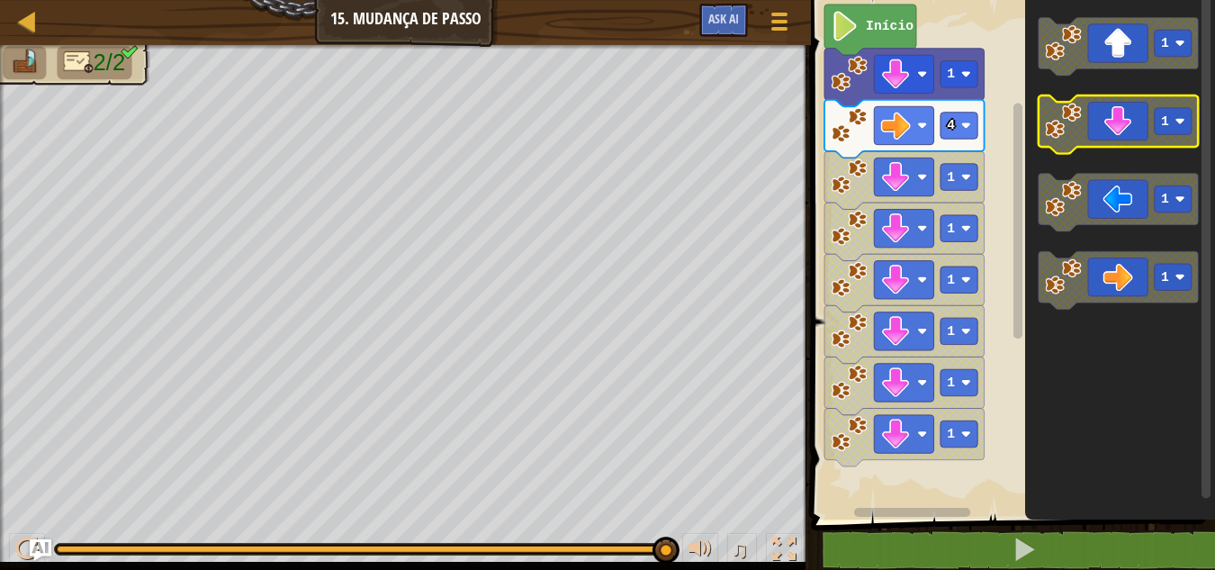
click at [1092, 127] on icon "Espaço de trabalho do Blockly" at bounding box center [1119, 124] width 160 height 58
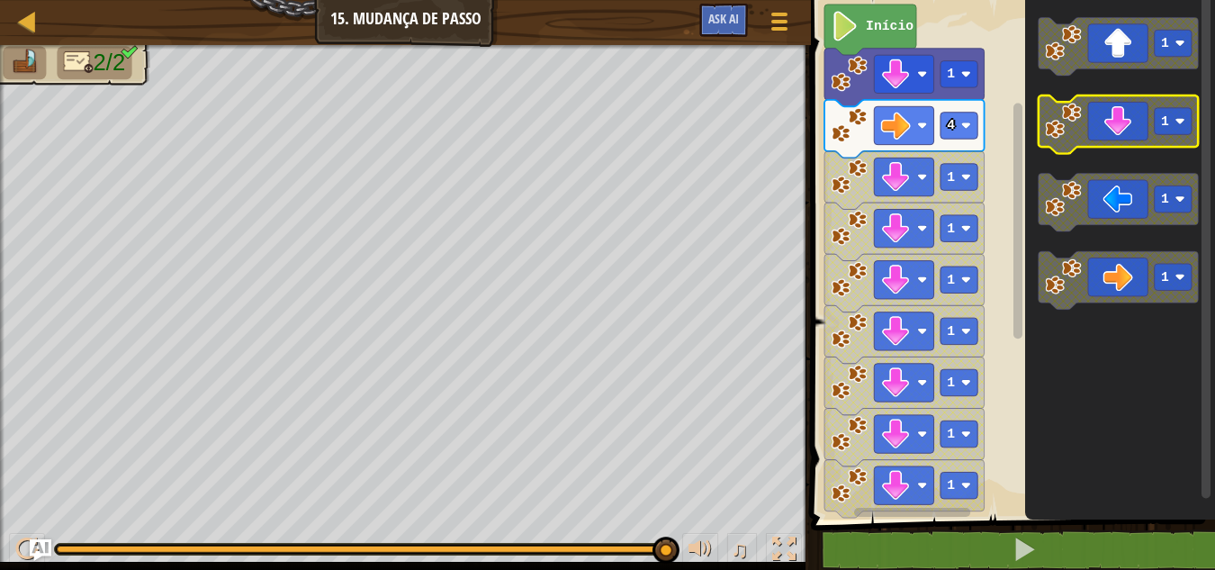
click at [1092, 127] on icon "Espaço de trabalho do Blockly" at bounding box center [1119, 124] width 160 height 58
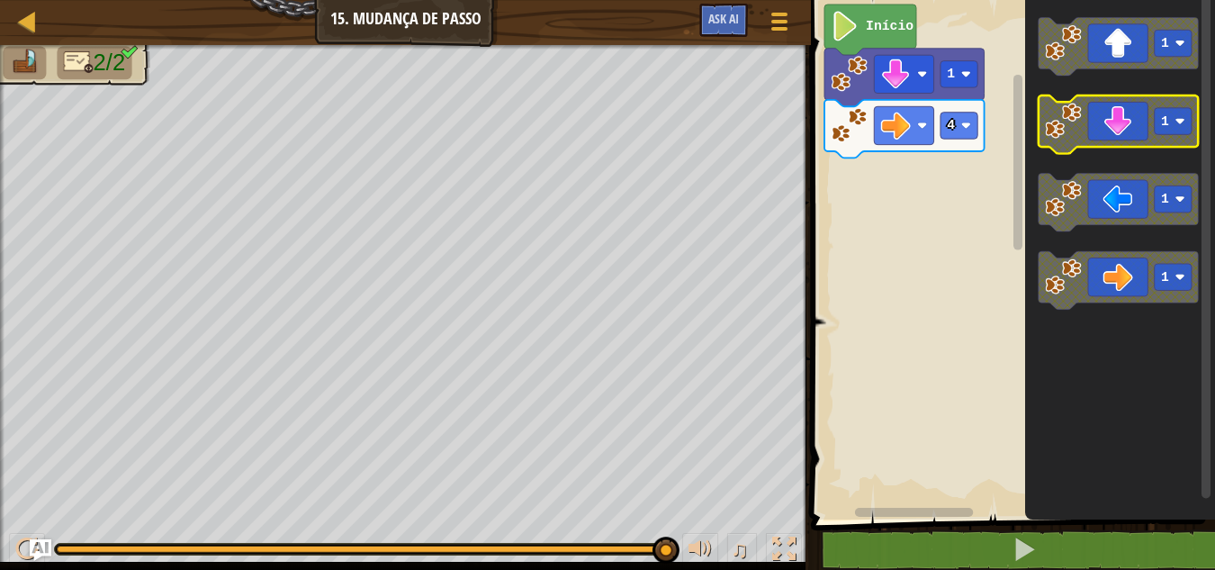
click at [1166, 128] on text "1" at bounding box center [1165, 121] width 8 height 14
click at [1033, 145] on icon "1 2 1 1" at bounding box center [1120, 255] width 190 height 528
click at [1101, 139] on icon "Espaço de trabalho do Blockly" at bounding box center [1119, 124] width 160 height 58
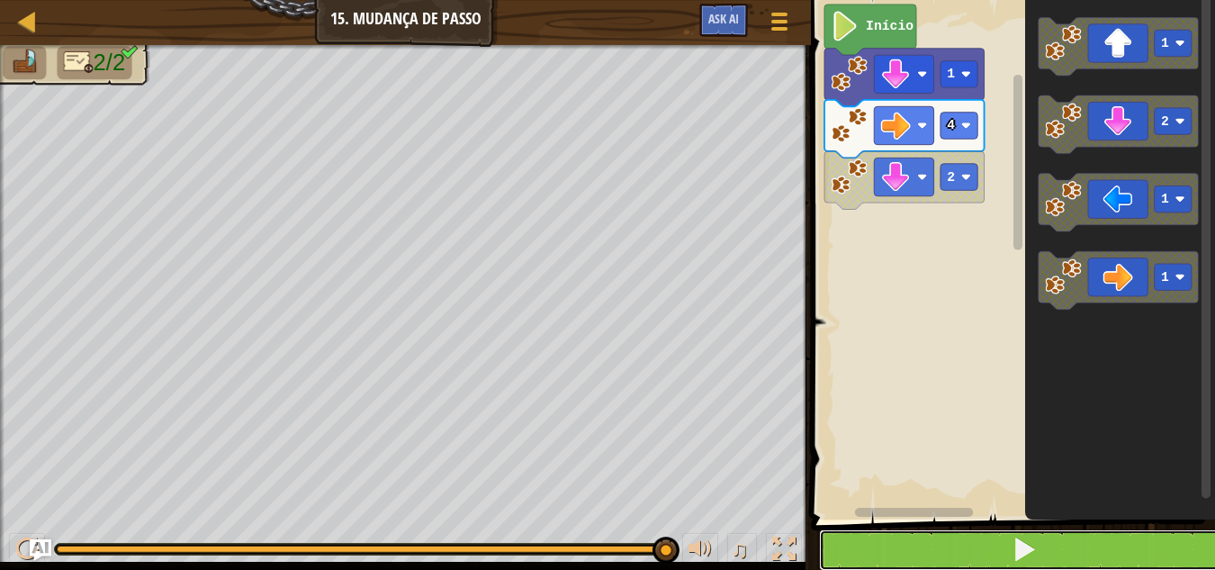
click at [1082, 554] on button at bounding box center [1023, 549] width 409 height 41
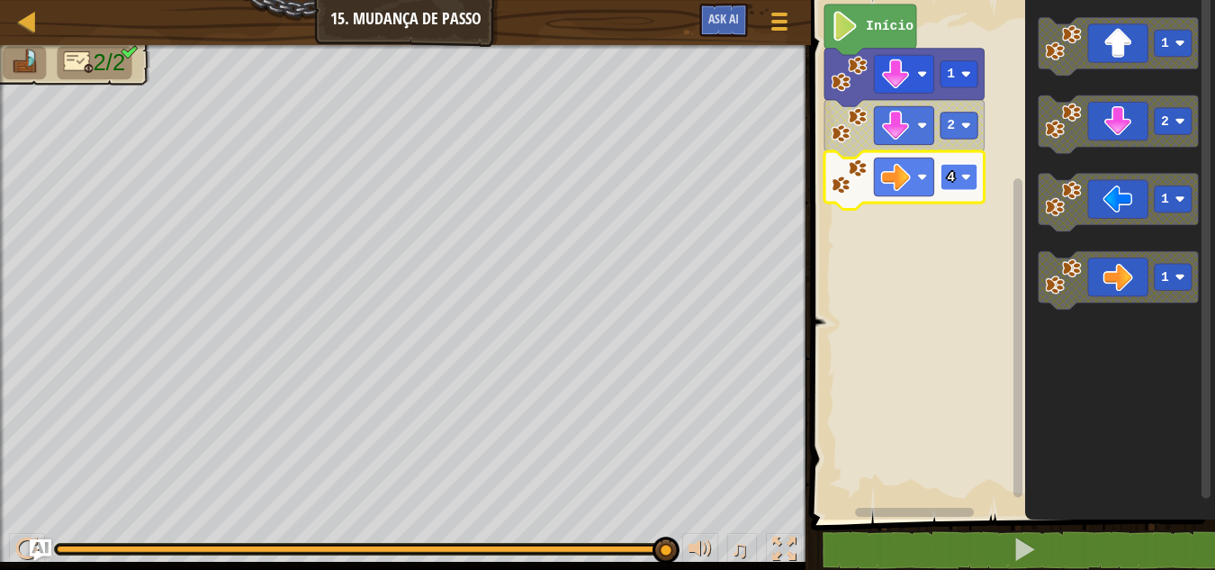
click at [949, 166] on rect "Espaço de trabalho do Blockly" at bounding box center [958, 177] width 37 height 26
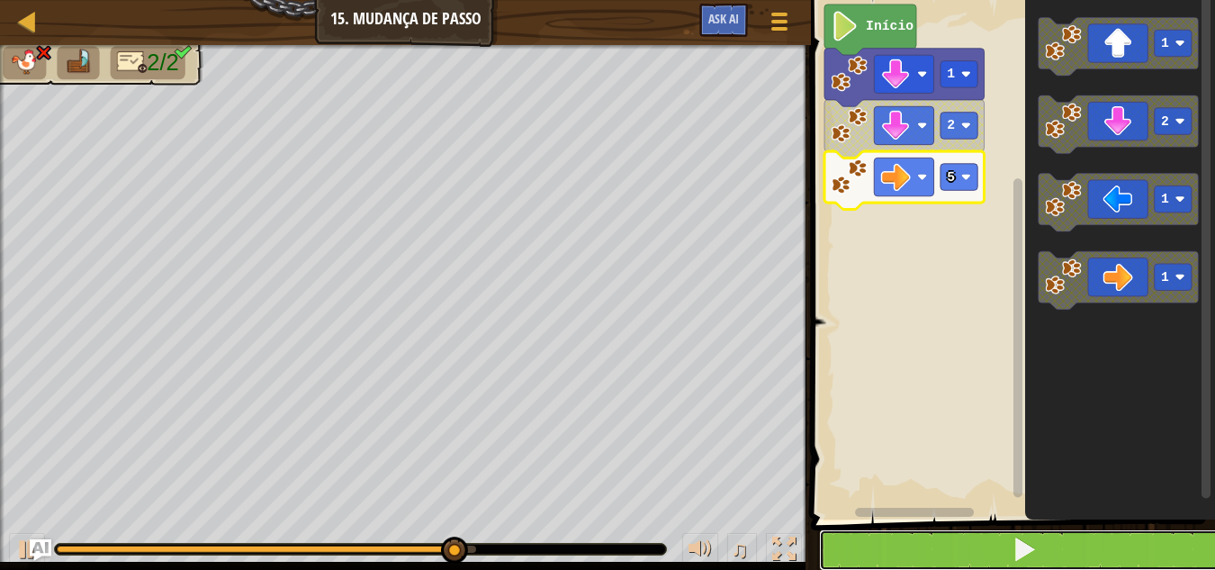
click at [1069, 558] on button at bounding box center [1023, 549] width 409 height 41
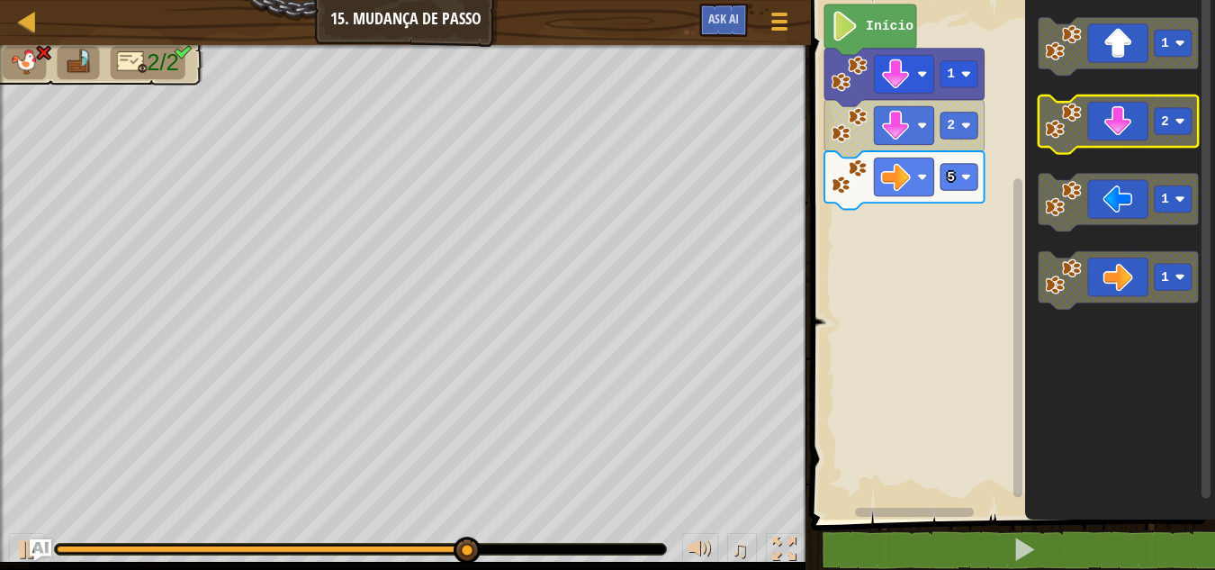
click at [1151, 120] on icon "Espaço de trabalho do Blockly" at bounding box center [1119, 124] width 160 height 58
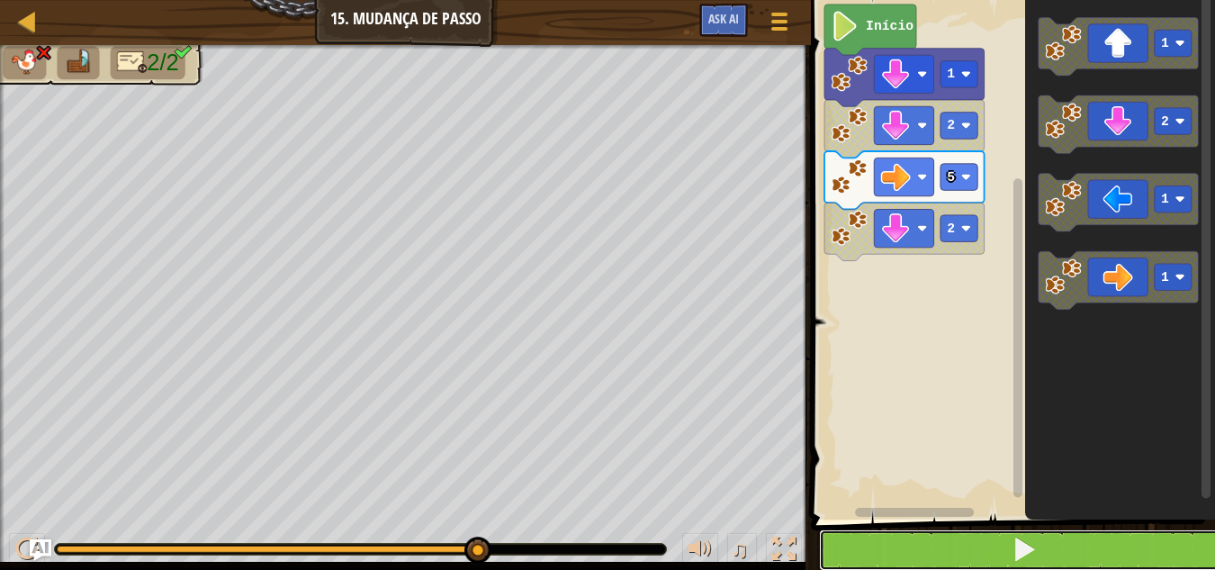
click at [989, 551] on button at bounding box center [1023, 549] width 409 height 41
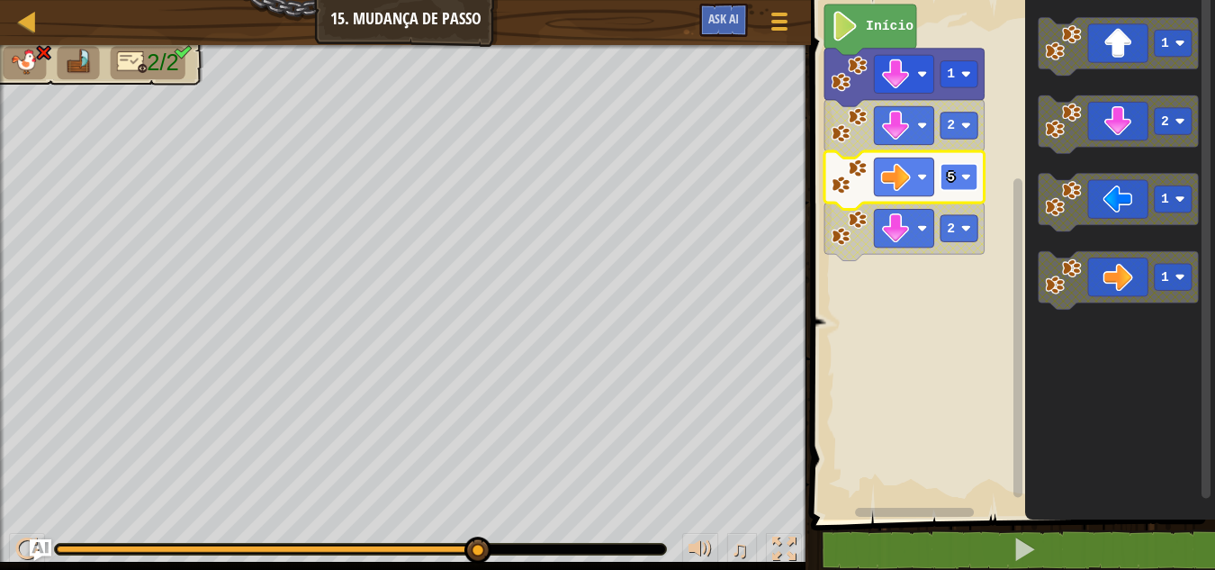
click at [958, 179] on rect "Espaço de trabalho do Blockly" at bounding box center [958, 177] width 37 height 26
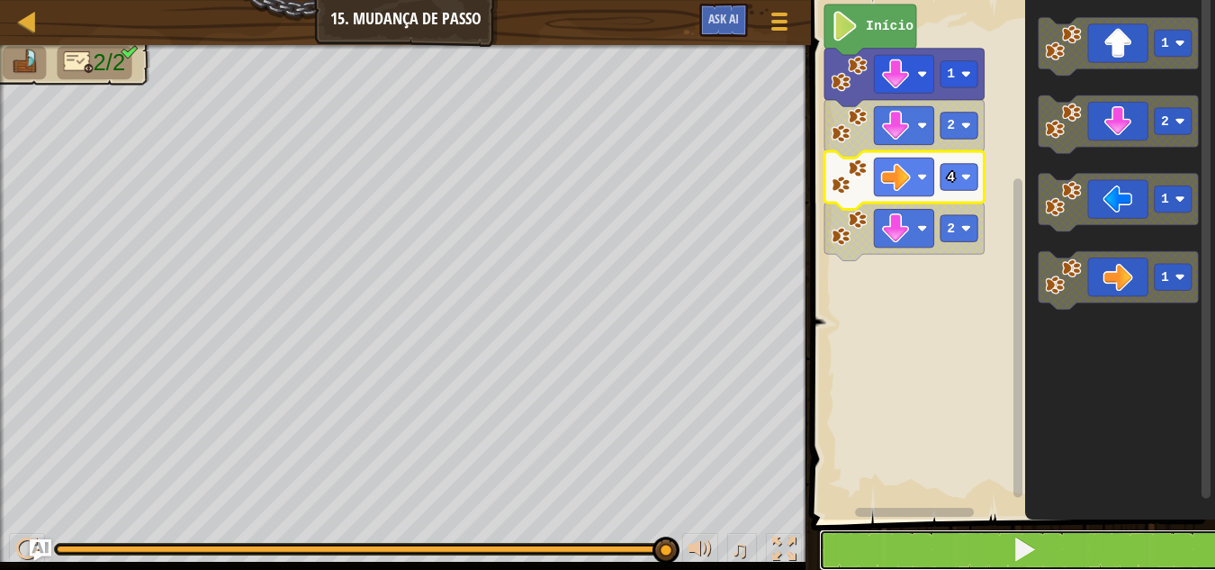
click at [1038, 565] on button at bounding box center [1023, 549] width 409 height 41
click at [1101, 565] on button at bounding box center [1023, 549] width 409 height 41
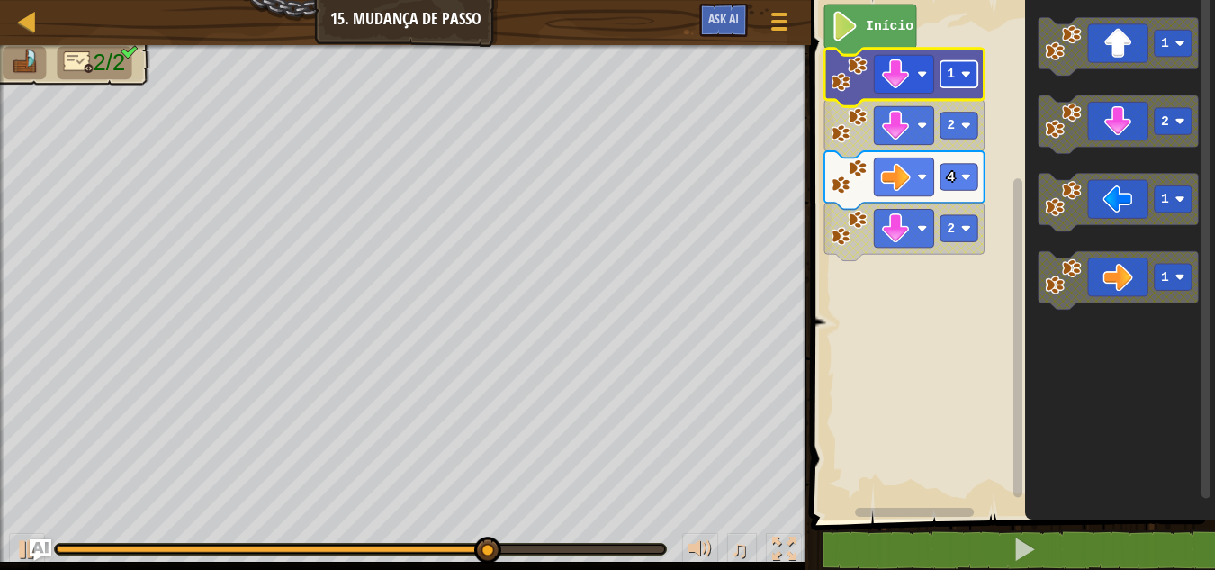
click at [961, 83] on rect "Espaço de trabalho do Blockly" at bounding box center [958, 74] width 37 height 26
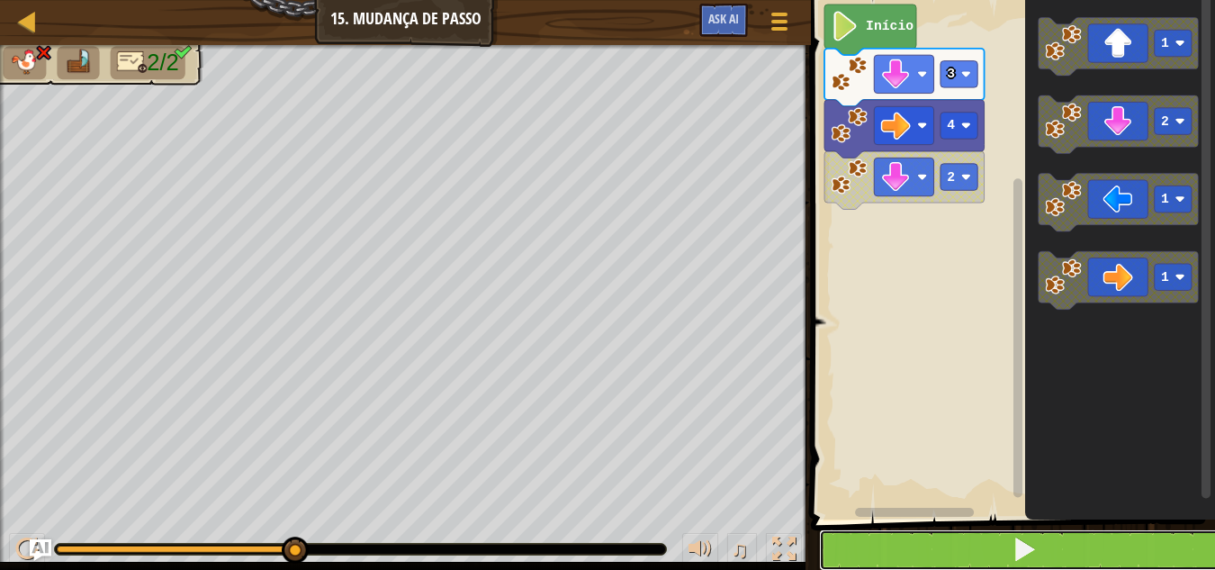
click at [884, 548] on button at bounding box center [1023, 549] width 409 height 41
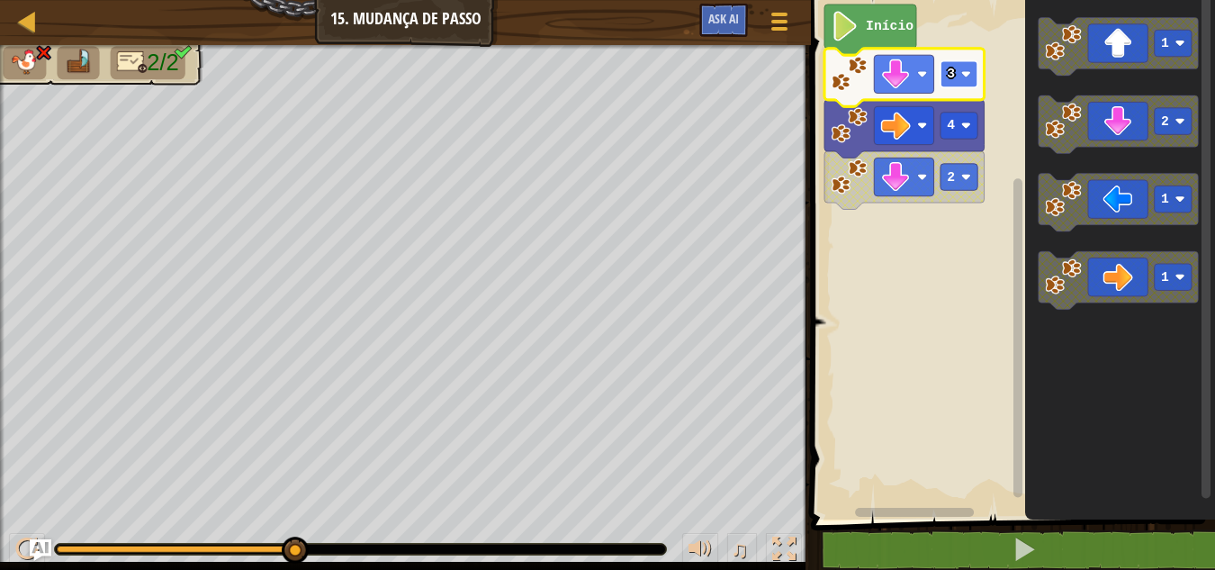
click at [966, 66] on rect "Espaço de trabalho do Blockly" at bounding box center [958, 74] width 37 height 26
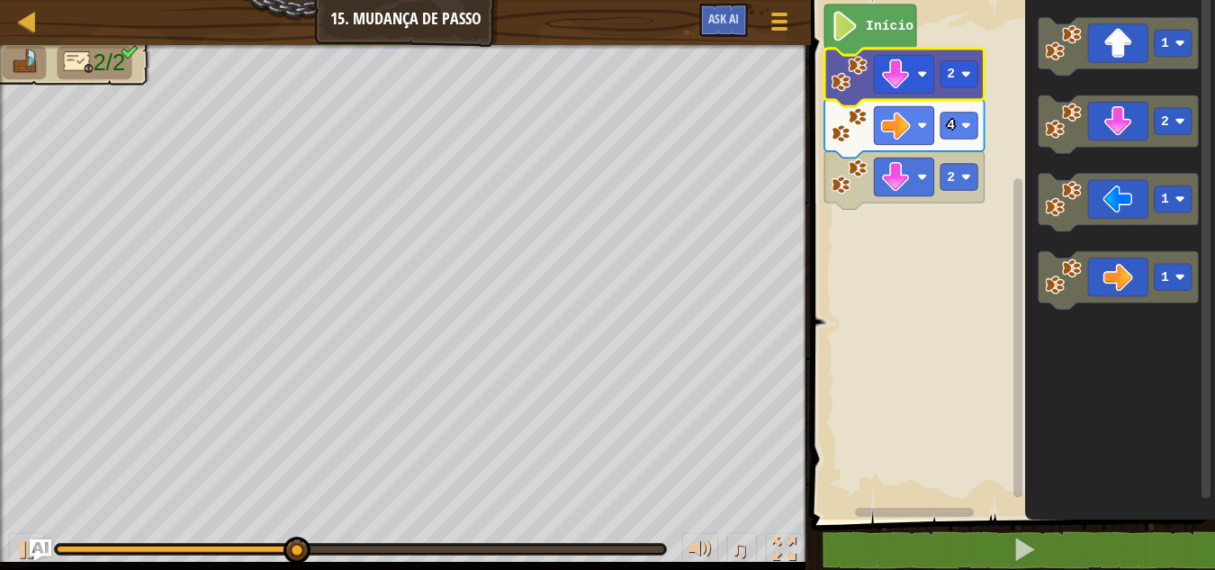
click at [972, 139] on icon "Espaço de trabalho do Blockly" at bounding box center [904, 129] width 160 height 58
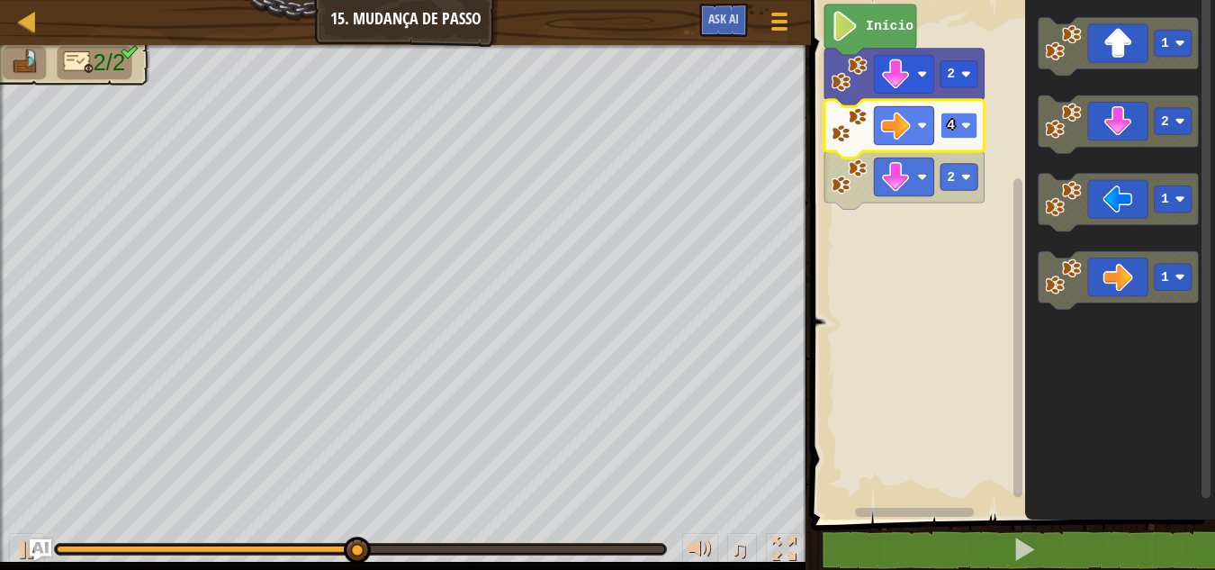
click at [958, 135] on rect "Espaço de trabalho do Blockly" at bounding box center [958, 125] width 37 height 26
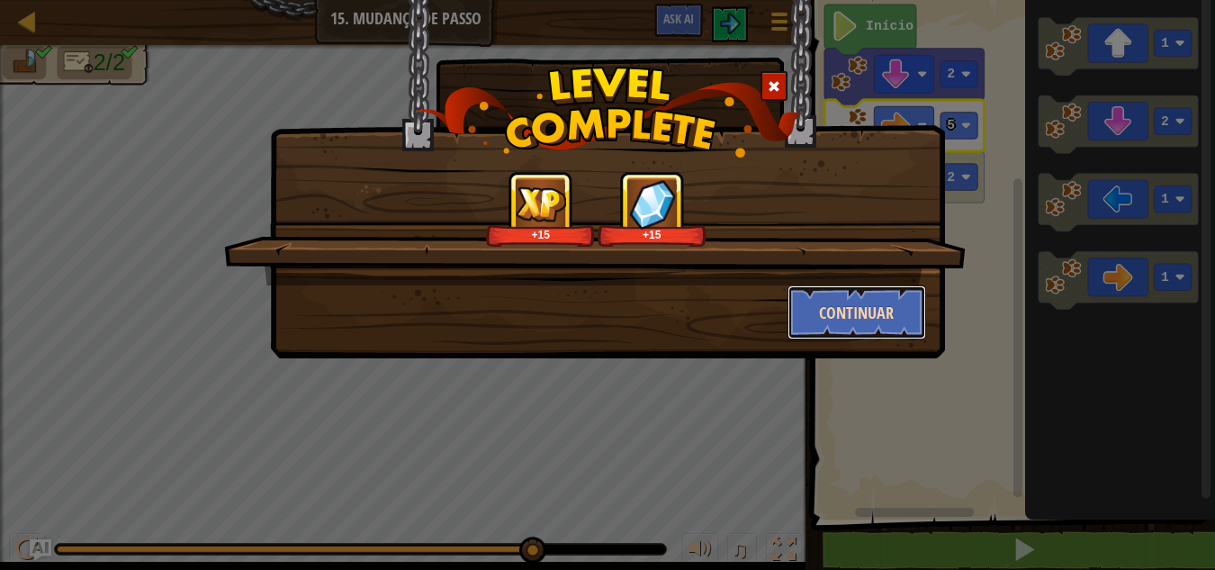
click at [889, 310] on button "Continuar" at bounding box center [856, 312] width 139 height 54
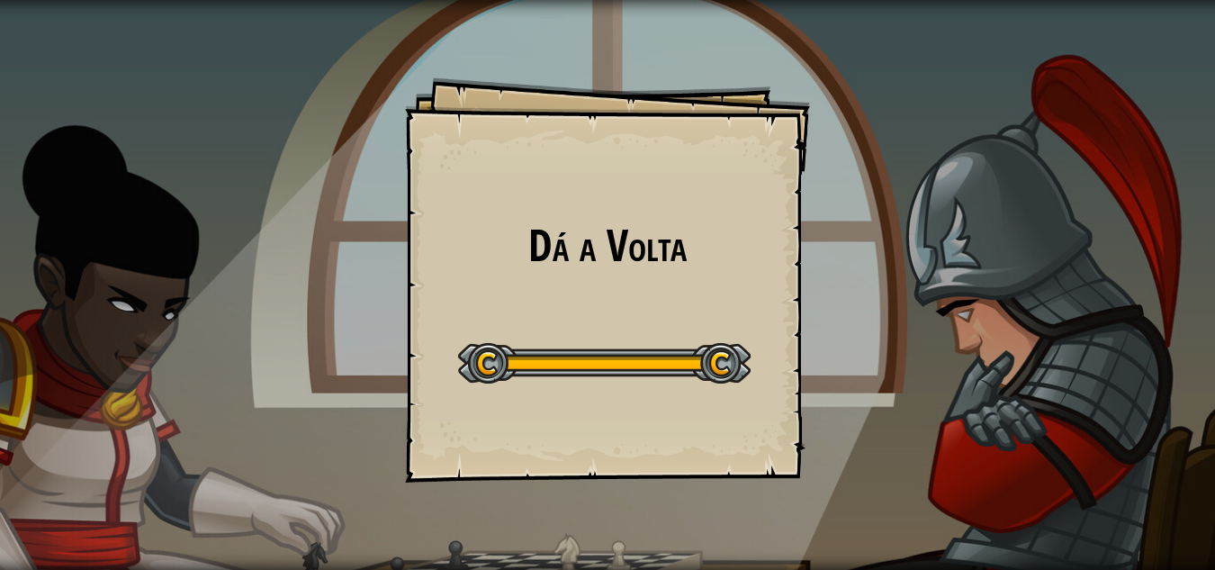
click at [806, 266] on div "Dá a Volta Goals Start Level Erro ao carregar do servidor Você precisa de uma a…" at bounding box center [607, 285] width 1215 height 570
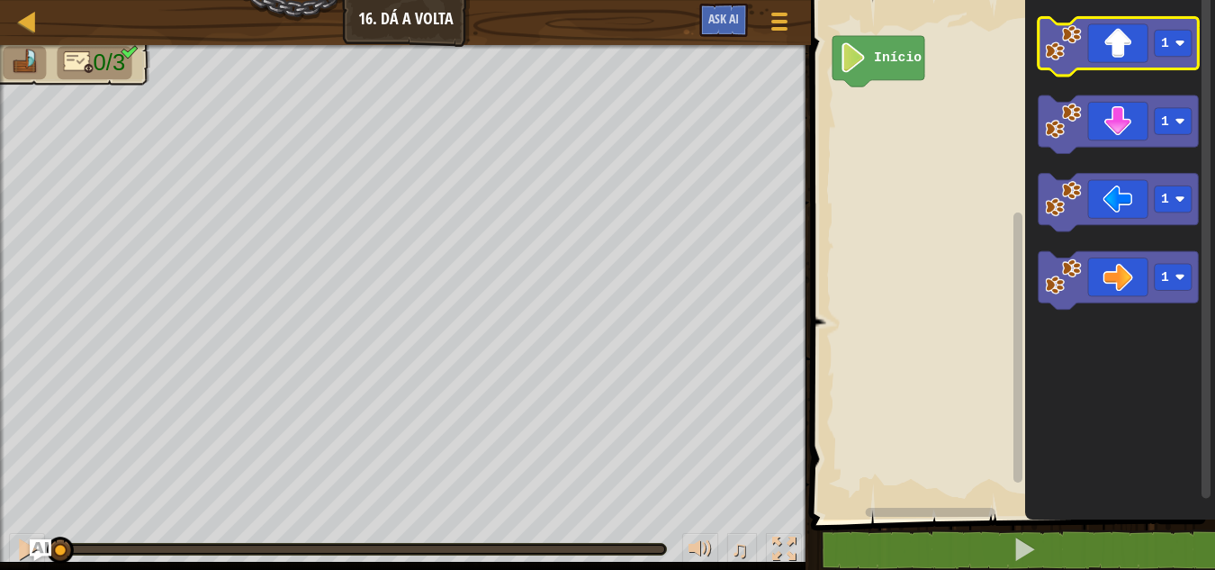
click at [1137, 36] on icon "Espaço de trabalho do Blockly" at bounding box center [1119, 46] width 160 height 58
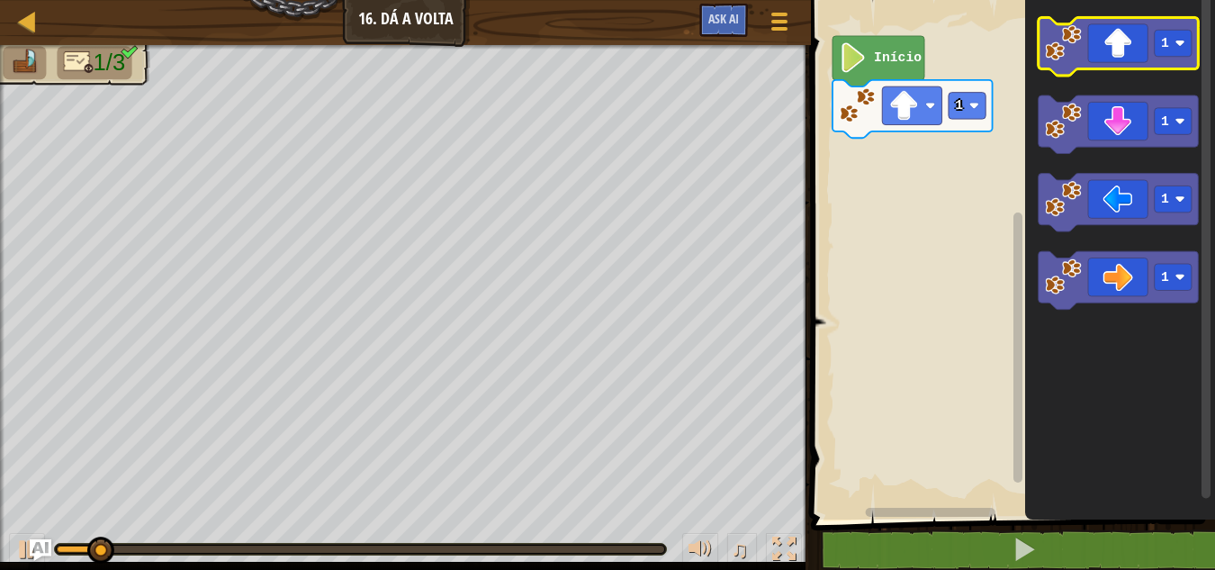
click at [1123, 43] on icon "Espaço de trabalho do Blockly" at bounding box center [1119, 46] width 160 height 58
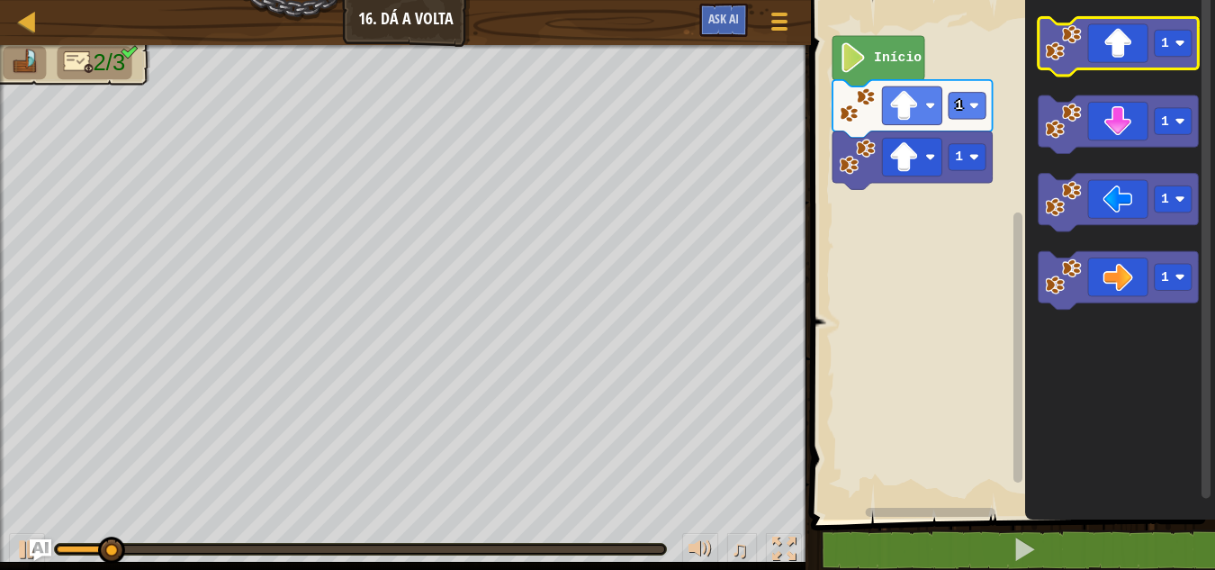
click at [1123, 43] on icon "Espaço de trabalho do Blockly" at bounding box center [1119, 46] width 160 height 58
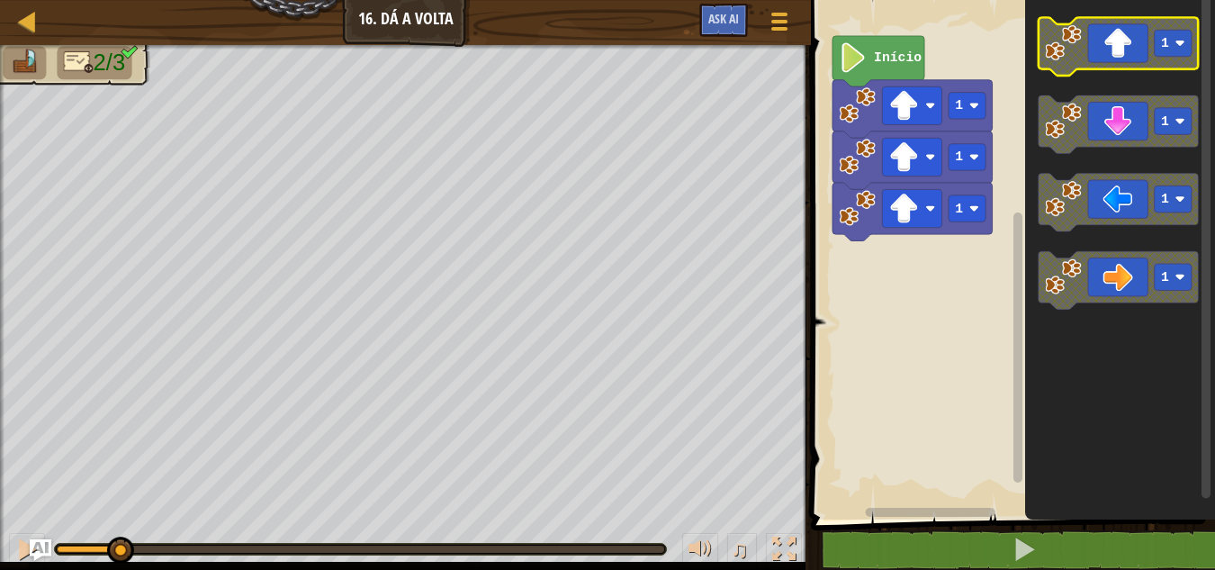
click at [1123, 43] on icon "Espaço de trabalho do Blockly" at bounding box center [1119, 46] width 160 height 58
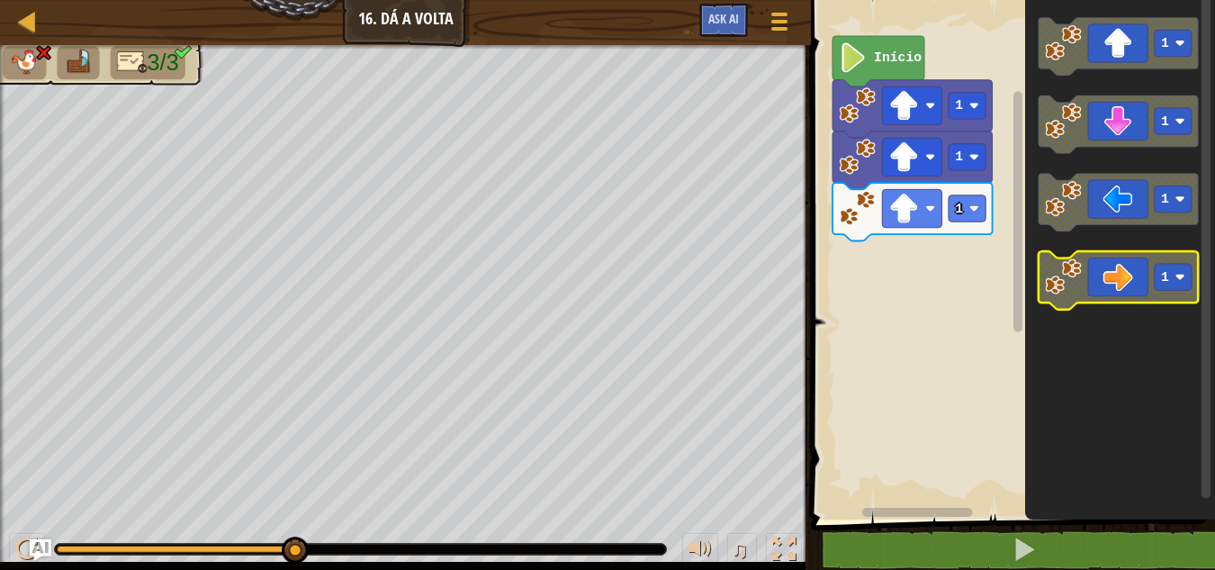
click at [1076, 278] on image "Espaço de trabalho do Blockly" at bounding box center [1063, 276] width 37 height 37
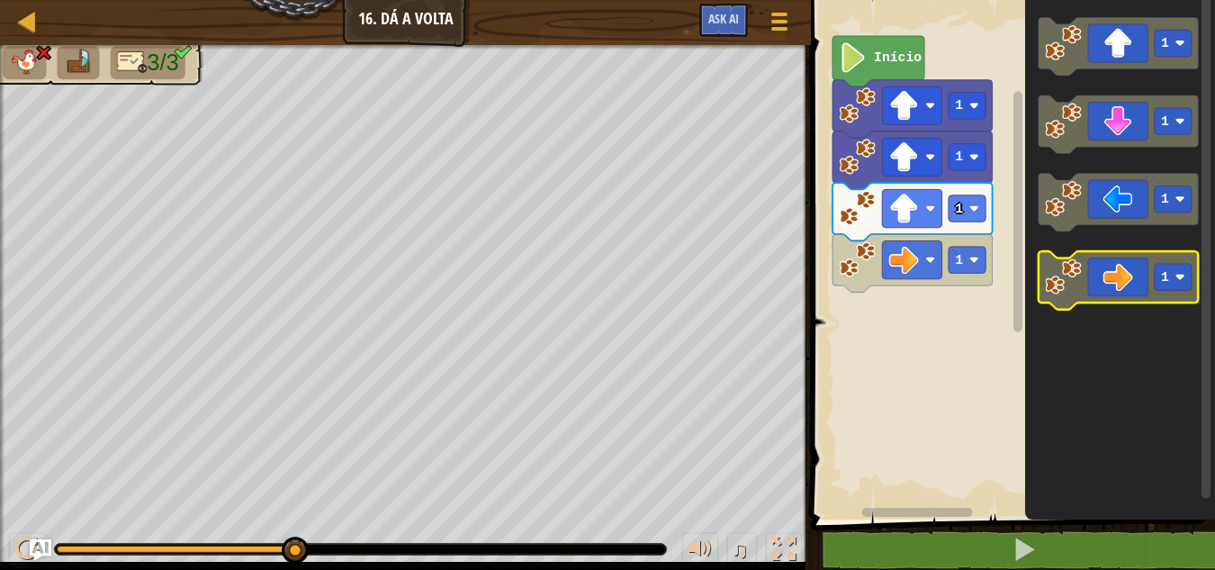
click at [1076, 278] on image "Espaço de trabalho do Blockly" at bounding box center [1063, 276] width 37 height 37
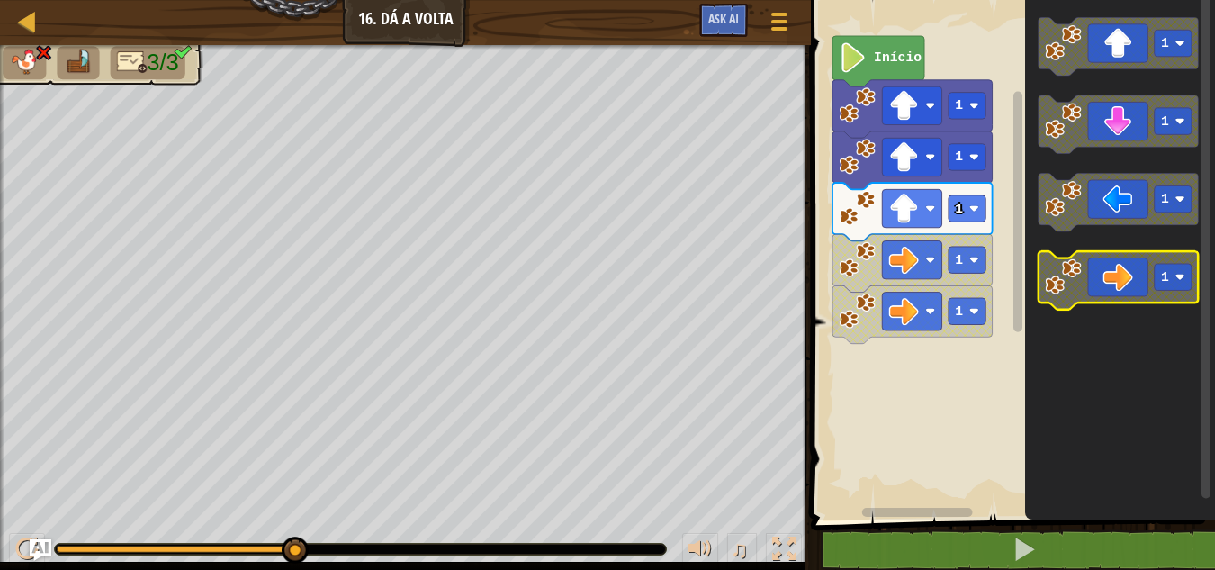
click at [1076, 278] on image "Espaço de trabalho do Blockly" at bounding box center [1063, 276] width 37 height 37
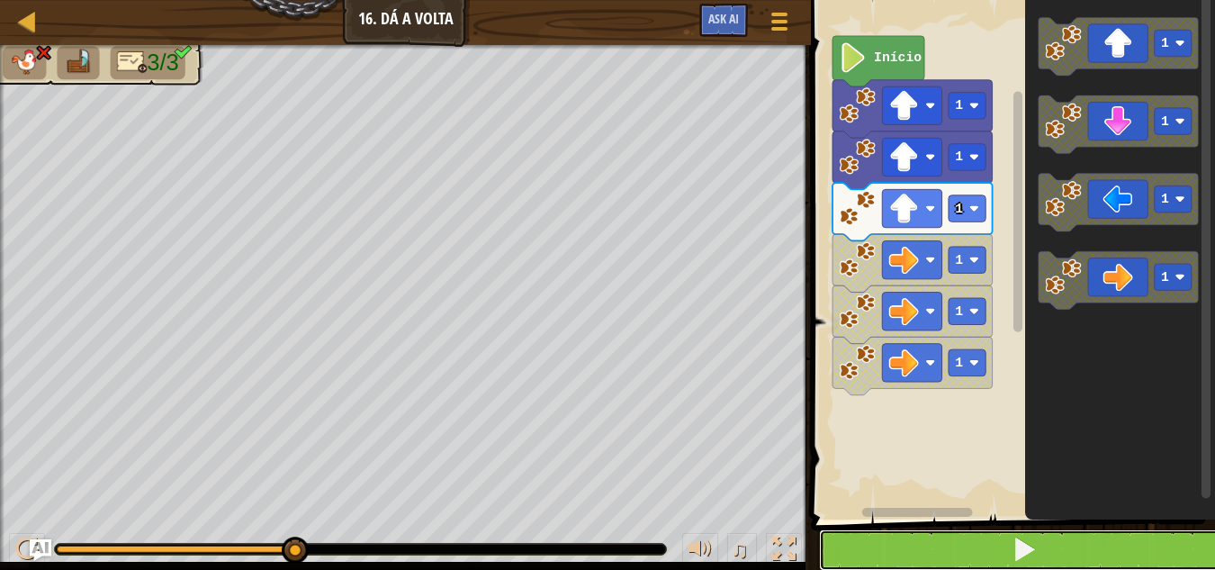
click at [919, 544] on button at bounding box center [1023, 549] width 409 height 41
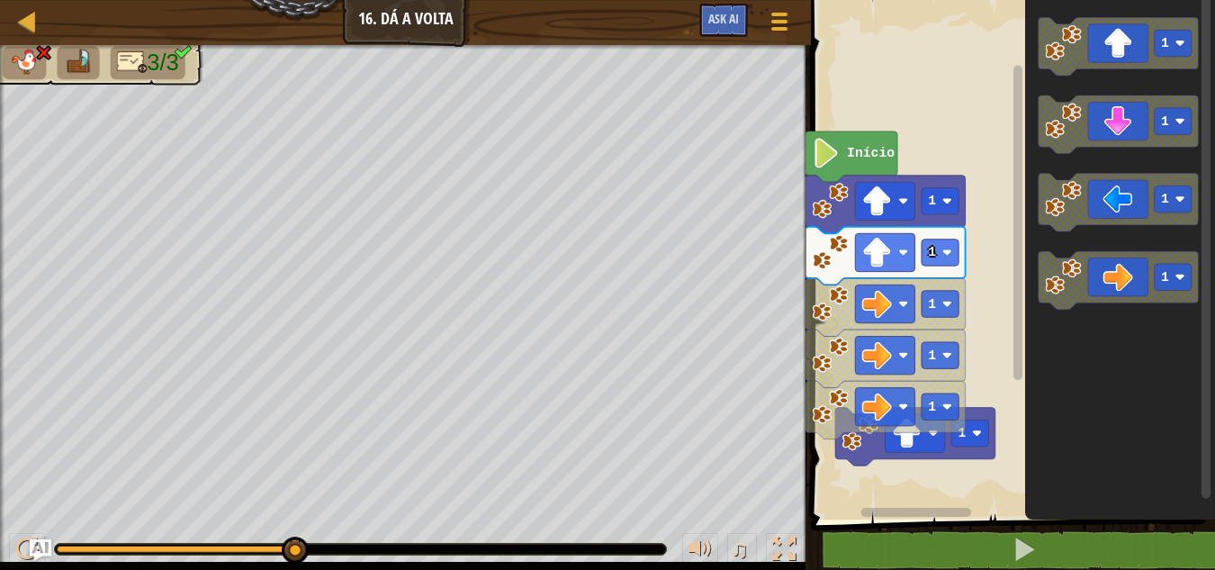
click at [844, 469] on rect "Espaço de trabalho do Blockly" at bounding box center [1009, 255] width 409 height 528
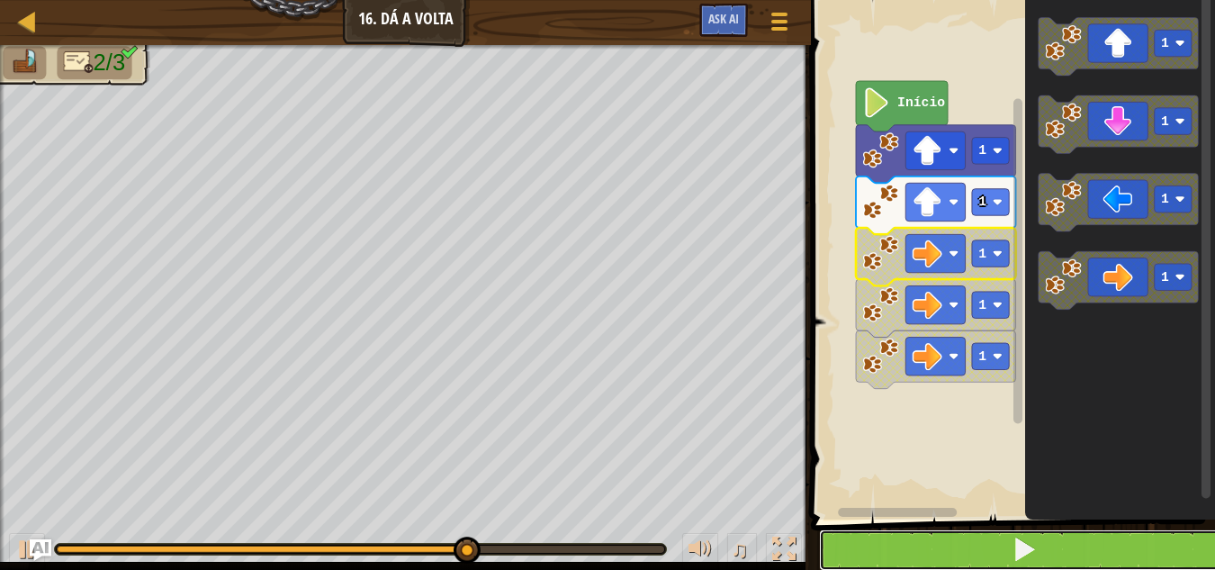
click at [904, 547] on button at bounding box center [1023, 549] width 409 height 41
